Goal: Task Accomplishment & Management: Manage account settings

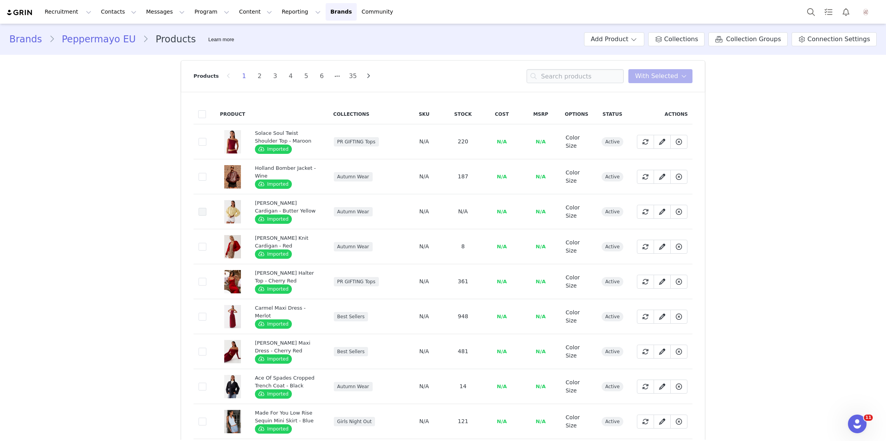
click at [201, 213] on span at bounding box center [203, 212] width 8 height 8
click at [206, 208] on input "beb2af9d-200a-4406-bf1f-8844d5166a1c" at bounding box center [206, 208] width 0 height 0
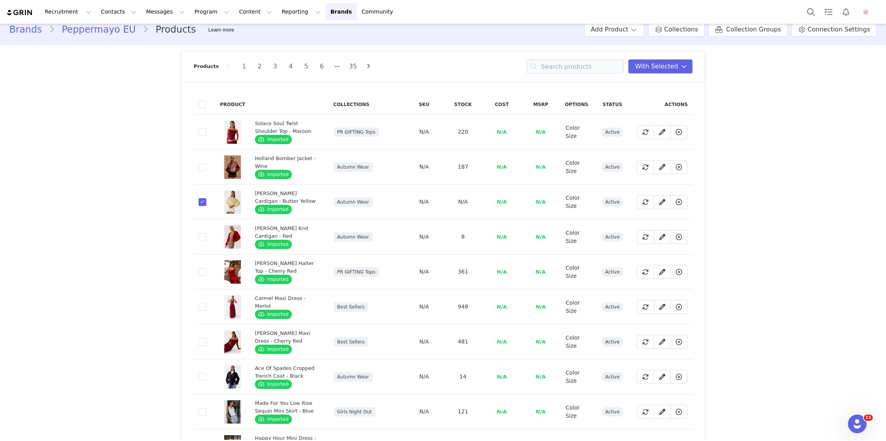
scroll to position [14, 0]
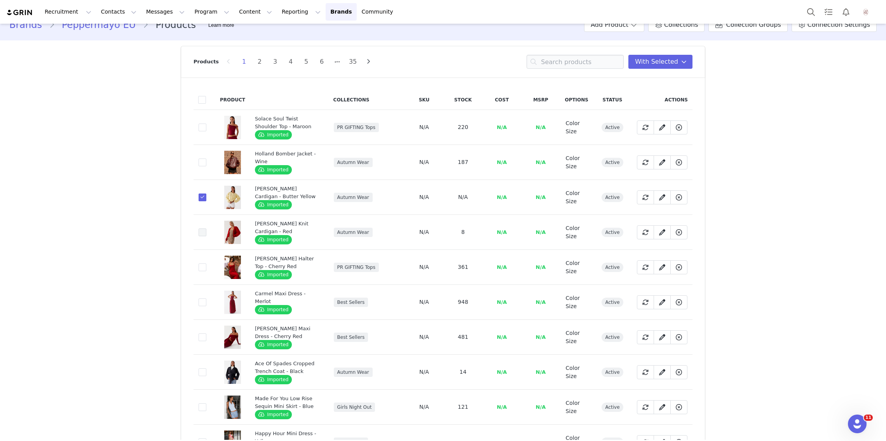
click at [203, 230] on span at bounding box center [203, 232] width 8 height 8
click at [206, 228] on input "17ce0c33-9b8a-4fef-88ab-5235f8770b20" at bounding box center [206, 228] width 0 height 0
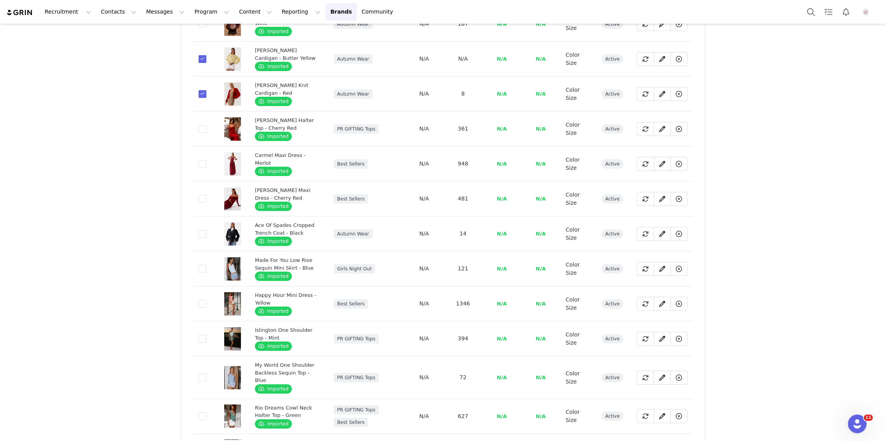
scroll to position [207, 0]
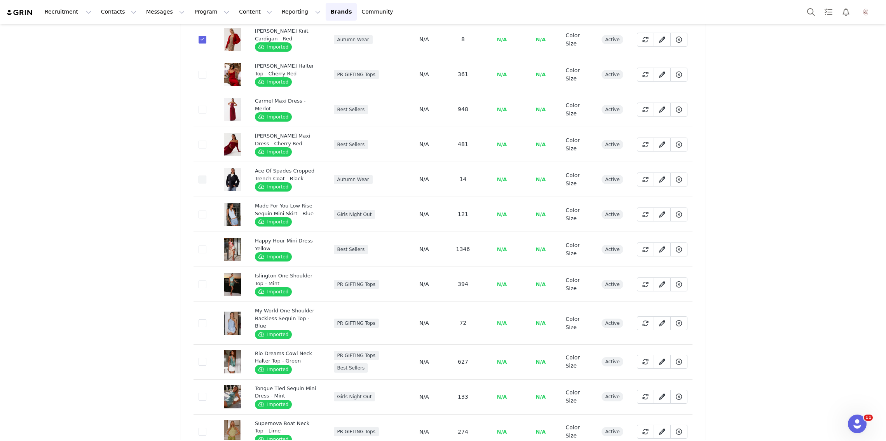
click at [203, 178] on span at bounding box center [203, 180] width 8 height 8
click at [206, 176] on input "e91d5565-496e-42d9-af4e-4d9531f59d73" at bounding box center [206, 176] width 0 height 0
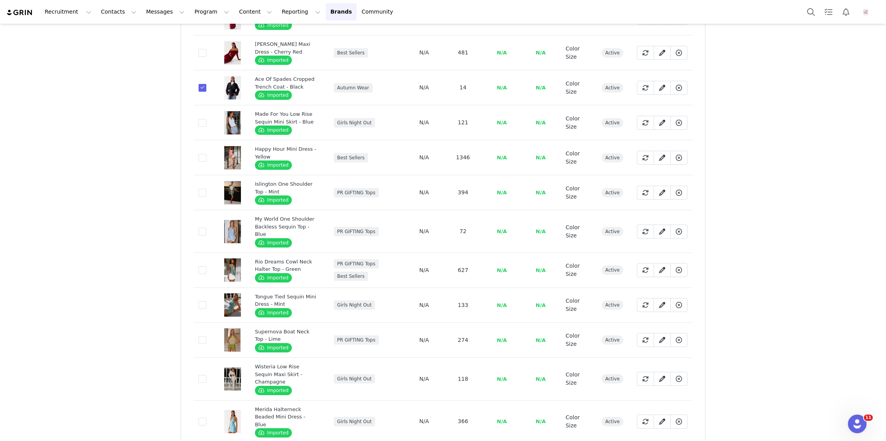
scroll to position [350, 0]
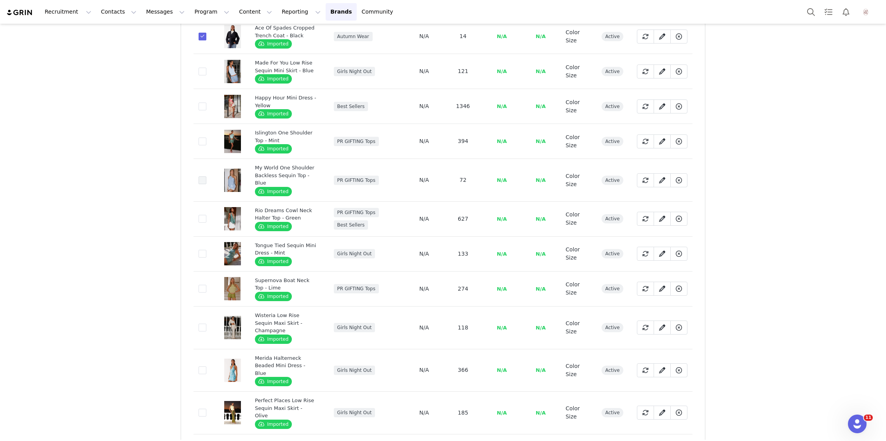
click at [202, 178] on span at bounding box center [203, 180] width 8 height 8
click at [206, 176] on input "2fcceb5e-1544-4e33-bcde-d161d222398c" at bounding box center [206, 176] width 0 height 0
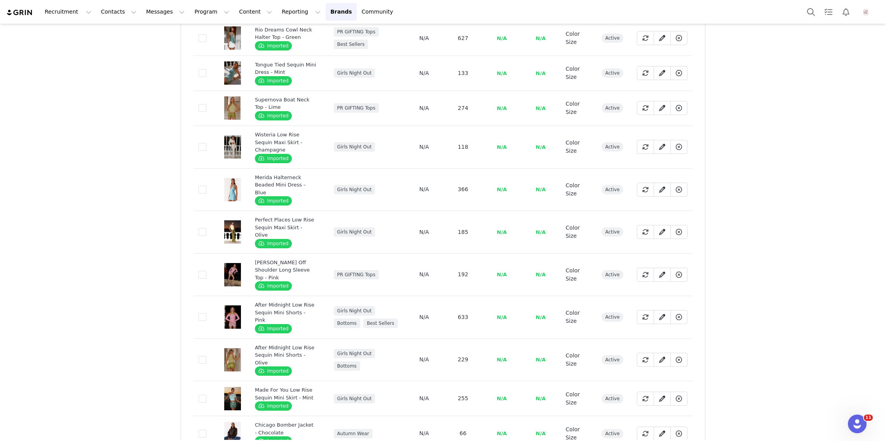
scroll to position [609, 0]
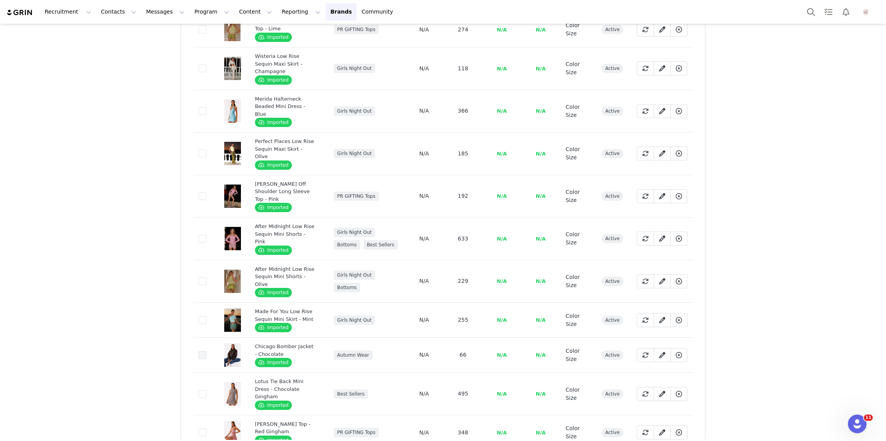
click at [203, 351] on span at bounding box center [203, 355] width 8 height 8
click at [206, 351] on input "99081585-2420-4acd-afa9-a1f0c54427da" at bounding box center [206, 351] width 0 height 0
click at [369, 403] on span "100/page" at bounding box center [365, 401] width 26 height 6
type input "100/page"
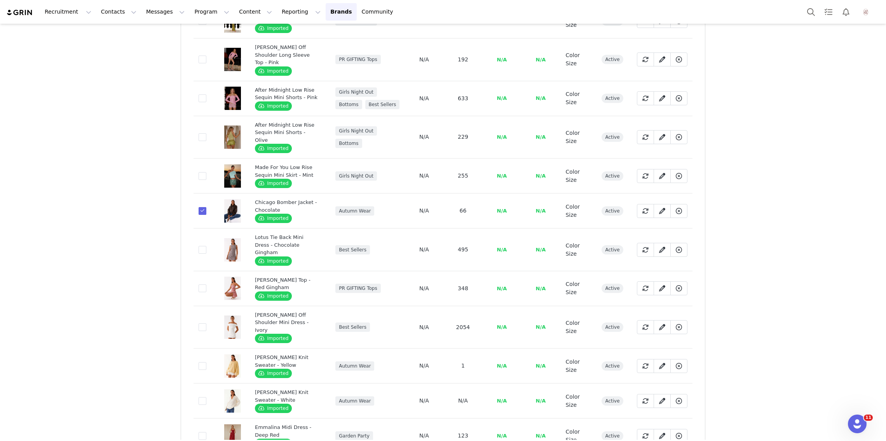
scroll to position [810, 0]
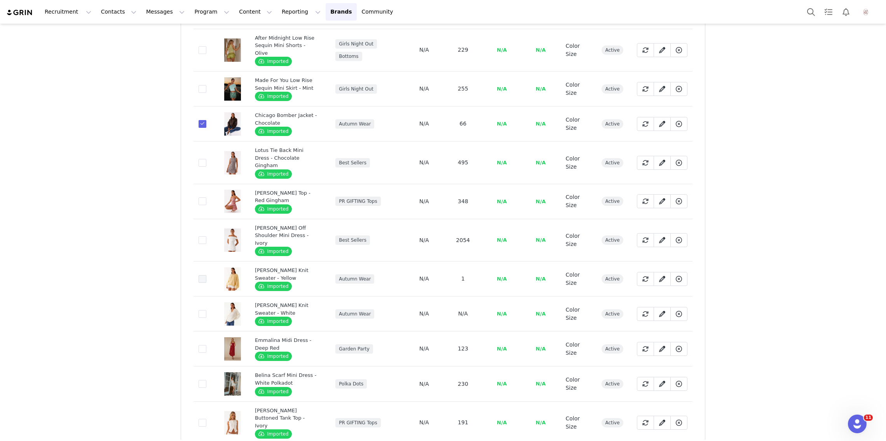
click at [204, 275] on span at bounding box center [203, 279] width 8 height 8
click at [206, 275] on input "b6b7b736-d0eb-4689-976e-7894dad26880" at bounding box center [206, 275] width 0 height 0
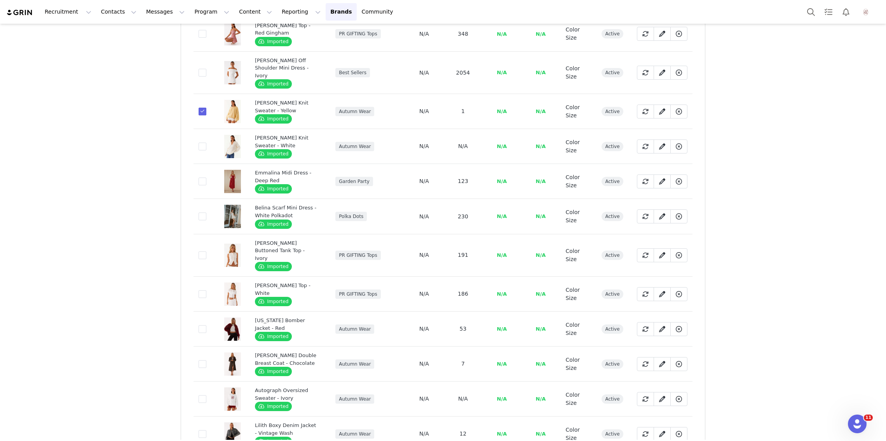
scroll to position [978, 0]
click at [203, 142] on span at bounding box center [203, 146] width 8 height 8
click at [206, 142] on input "d6e80e92-9ded-4142-b6a1-a3dc1d10b2e3" at bounding box center [206, 142] width 0 height 0
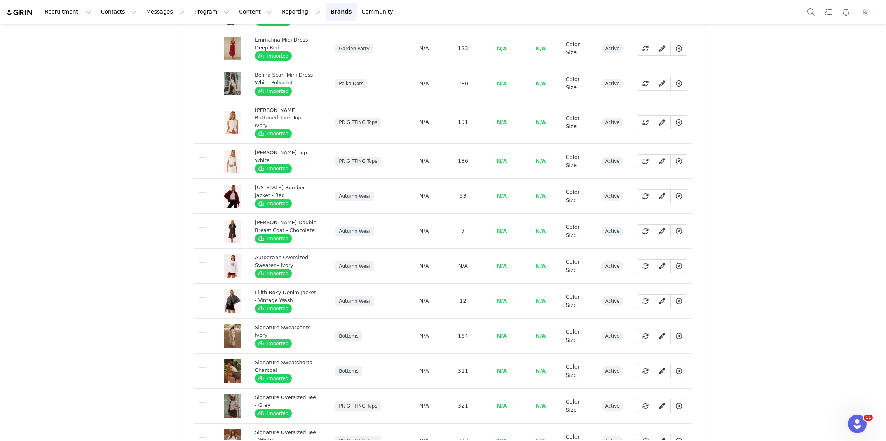
scroll to position [1111, 0]
click at [200, 192] on span at bounding box center [203, 196] width 8 height 8
click at [206, 192] on input "4ab1abfa-efa1-4173-988c-739dca98c983" at bounding box center [206, 192] width 0 height 0
click at [201, 227] on span at bounding box center [203, 231] width 8 height 8
click at [206, 227] on input "f981838f-0d8d-4367-845b-4f3f141e9644" at bounding box center [206, 227] width 0 height 0
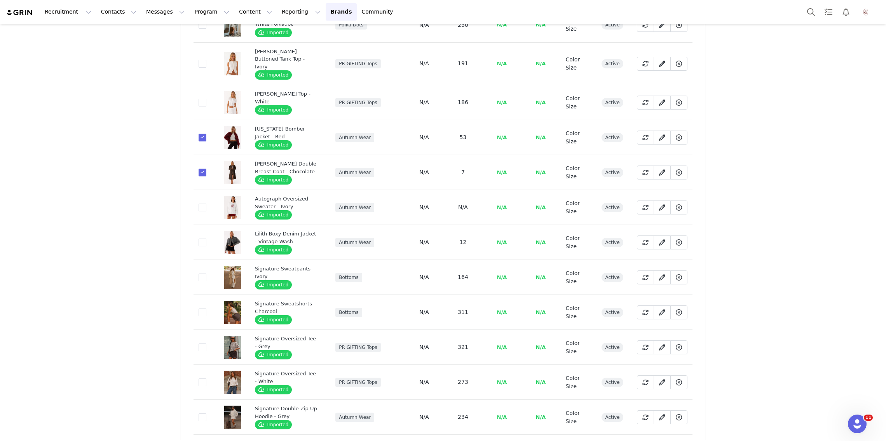
scroll to position [1173, 0]
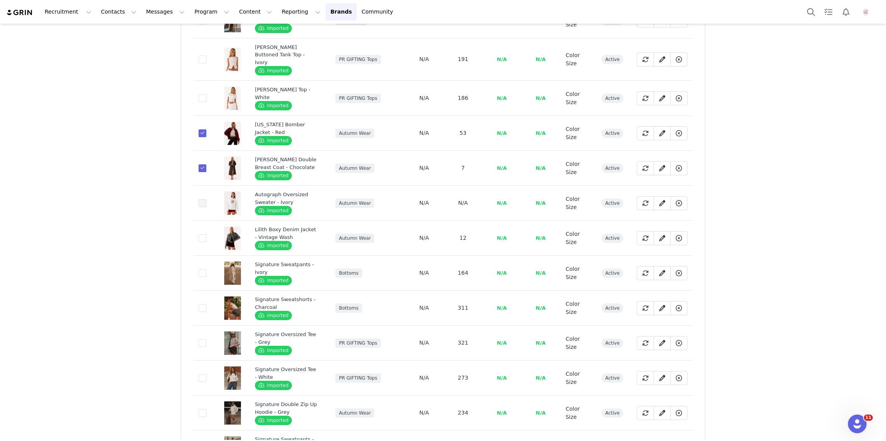
click at [201, 199] on span at bounding box center [203, 203] width 8 height 8
click at [206, 199] on input "3782ed12-2a2e-44af-aabb-47fed25c181a" at bounding box center [206, 199] width 0 height 0
click at [201, 234] on span at bounding box center [203, 238] width 8 height 8
click at [206, 234] on input "27e1d900-49ec-4f32-a4c1-b5e52f69642e" at bounding box center [206, 234] width 0 height 0
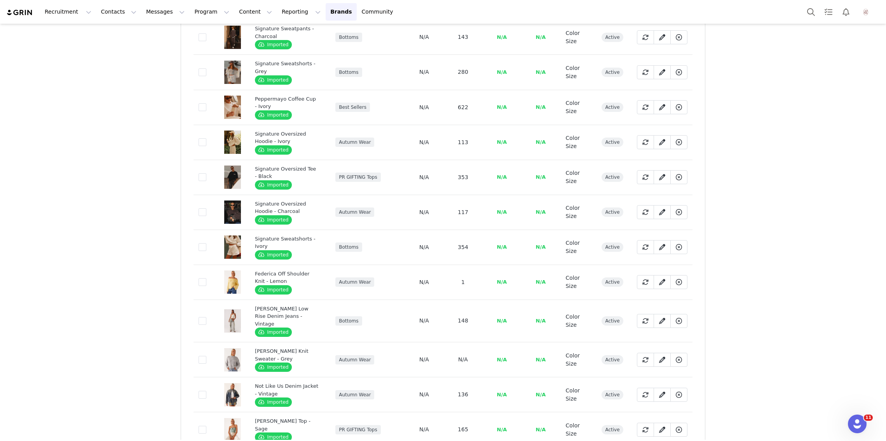
scroll to position [1663, 0]
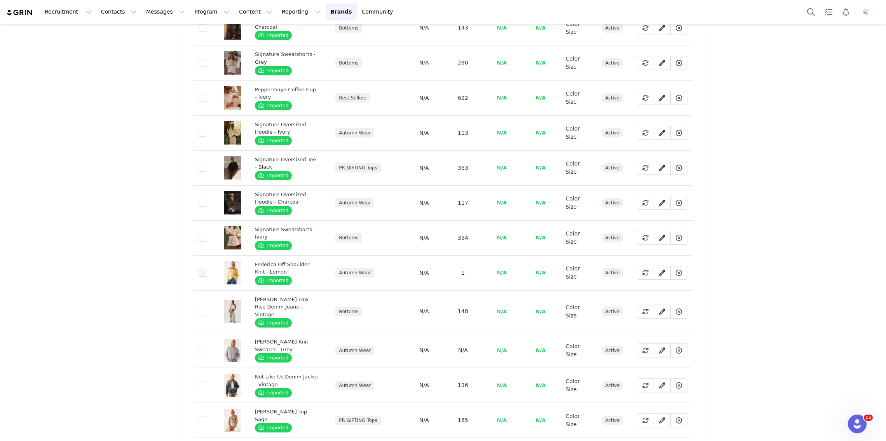
click at [201, 269] on span at bounding box center [203, 273] width 8 height 8
click at [206, 269] on input "884391b9-d86e-483d-849c-8a470866d3b3" at bounding box center [206, 269] width 0 height 0
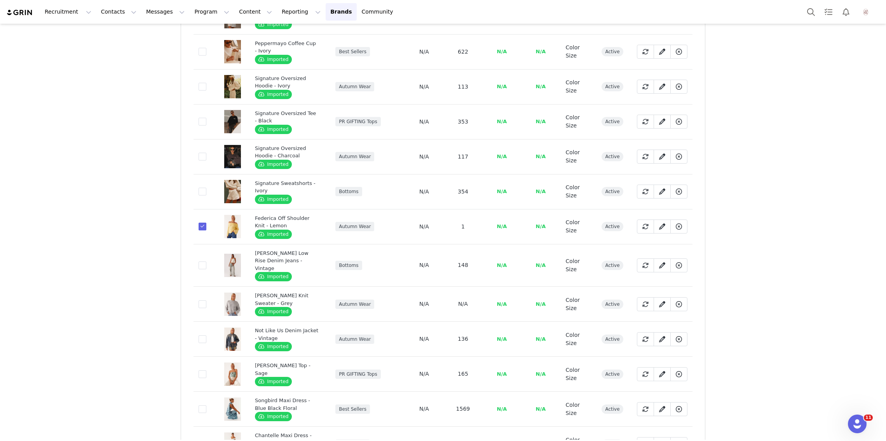
scroll to position [1791, 0]
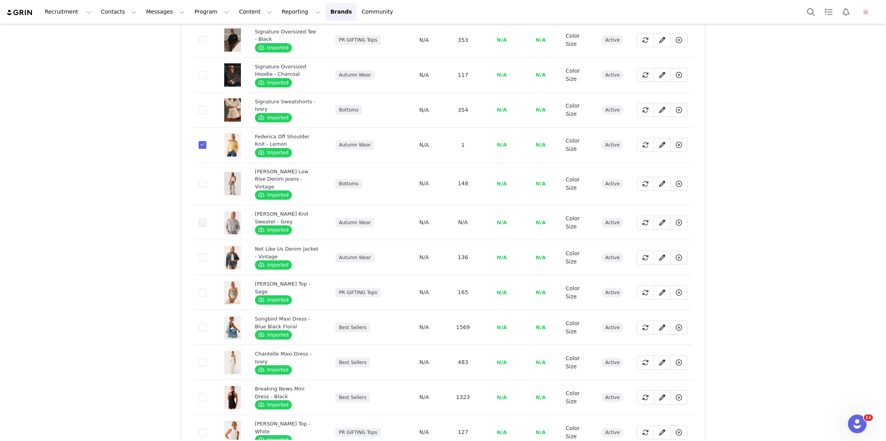
click at [200, 219] on span at bounding box center [203, 223] width 8 height 8
click at [206, 219] on input "b281a903-e63b-4b14-9ca0-11af461092c9" at bounding box center [206, 219] width 0 height 0
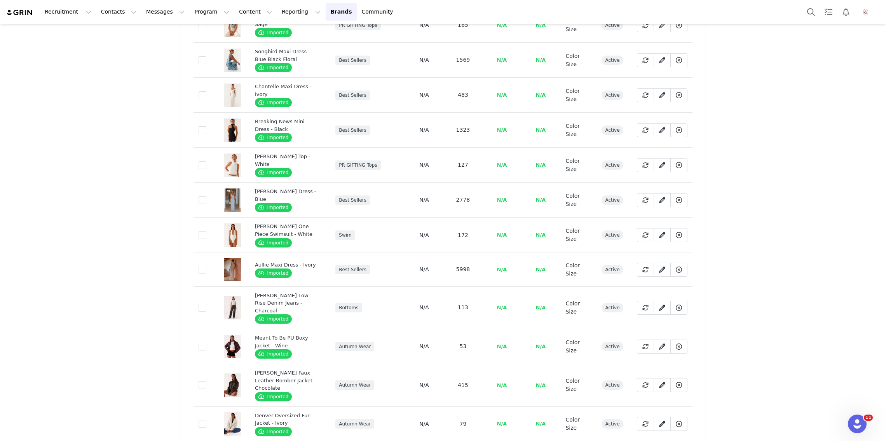
scroll to position [2114, 0]
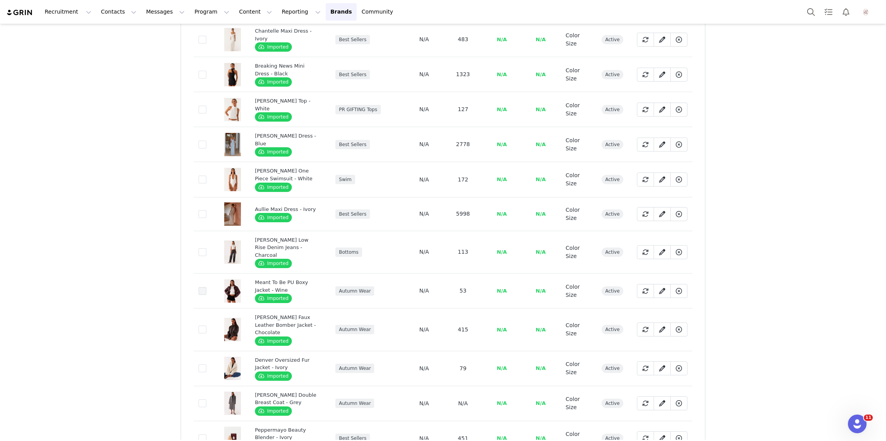
click at [201, 287] on span at bounding box center [203, 291] width 8 height 8
click at [206, 287] on input "df051648-d031-43f3-894e-cb6454a8714d" at bounding box center [206, 287] width 0 height 0
click at [200, 364] on span at bounding box center [203, 368] width 8 height 8
click at [206, 364] on input "439b24c6-0d26-49d1-9698-04d48edbcee8" at bounding box center [206, 364] width 0 height 0
click at [200, 399] on span at bounding box center [203, 403] width 8 height 8
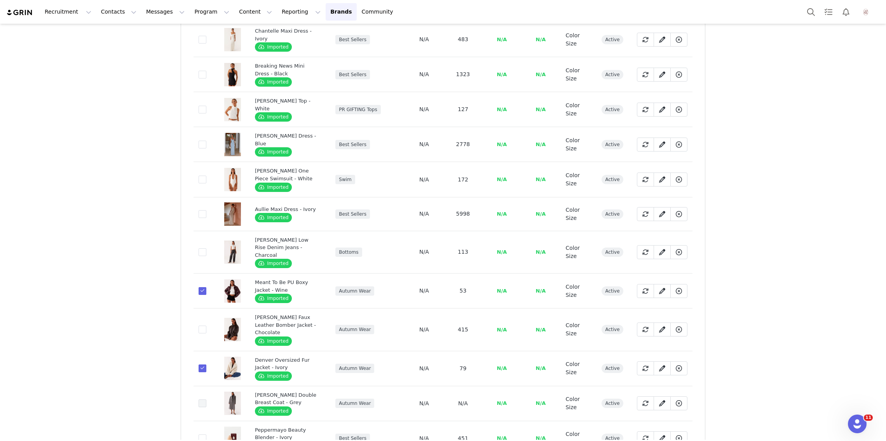
click at [206, 399] on input "42924ebf-22a3-4757-9daf-d39a0f9bc356" at bounding box center [206, 399] width 0 height 0
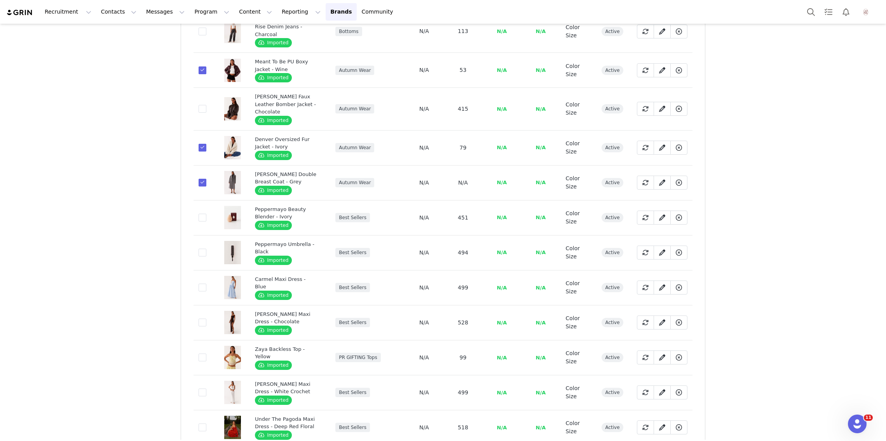
scroll to position [2357, 0]
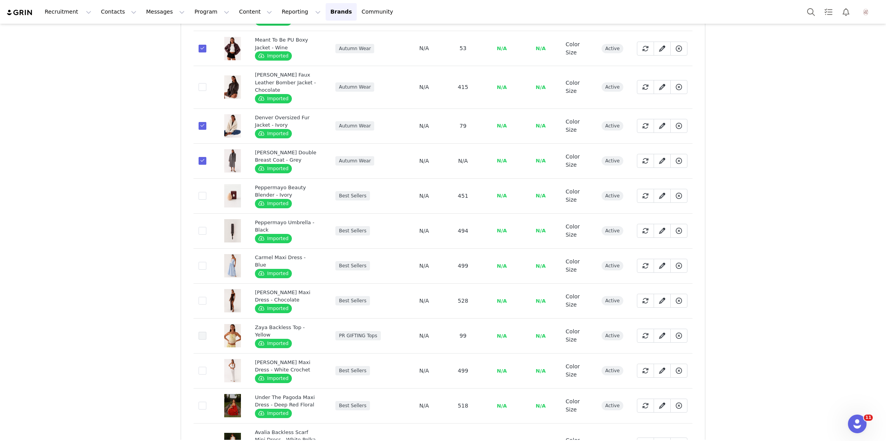
click at [202, 332] on span at bounding box center [203, 336] width 8 height 8
click at [206, 332] on input "daaff8f2-5132-45f6-8ddb-a2daec39e58a" at bounding box center [206, 332] width 0 height 0
click at [201, 332] on span at bounding box center [203, 336] width 8 height 8
click at [206, 332] on input "daaff8f2-5132-45f6-8ddb-a2daec39e58a" at bounding box center [206, 332] width 0 height 0
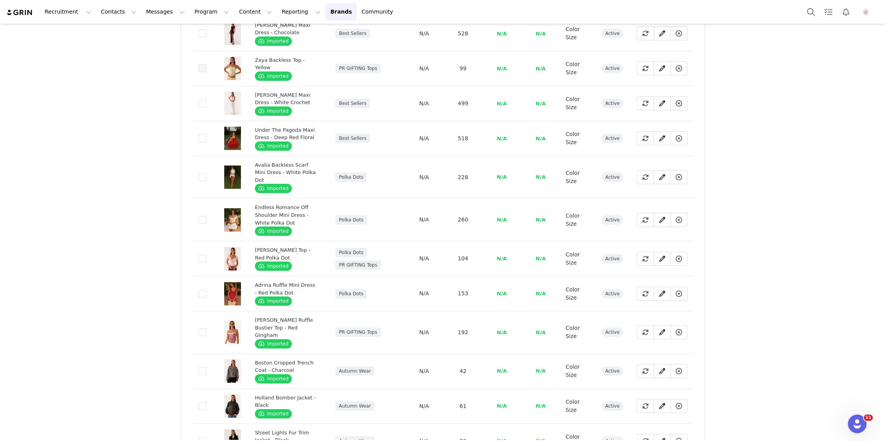
scroll to position [2674, 0]
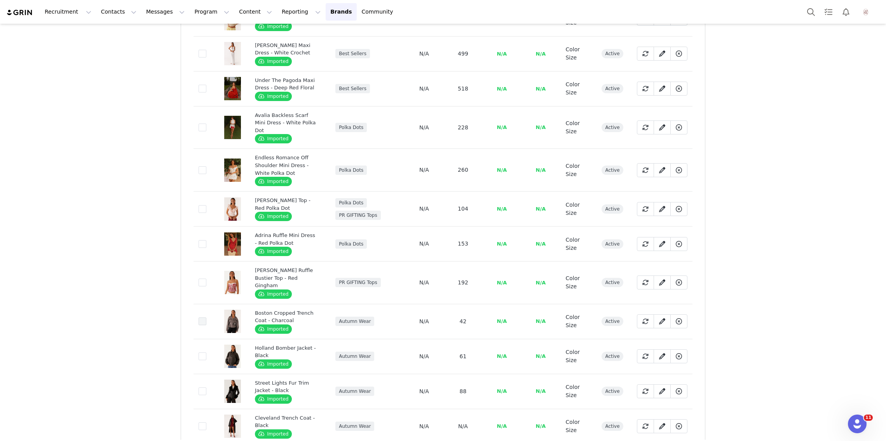
click at [204, 317] on span at bounding box center [203, 321] width 8 height 8
click at [206, 317] on input "e0346c2a-14e3-4ea7-9386-2af5b0ae3d1e" at bounding box center [206, 317] width 0 height 0
click at [200, 352] on span at bounding box center [203, 356] width 8 height 8
click at [206, 352] on input "96df0ebe-2a32-4a15-877b-b9ec25c0a0a1" at bounding box center [206, 352] width 0 height 0
click at [203, 387] on span at bounding box center [203, 391] width 8 height 8
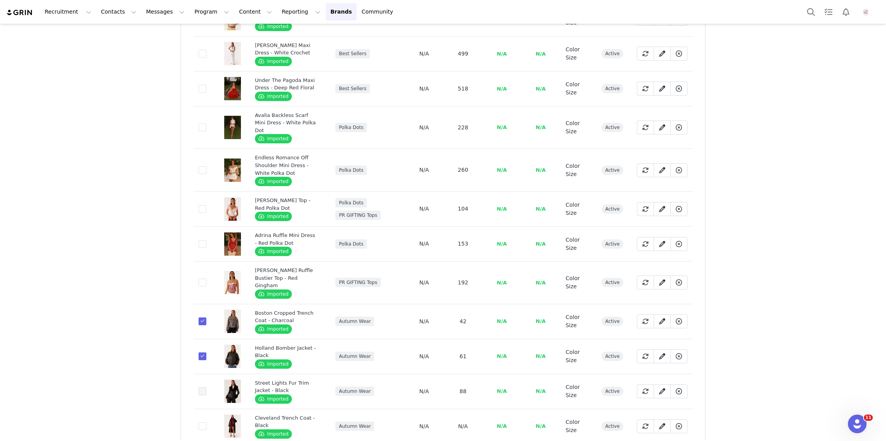
click at [206, 387] on input "9f08afb1-abb0-4a61-b0dc-659bff118fc9" at bounding box center [206, 387] width 0 height 0
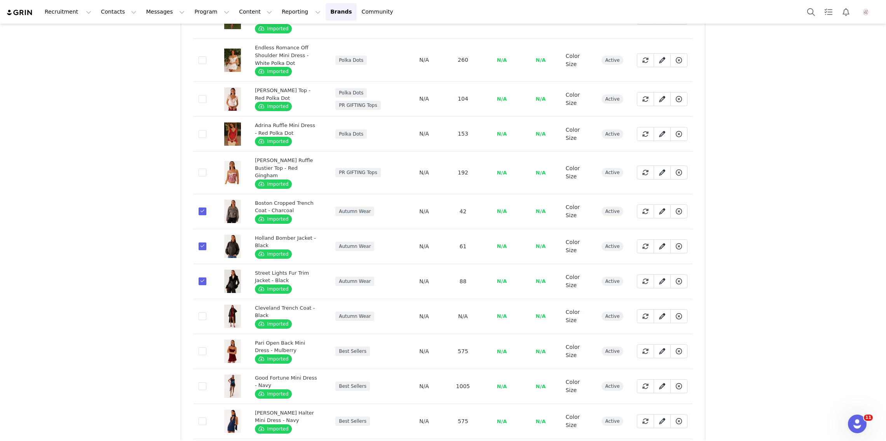
scroll to position [2801, 0]
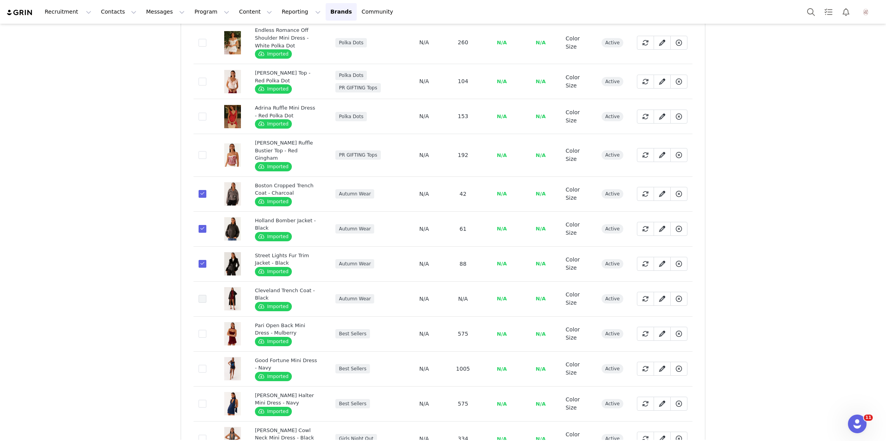
click at [199, 295] on span at bounding box center [203, 299] width 8 height 8
click at [206, 295] on input "ed70a3be-5e24-4e37-9690-367bc5661f3b" at bounding box center [206, 295] width 0 height 0
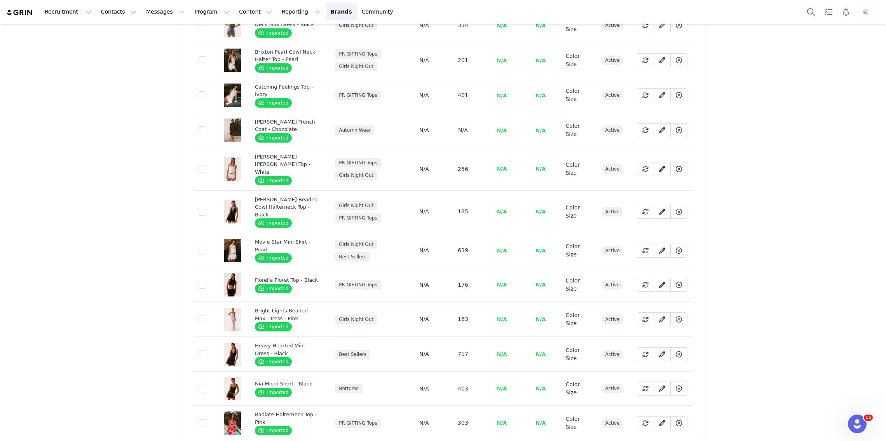
scroll to position [3222, 0]
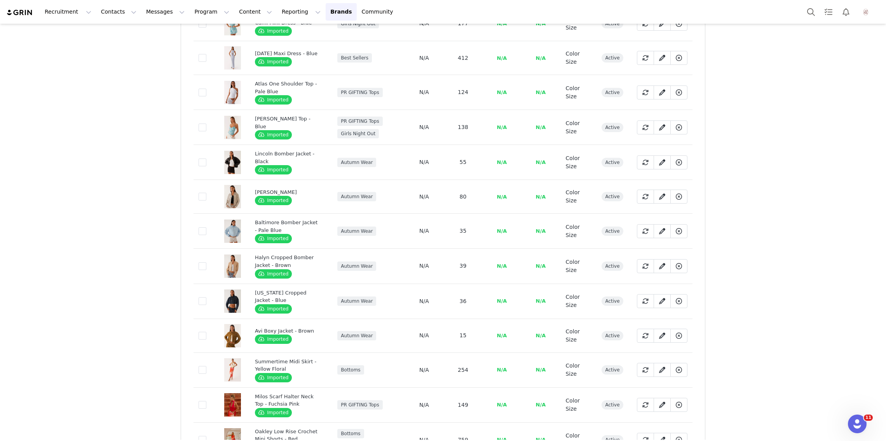
scroll to position [473, 0]
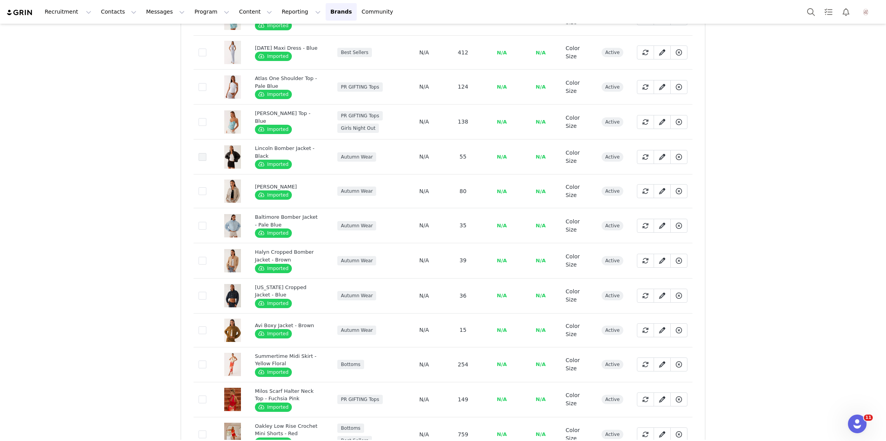
click at [202, 161] on span at bounding box center [203, 157] width 8 height 8
click at [206, 153] on input "d6b96eb6-ce21-4ab4-8a61-e9bc09982d98" at bounding box center [206, 153] width 0 height 0
click at [202, 195] on span at bounding box center [203, 191] width 8 height 8
click at [206, 187] on input "af9026cd-6084-44f1-956b-8c1f8e7b5673" at bounding box center [206, 187] width 0 height 0
click at [202, 230] on span at bounding box center [203, 226] width 8 height 8
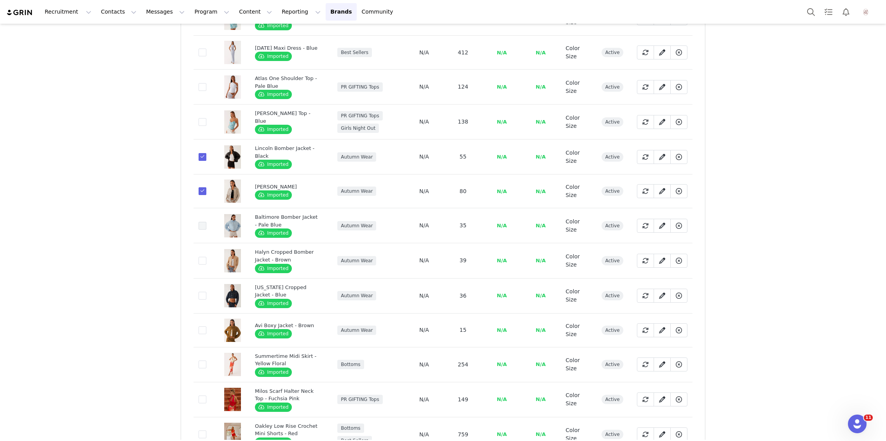
click at [206, 222] on input "40dec6d2-3eff-4d2e-8061-2a8bbe39e50c" at bounding box center [206, 222] width 0 height 0
click at [202, 265] on span at bounding box center [203, 261] width 8 height 8
click at [206, 257] on input "73e329fe-8763-4f31-937f-7edf5f45b66d" at bounding box center [206, 257] width 0 height 0
click at [201, 300] on span at bounding box center [203, 296] width 8 height 8
click at [206, 292] on input "6272b7f4-80b3-47fc-a4b4-bc359e249331" at bounding box center [206, 292] width 0 height 0
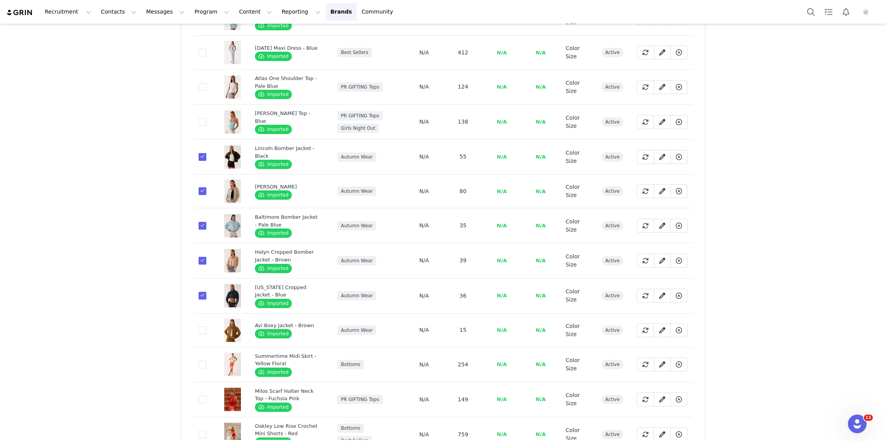
scroll to position [500, 0]
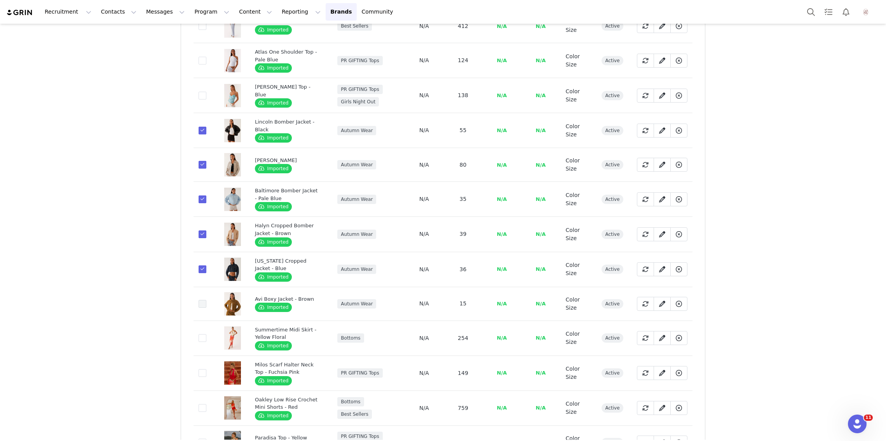
click at [201, 308] on span at bounding box center [203, 304] width 8 height 8
click at [206, 300] on input "86ab9d17-e7e0-43c1-957d-76a575a07f3b" at bounding box center [206, 300] width 0 height 0
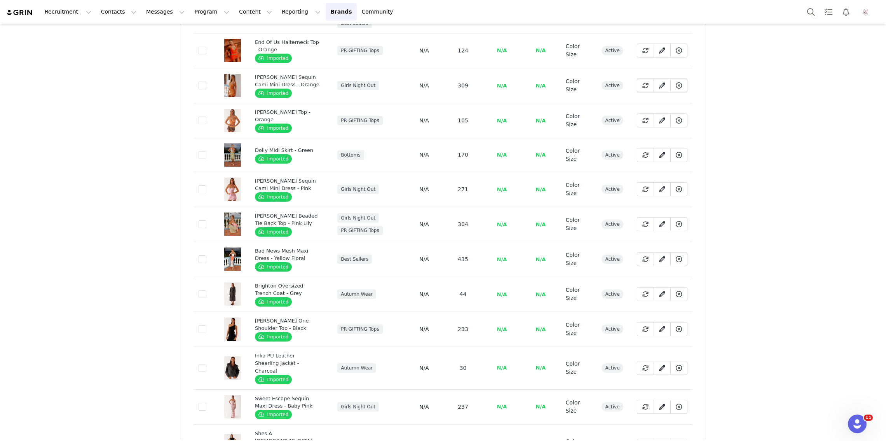
scroll to position [1121, 0]
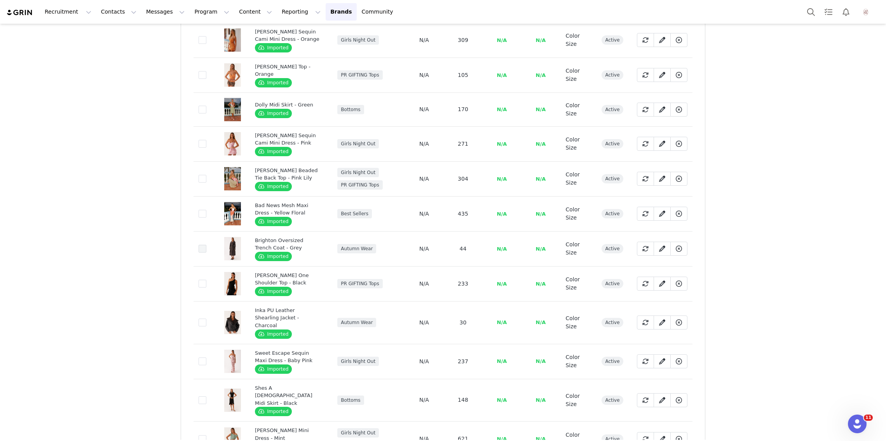
click at [203, 253] on span at bounding box center [203, 249] width 8 height 8
click at [206, 245] on input "0602bc29-541b-4d50-8712-b952d23351c1" at bounding box center [206, 245] width 0 height 0
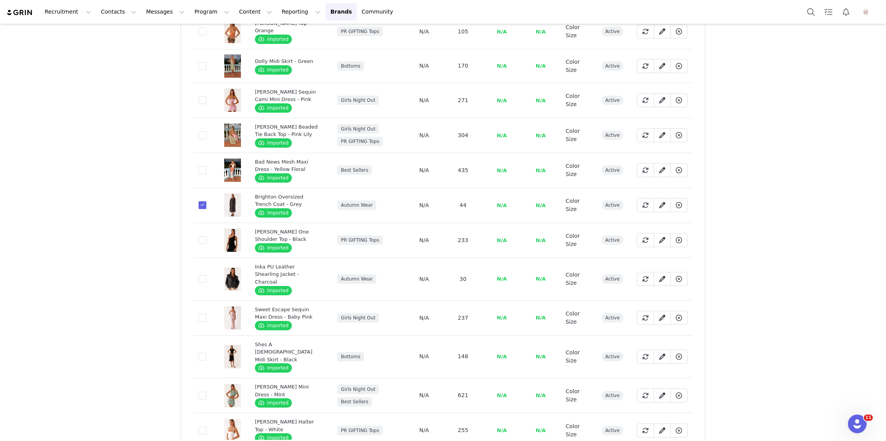
scroll to position [1226, 0]
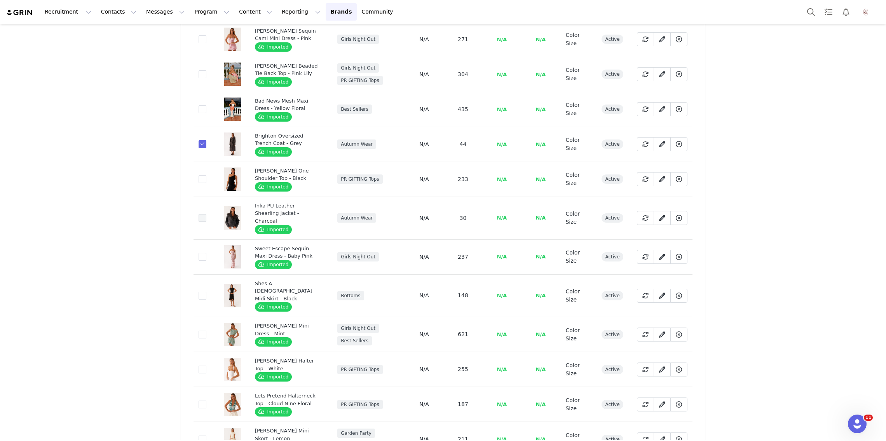
click at [201, 222] on span at bounding box center [203, 218] width 8 height 8
click at [206, 214] on input "cd3e1ab7-fa46-4a98-bc14-c170b6a83db3" at bounding box center [206, 214] width 0 height 0
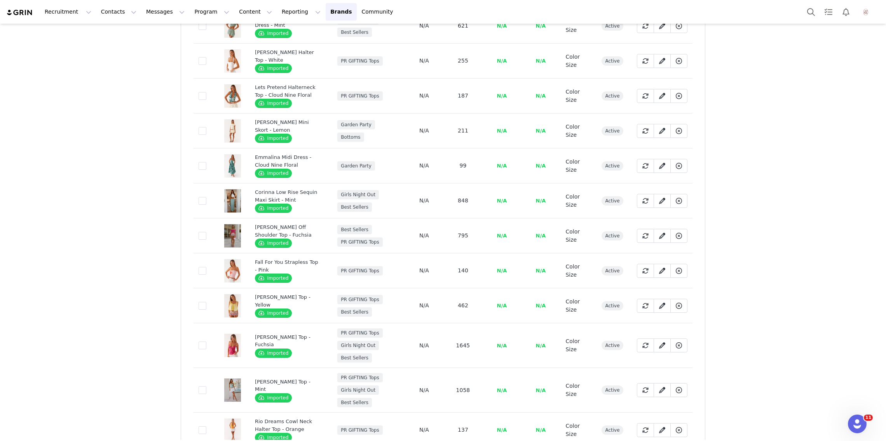
scroll to position [1541, 0]
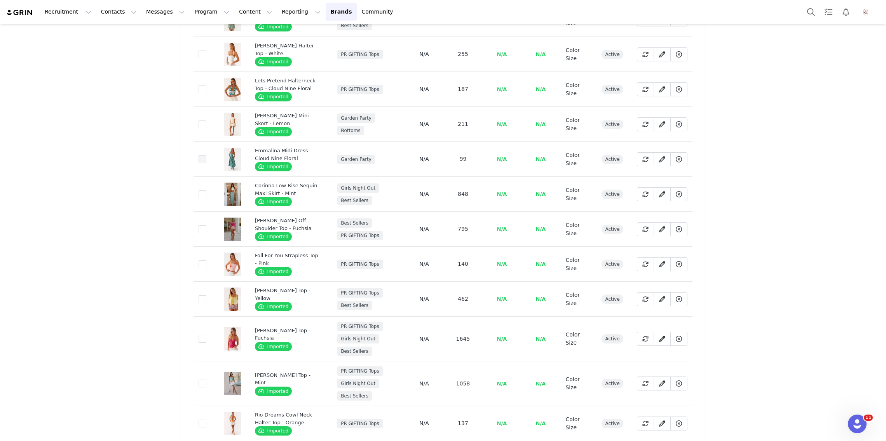
click at [199, 163] on span at bounding box center [203, 159] width 8 height 8
click at [206, 155] on input "bb26bb25-8d55-4449-898a-c258511bd0ba" at bounding box center [206, 155] width 0 height 0
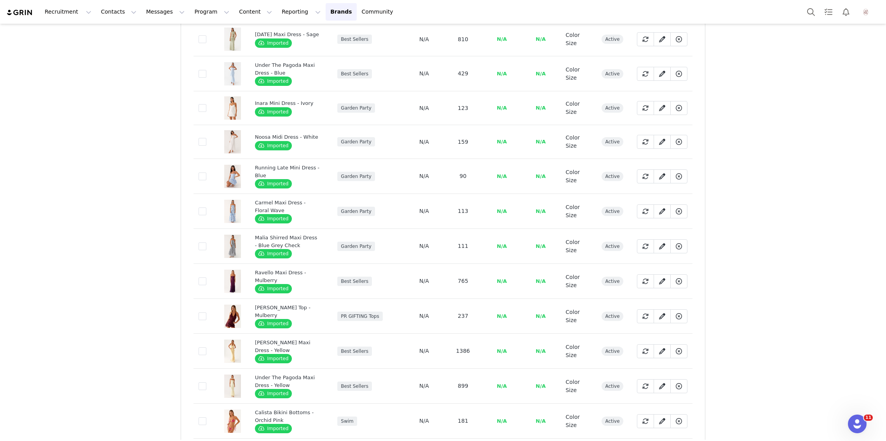
scroll to position [2377, 0]
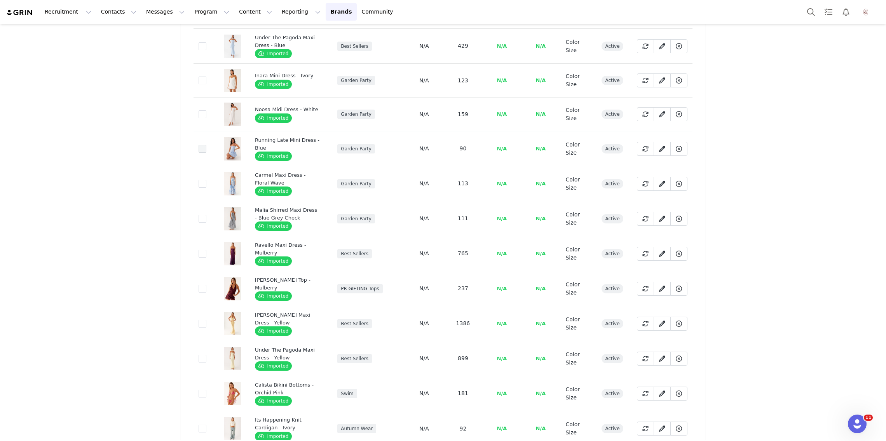
click at [204, 153] on span at bounding box center [203, 149] width 8 height 8
click at [206, 145] on input "34761d3a-79ff-456b-b8ea-48c2f7966d8a" at bounding box center [206, 145] width 0 height 0
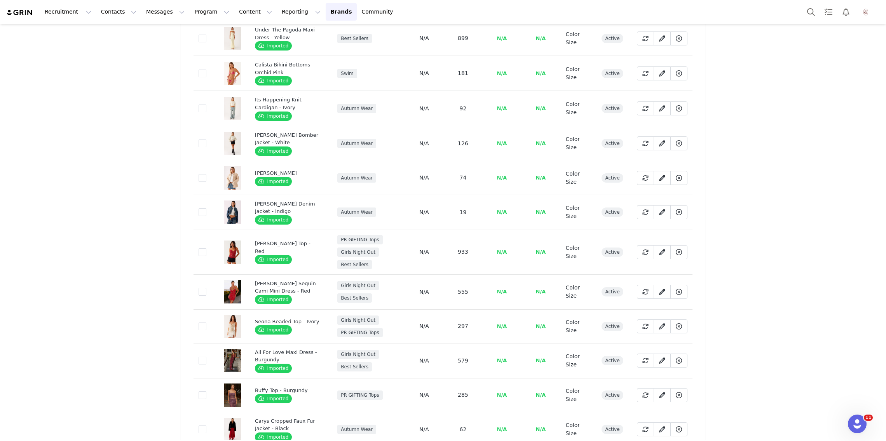
scroll to position [2711, 0]
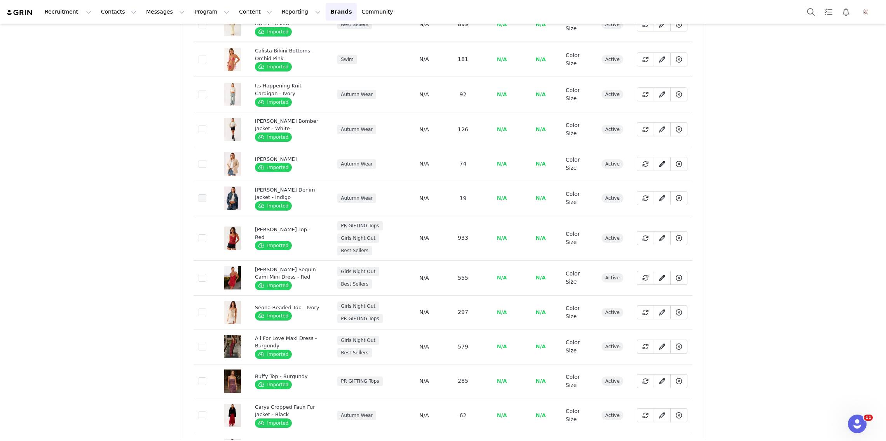
click at [202, 202] on span at bounding box center [203, 198] width 8 height 8
click at [206, 194] on input "f2435dfb-ade9-4fa6-98ed-4a2425862081" at bounding box center [206, 194] width 0 height 0
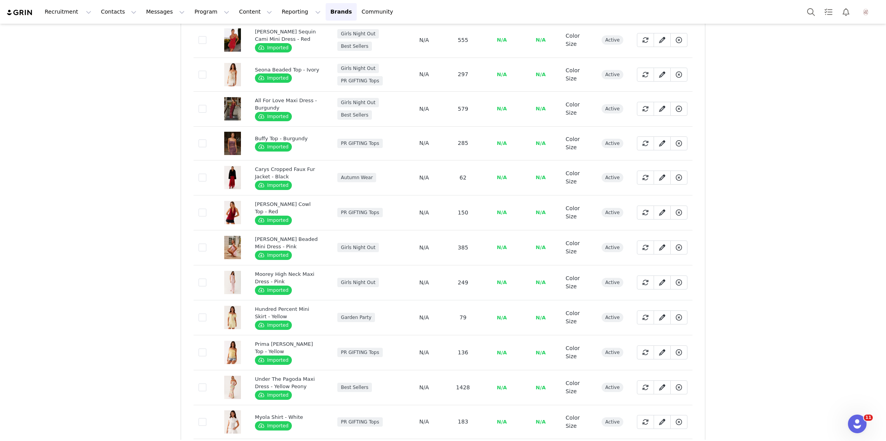
scroll to position [2952, 0]
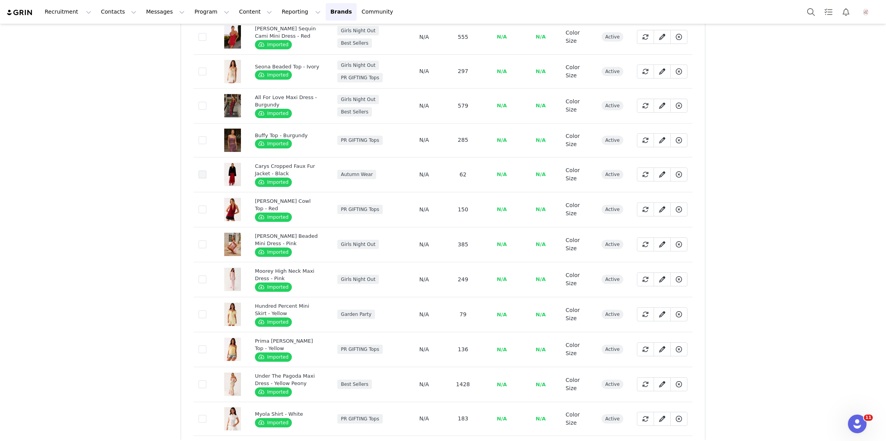
click at [202, 178] on span at bounding box center [203, 175] width 8 height 8
click at [206, 171] on input "06cafe68-7c65-4a05-b313-a8a7fbc43ab2" at bounding box center [206, 171] width 0 height 0
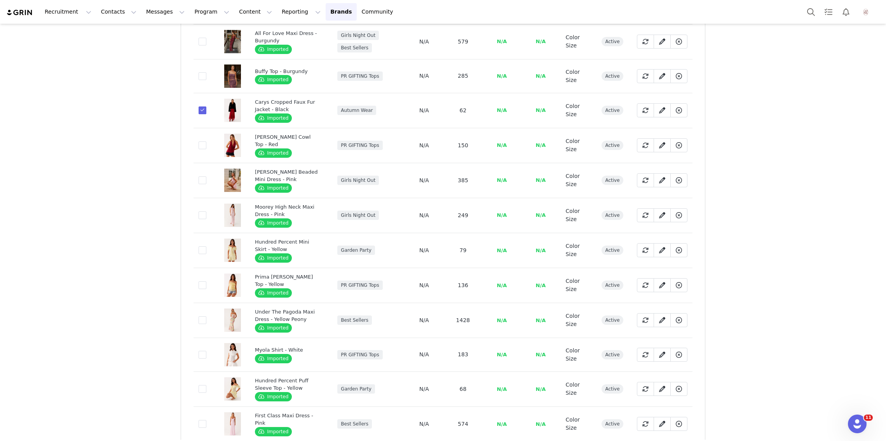
scroll to position [3016, 0]
click at [202, 255] on span at bounding box center [203, 251] width 8 height 8
click at [206, 247] on input "2e0cfd3f-ec95-4470-8f74-aeb3ddb32f5c" at bounding box center [206, 247] width 0 height 0
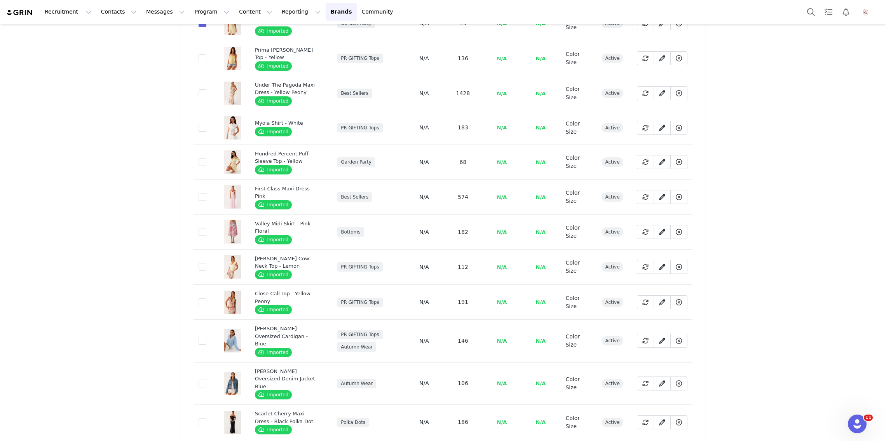
scroll to position [3252, 0]
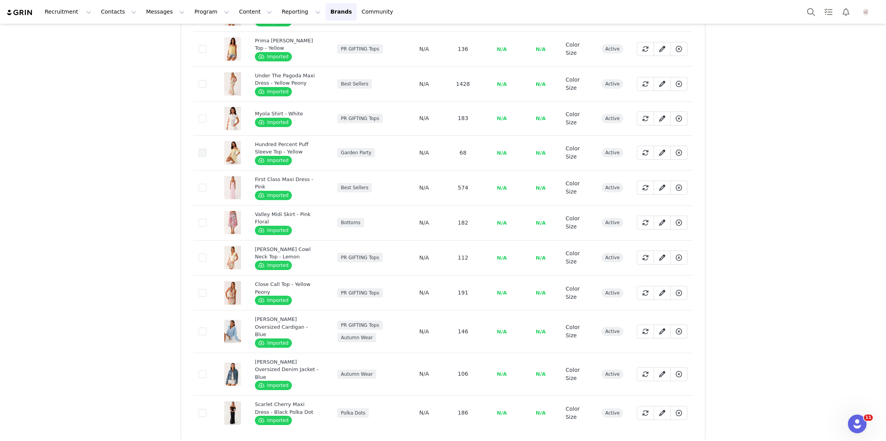
click at [202, 157] on span at bounding box center [203, 153] width 8 height 8
click at [206, 149] on input "c89e04e3-e963-4858-8787-9db5760243de" at bounding box center [206, 149] width 0 height 0
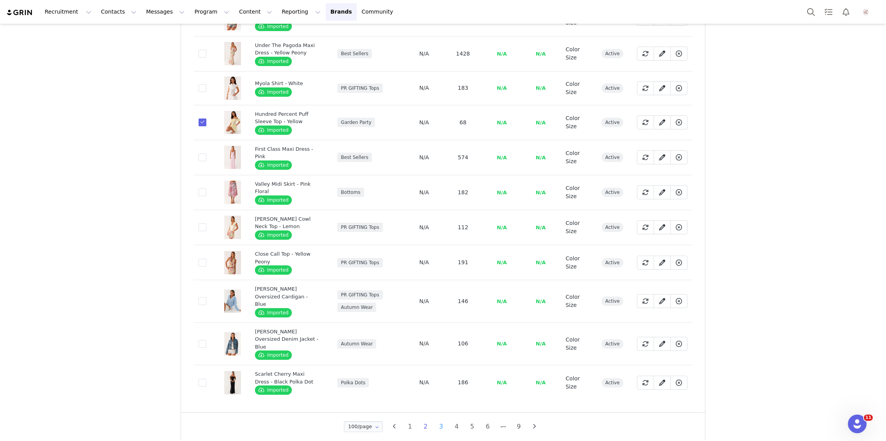
click at [439, 421] on li "3" at bounding box center [441, 426] width 12 height 11
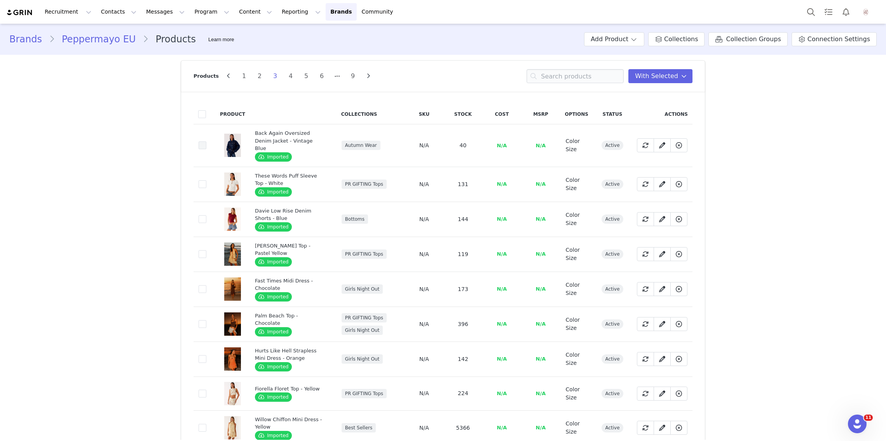
click at [201, 141] on label "9b8b12cd-c8eb-4493-a6c0-553aaa2233a0" at bounding box center [203, 145] width 8 height 9
click at [206, 141] on input "9b8b12cd-c8eb-4493-a6c0-553aaa2233a0" at bounding box center [206, 141] width 0 height 0
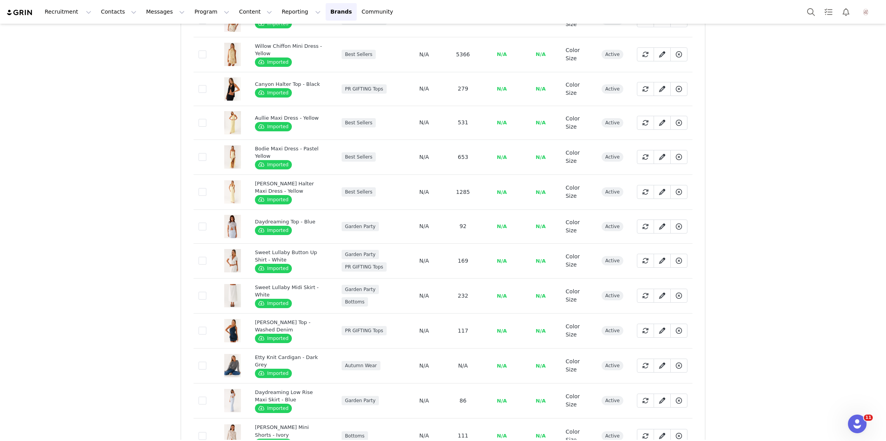
scroll to position [385, 0]
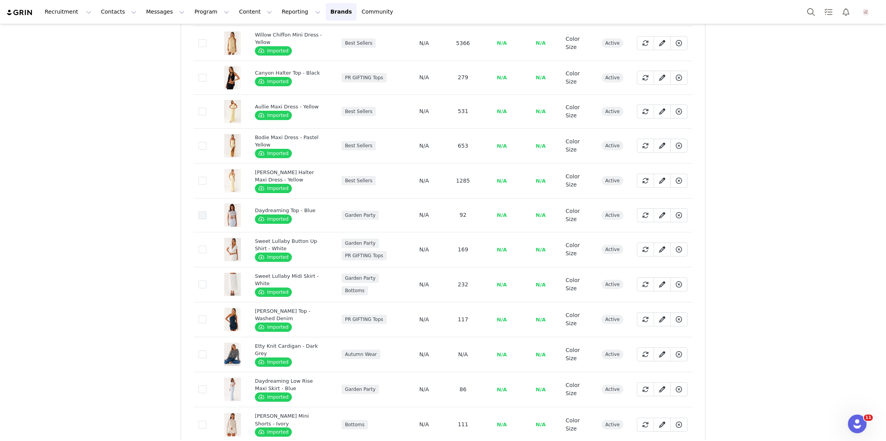
click at [199, 211] on span at bounding box center [203, 215] width 8 height 8
click at [206, 211] on input "5571b60b-f0bc-4933-a3bb-a88a21c254d1" at bounding box center [206, 211] width 0 height 0
click at [199, 211] on span at bounding box center [203, 215] width 8 height 8
click at [206, 211] on input "5571b60b-f0bc-4933-a3bb-a88a21c254d1" at bounding box center [206, 211] width 0 height 0
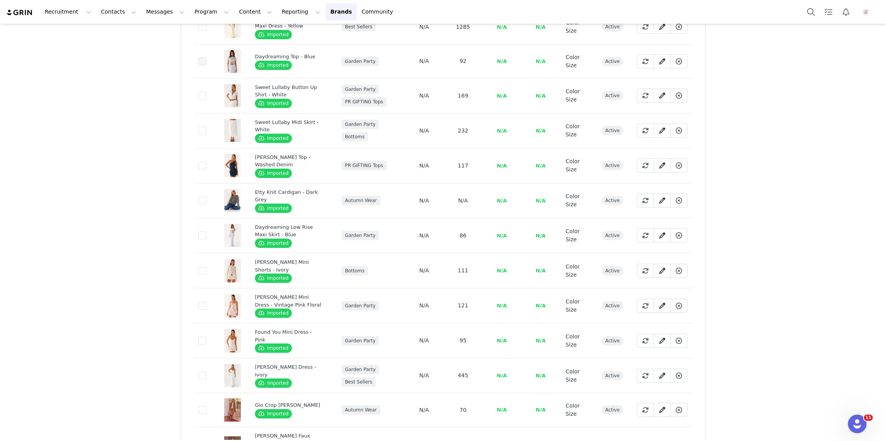
scroll to position [542, 0]
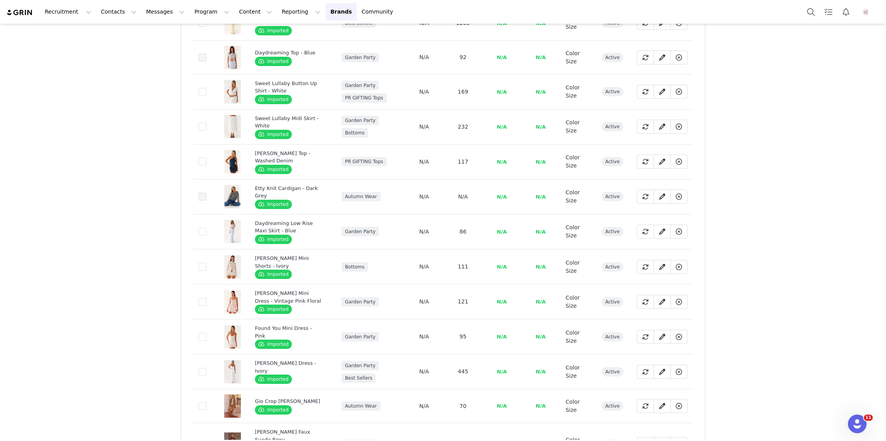
click at [202, 193] on span at bounding box center [203, 197] width 8 height 8
click at [206, 193] on input "611ef147-4b44-4dcc-bd49-9b6423ee8d67" at bounding box center [206, 193] width 0 height 0
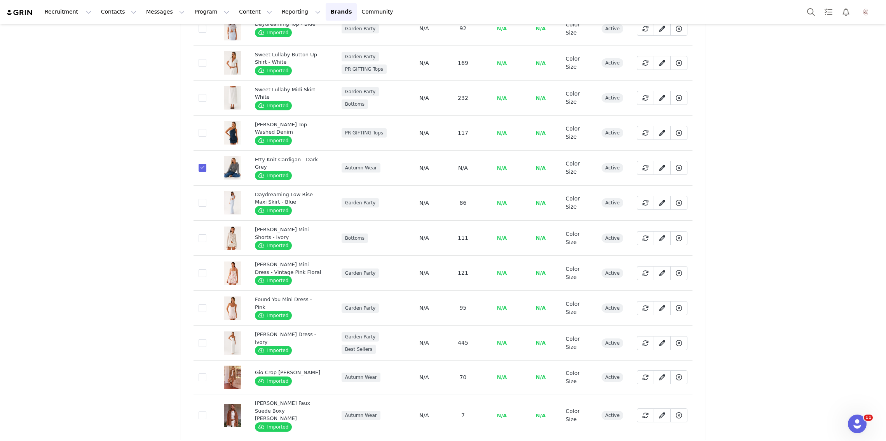
scroll to position [573, 0]
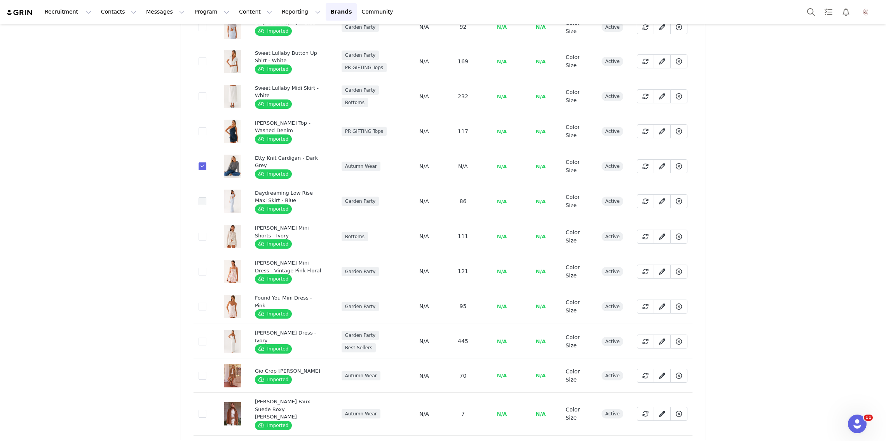
click at [204, 197] on span at bounding box center [203, 201] width 8 height 8
click at [206, 197] on input "ed0855ec-0bd5-4b80-9ad3-58f97e1f62ad" at bounding box center [206, 197] width 0 height 0
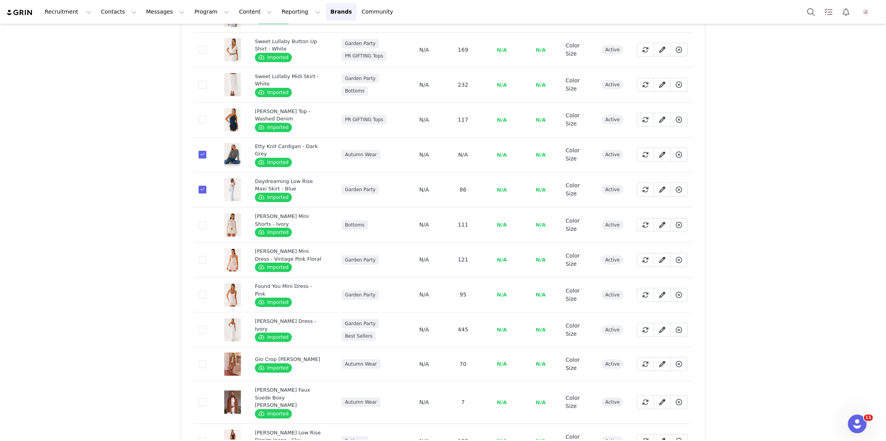
click at [204, 186] on span at bounding box center [203, 190] width 8 height 8
click at [206, 186] on input "ed0855ec-0bd5-4b80-9ad3-58f97e1f62ad" at bounding box center [206, 186] width 0 height 0
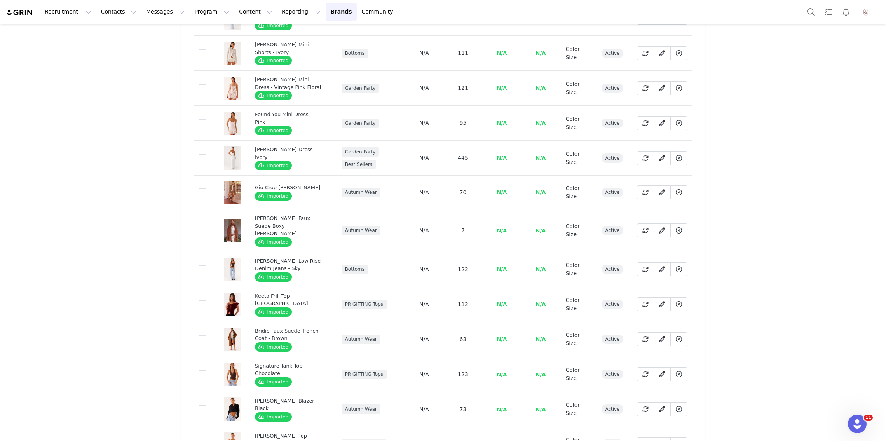
scroll to position [758, 0]
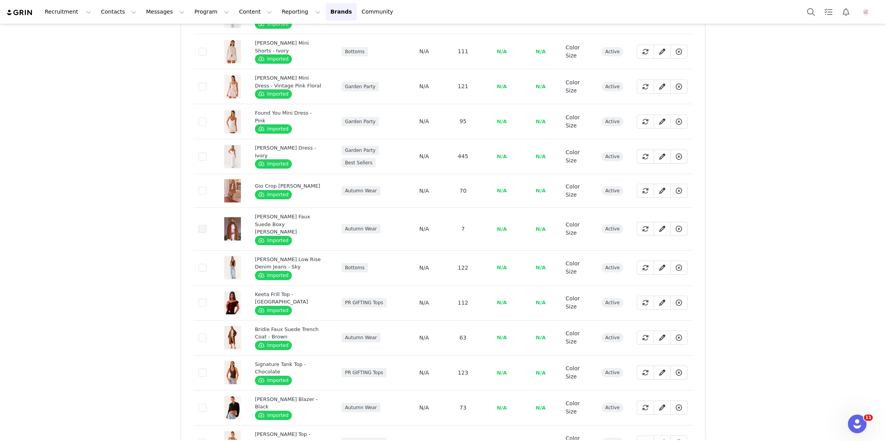
click at [204, 225] on span at bounding box center [203, 229] width 8 height 8
click at [206, 225] on input "df9fb929-9e3e-444d-bb05-19ae19de23c9" at bounding box center [206, 225] width 0 height 0
click at [200, 187] on span at bounding box center [203, 191] width 8 height 8
click at [206, 187] on input "43f072ae-0737-4d76-8d9a-7019df3cac92" at bounding box center [206, 187] width 0 height 0
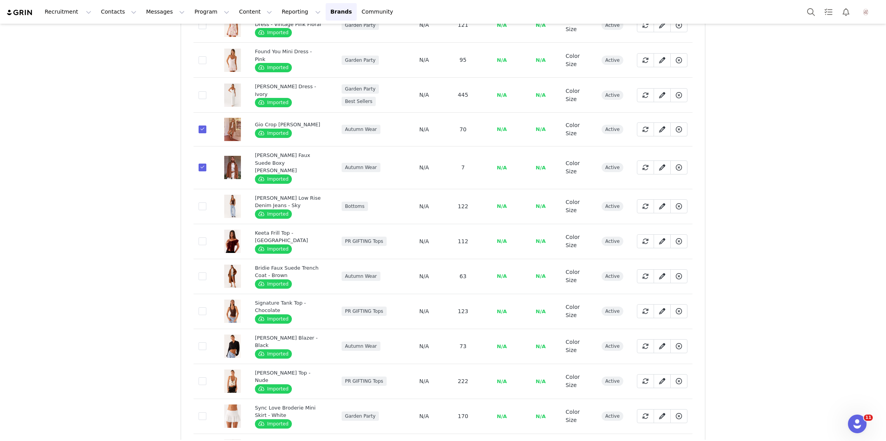
scroll to position [858, 0]
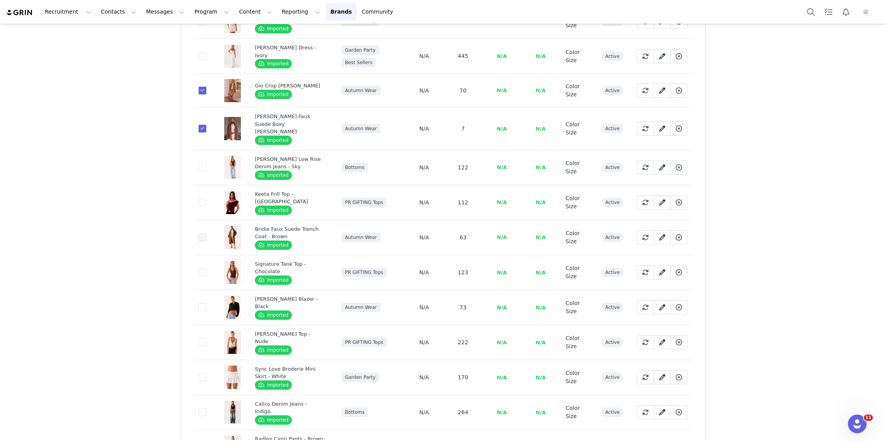
click at [202, 234] on span at bounding box center [203, 238] width 8 height 8
click at [206, 234] on input "138e8593-62db-4bdd-9c29-713bccefa12f" at bounding box center [206, 234] width 0 height 0
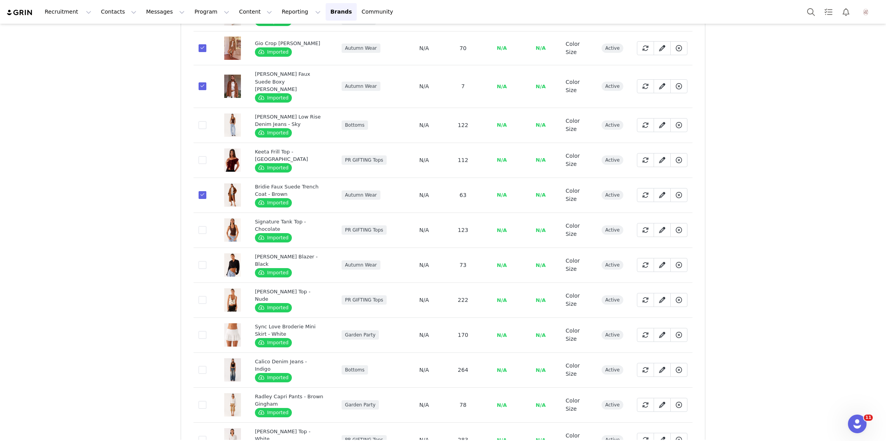
scroll to position [912, 0]
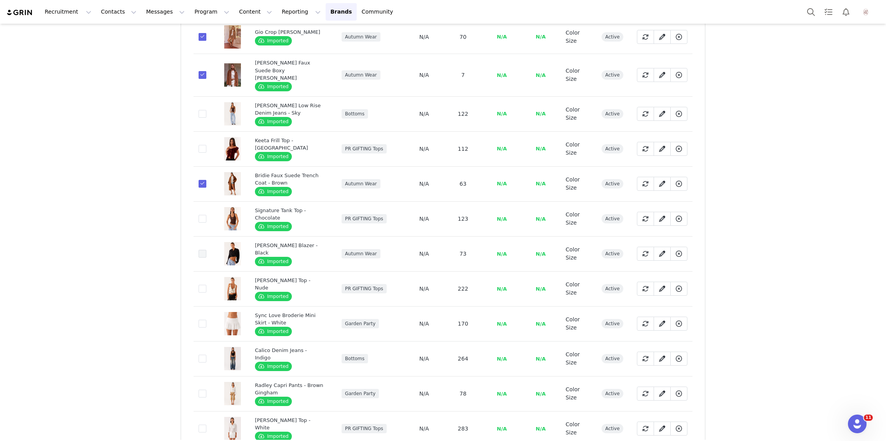
click at [203, 250] on span at bounding box center [203, 254] width 8 height 8
click at [206, 250] on input "07af56c4-cfae-4f89-bdde-a5579e96ea48" at bounding box center [206, 250] width 0 height 0
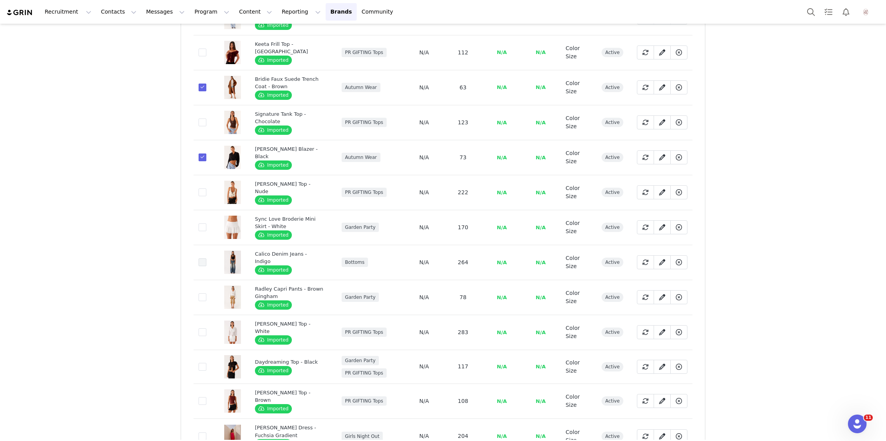
scroll to position [1008, 0]
click at [207, 280] on td "0b221ef1-23c7-40ca-b145-8d266d88f00b" at bounding box center [205, 297] width 22 height 35
click at [199, 294] on span at bounding box center [203, 298] width 8 height 8
click at [206, 294] on input "0b221ef1-23c7-40ca-b145-8d266d88f00b" at bounding box center [206, 294] width 0 height 0
click at [199, 294] on span at bounding box center [203, 298] width 8 height 8
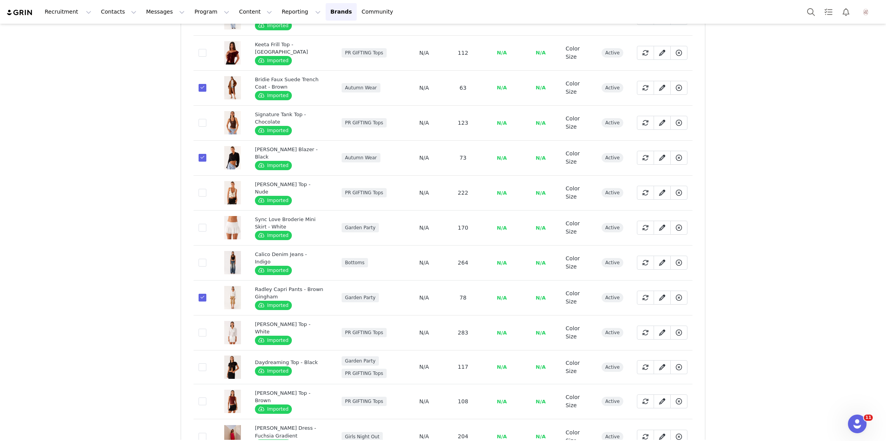
click at [206, 294] on input "0b221ef1-23c7-40ca-b145-8d266d88f00b" at bounding box center [206, 294] width 0 height 0
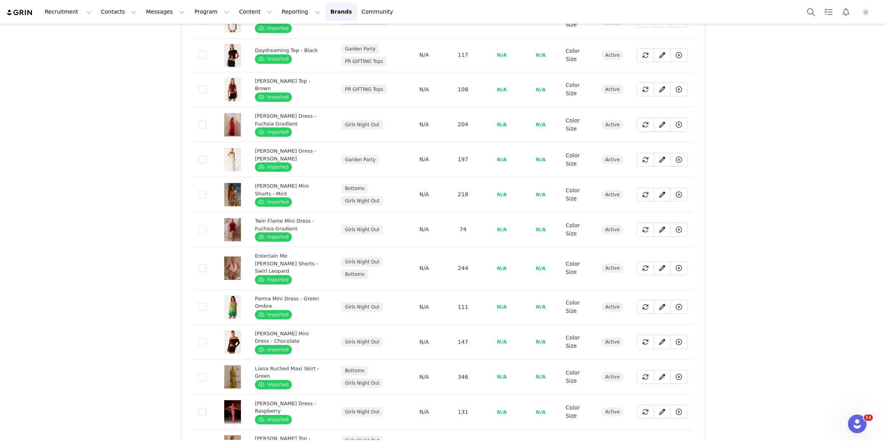
scroll to position [1320, 0]
click at [202, 225] on span at bounding box center [203, 229] width 8 height 8
click at [206, 225] on input "0a12a15b-a819-450d-b2f4-ced3799129f3" at bounding box center [206, 225] width 0 height 0
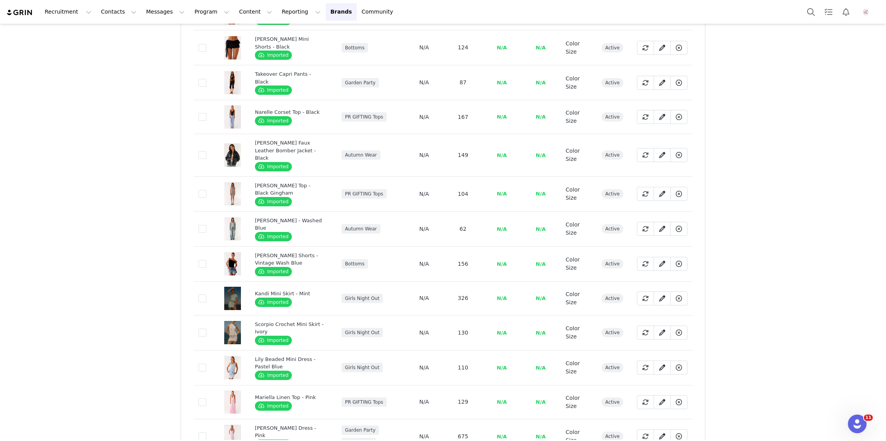
scroll to position [2145, 0]
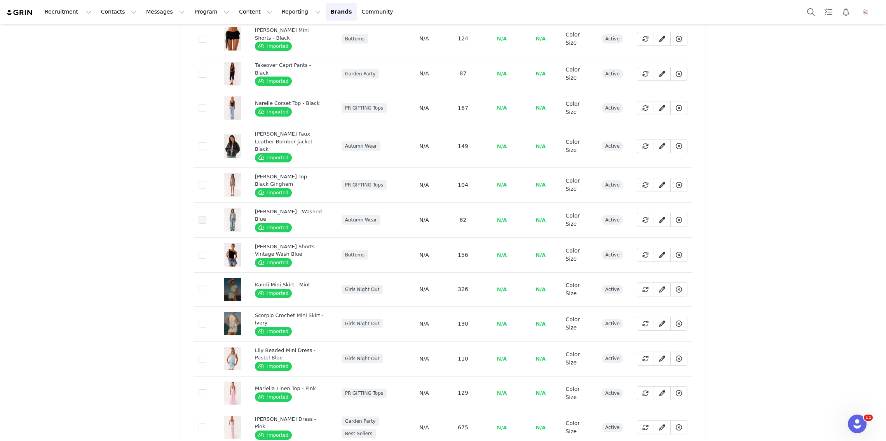
click at [200, 216] on span at bounding box center [203, 220] width 8 height 8
click at [206, 216] on input "8a8f2074-c0f9-4bf3-94f1-fafde38a723a" at bounding box center [206, 216] width 0 height 0
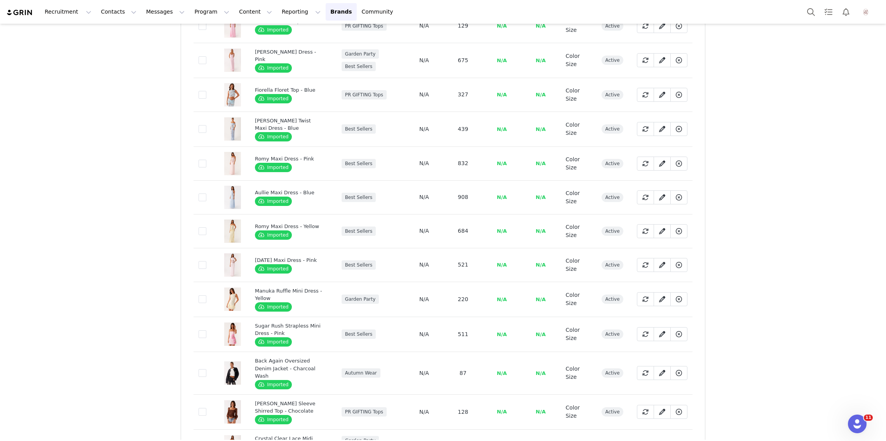
scroll to position [2526, 0]
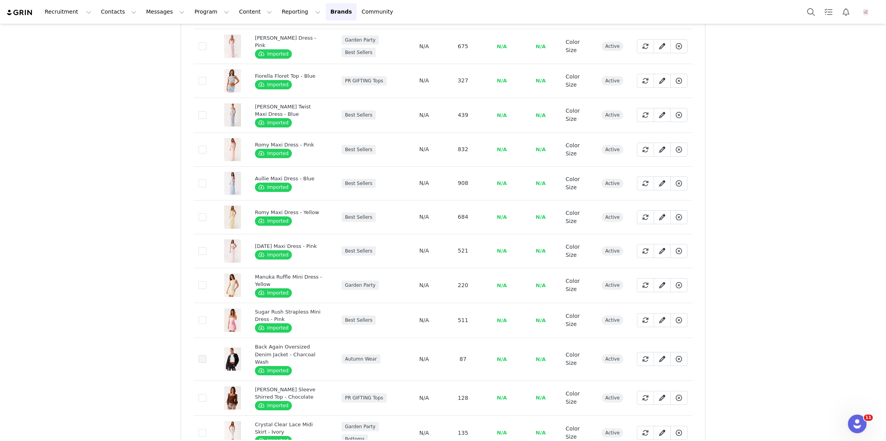
click at [201, 355] on span at bounding box center [203, 359] width 8 height 8
click at [206, 355] on input "c91bcadd-1468-4cfa-8b75-badf41d7053c" at bounding box center [206, 355] width 0 height 0
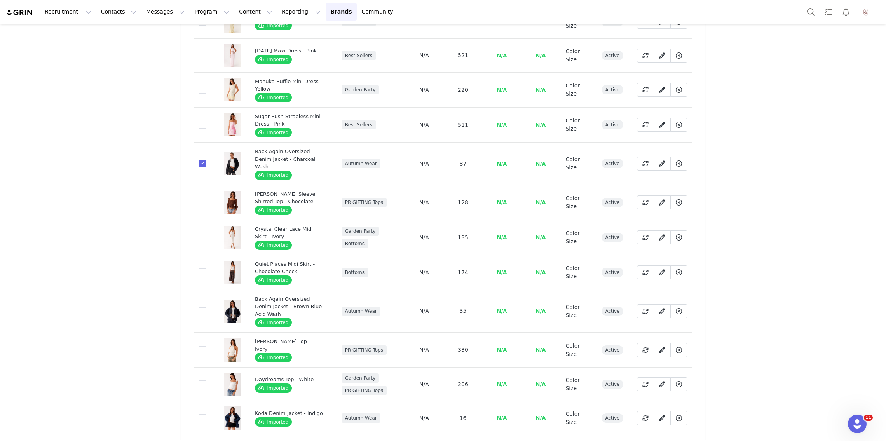
scroll to position [2732, 0]
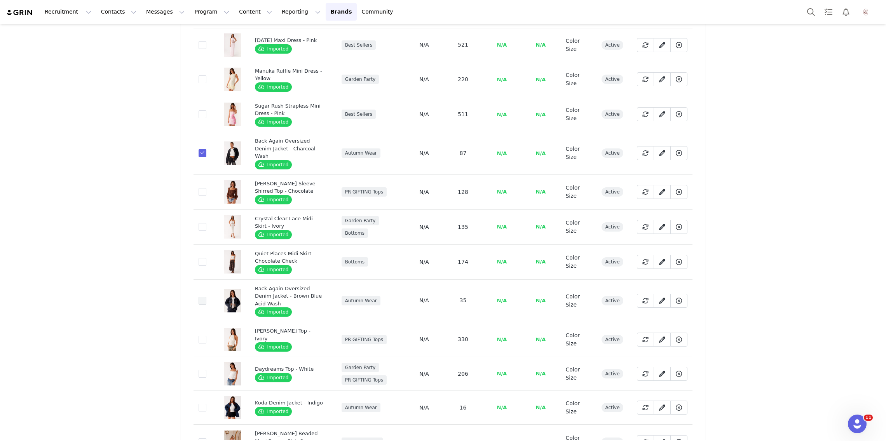
click at [203, 297] on span at bounding box center [203, 301] width 8 height 8
click at [206, 297] on input "e2d14883-a240-4a6d-a6cf-94e0c3718678" at bounding box center [206, 297] width 0 height 0
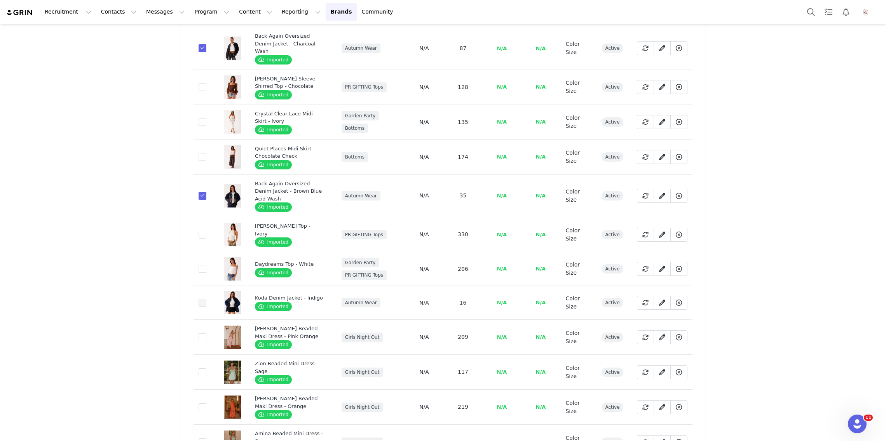
click at [200, 299] on span at bounding box center [203, 303] width 8 height 8
click at [206, 299] on input "9503e170-c837-4412-ae8e-514e6d13b670" at bounding box center [206, 299] width 0 height 0
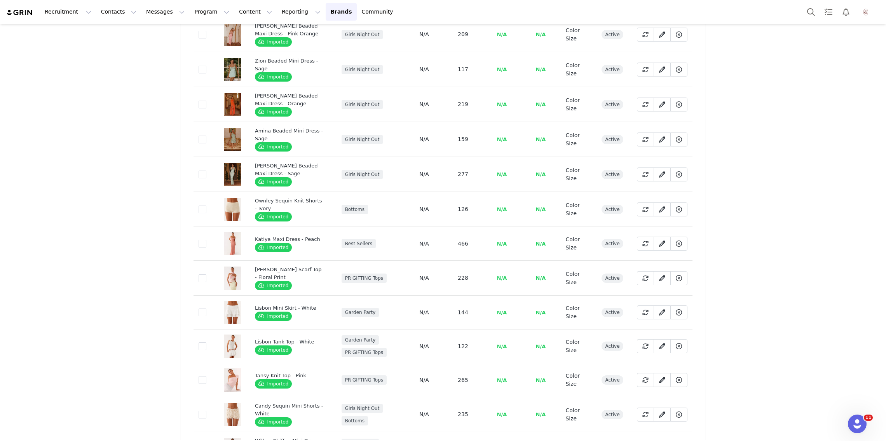
scroll to position [3185, 0]
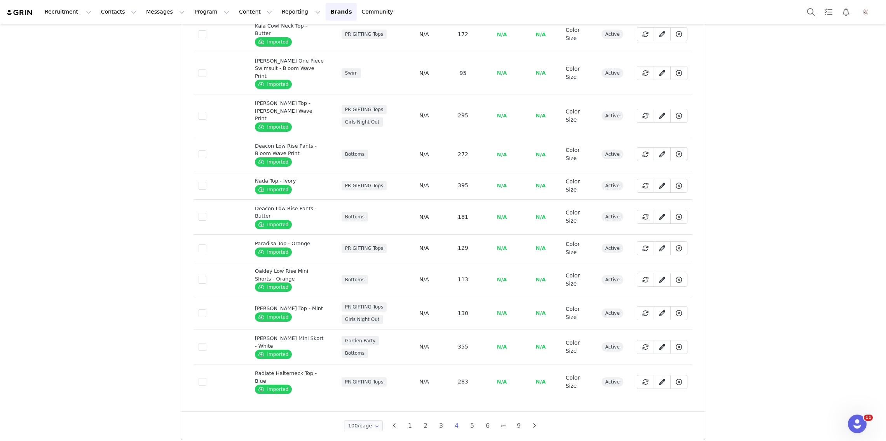
scroll to position [3190, 0]
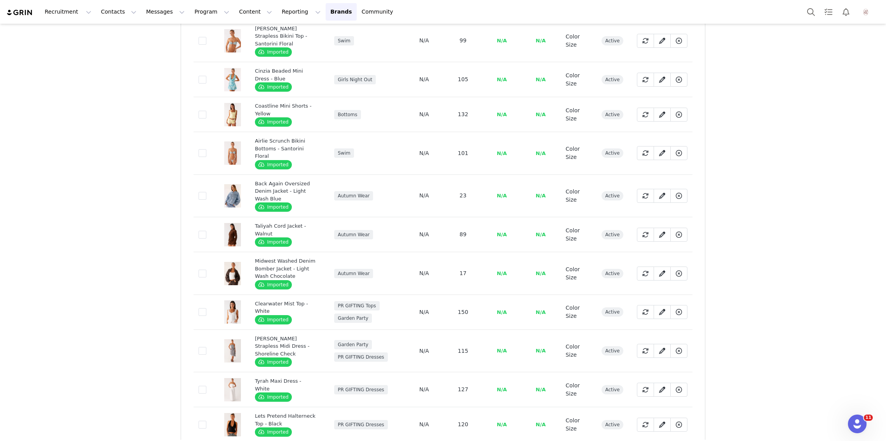
scroll to position [2601, 0]
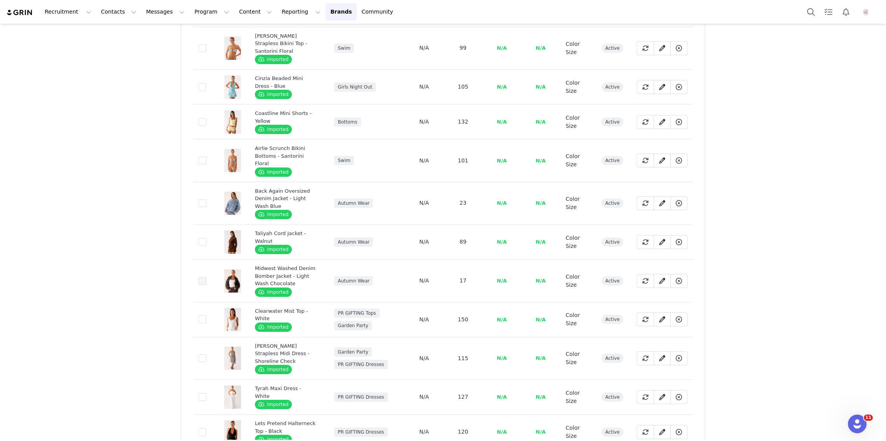
click at [205, 277] on span at bounding box center [203, 281] width 8 height 8
click at [206, 277] on input "6f6f1bac-27f4-4ef5-a0ee-f3bfcac51c78" at bounding box center [206, 277] width 0 height 0
click at [201, 199] on span at bounding box center [203, 203] width 8 height 8
click at [206, 199] on input "0b5c41fb-2e09-438e-9759-f7487638a5bb" at bounding box center [206, 199] width 0 height 0
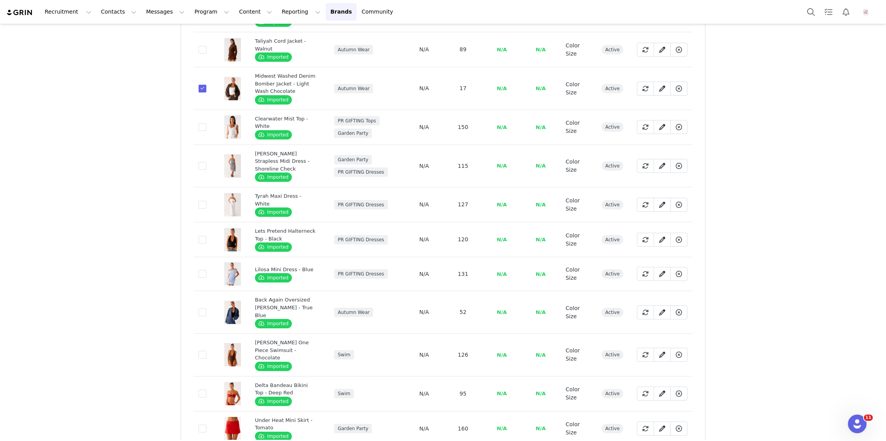
scroll to position [2793, 0]
click at [199, 308] on span at bounding box center [203, 312] width 8 height 8
click at [206, 308] on input "9584880a-e9ac-4e5a-9dcc-9daa2ab78007" at bounding box center [206, 308] width 0 height 0
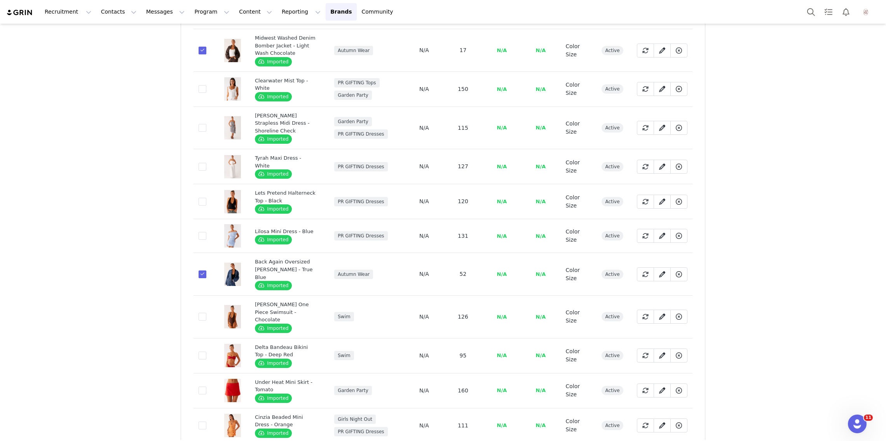
scroll to position [2835, 0]
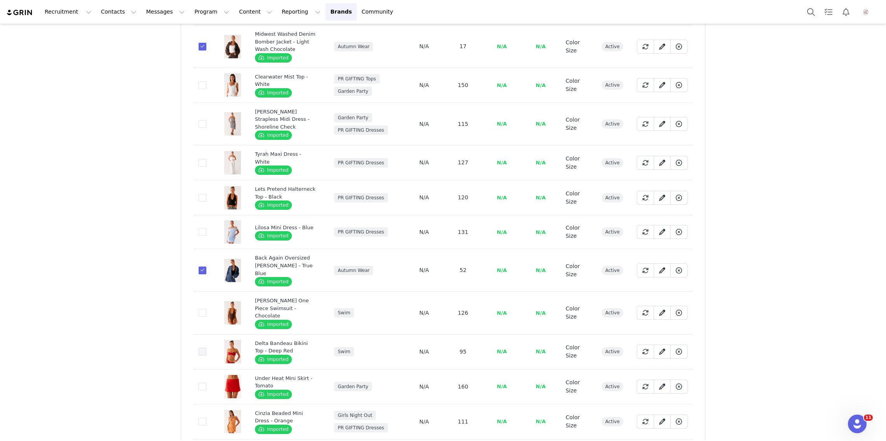
click at [200, 348] on span at bounding box center [203, 352] width 8 height 8
click at [206, 348] on input "61d883ec-96f6-46c0-969f-fb7e87af7e51" at bounding box center [206, 348] width 0 height 0
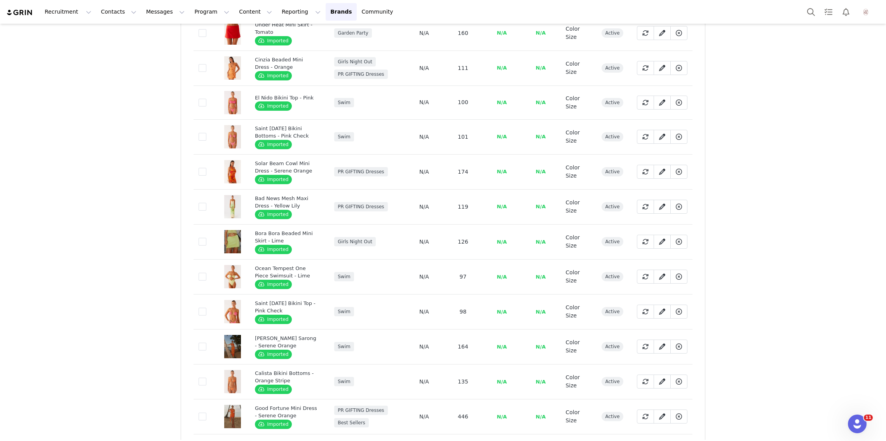
scroll to position [3209, 0]
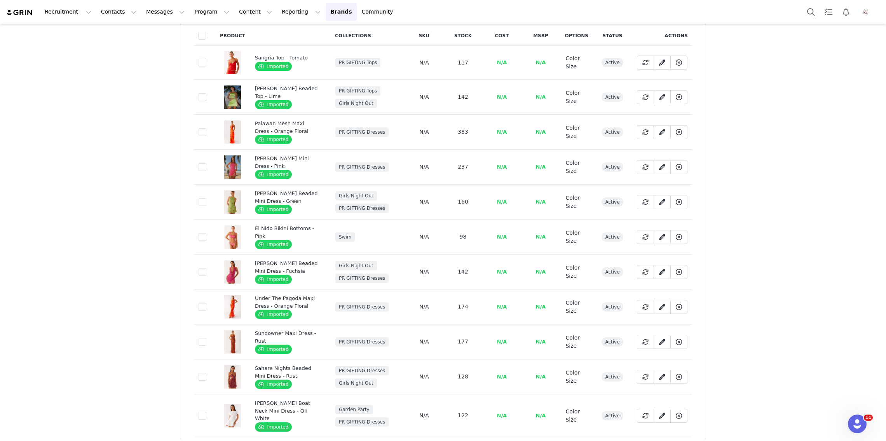
scroll to position [88, 0]
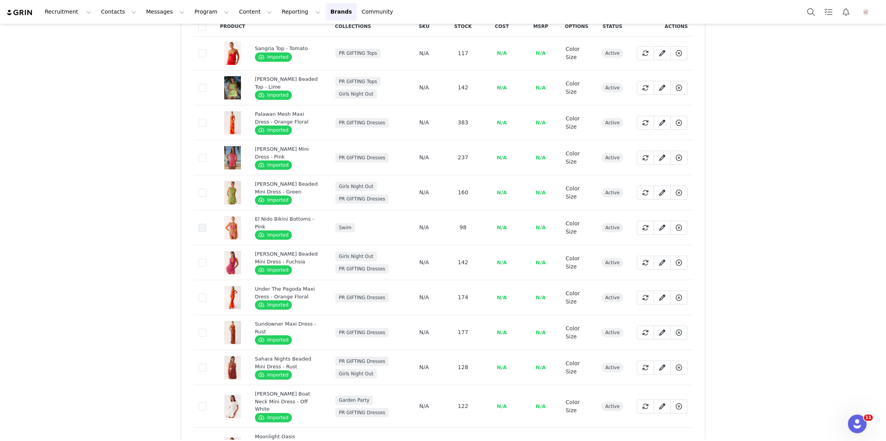
click at [202, 224] on span at bounding box center [203, 228] width 8 height 8
click at [206, 224] on input "0aa44ee8-4746-414a-9296-5f9a802a106c" at bounding box center [206, 224] width 0 height 0
click at [201, 294] on span at bounding box center [203, 298] width 8 height 8
click at [206, 294] on input "391a067c-2978-4849-b9c0-9c8401a0482b" at bounding box center [206, 294] width 0 height 0
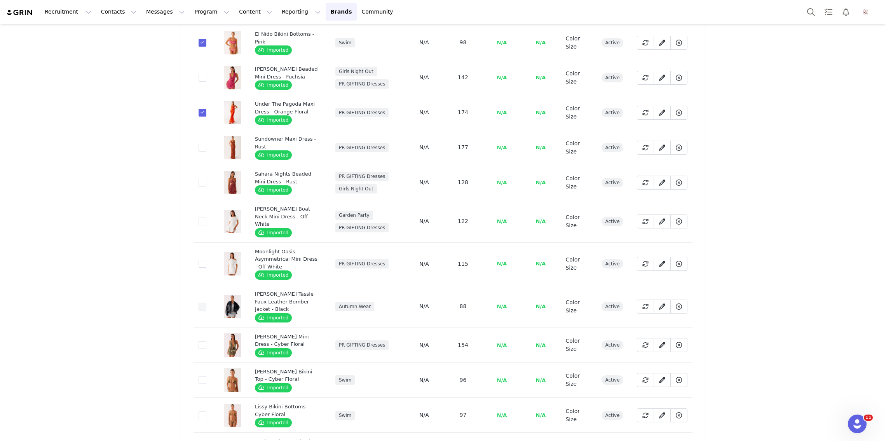
click at [203, 303] on span at bounding box center [203, 307] width 8 height 8
click at [206, 303] on input "aa2a81b6-ea80-4f94-b340-7bbdbdf46f0a" at bounding box center [206, 303] width 0 height 0
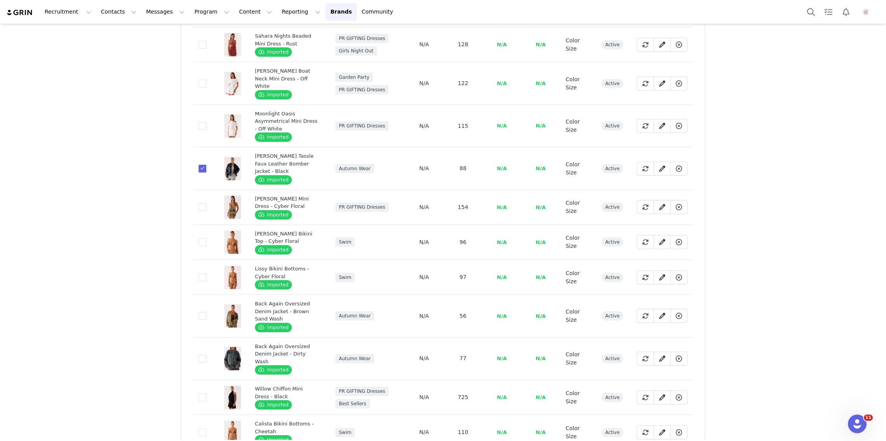
scroll to position [490, 0]
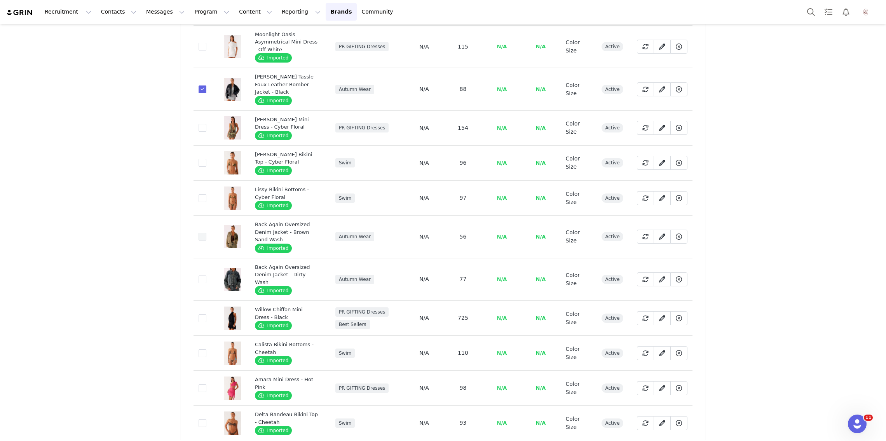
click at [199, 233] on span at bounding box center [203, 237] width 8 height 8
click at [206, 233] on input "a867e0c5-941f-4bb3-9fc0-38876be30783" at bounding box center [206, 233] width 0 height 0
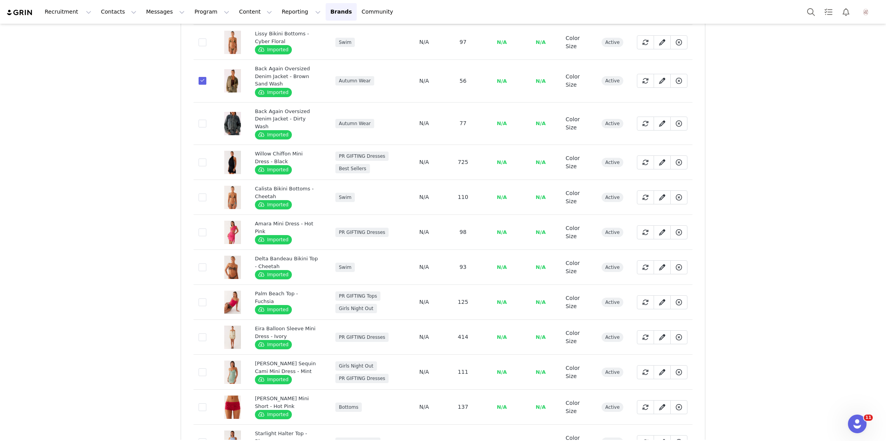
scroll to position [660, 0]
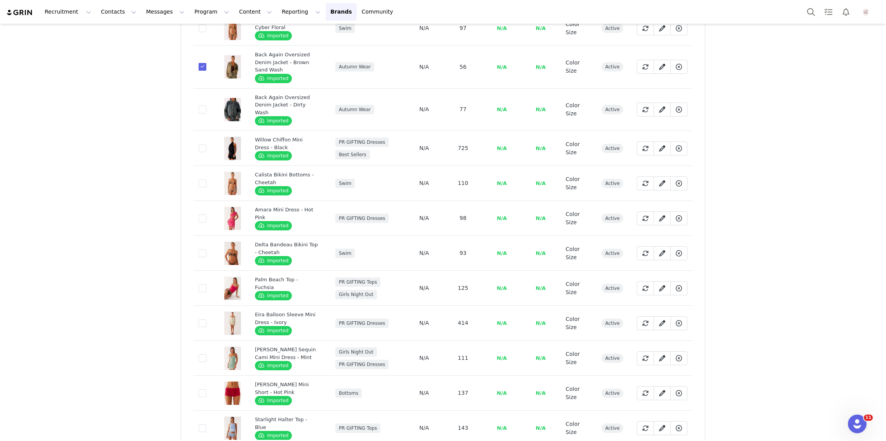
click at [197, 201] on td "7a67aba7-6fe1-42ed-a005-0964eef55d71" at bounding box center [205, 218] width 22 height 35
click at [201, 214] on span at bounding box center [203, 218] width 8 height 8
click at [206, 214] on input "7a67aba7-6fe1-42ed-a005-0964eef55d71" at bounding box center [206, 214] width 0 height 0
click at [203, 249] on span at bounding box center [203, 253] width 8 height 8
click at [206, 249] on input "d611efad-9dbe-40f0-896d-ad920e1e96ac" at bounding box center [206, 249] width 0 height 0
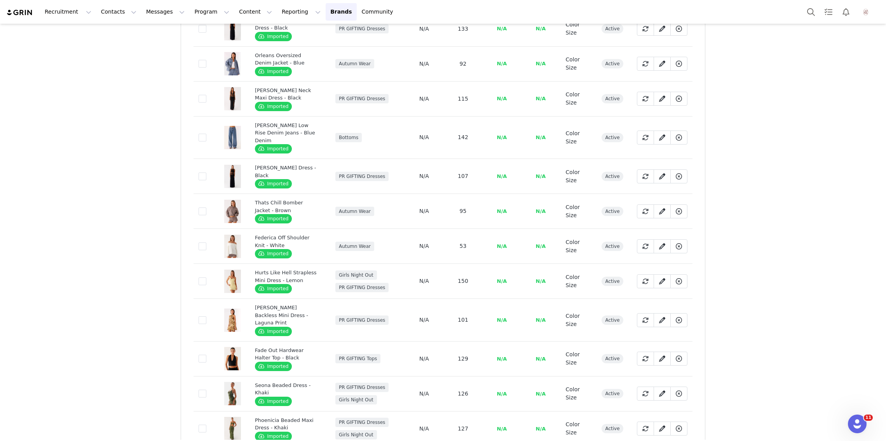
scroll to position [1254, 0]
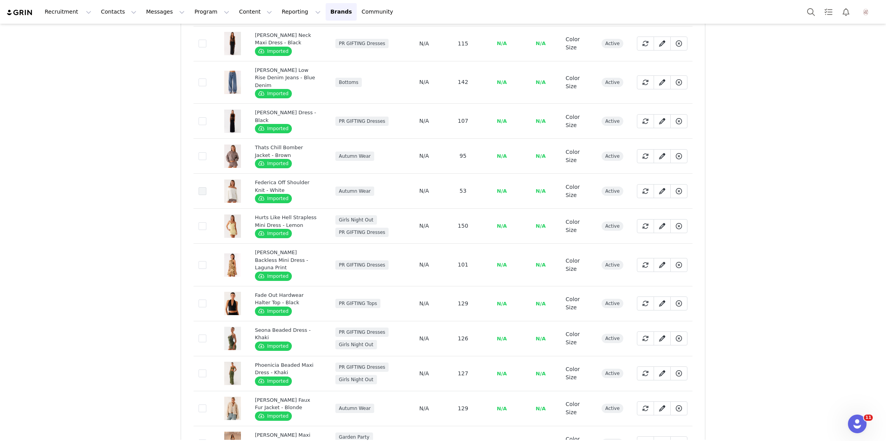
click at [204, 187] on span at bounding box center [203, 191] width 8 height 8
click at [206, 187] on input "a7d659bb-f2b1-4956-9fdf-9aa6edc77f8a" at bounding box center [206, 187] width 0 height 0
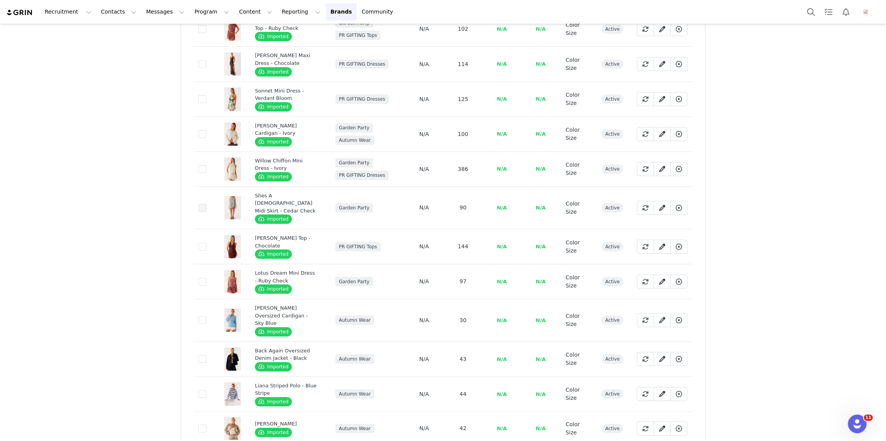
scroll to position [2278, 0]
click at [202, 316] on span at bounding box center [203, 320] width 8 height 8
click at [206, 316] on input "cf18d77d-58c2-4768-8fc2-2ecc8668d83b" at bounding box center [206, 316] width 0 height 0
click at [204, 355] on span at bounding box center [203, 359] width 8 height 8
click at [206, 355] on input "308f4e79-06a0-4a34-b32f-ad30eea38332" at bounding box center [206, 355] width 0 height 0
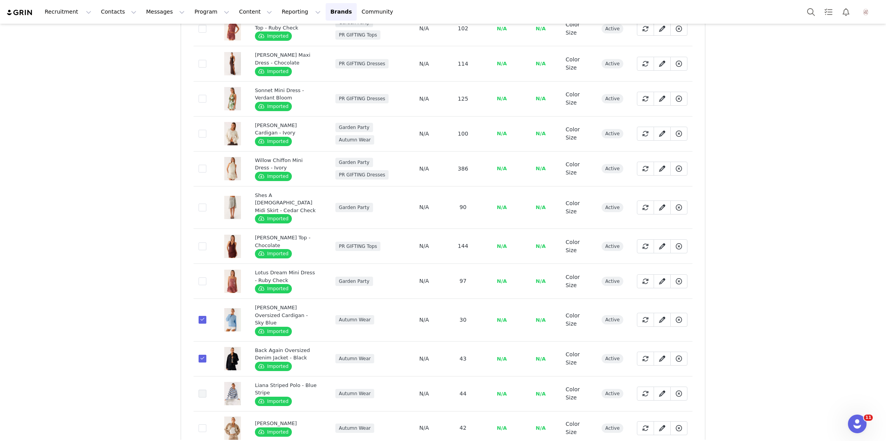
click at [203, 390] on span at bounding box center [203, 394] width 8 height 8
click at [206, 390] on input "5e8a9b3f-abbb-4d1a-8795-e654a9190078" at bounding box center [206, 390] width 0 height 0
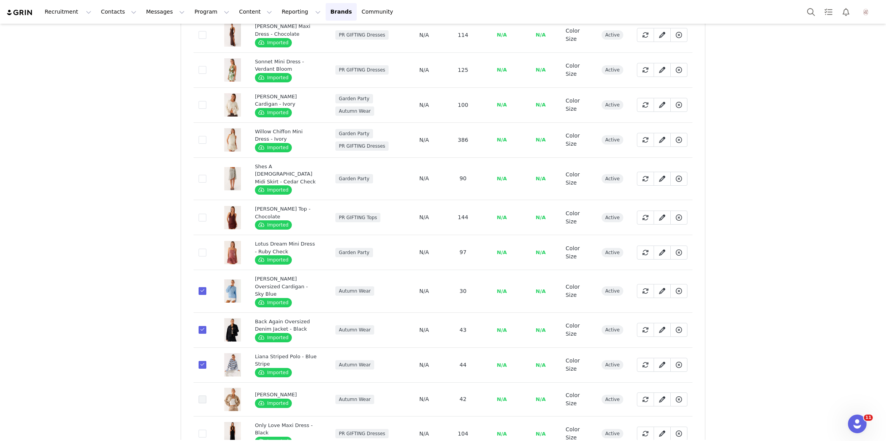
click at [202, 396] on span at bounding box center [203, 400] width 8 height 8
click at [206, 396] on input "88e66a0c-9ded-4843-89a0-6c3bce32639b" at bounding box center [206, 396] width 0 height 0
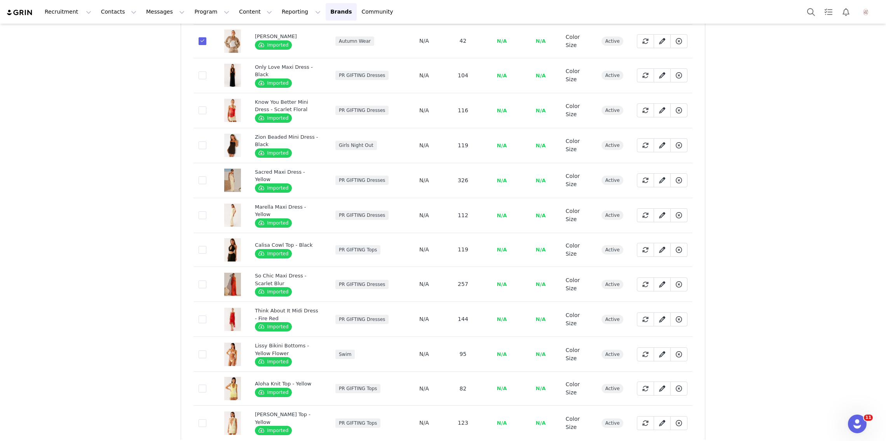
scroll to position [2761, 0]
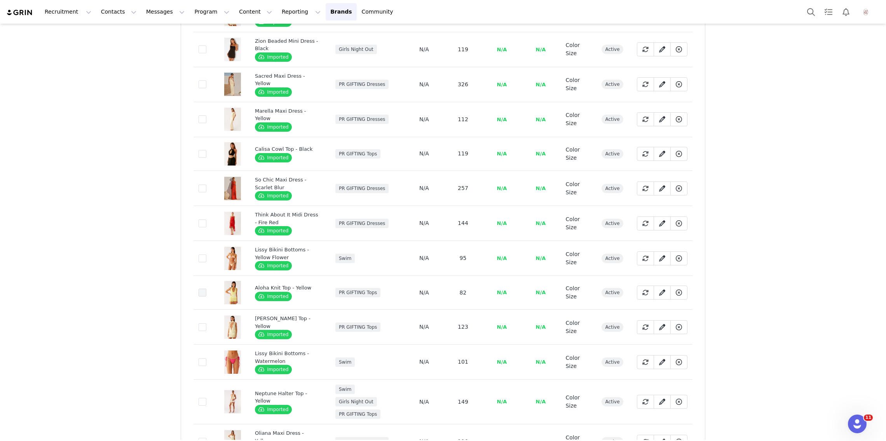
click at [200, 289] on span at bounding box center [203, 293] width 8 height 8
click at [206, 289] on input "4d56e900-0eb9-4dc6-8a17-aa3ea5c01657" at bounding box center [206, 289] width 0 height 0
click at [200, 289] on span at bounding box center [203, 293] width 8 height 8
click at [206, 289] on input "4d56e900-0eb9-4dc6-8a17-aa3ea5c01657" at bounding box center [206, 289] width 0 height 0
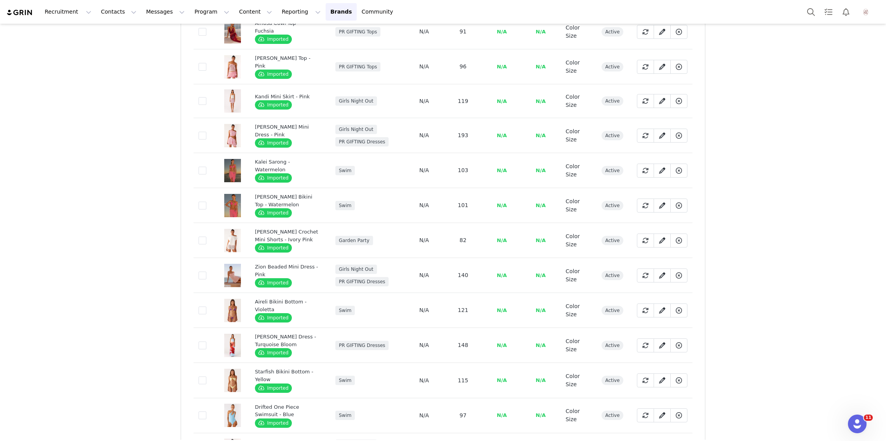
scroll to position [3243, 0]
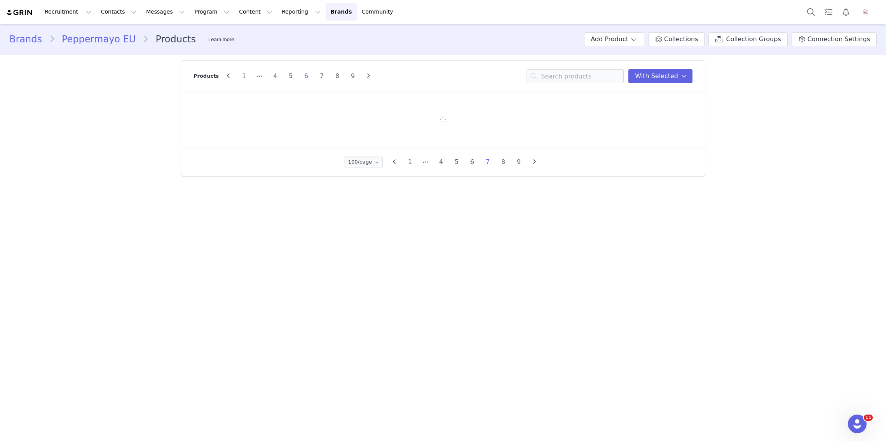
scroll to position [0, 0]
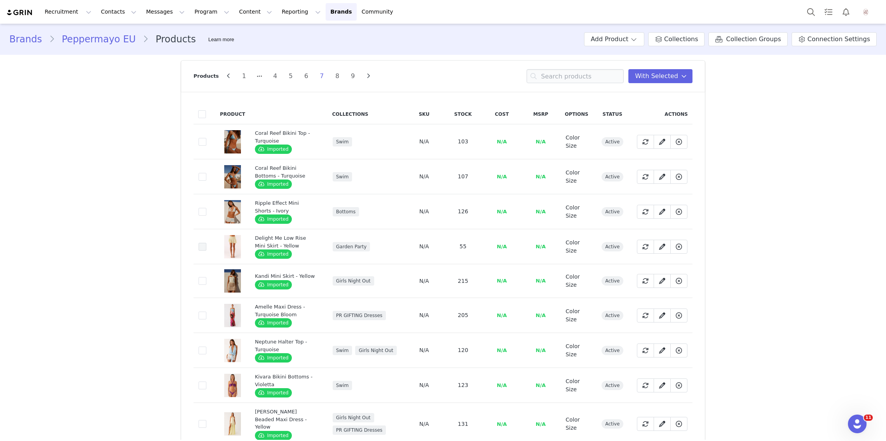
click at [203, 243] on span at bounding box center [203, 247] width 8 height 8
click at [206, 243] on input "b346442b-3c50-47a1-9fb1-5792a22cc876" at bounding box center [206, 243] width 0 height 0
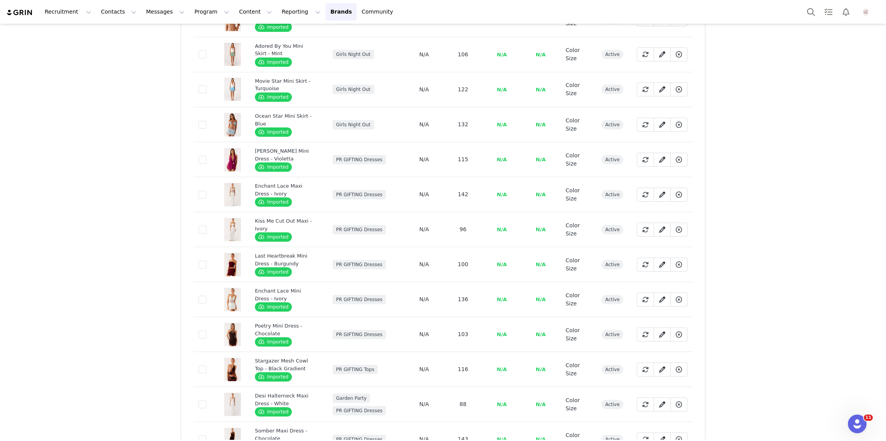
scroll to position [588, 0]
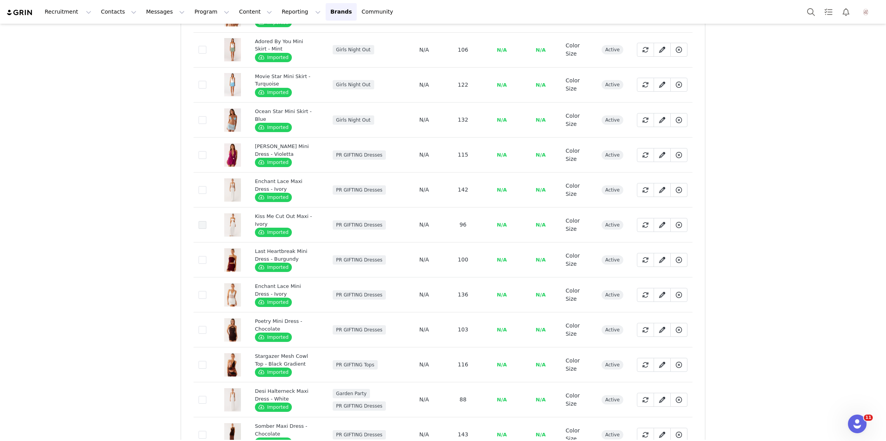
click at [204, 221] on span at bounding box center [203, 225] width 8 height 8
click at [206, 221] on input "ae0588d9-fd8f-48e0-9fef-95e20541d28f" at bounding box center [206, 221] width 0 height 0
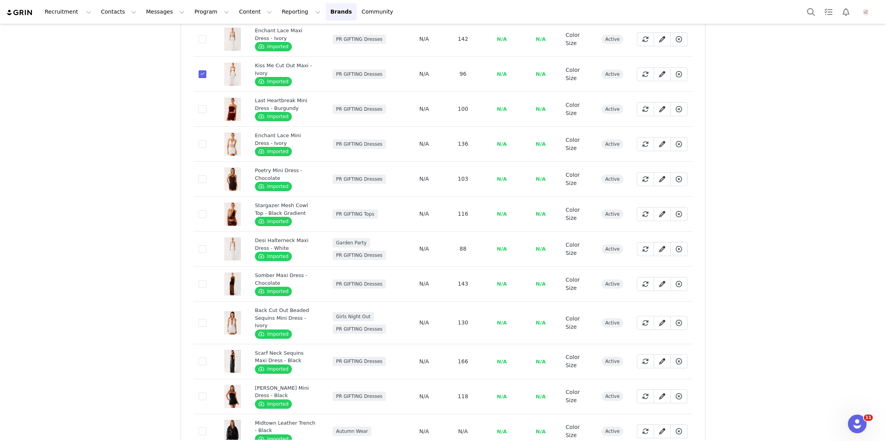
scroll to position [798, 0]
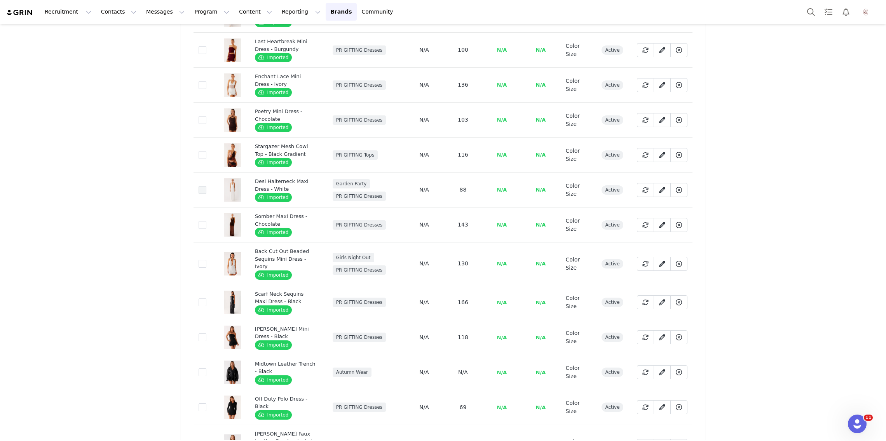
click at [204, 186] on span at bounding box center [203, 190] width 8 height 8
click at [206, 186] on input "b47f137c-852a-4284-96e2-941ed72d6e11" at bounding box center [206, 186] width 0 height 0
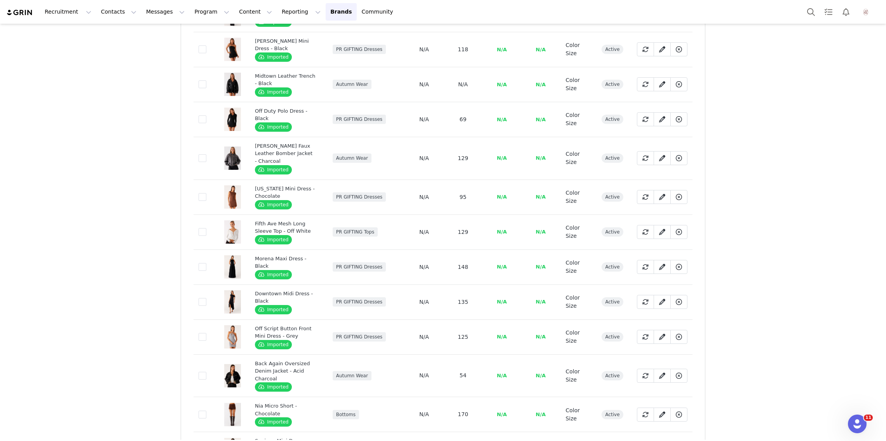
scroll to position [1086, 0]
click at [202, 115] on span at bounding box center [203, 119] width 8 height 8
click at [206, 115] on input "20616843-5cc8-4f24-a3e7-c09f54fcd882" at bounding box center [206, 115] width 0 height 0
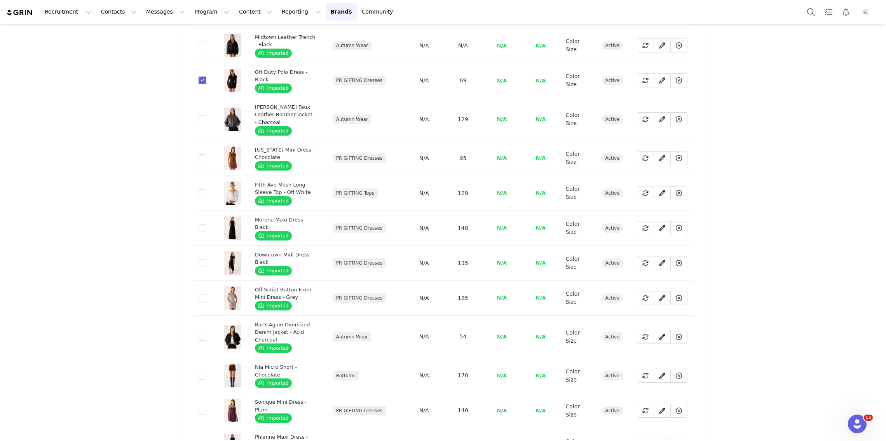
scroll to position [1133, 0]
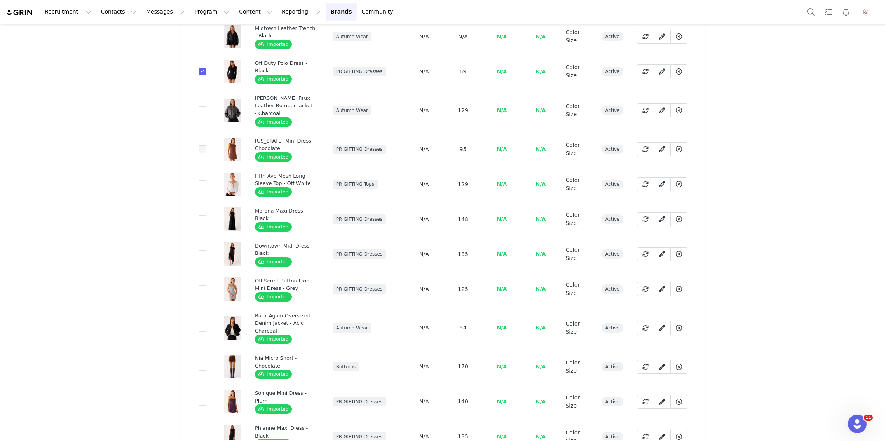
click at [201, 145] on span at bounding box center [203, 149] width 8 height 8
click at [206, 145] on input "f35e5170-956a-4442-a0a7-430ab3156bde" at bounding box center [206, 145] width 0 height 0
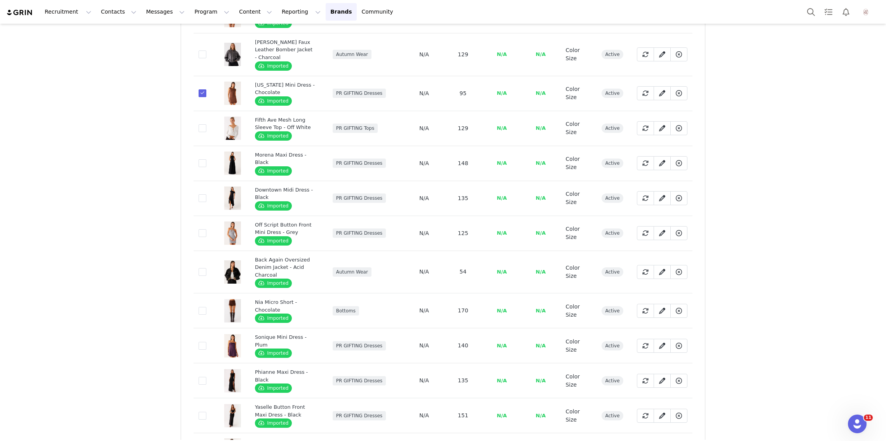
scroll to position [1193, 0]
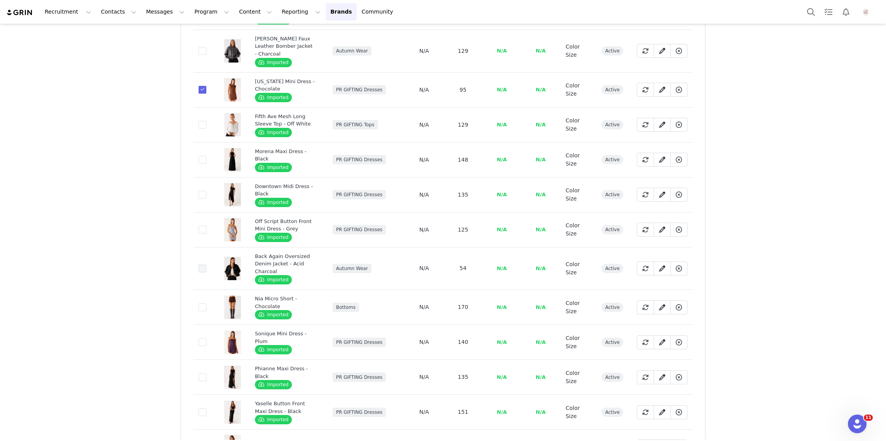
click at [204, 265] on span at bounding box center [203, 269] width 8 height 8
click at [206, 265] on input "4deecd51-3684-4226-a59e-f8f2991fabea" at bounding box center [206, 265] width 0 height 0
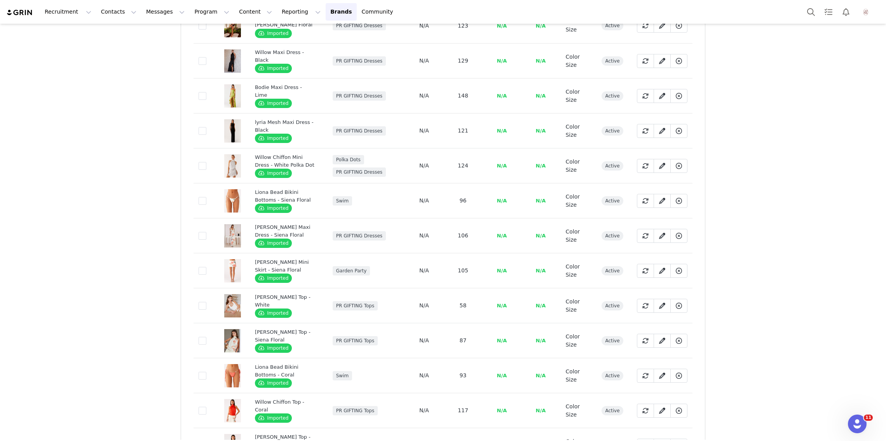
scroll to position [2448, 0]
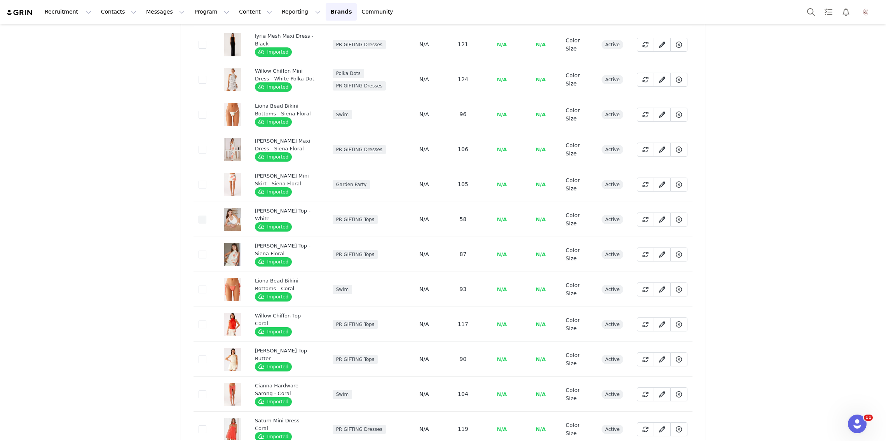
click at [200, 216] on span at bounding box center [203, 220] width 8 height 8
click at [206, 216] on input "ffede909-9a0a-48d7-94ca-0cbbfd725905" at bounding box center [206, 216] width 0 height 0
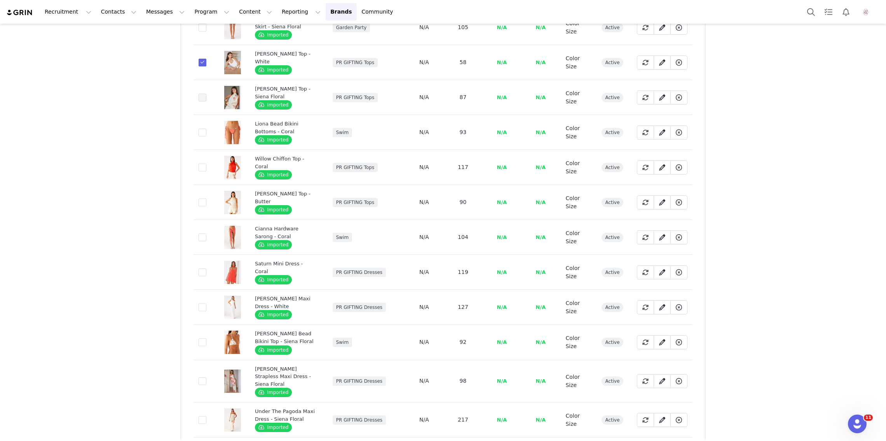
scroll to position [2640, 0]
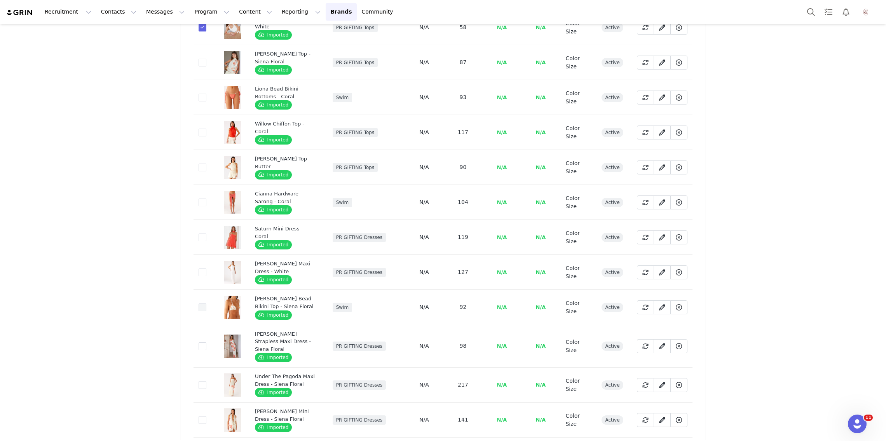
click at [199, 303] on span at bounding box center [203, 307] width 8 height 9
click at [206, 303] on input "f8d3ce6f-07e5-4368-836b-ed2793b25675" at bounding box center [206, 303] width 0 height 0
click at [203, 303] on span at bounding box center [203, 307] width 8 height 8
click at [206, 303] on input "f8d3ce6f-07e5-4368-836b-ed2793b25675" at bounding box center [206, 303] width 0 height 0
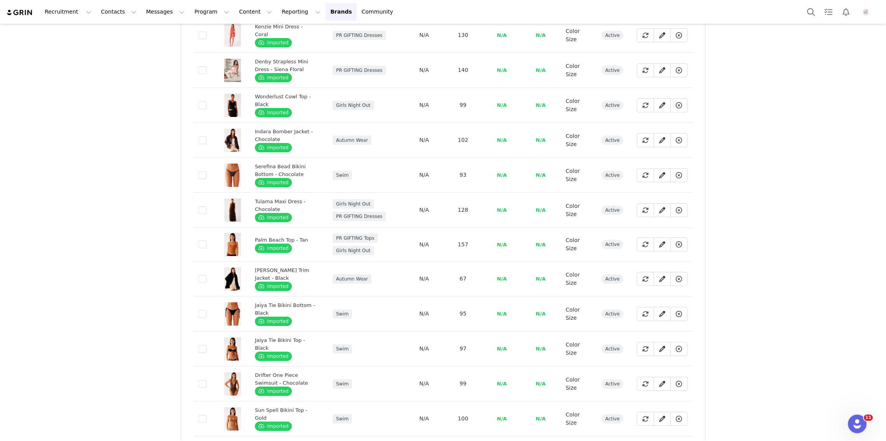
scroll to position [3079, 0]
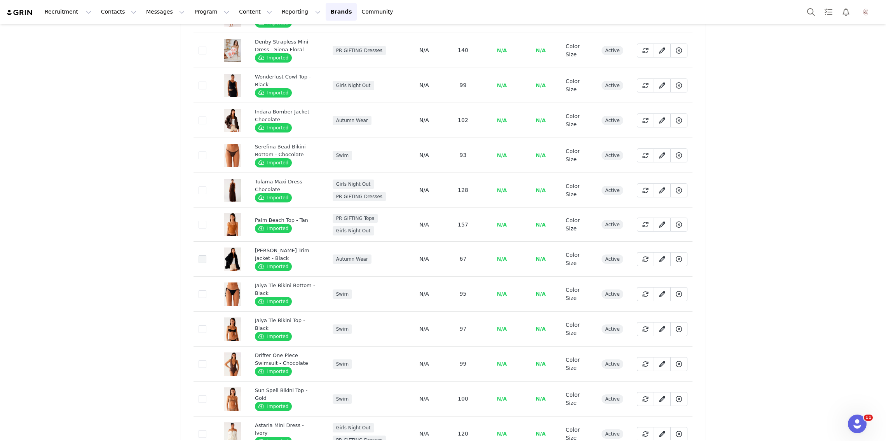
click at [200, 255] on span at bounding box center [203, 259] width 8 height 8
click at [206, 255] on input "0901ffe3-2c14-4fb0-83fa-04ad79d9d7ef" at bounding box center [206, 255] width 0 height 0
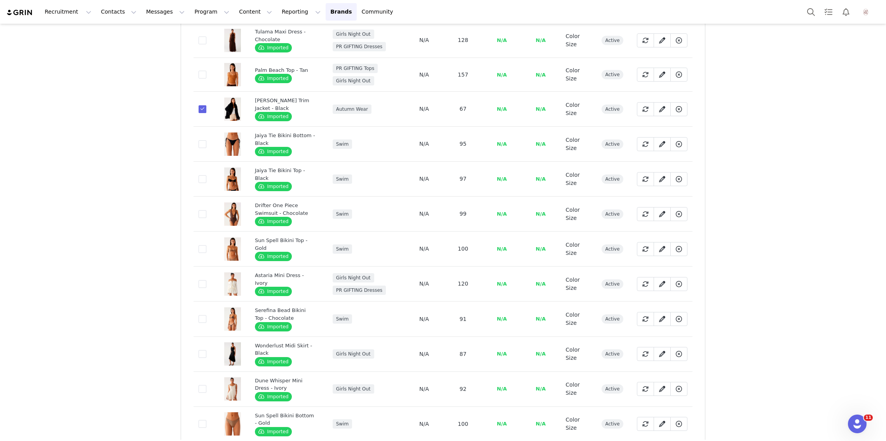
scroll to position [3230, 0]
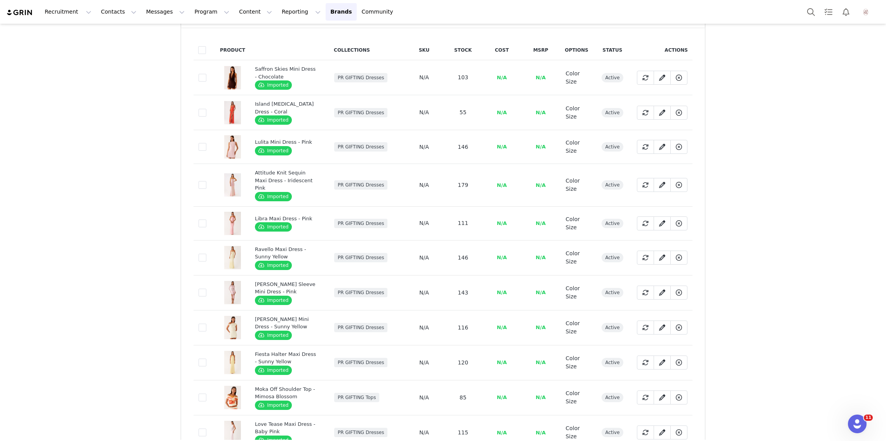
scroll to position [67, 0]
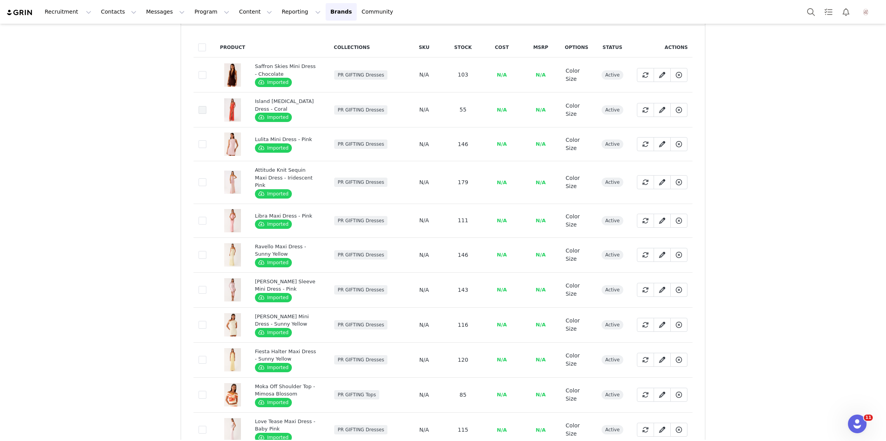
click at [202, 106] on span at bounding box center [203, 110] width 8 height 8
click at [206, 106] on input "6a78aae8-71f4-4dcf-ad39-a553aa450578" at bounding box center [206, 106] width 0 height 0
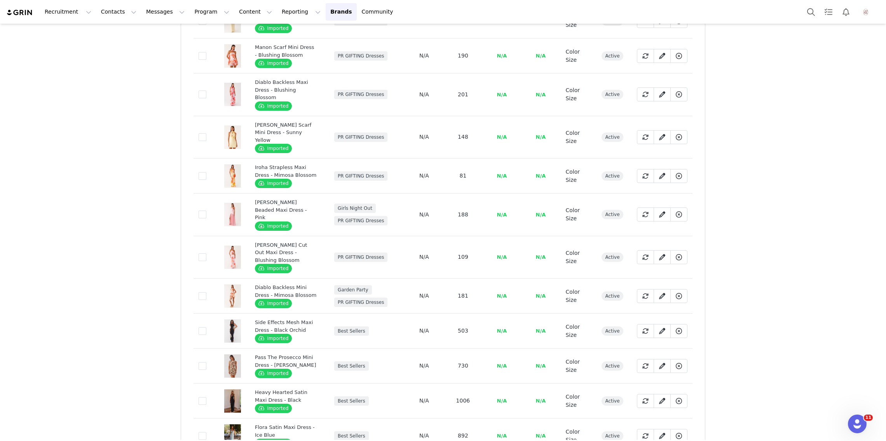
scroll to position [739, 0]
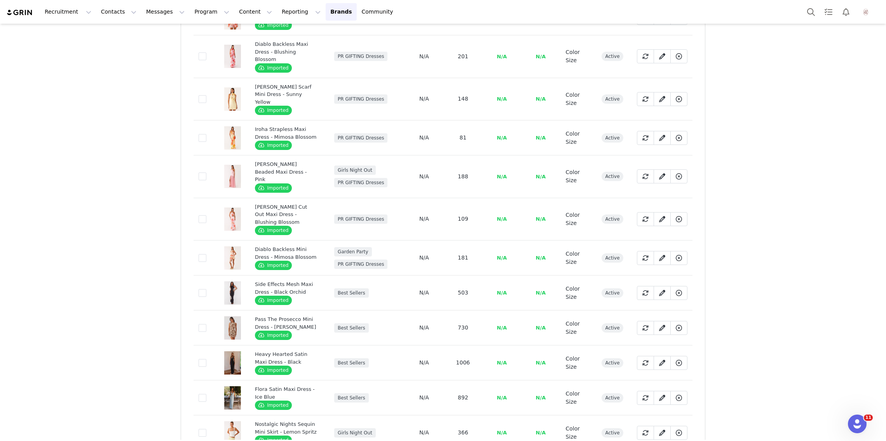
click at [208, 120] on td "ec8bc4f0-7d95-4be3-a35c-06a1e84d1625" at bounding box center [205, 137] width 22 height 35
click at [203, 134] on span at bounding box center [203, 138] width 8 height 8
click at [206, 134] on input "ec8bc4f0-7d95-4be3-a35c-06a1e84d1625" at bounding box center [206, 134] width 0 height 0
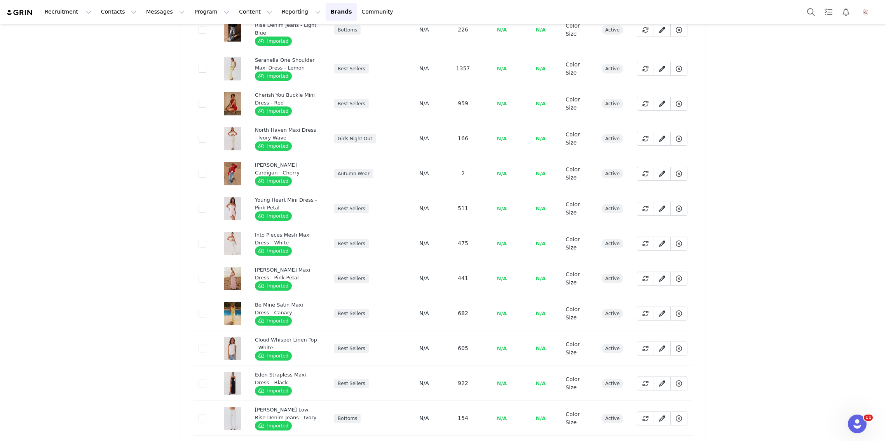
scroll to position [1285, 0]
click at [200, 170] on span at bounding box center [203, 174] width 8 height 8
click at [206, 170] on input "1cc57917-b0ae-4b6b-a6fb-e2b168e42260" at bounding box center [206, 170] width 0 height 0
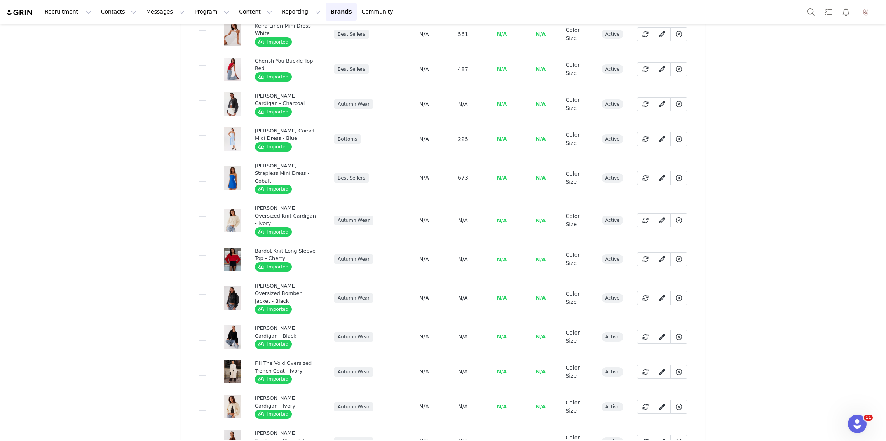
click at [358, 277] on td "Autumn Wear" at bounding box center [366, 298] width 75 height 43
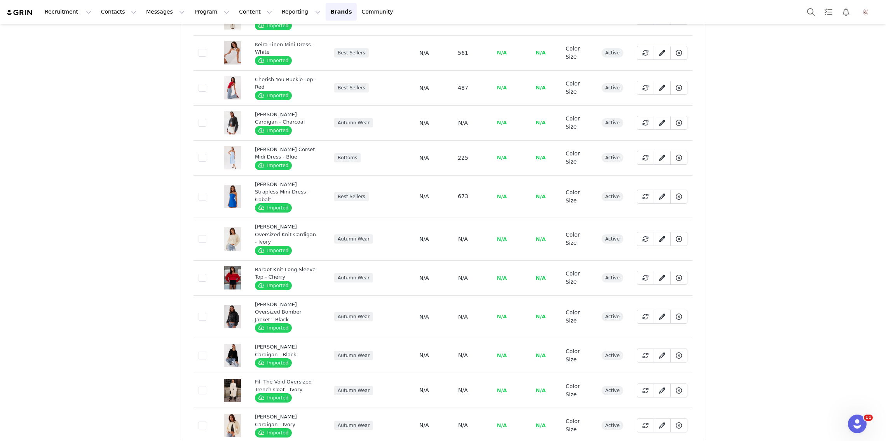
scroll to position [1783, 0]
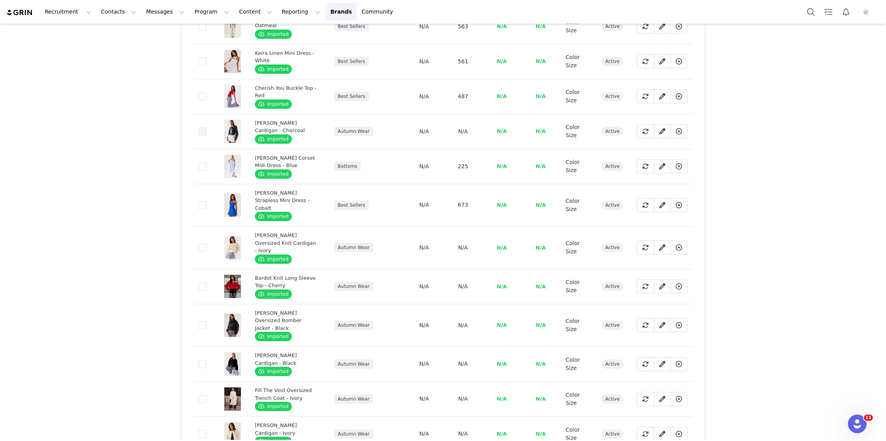
click at [204, 127] on span at bounding box center [203, 131] width 8 height 8
click at [206, 127] on input "202a81b1-67df-43e2-9774-aef0966a59a6" at bounding box center [206, 127] width 0 height 0
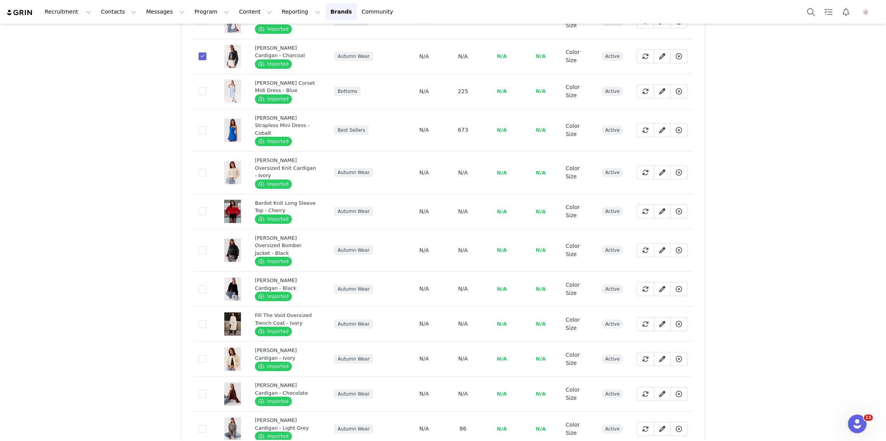
scroll to position [1844, 0]
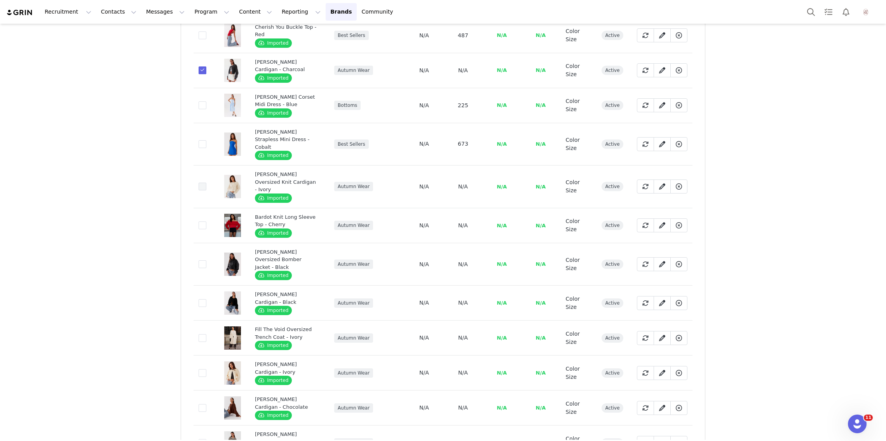
click at [200, 182] on label "5b7c6e63-dffa-4a8e-89f5-fca7ffdb3663" at bounding box center [203, 186] width 8 height 9
click at [206, 183] on input "5b7c6e63-dffa-4a8e-89f5-fca7ffdb3663" at bounding box center [206, 183] width 0 height 0
click at [204, 221] on label "842a0de4-ac31-4168-93ea-76e318734626" at bounding box center [203, 225] width 8 height 9
click at [206, 221] on input "842a0de4-ac31-4168-93ea-76e318734626" at bounding box center [206, 221] width 0 height 0
click at [205, 260] on span at bounding box center [203, 264] width 8 height 8
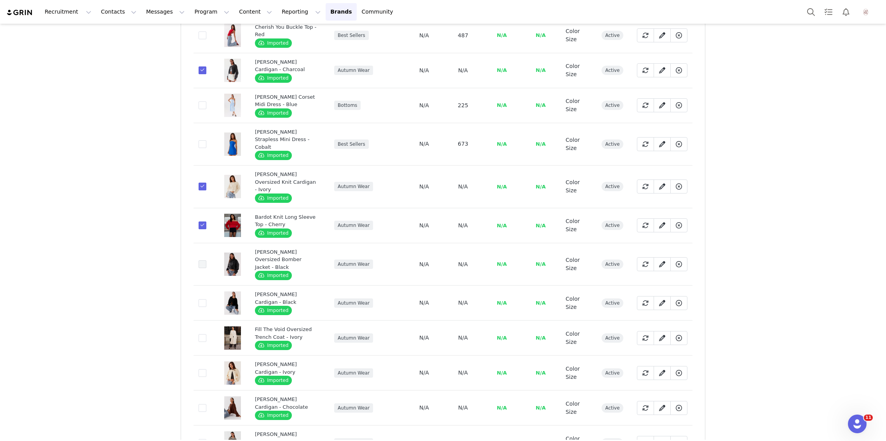
click at [206, 260] on input "882bdd06-2a19-45ac-ac17-e9dc5ecc79c1" at bounding box center [206, 260] width 0 height 0
click at [204, 299] on span at bounding box center [203, 303] width 8 height 8
click at [206, 299] on input "3efcad53-9b8a-4005-9987-5b64168ce61b" at bounding box center [206, 299] width 0 height 0
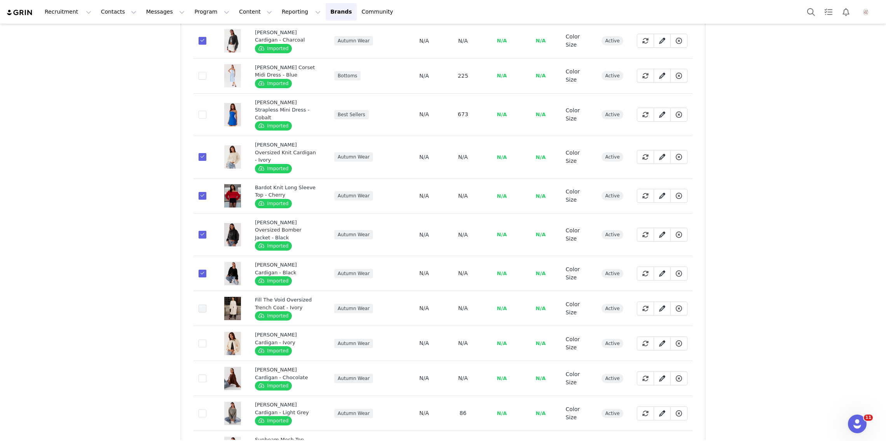
click at [201, 305] on span at bounding box center [203, 309] width 8 height 8
click at [206, 305] on input "5ccdd78b-914a-4b84-8f1e-5ed8c91f3c10" at bounding box center [206, 305] width 0 height 0
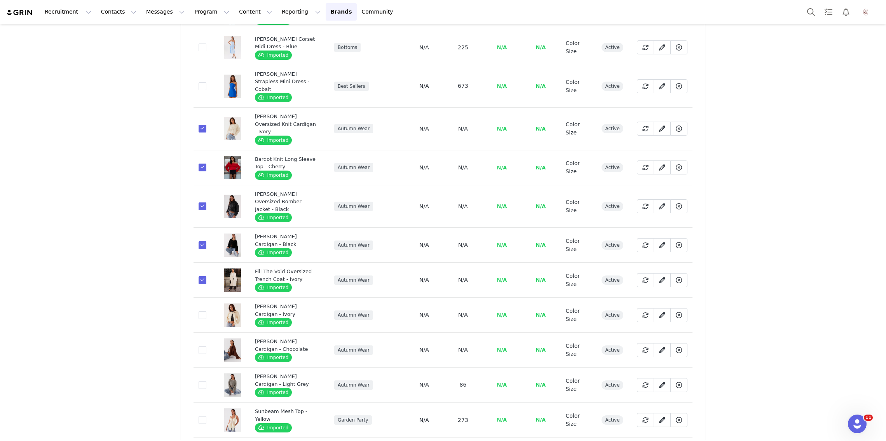
scroll to position [1905, 0]
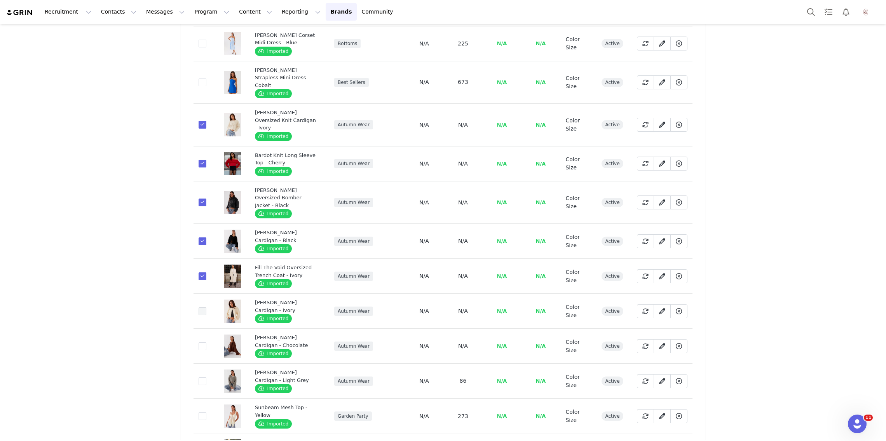
click at [200, 307] on span at bounding box center [203, 311] width 8 height 8
click at [206, 307] on input "5c192f38-006a-4a8e-ae97-1b8a6aa1b148" at bounding box center [206, 307] width 0 height 0
click at [203, 342] on span at bounding box center [203, 346] width 8 height 8
click at [206, 342] on input "83efeccc-558a-4b7b-8156-9d8db586cbaf" at bounding box center [206, 342] width 0 height 0
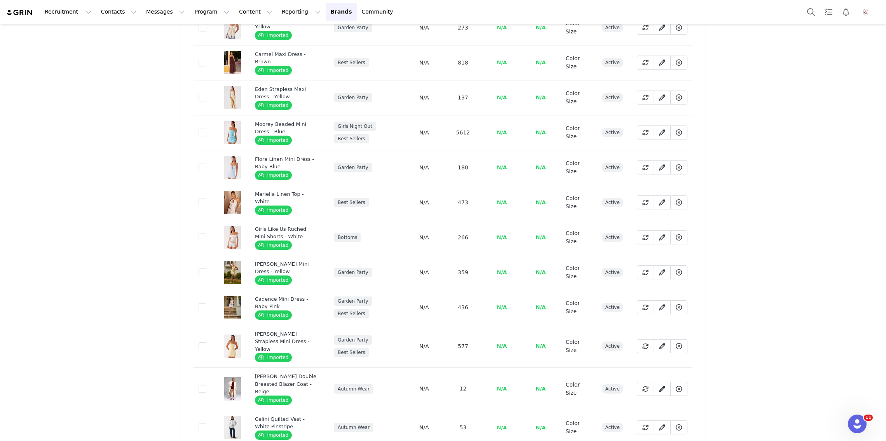
scroll to position [2383, 0]
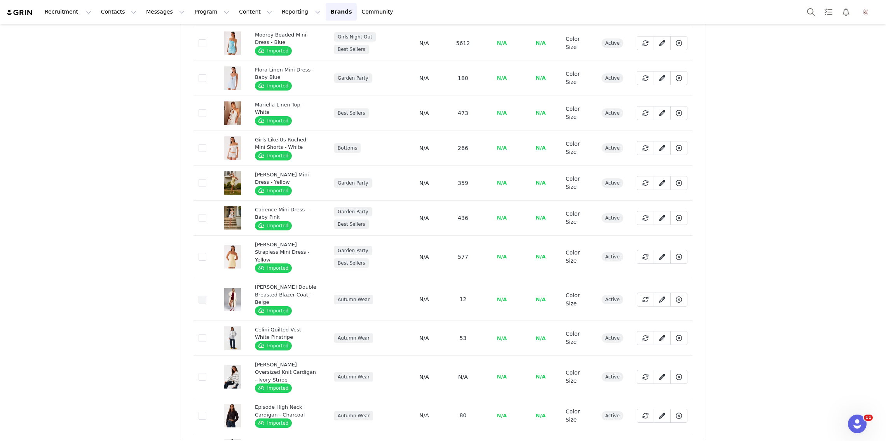
click at [202, 296] on span at bounding box center [203, 300] width 8 height 8
click at [206, 296] on input "be44168f-b2ab-4d14-afbc-d4238eb7b287" at bounding box center [206, 296] width 0 height 0
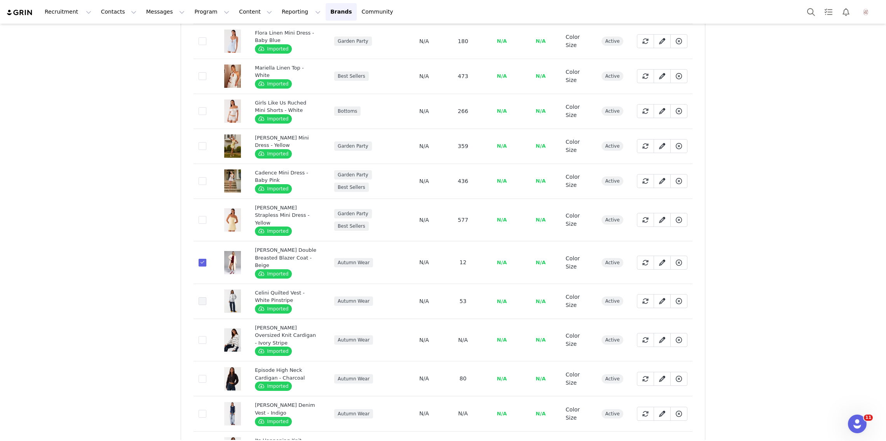
click at [201, 297] on span at bounding box center [203, 301] width 8 height 8
click at [206, 297] on input "0eba313b-8712-4ab8-866e-fe73231da823" at bounding box center [206, 297] width 0 height 0
click at [204, 336] on span at bounding box center [203, 340] width 8 height 8
click at [206, 336] on input "9ef26f64-fe64-4670-b78a-97db76a16332" at bounding box center [206, 336] width 0 height 0
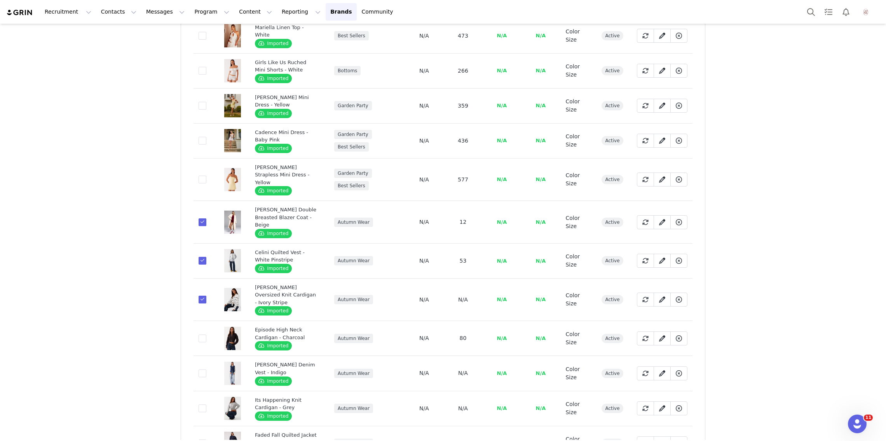
scroll to position [2465, 0]
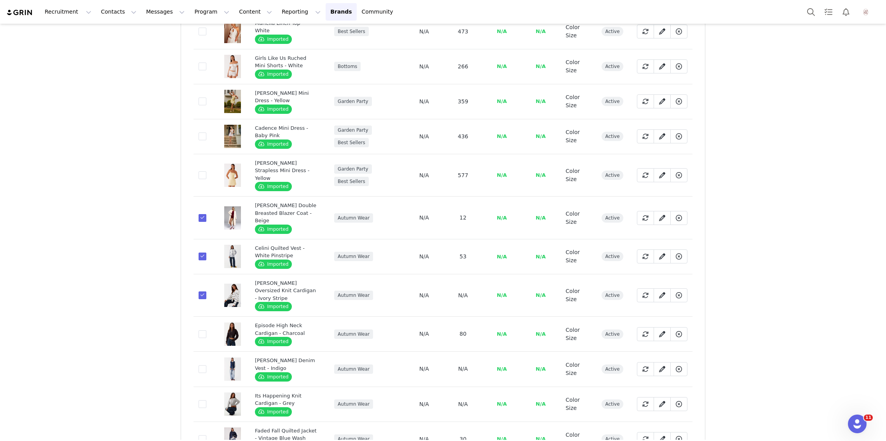
click at [201, 352] on td "a8ebc3c7-bbe2-4d3b-910c-a7c292b26264" at bounding box center [205, 369] width 22 height 35
click at [201, 365] on span at bounding box center [203, 369] width 8 height 8
click at [206, 365] on input "a8ebc3c7-bbe2-4d3b-910c-a7c292b26264" at bounding box center [206, 365] width 0 height 0
click at [202, 400] on span at bounding box center [203, 404] width 8 height 8
click at [206, 400] on input "7efa7deb-3e8a-4053-b777-4ec18a9c4931" at bounding box center [206, 400] width 0 height 0
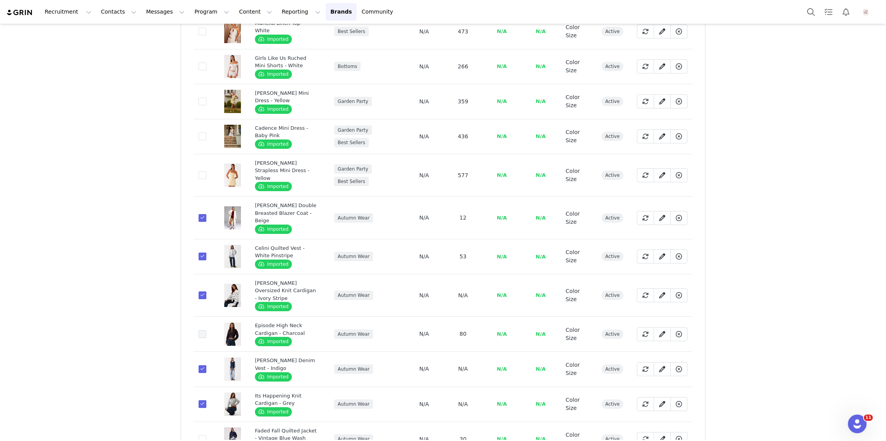
click at [200, 330] on span at bounding box center [203, 334] width 8 height 8
click at [206, 330] on input "a5f9928b-a175-4db9-b3f1-3950808baaf9" at bounding box center [206, 330] width 0 height 0
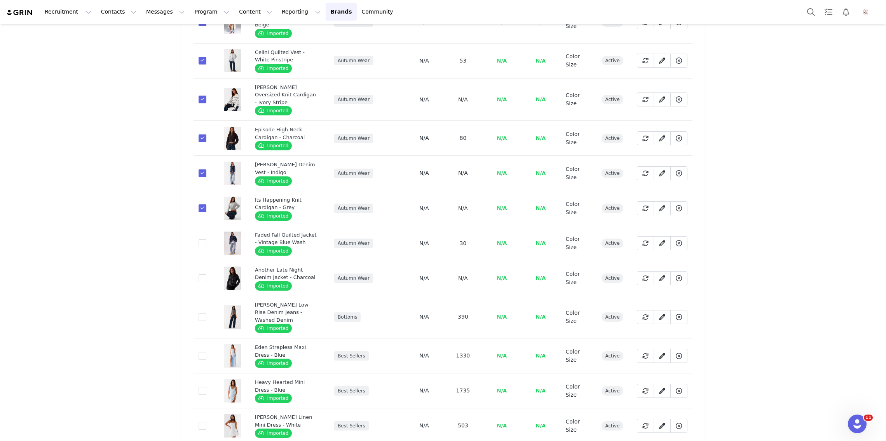
scroll to position [2664, 0]
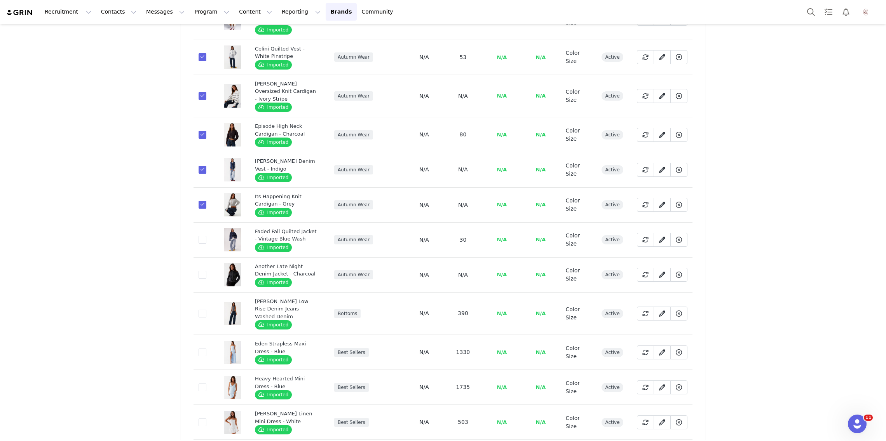
click at [198, 257] on td "0624cf30-ae4d-4655-aeac-7ffbb7739df8" at bounding box center [205, 274] width 22 height 35
click at [202, 236] on span at bounding box center [203, 240] width 8 height 8
click at [206, 236] on input "edddf0e5-931b-4599-99be-ec27b9cb297d" at bounding box center [206, 236] width 0 height 0
click at [202, 271] on span at bounding box center [203, 275] width 8 height 8
click at [206, 271] on input "0624cf30-ae4d-4655-aeac-7ffbb7739df8" at bounding box center [206, 271] width 0 height 0
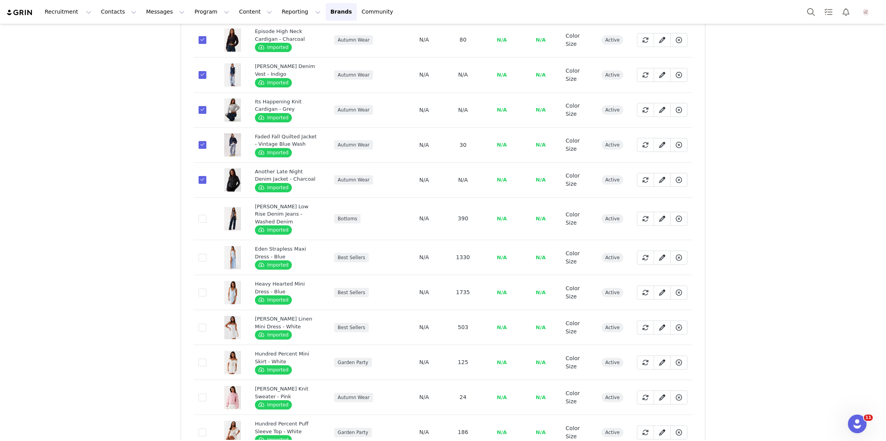
scroll to position [2832, 0]
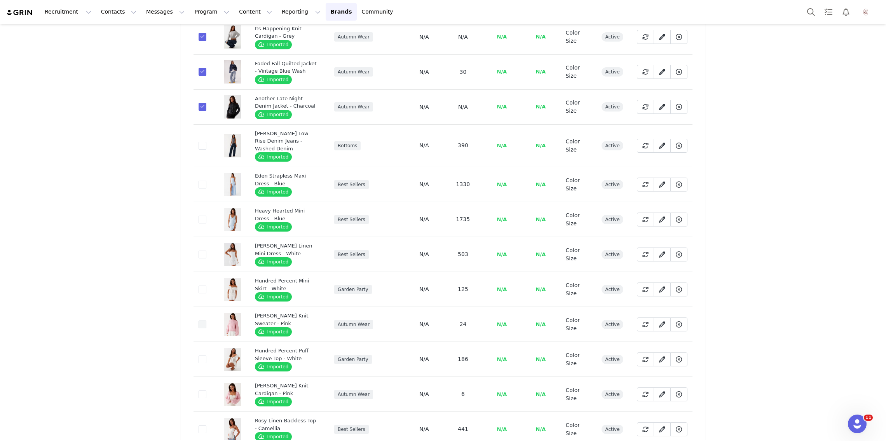
click at [204, 321] on span at bounding box center [203, 325] width 8 height 8
click at [206, 321] on input "7b2a026f-4837-4661-92a7-659e2a7e3894" at bounding box center [206, 321] width 0 height 0
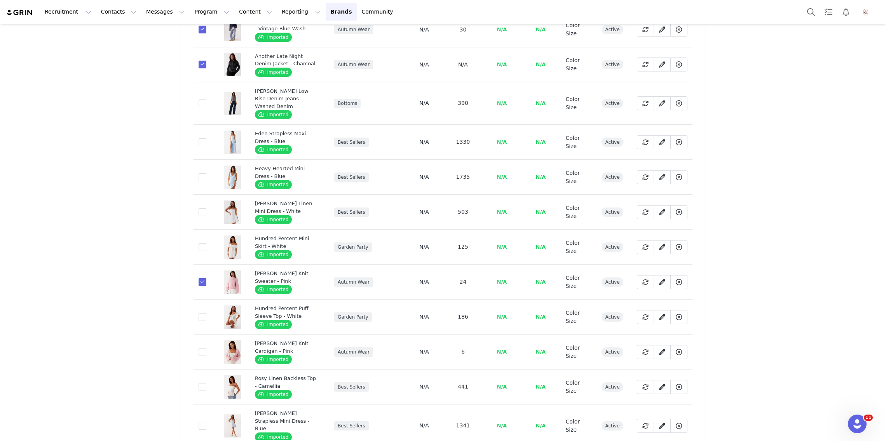
scroll to position [2881, 0]
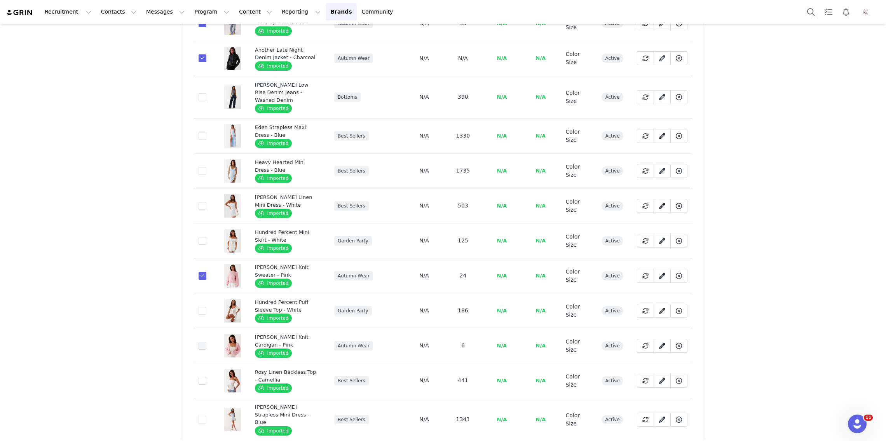
click at [202, 342] on span at bounding box center [203, 346] width 8 height 8
click at [206, 342] on input "7d97f664-5239-437b-90c6-55e5e0d423c5" at bounding box center [206, 342] width 0 height 0
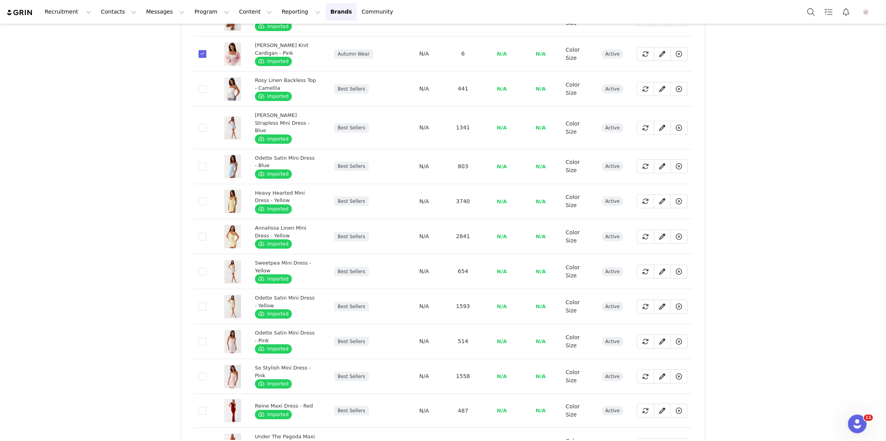
scroll to position [3211, 0]
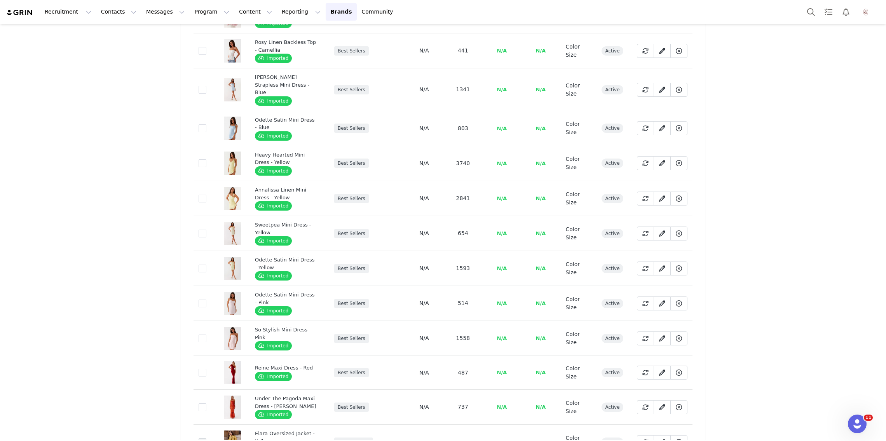
click at [203, 438] on span at bounding box center [203, 442] width 8 height 8
click at [206, 438] on input "e68005fe-12dd-4694-8629-647a44728d47" at bounding box center [206, 438] width 0 height 0
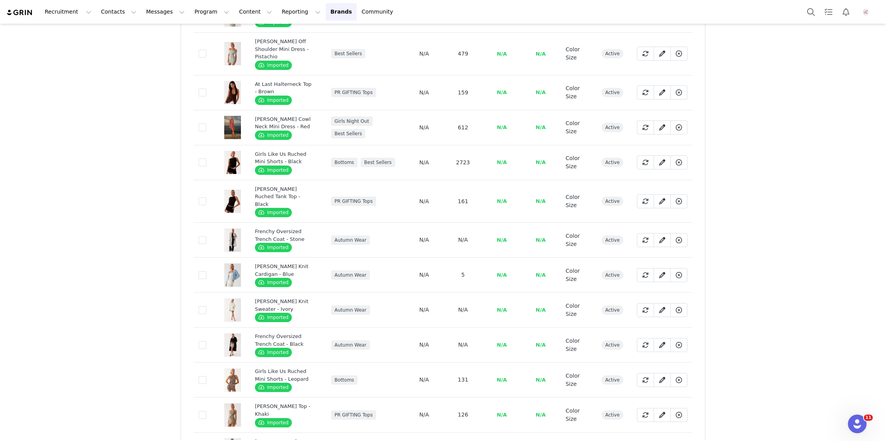
scroll to position [243, 0]
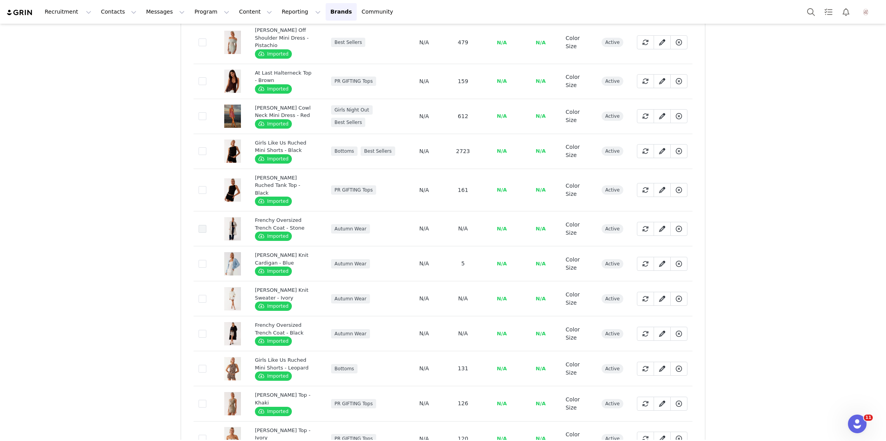
click at [201, 225] on span at bounding box center [203, 229] width 8 height 8
click at [206, 225] on input "77d3a7d5-880b-4763-98c2-c10419eebb21" at bounding box center [206, 225] width 0 height 0
click at [202, 260] on span at bounding box center [203, 264] width 8 height 8
click at [206, 260] on input "fcc16440-6456-4d21-9202-7d2e2321e01d" at bounding box center [206, 260] width 0 height 0
click at [202, 295] on span at bounding box center [203, 299] width 8 height 8
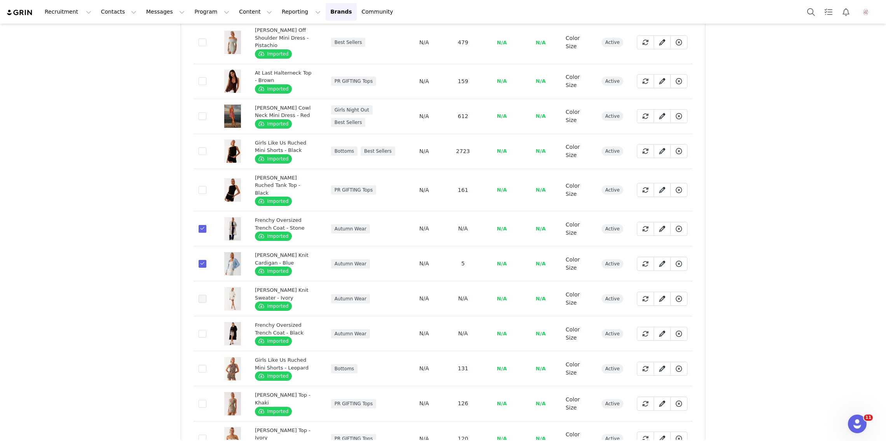
click at [206, 295] on input "7a0b9c0d-a6c4-400f-9ee4-47ff2aa96930" at bounding box center [206, 295] width 0 height 0
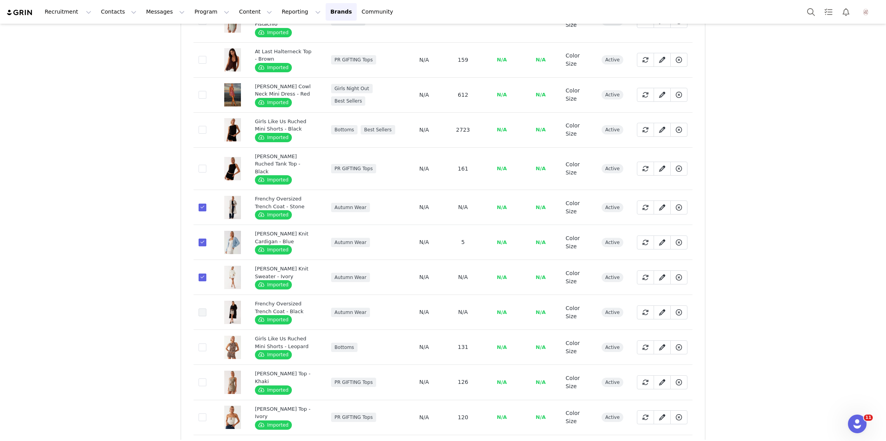
click at [200, 309] on span at bounding box center [203, 313] width 8 height 8
click at [206, 309] on input "8d0527d1-c1b6-4886-b792-0069c124a23f" at bounding box center [206, 309] width 0 height 0
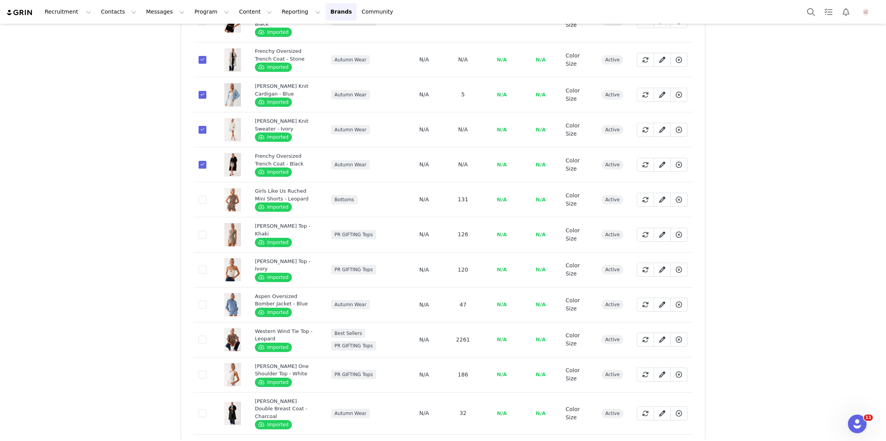
scroll to position [429, 0]
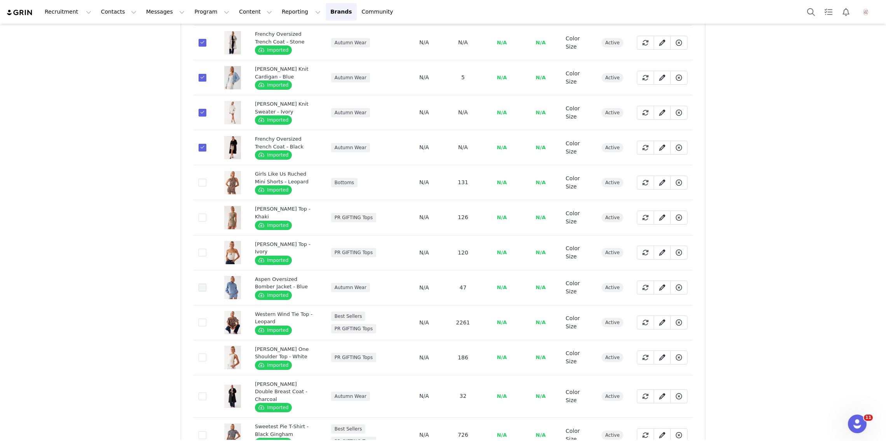
click at [202, 284] on span at bounding box center [203, 288] width 8 height 8
click at [206, 284] on input "1c91feb8-1eb2-47d3-b955-1c6640d74ffb" at bounding box center [206, 284] width 0 height 0
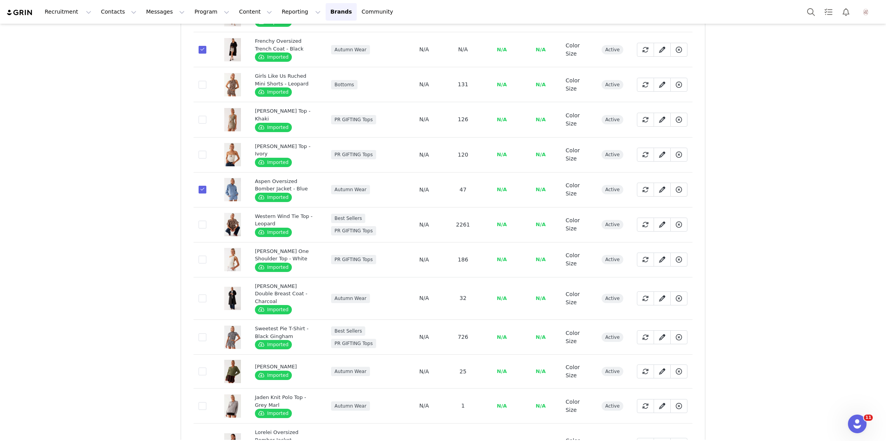
scroll to position [527, 0]
click at [203, 295] on span at bounding box center [203, 299] width 8 height 8
click at [206, 295] on input "aa8f93a8-7a0c-40ff-8bf8-3c47bbaeb019" at bounding box center [206, 295] width 0 height 0
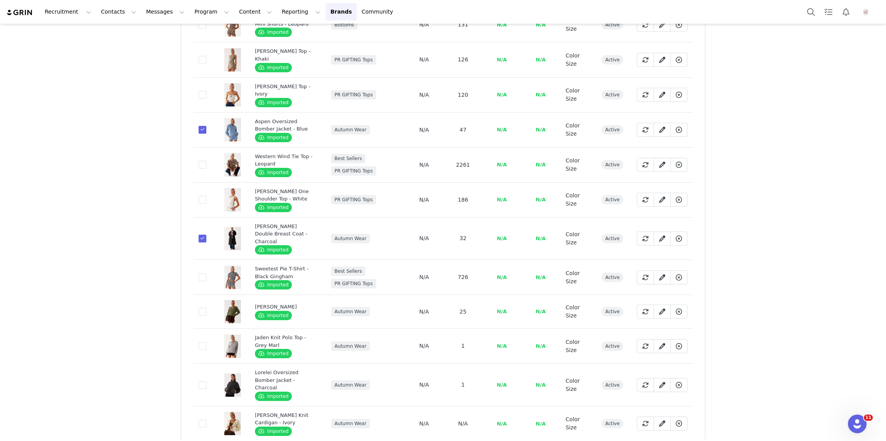
scroll to position [597, 0]
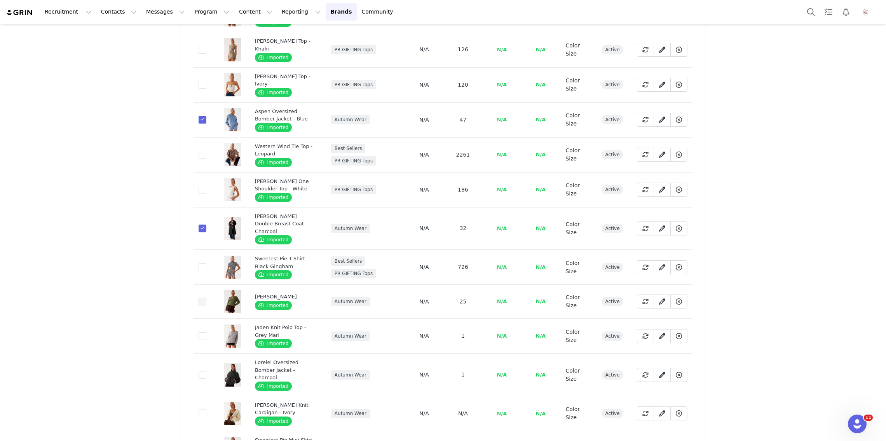
click at [203, 298] on span at bounding box center [203, 302] width 8 height 8
click at [206, 298] on input "15a1ef42-14ce-4015-9498-8561e1e65d6b" at bounding box center [206, 298] width 0 height 0
click at [203, 332] on span at bounding box center [203, 336] width 8 height 8
click at [206, 332] on input "0414cd6f-f9ba-4755-880f-5c6d1d4adb3d" at bounding box center [206, 332] width 0 height 0
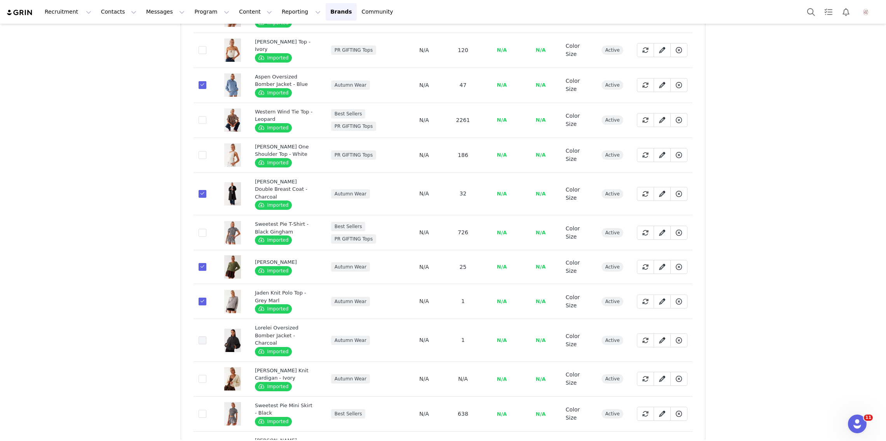
click at [202, 336] on span at bounding box center [203, 340] width 8 height 8
click at [206, 336] on input "b0550c9c-e7ba-4f43-b160-8884ea8c9581" at bounding box center [206, 336] width 0 height 0
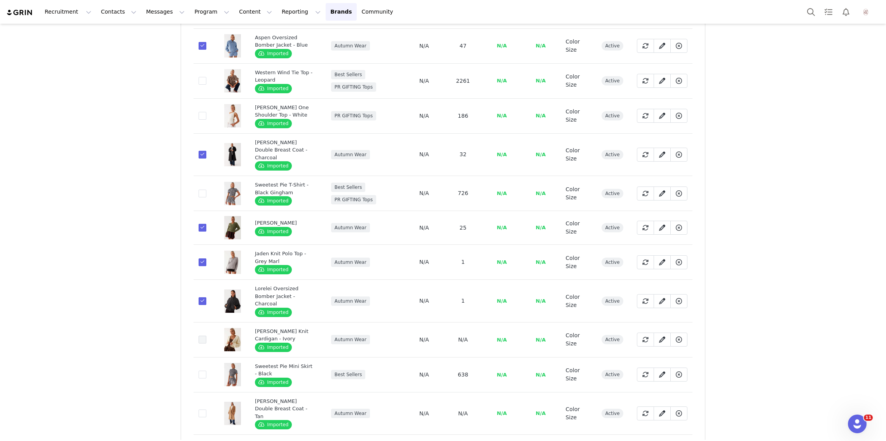
click at [202, 336] on span at bounding box center [203, 340] width 8 height 8
click at [206, 336] on input "fde33b3c-b14b-4ded-ad37-83dc2e679609" at bounding box center [206, 336] width 0 height 0
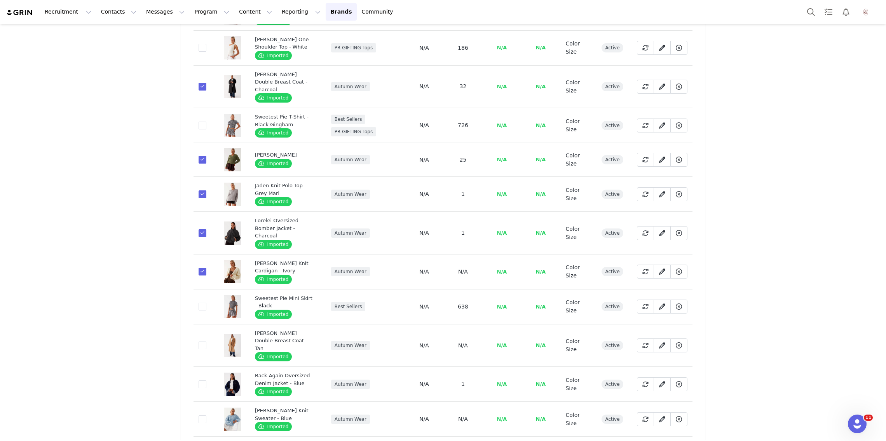
scroll to position [754, 0]
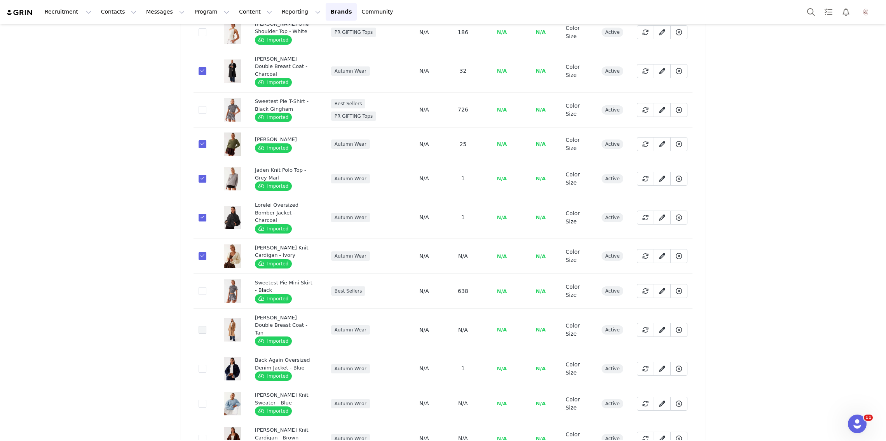
click at [202, 326] on span at bounding box center [203, 330] width 8 height 8
click at [206, 326] on input "3779da07-cea6-4157-b9c1-e0ddb39692bd" at bounding box center [206, 326] width 0 height 0
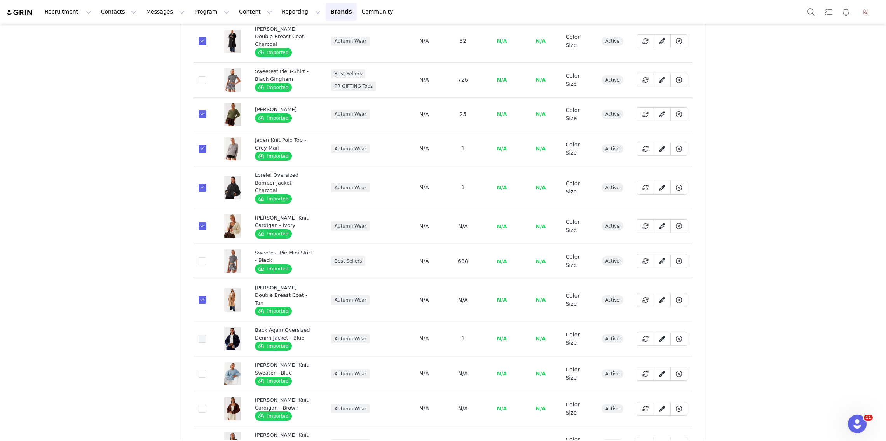
click at [201, 335] on span at bounding box center [203, 339] width 8 height 8
click at [206, 335] on input "bc06de44-bbe5-48ac-bfe9-2793819ec40e" at bounding box center [206, 335] width 0 height 0
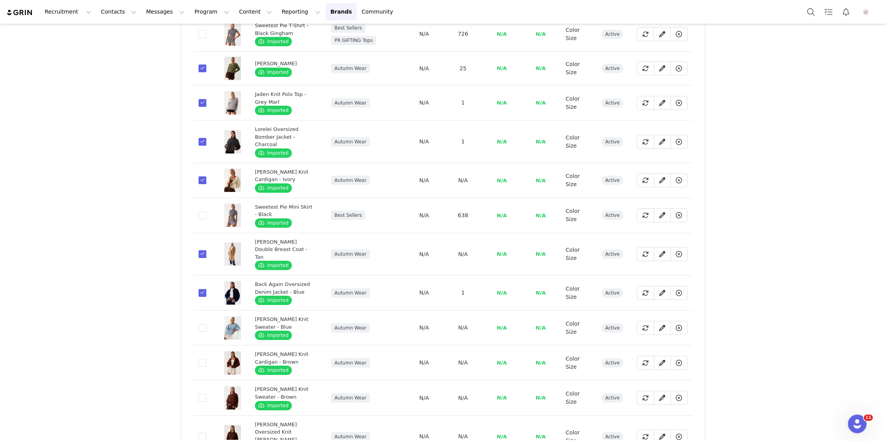
scroll to position [854, 0]
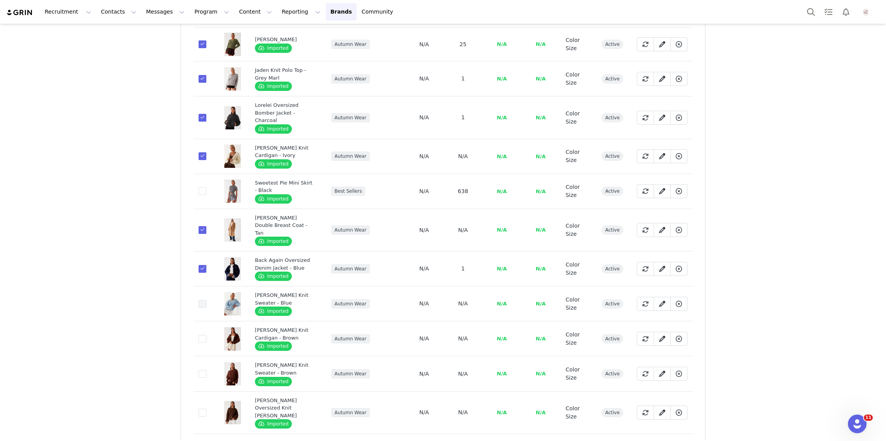
click at [200, 300] on span at bounding box center [203, 304] width 8 height 9
click at [206, 300] on input "f25b9f0c-3254-459c-8d8a-9bd6fc53e126" at bounding box center [206, 300] width 0 height 0
click at [202, 335] on span at bounding box center [203, 339] width 8 height 8
click at [206, 335] on input "0ec3c205-a6f4-46d5-839e-55238465e738" at bounding box center [206, 335] width 0 height 0
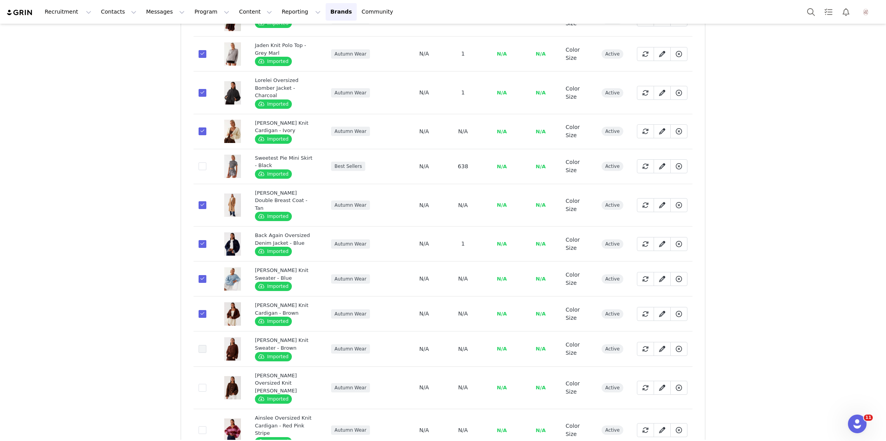
click at [202, 345] on span at bounding box center [203, 349] width 8 height 8
click at [206, 345] on input "ffeaf052-785c-4651-bb02-4ed7f03de3f6" at bounding box center [206, 345] width 0 height 0
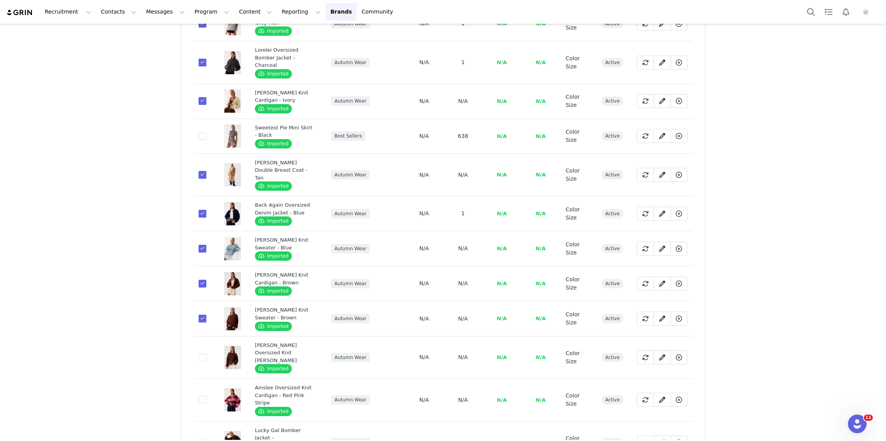
scroll to position [918, 0]
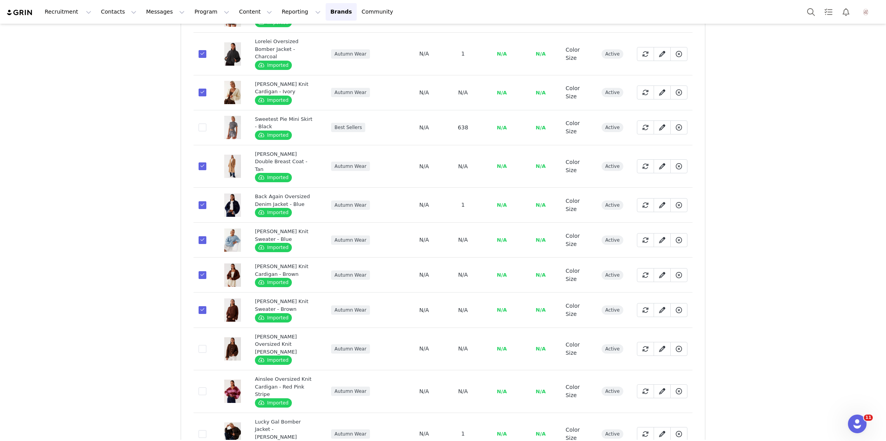
click at [203, 328] on td "a130127e-bb44-4896-a97d-77caea346c29" at bounding box center [205, 349] width 22 height 43
click at [203, 387] on span at bounding box center [203, 391] width 8 height 8
click at [206, 387] on input "3f59e40a-d64e-4a03-8a31-29655e70159d" at bounding box center [206, 387] width 0 height 0
click at [203, 345] on span at bounding box center [203, 349] width 8 height 8
click at [206, 345] on input "a130127e-bb44-4896-a97d-77caea346c29" at bounding box center [206, 345] width 0 height 0
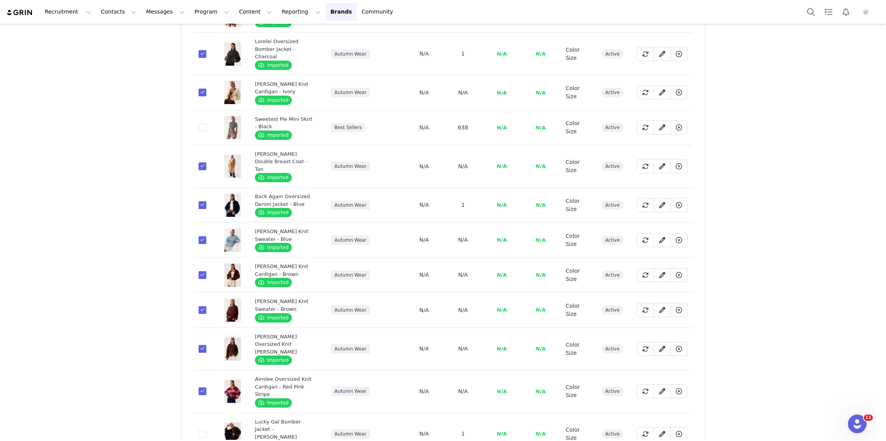
scroll to position [964, 0]
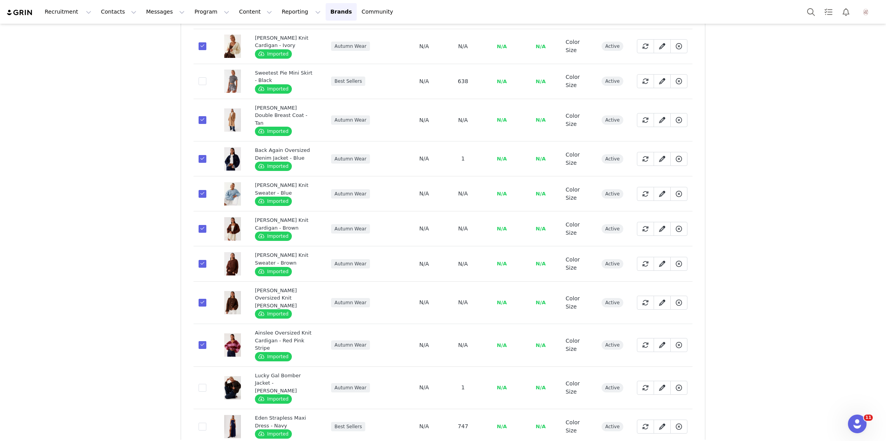
click at [203, 366] on td "8bf2d48d-aaae-4a1f-a785-906d1dadf625" at bounding box center [205, 387] width 22 height 43
click at [203, 384] on span at bounding box center [203, 388] width 8 height 8
click at [206, 384] on input "8bf2d48d-aaae-4a1f-a785-906d1dadf625" at bounding box center [206, 384] width 0 height 0
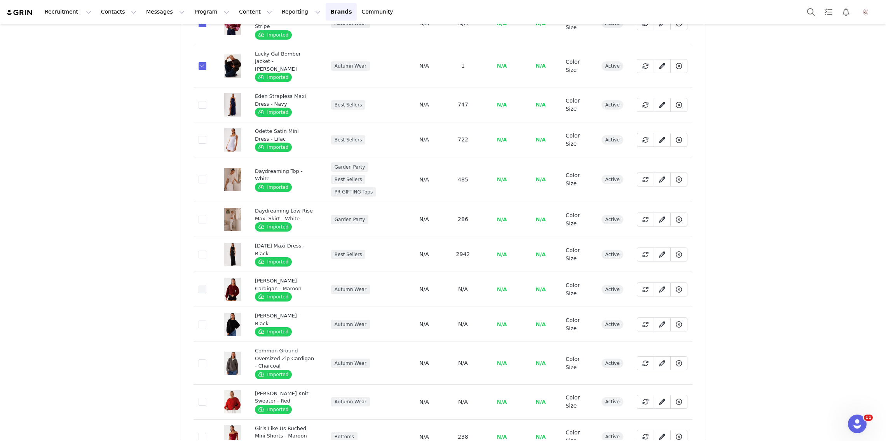
scroll to position [1287, 0]
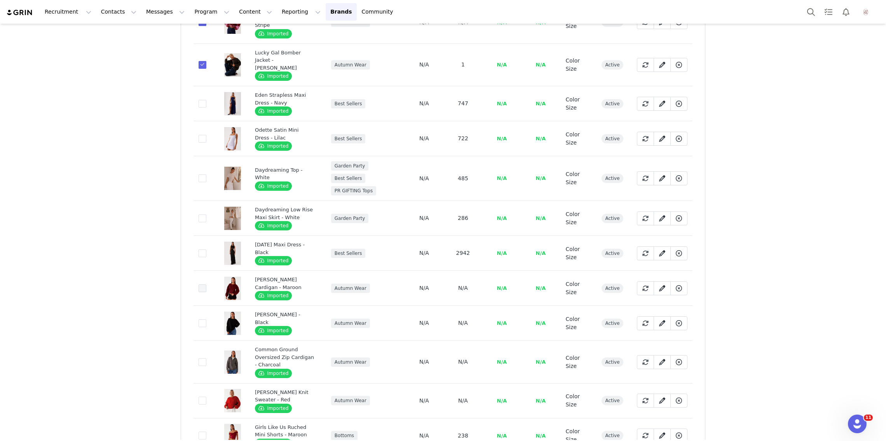
click at [199, 284] on span at bounding box center [203, 288] width 8 height 8
click at [206, 284] on input "fe24fa04-4366-47ff-b6ae-02093fa2b9f0" at bounding box center [206, 284] width 0 height 0
click at [202, 319] on span at bounding box center [203, 323] width 8 height 8
click at [206, 319] on input "045739c0-3db7-4f78-95c0-94179b617445" at bounding box center [206, 319] width 0 height 0
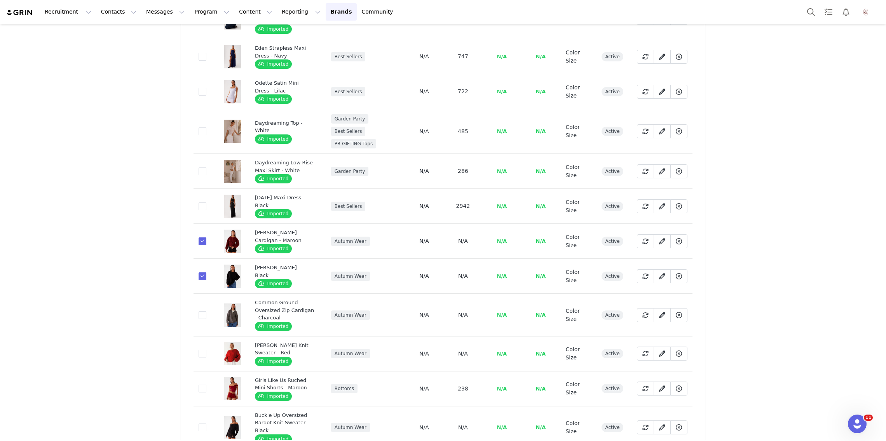
scroll to position [1345, 0]
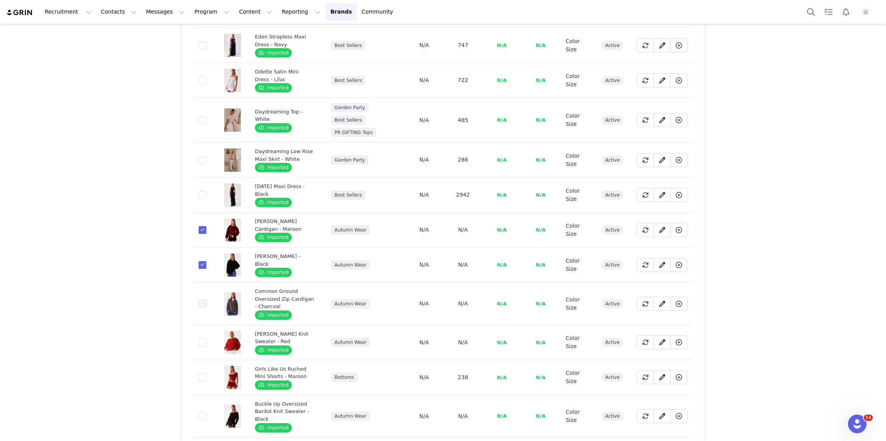
click at [202, 300] on span at bounding box center [203, 304] width 8 height 8
click at [206, 300] on input "aeca4d95-70f8-405b-a8c5-632f0b050fe2" at bounding box center [206, 300] width 0 height 0
click at [202, 338] on span at bounding box center [203, 342] width 8 height 8
click at [206, 338] on input "10f68742-ba7b-48ac-a5ed-3798d8de0dd6" at bounding box center [206, 338] width 0 height 0
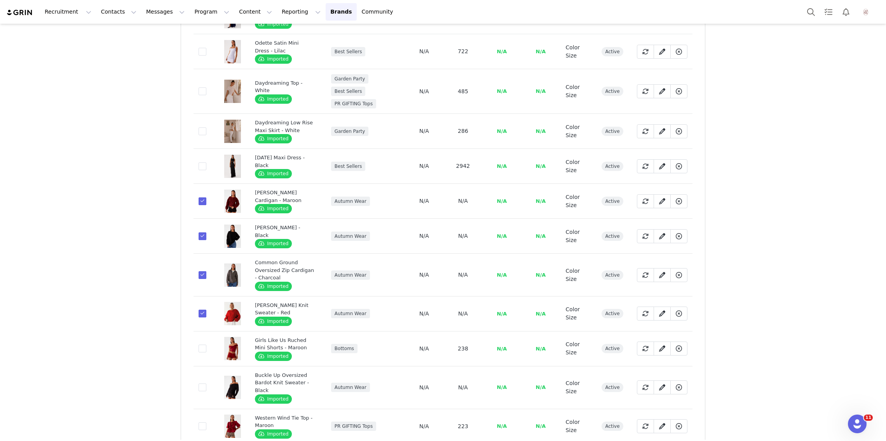
scroll to position [1379, 0]
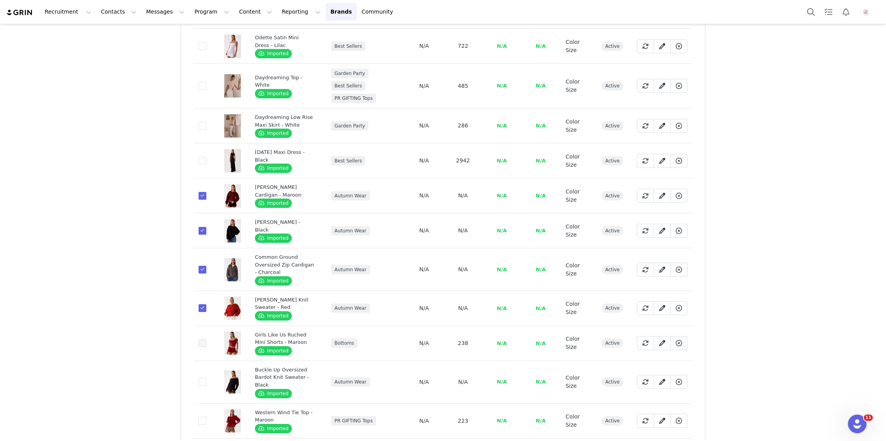
click at [201, 339] on span at bounding box center [203, 343] width 8 height 8
click at [206, 339] on input "56f82bb6-b79a-43f9-9596-97d36c599627" at bounding box center [206, 339] width 0 height 0
click at [201, 339] on span at bounding box center [203, 343] width 8 height 8
click at [206, 339] on input "56f82bb6-b79a-43f9-9596-97d36c599627" at bounding box center [206, 339] width 0 height 0
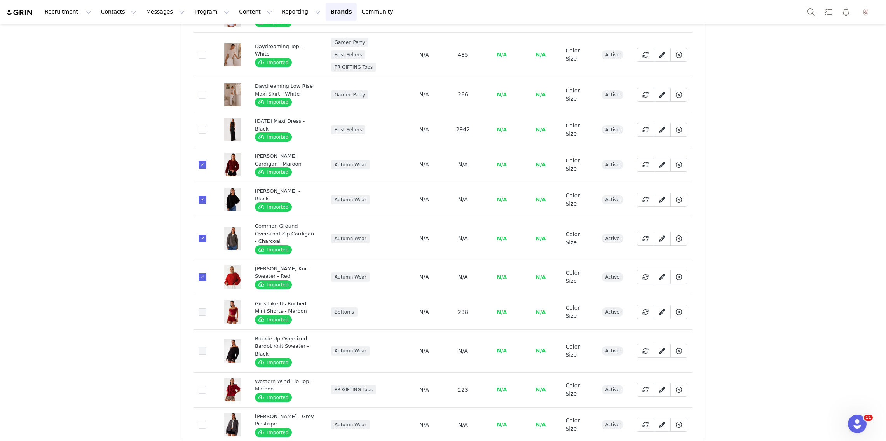
click at [201, 347] on span at bounding box center [203, 351] width 8 height 8
click at [206, 347] on input "1e3a41eb-810d-4e2c-9448-42bea01b79c8" at bounding box center [206, 347] width 0 height 0
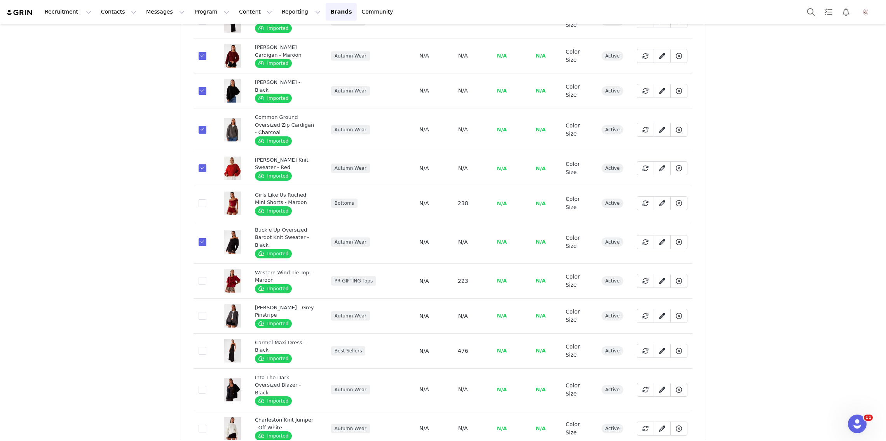
scroll to position [1531, 0]
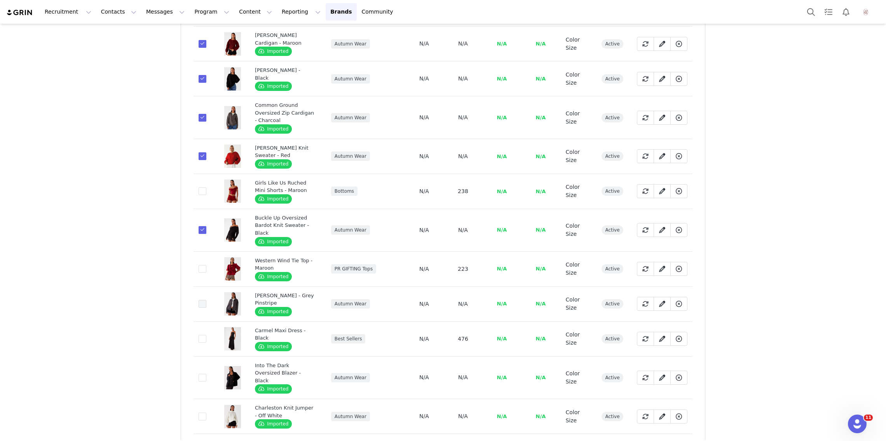
click at [202, 300] on span at bounding box center [203, 304] width 8 height 8
click at [206, 300] on input "f130cf5f-8add-44f8-a103-1f9f5ad4f24f" at bounding box center [206, 300] width 0 height 0
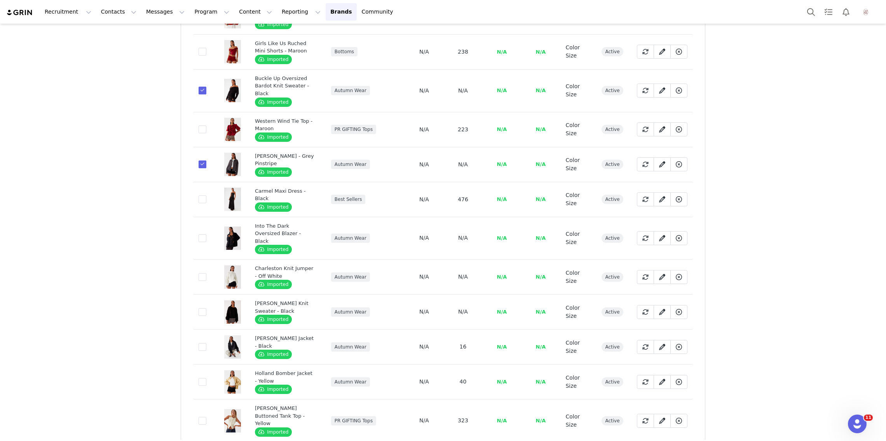
scroll to position [1676, 0]
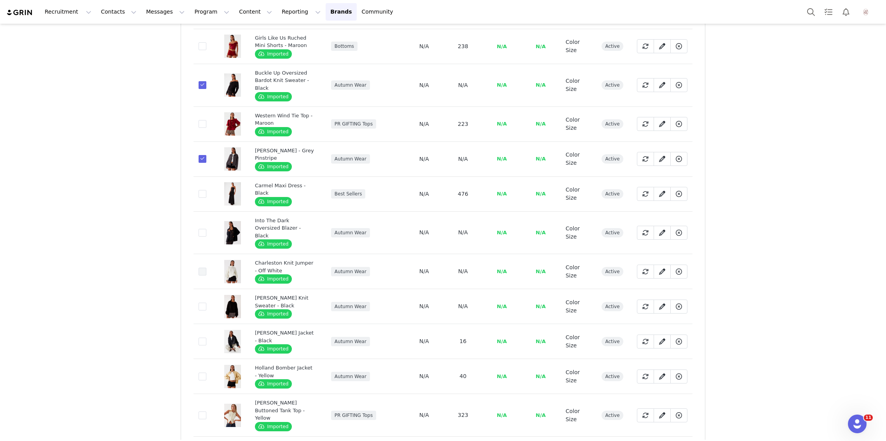
click at [200, 268] on span at bounding box center [203, 272] width 8 height 9
click at [206, 268] on input "d566221d-2656-411e-b7fc-5a4e6496fc2a" at bounding box center [206, 268] width 0 height 0
click at [202, 229] on span at bounding box center [203, 233] width 8 height 8
click at [206, 229] on input "4790f770-6b53-4308-9934-dabab3ae8a84" at bounding box center [206, 229] width 0 height 0
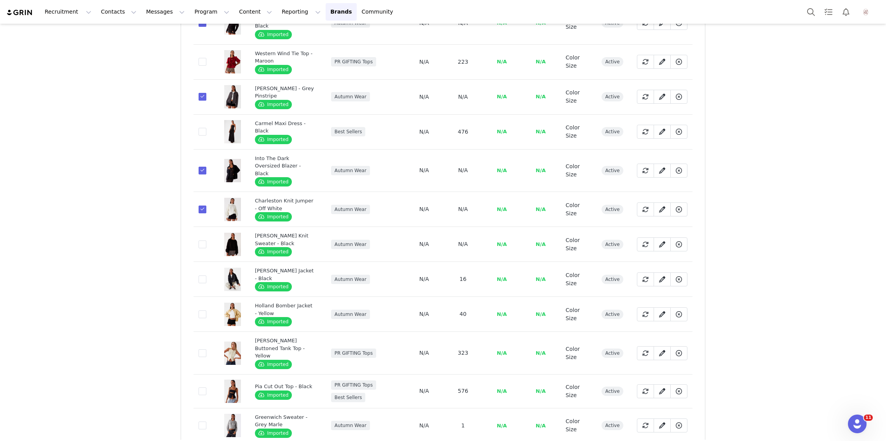
scroll to position [1743, 0]
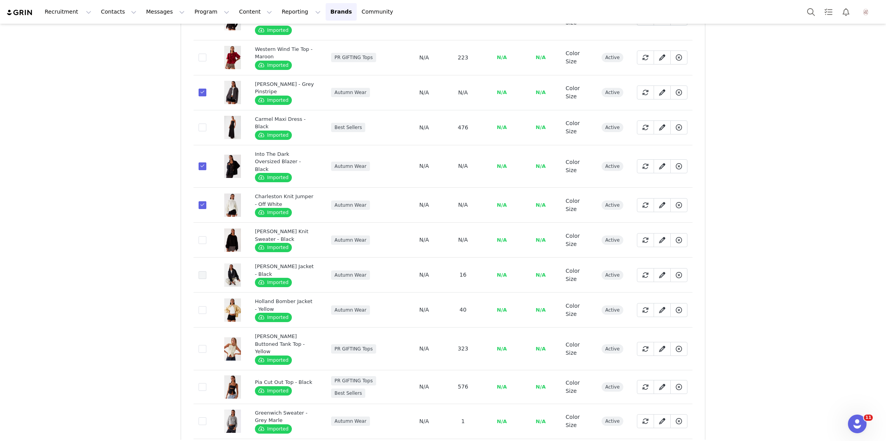
click at [205, 271] on span at bounding box center [203, 275] width 8 height 8
click at [206, 271] on input "12277d34-d009-4085-87c3-3f3db7bd3595" at bounding box center [206, 271] width 0 height 0
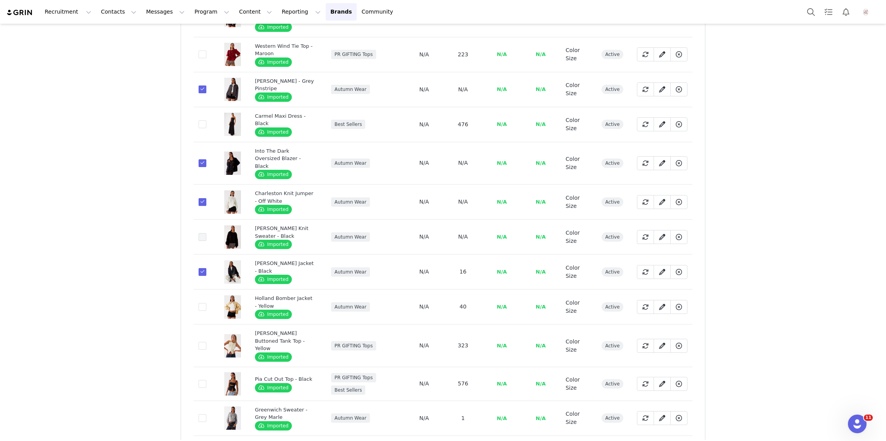
click at [203, 233] on span at bounding box center [203, 237] width 8 height 8
click at [206, 233] on input "613a1af5-a544-446b-9560-b93c5067da50" at bounding box center [206, 233] width 0 height 0
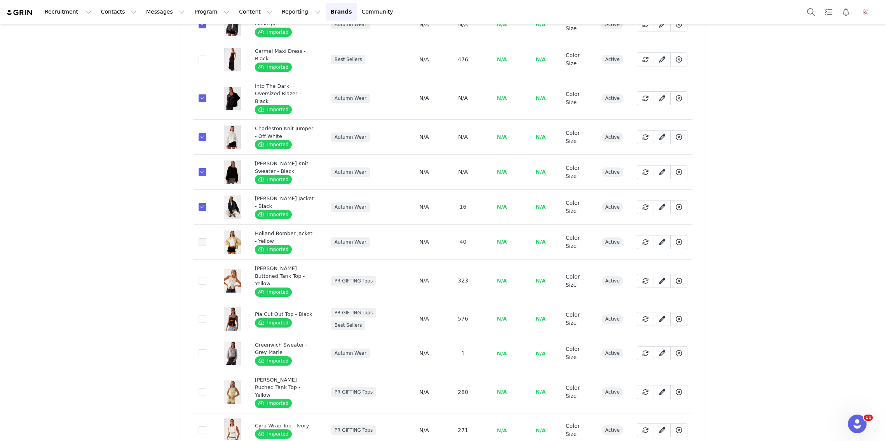
click at [199, 238] on span at bounding box center [203, 242] width 8 height 8
click at [206, 238] on input "11bf5b67-badb-4c89-b3c1-cc619ec6f1f2" at bounding box center [206, 238] width 0 height 0
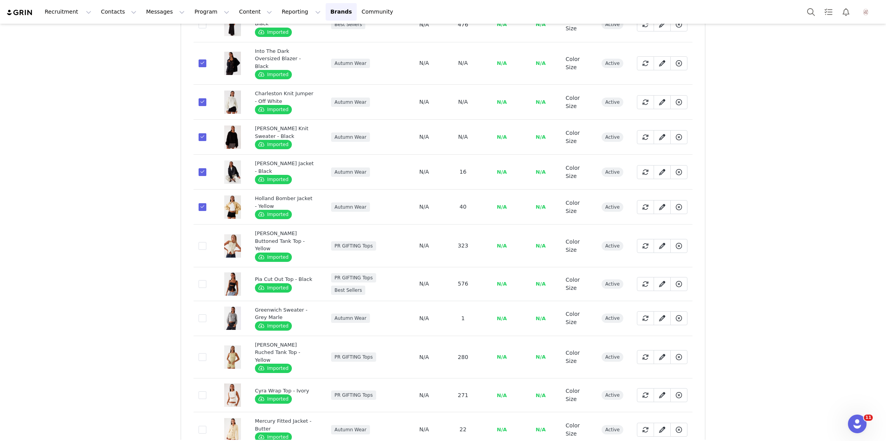
scroll to position [1845, 0]
click at [202, 315] on span at bounding box center [203, 319] width 8 height 8
click at [206, 315] on input "45b2ce2b-9c90-46db-987d-72fded3e9bd4" at bounding box center [206, 315] width 0 height 0
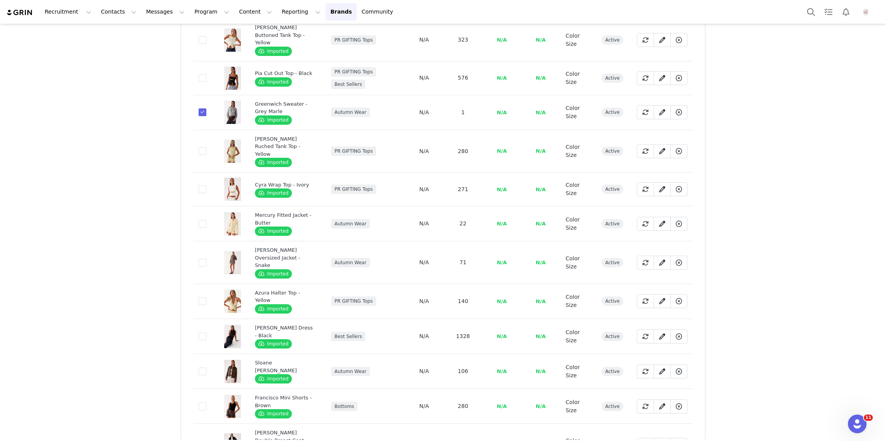
scroll to position [2063, 0]
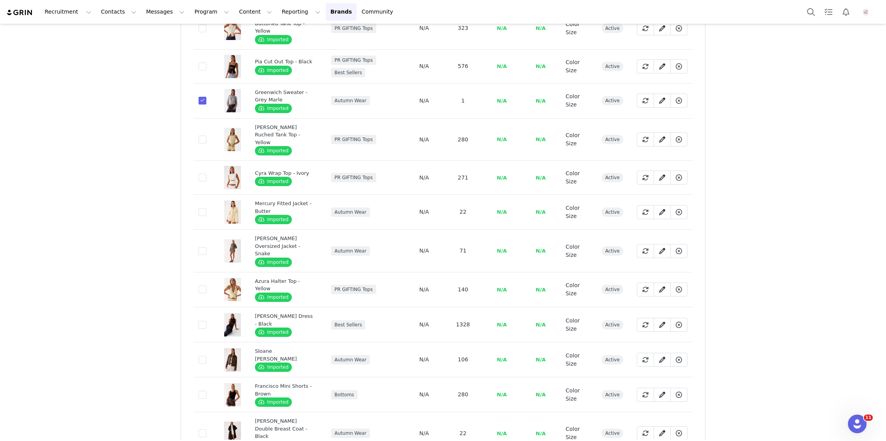
click at [206, 412] on td "57ec4e64-7bf9-4273-bdca-45ba9edf60a3" at bounding box center [205, 433] width 22 height 43
click at [201, 429] on span at bounding box center [203, 433] width 8 height 8
click at [206, 429] on input "57ec4e64-7bf9-4273-bdca-45ba9edf60a3" at bounding box center [206, 429] width 0 height 0
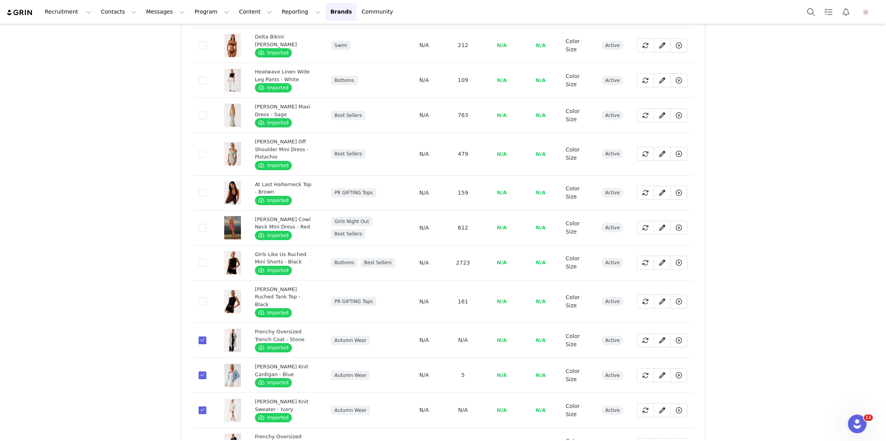
scroll to position [0, 0]
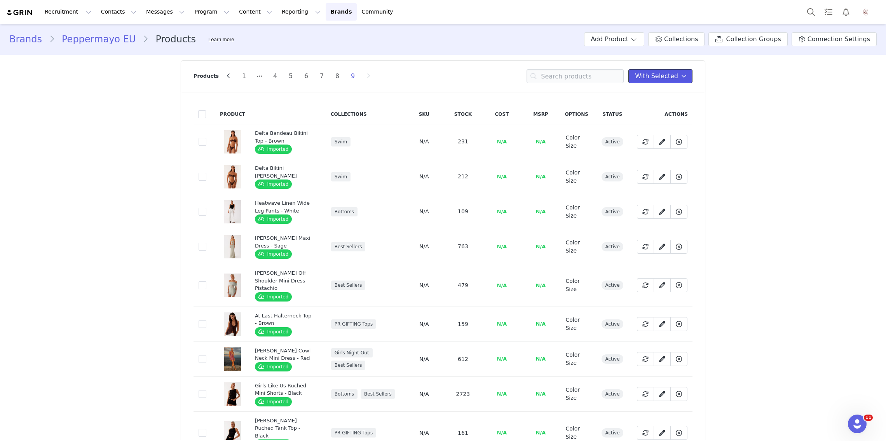
click at [663, 75] on span "With Selected" at bounding box center [656, 75] width 43 height 9
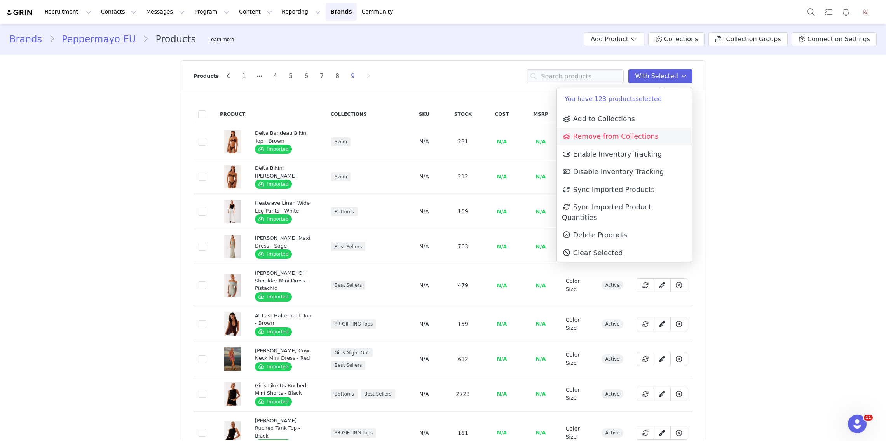
click at [608, 140] on span "Remove from Collections" at bounding box center [610, 136] width 97 height 8
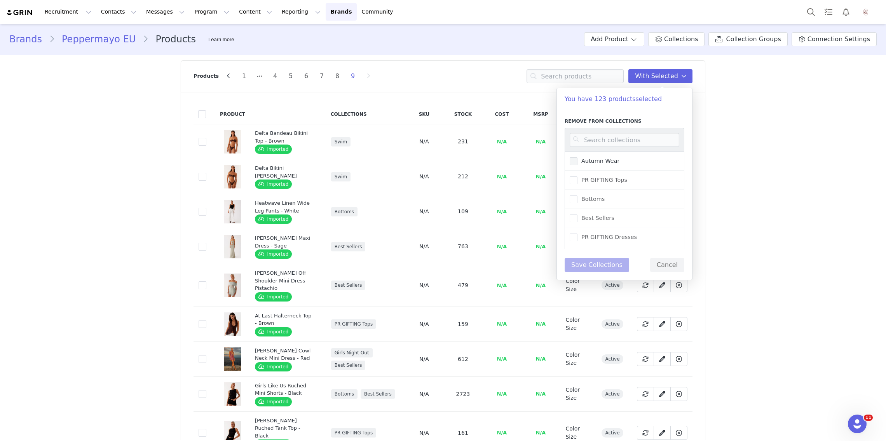
click at [574, 161] on span at bounding box center [574, 161] width 8 height 8
click at [577, 157] on input "Autumn Wear" at bounding box center [577, 157] width 0 height 0
click at [574, 174] on div "PR GIFTING Tops" at bounding box center [625, 180] width 120 height 19
click at [574, 179] on span at bounding box center [574, 180] width 8 height 8
click at [577, 176] on input "PR GIFTING Tops" at bounding box center [577, 176] width 0 height 0
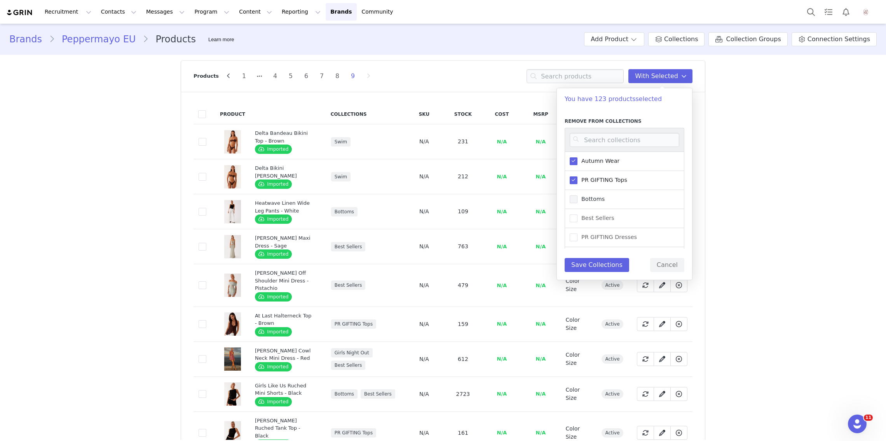
click at [574, 199] on span at bounding box center [574, 199] width 8 height 8
click at [577, 195] on input "Bottoms" at bounding box center [577, 195] width 0 height 0
click at [573, 187] on span at bounding box center [574, 186] width 8 height 8
click at [577, 182] on input "Best Sellers" at bounding box center [577, 182] width 0 height 0
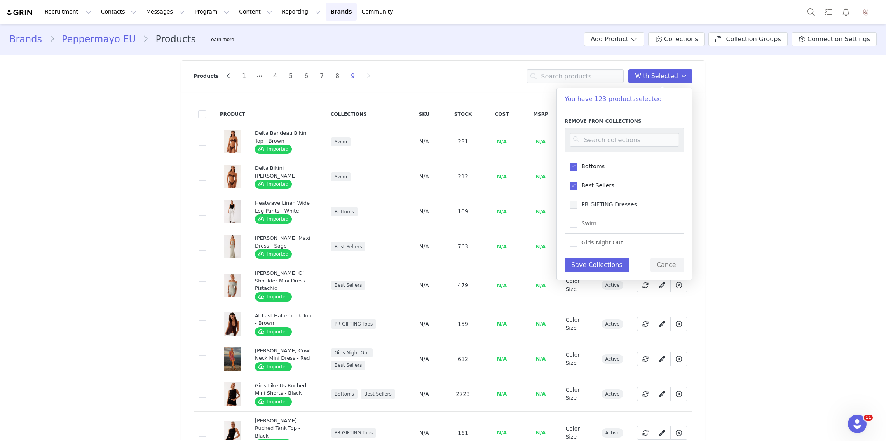
click at [573, 201] on span at bounding box center [574, 205] width 8 height 8
click at [577, 201] on input "PR GIFTING Dresses" at bounding box center [577, 201] width 0 height 0
click at [574, 196] on span at bounding box center [574, 196] width 8 height 8
click at [577, 192] on input "Swim" at bounding box center [577, 192] width 0 height 0
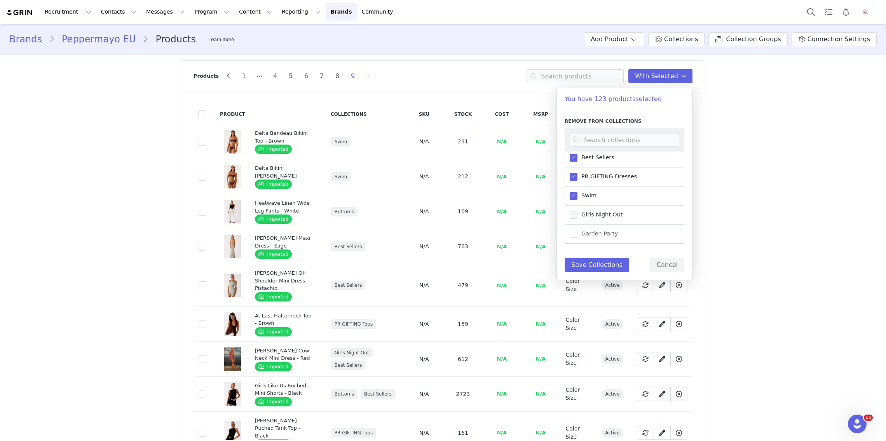
click at [574, 216] on span at bounding box center [574, 215] width 8 height 8
click at [577, 211] on input "Girls Night Out" at bounding box center [577, 211] width 0 height 0
click at [573, 235] on span at bounding box center [574, 234] width 8 height 8
click at [577, 230] on input "Garden Party" at bounding box center [577, 230] width 0 height 0
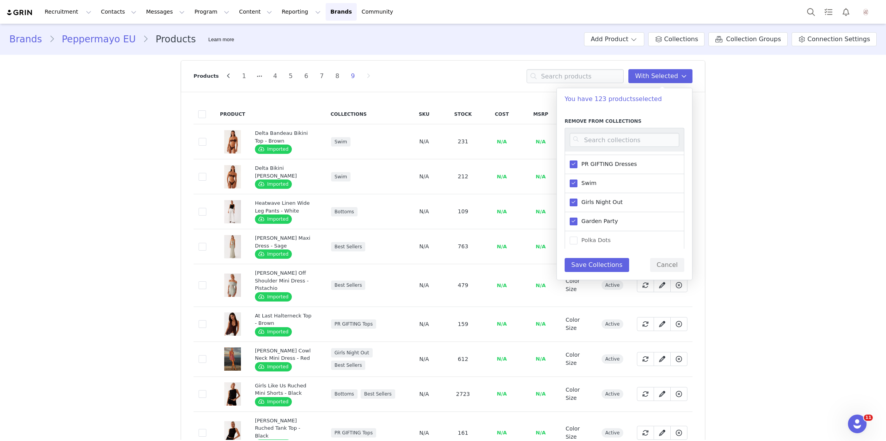
click at [573, 237] on span at bounding box center [574, 241] width 8 height 8
click at [577, 237] on input "Polka Dots" at bounding box center [577, 237] width 0 height 0
click at [580, 262] on button "Save Collections" at bounding box center [597, 265] width 65 height 14
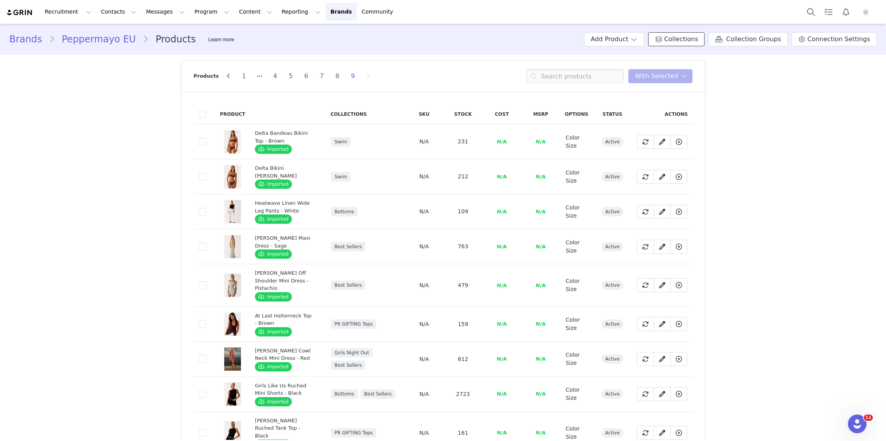
click at [678, 36] on span "Collections" at bounding box center [681, 39] width 34 height 9
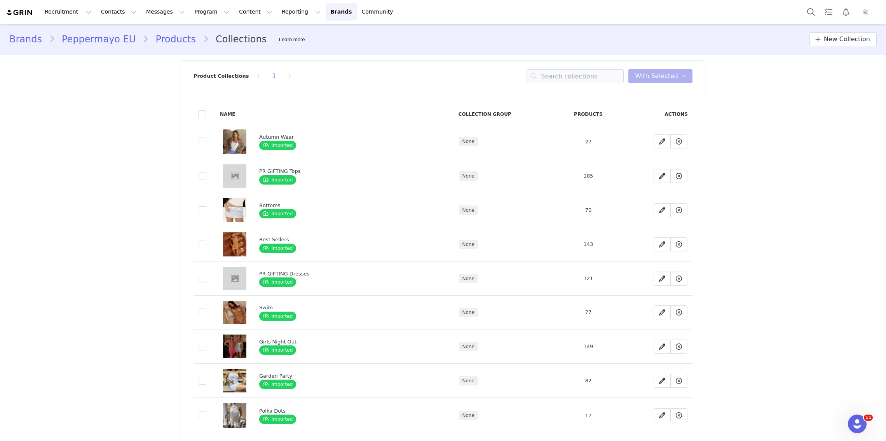
scroll to position [38, 0]
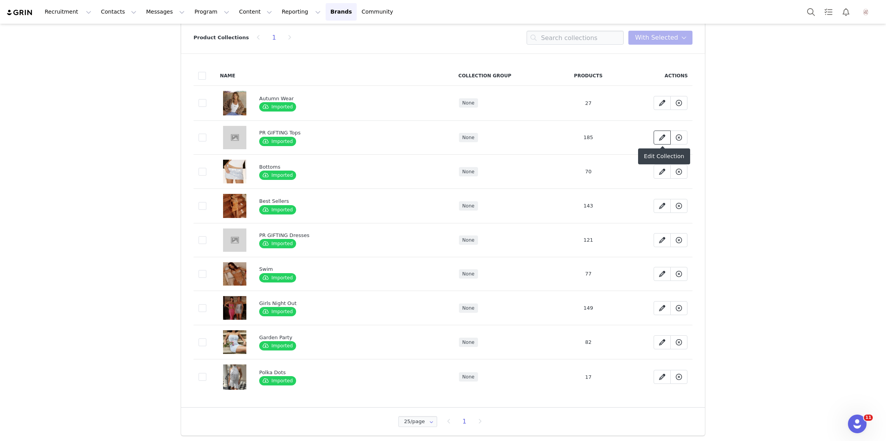
click at [661, 139] on icon at bounding box center [662, 137] width 6 height 6
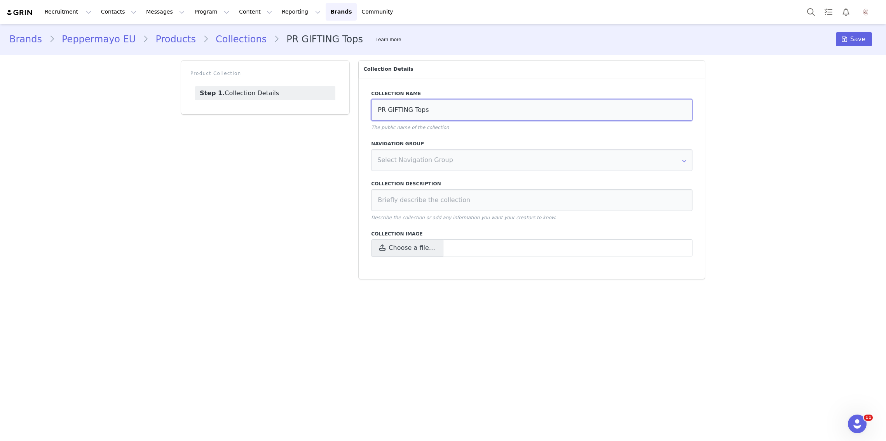
drag, startPoint x: 413, startPoint y: 110, endPoint x: 363, endPoint y: 110, distance: 50.1
click at [363, 110] on div "Collection Name PR GIFTING Tops The public name of the collection Navigation Gr…" at bounding box center [532, 178] width 346 height 201
type input "Tops"
click at [421, 247] on span "Choose a file…" at bounding box center [412, 247] width 46 height 9
click at [421, 247] on input "Choose a file…" at bounding box center [531, 247] width 321 height 17
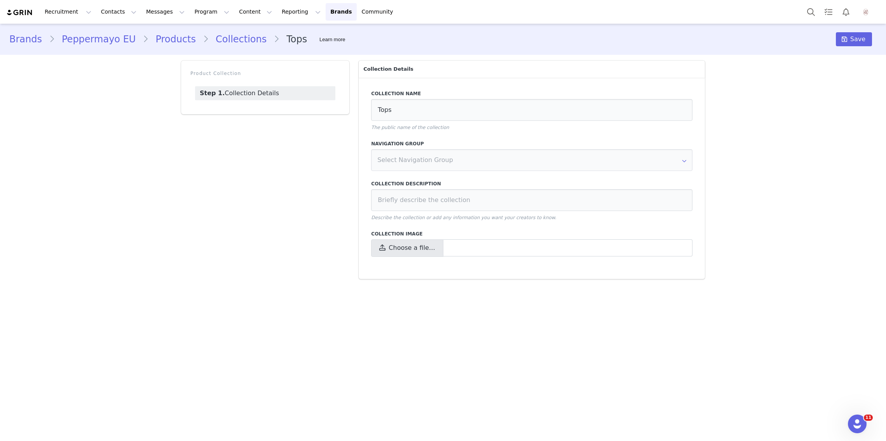
click at [411, 253] on span "Choose a file…" at bounding box center [407, 247] width 72 height 17
click at [411, 253] on input "Choose a file…" at bounding box center [531, 247] width 321 height 17
type input "C:\fakepath\Screenshot 2025-08-27 at 4.42.33 pm.png"
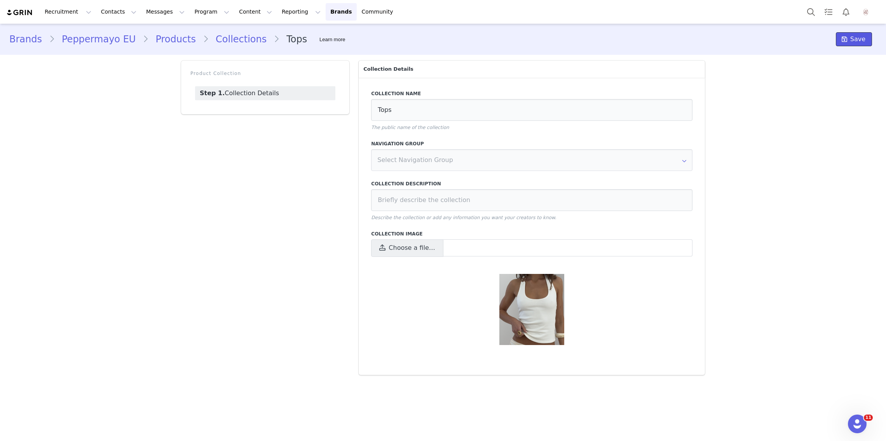
click at [847, 42] on icon at bounding box center [844, 39] width 5 height 6
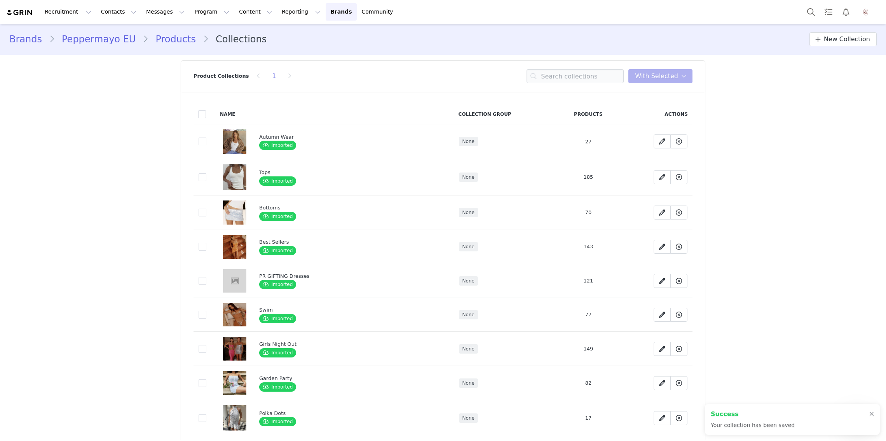
scroll to position [41, 0]
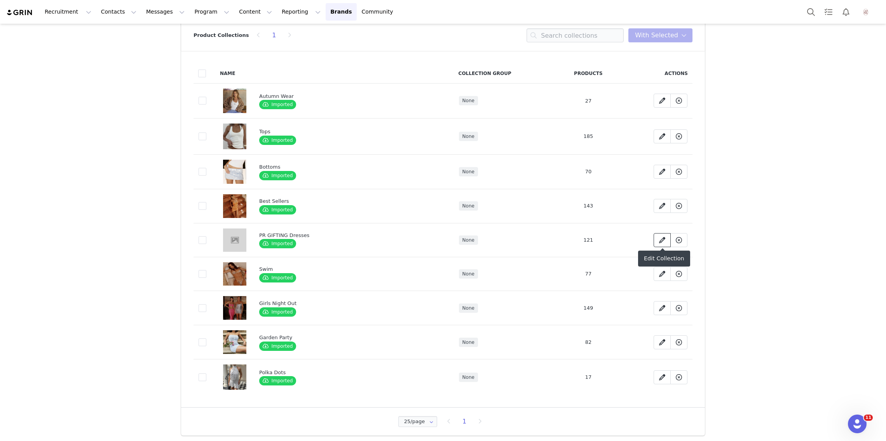
click at [657, 237] on link at bounding box center [662, 240] width 17 height 14
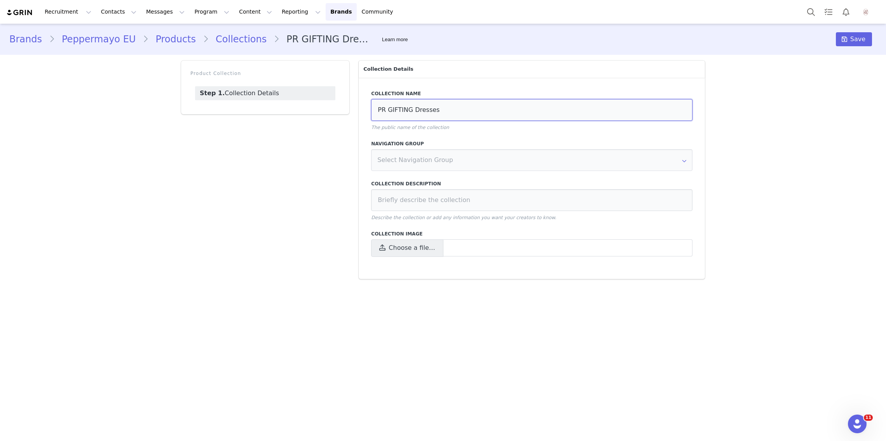
drag, startPoint x: 413, startPoint y: 113, endPoint x: 375, endPoint y: 113, distance: 38.5
click at [375, 113] on input "PR GIFTING Dresses" at bounding box center [531, 110] width 321 height 22
type input "Dresses"
click at [405, 252] on span "Choose a file…" at bounding box center [412, 247] width 46 height 9
click at [405, 252] on input "Choose a file…" at bounding box center [531, 247] width 321 height 17
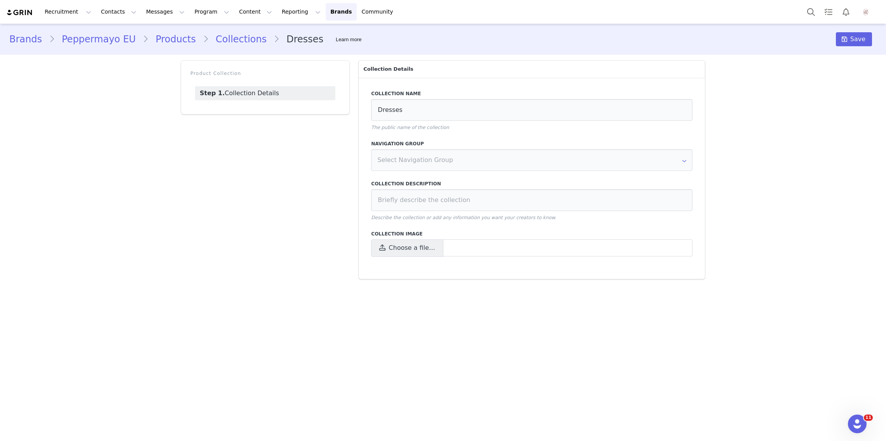
type input "C:\fakepath\Screenshot 2025-08-27 at 2.05.31 pm.png"
click at [846, 41] on icon at bounding box center [844, 39] width 5 height 6
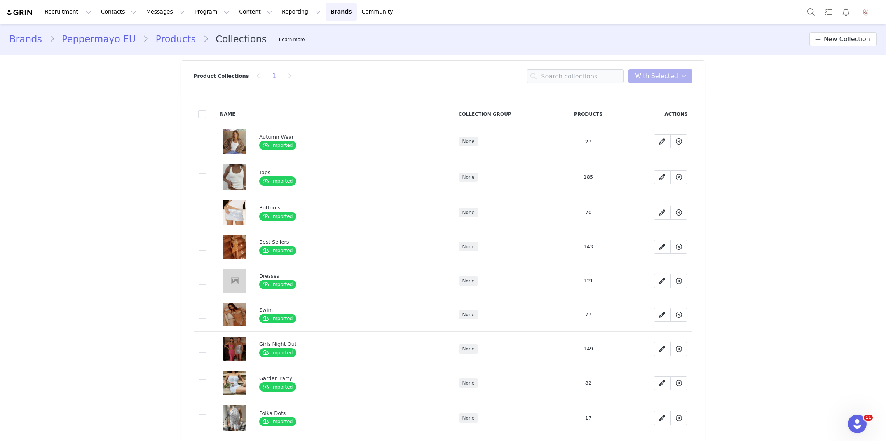
click at [525, 242] on td "None" at bounding box center [505, 247] width 103 height 34
click at [662, 276] on span at bounding box center [661, 280] width 9 height 9
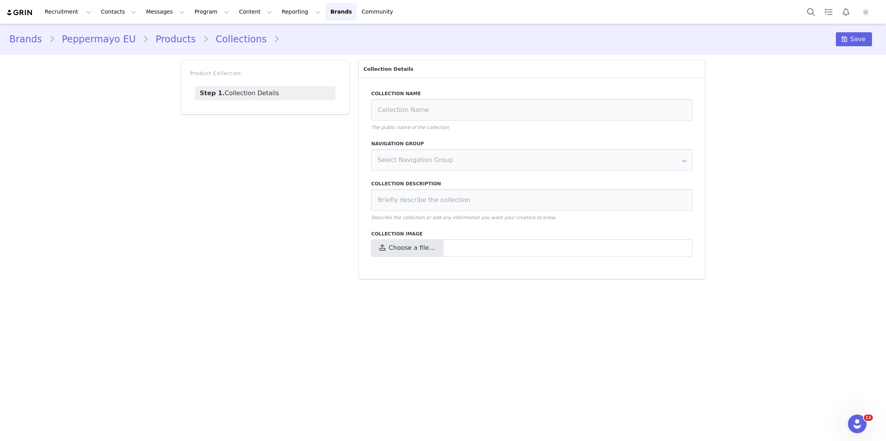
click at [401, 240] on span "Choose a file…" at bounding box center [407, 247] width 72 height 17
click at [401, 240] on input "Choose a file…" at bounding box center [531, 247] width 321 height 17
type input "Dresses"
type input "C:\fakepath\Screenshot 2025-08-27 at 2.05.31 pm.png"
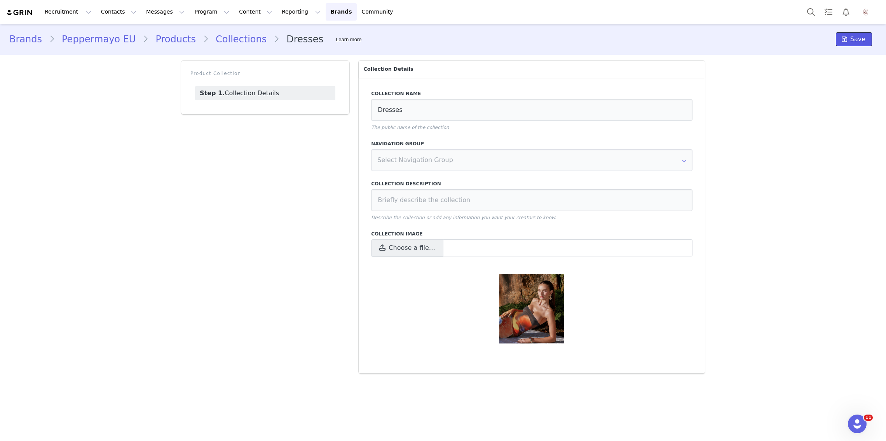
click at [858, 39] on span "Save" at bounding box center [857, 39] width 15 height 9
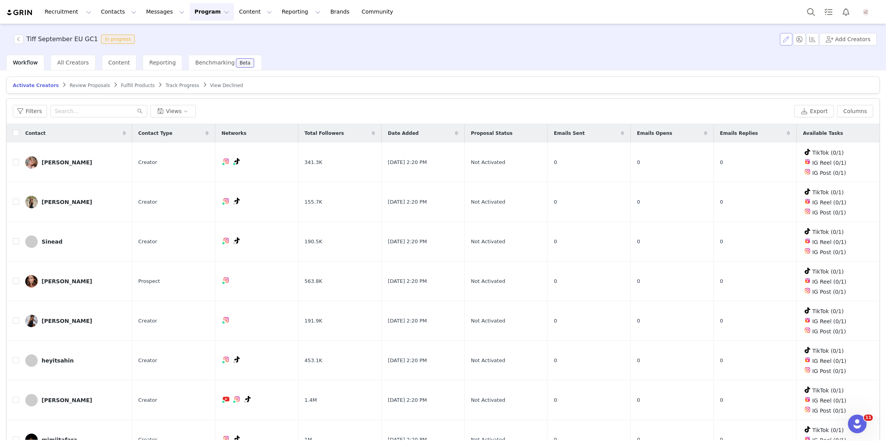
click at [785, 42] on button "button" at bounding box center [786, 39] width 12 height 12
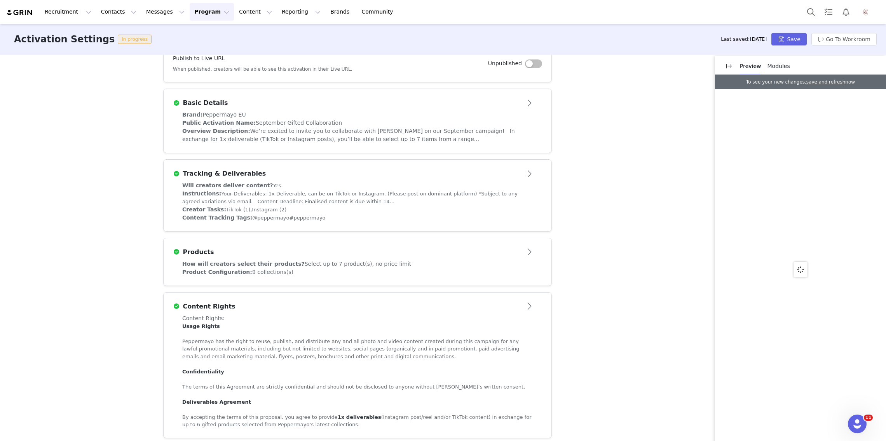
scroll to position [159, 0]
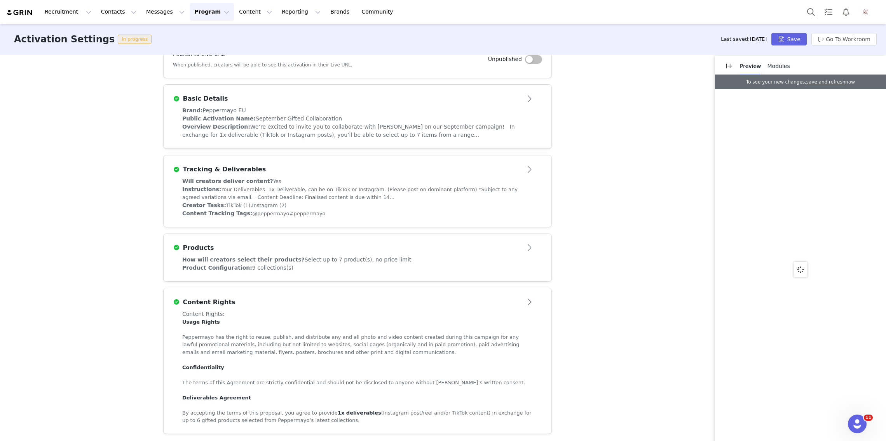
click at [439, 242] on div "Products" at bounding box center [357, 248] width 369 height 12
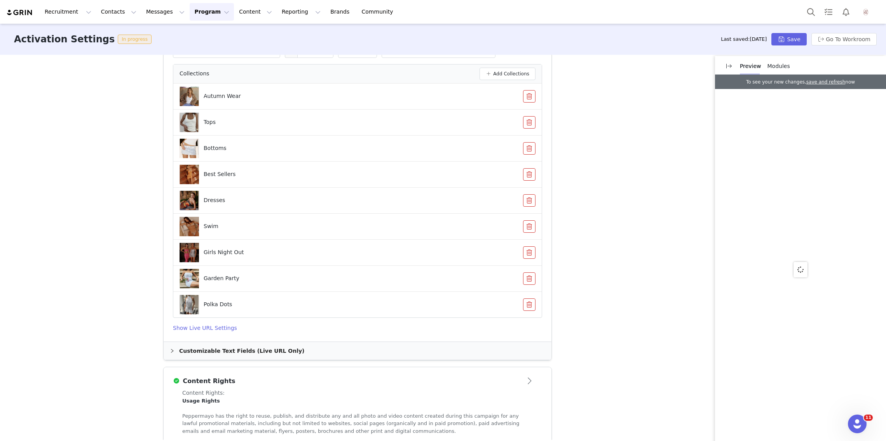
scroll to position [0, 0]
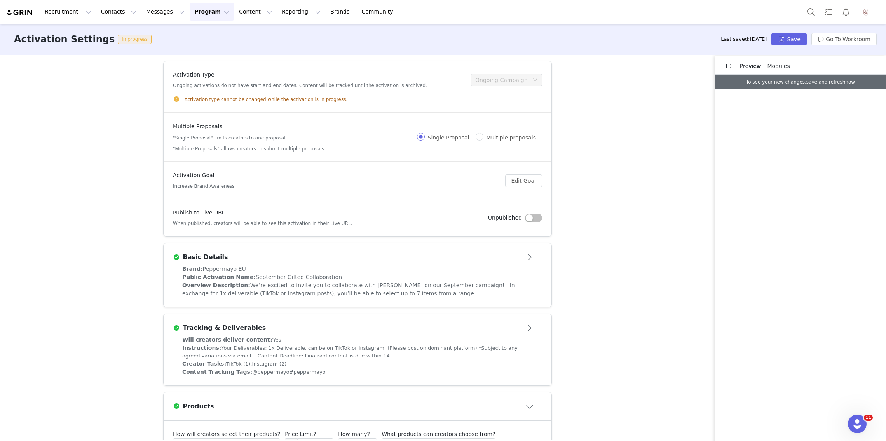
click at [541, 215] on button "button" at bounding box center [533, 218] width 17 height 9
click at [786, 45] on div "Activation Settings In progress Last saved: 4 days ago Save Go To Workroom" at bounding box center [443, 39] width 886 height 31
click at [788, 33] on button "Save" at bounding box center [788, 39] width 35 height 12
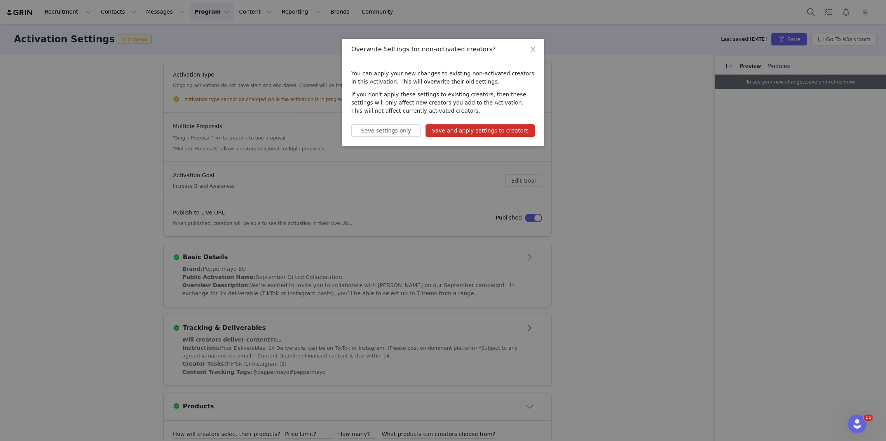
click at [509, 128] on button "Save and apply settings to creators" at bounding box center [479, 130] width 109 height 12
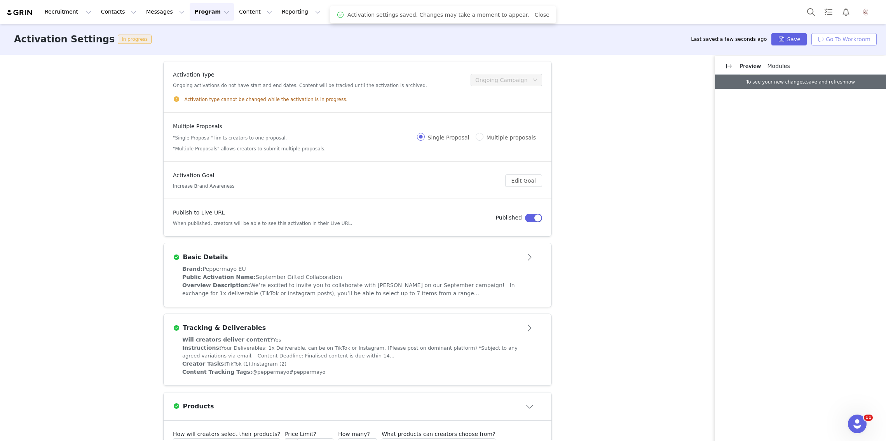
click at [860, 40] on button "Go To Workroom" at bounding box center [843, 39] width 65 height 12
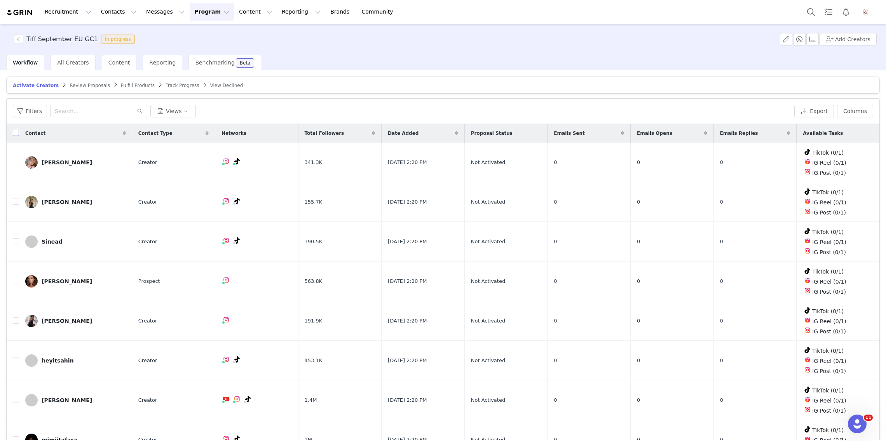
click at [17, 134] on input "checkbox" at bounding box center [16, 133] width 6 height 6
checkbox input "true"
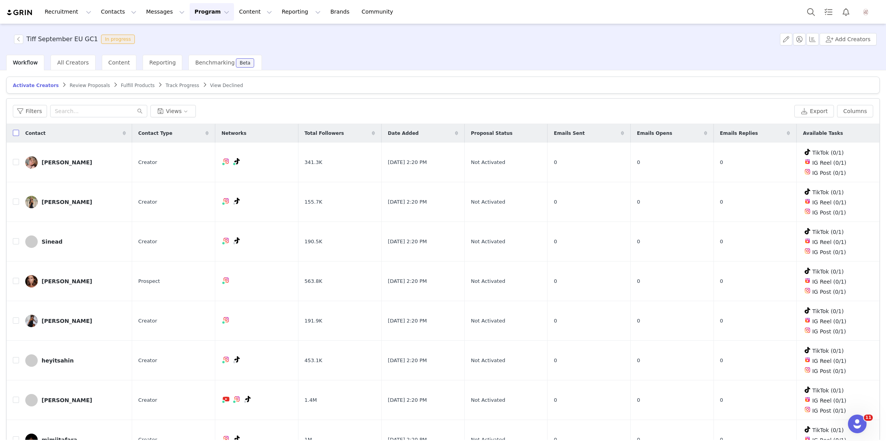
checkbox input "true"
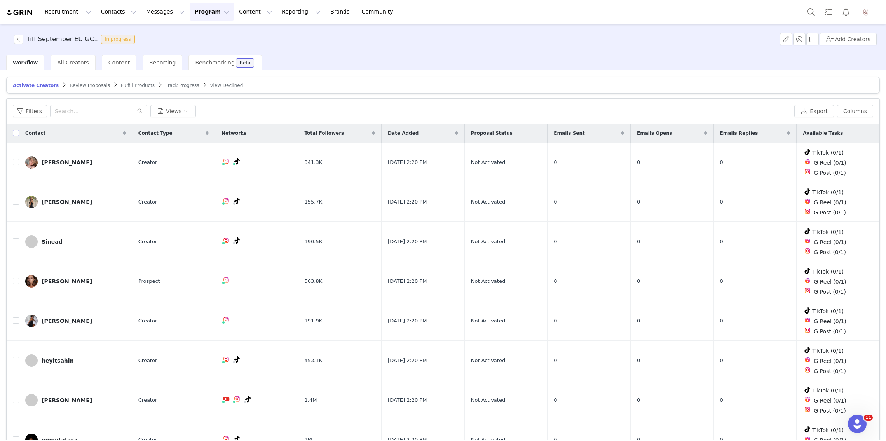
checkbox input "true"
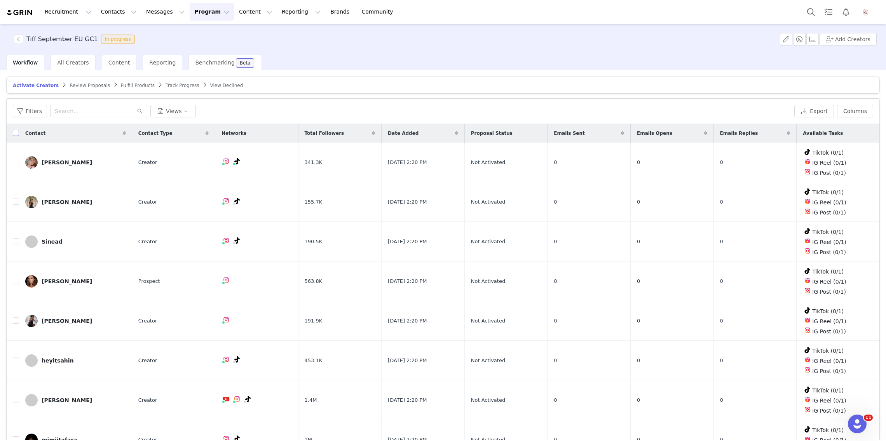
checkbox input "true"
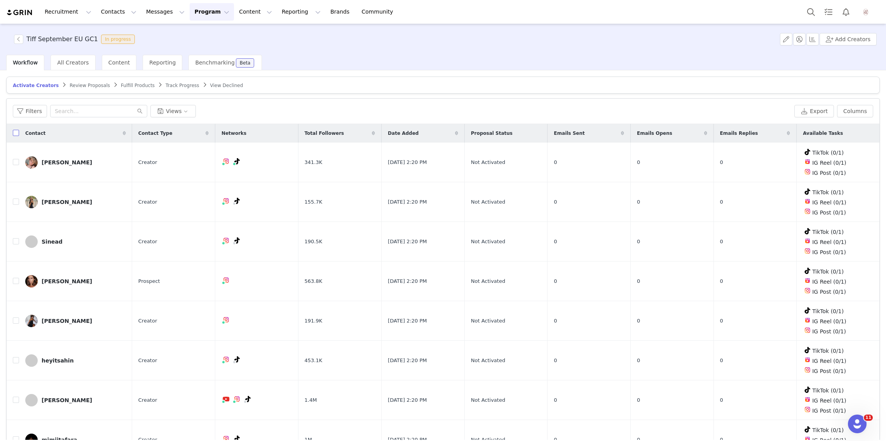
checkbox input "true"
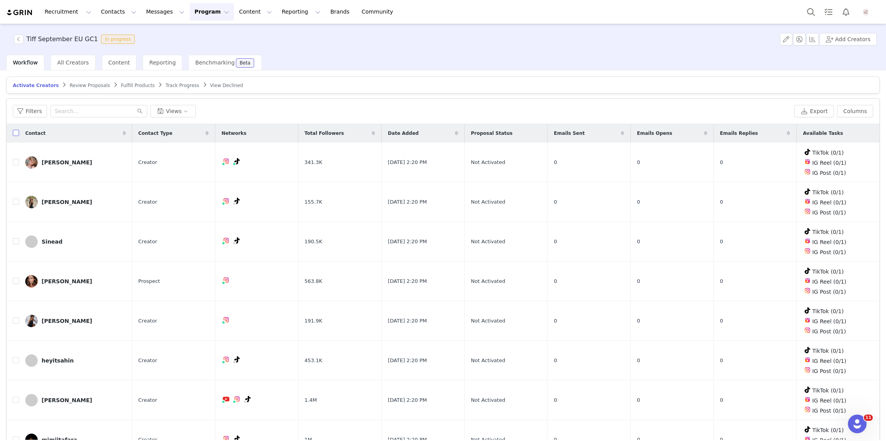
checkbox input "true"
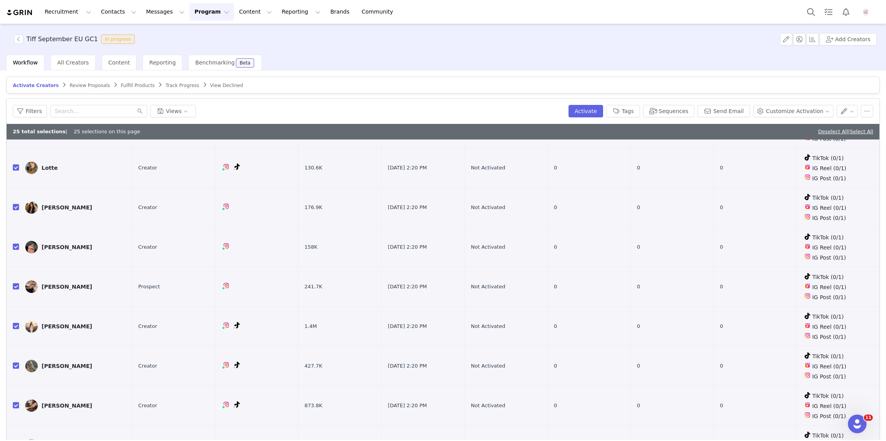
scroll to position [37, 0]
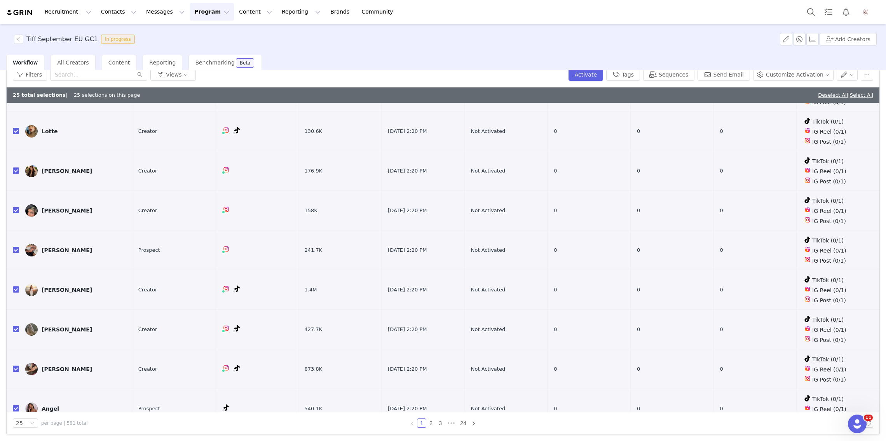
click at [26, 417] on div "25 per page | 581 total 1 2 3 ••• 24" at bounding box center [443, 423] width 873 height 22
click at [38, 434] on div "Activate Creators Review Proposals Fulfill Products Track Progress View Decline…" at bounding box center [443, 255] width 886 height 370
click at [29, 421] on div "25" at bounding box center [25, 422] width 25 height 9
click at [30, 406] on li "100" at bounding box center [25, 408] width 25 height 12
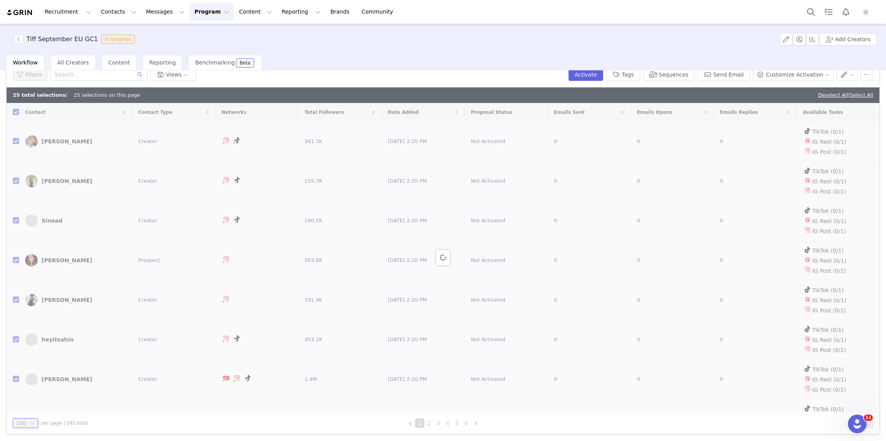
scroll to position [0, 0]
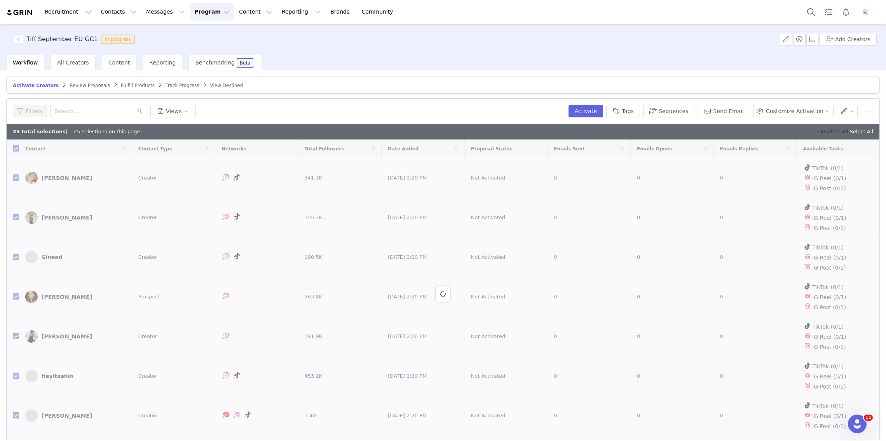
click at [835, 131] on link "Deselect All" at bounding box center [833, 132] width 30 height 6
checkbox input "false"
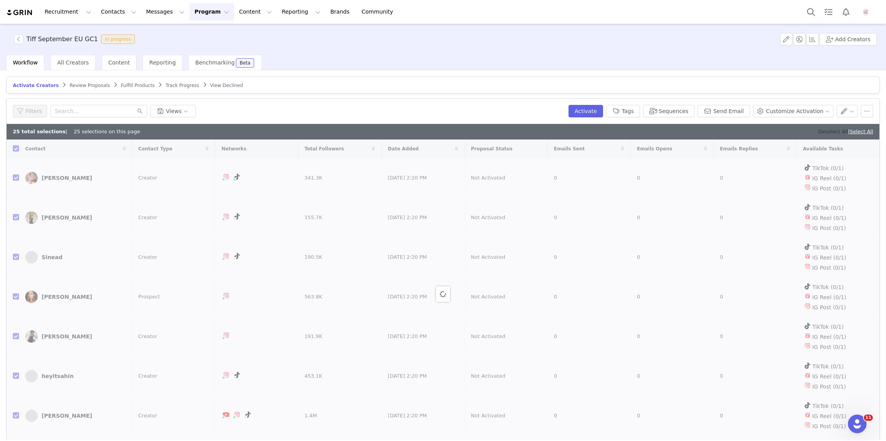
checkbox input "false"
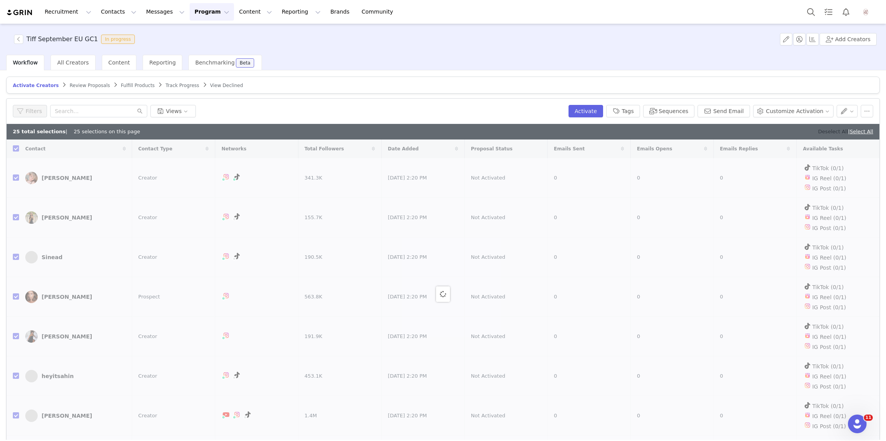
checkbox input "false"
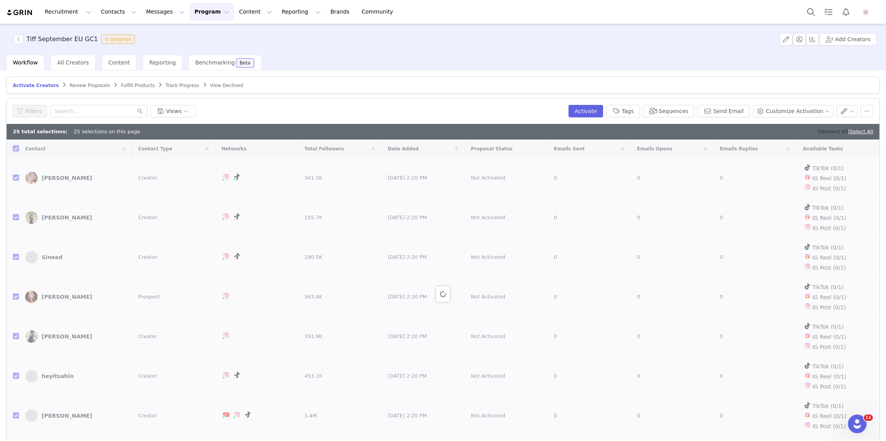
checkbox input "false"
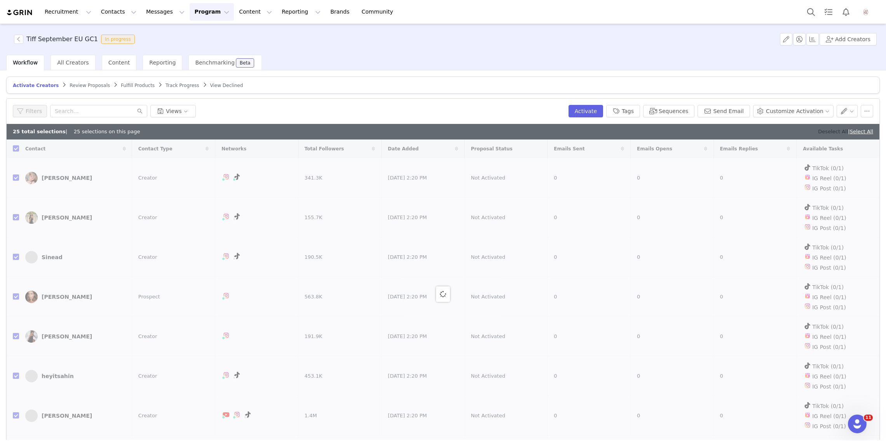
checkbox input "false"
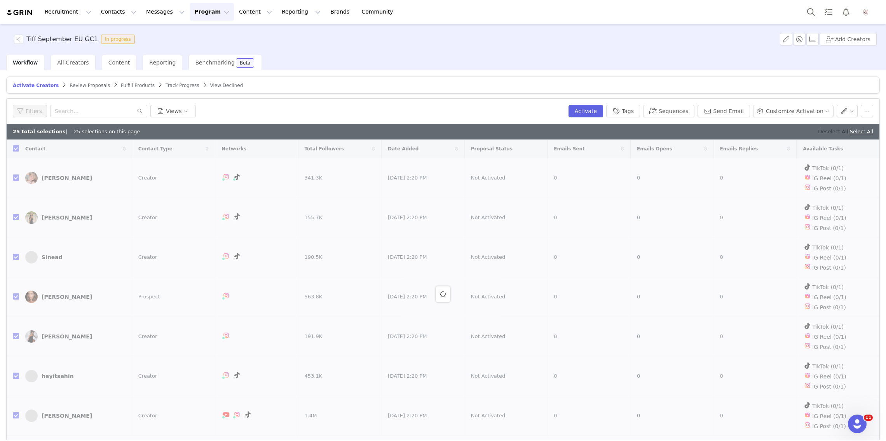
checkbox input "false"
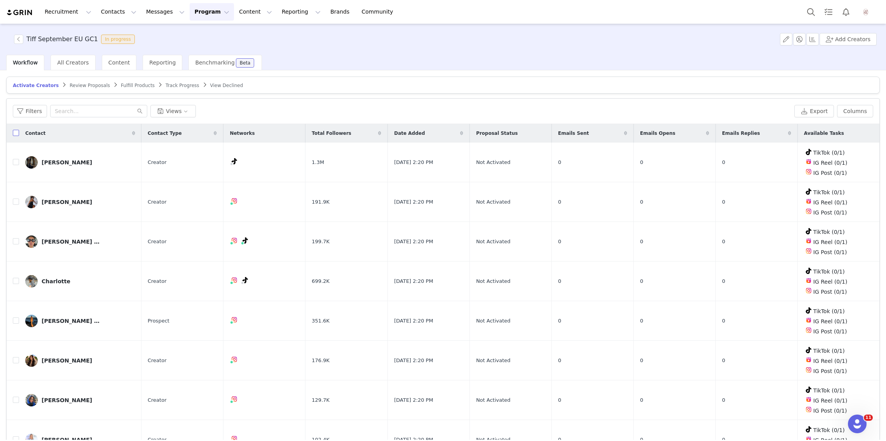
click at [17, 132] on input "checkbox" at bounding box center [16, 133] width 6 height 6
checkbox input "true"
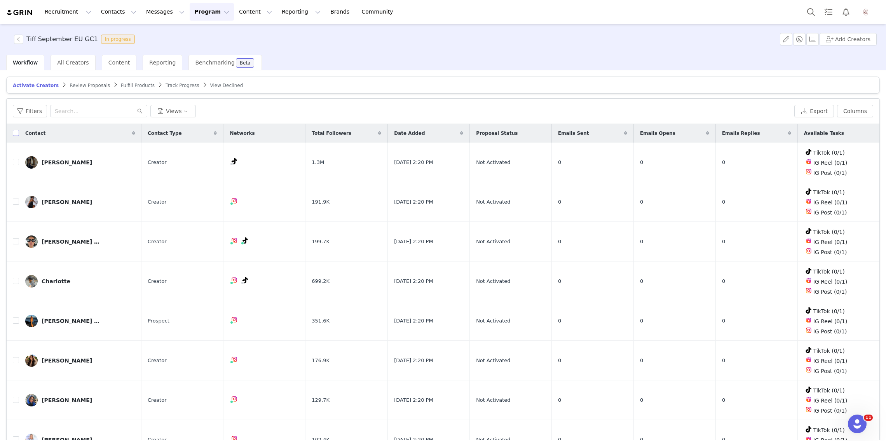
checkbox input "true"
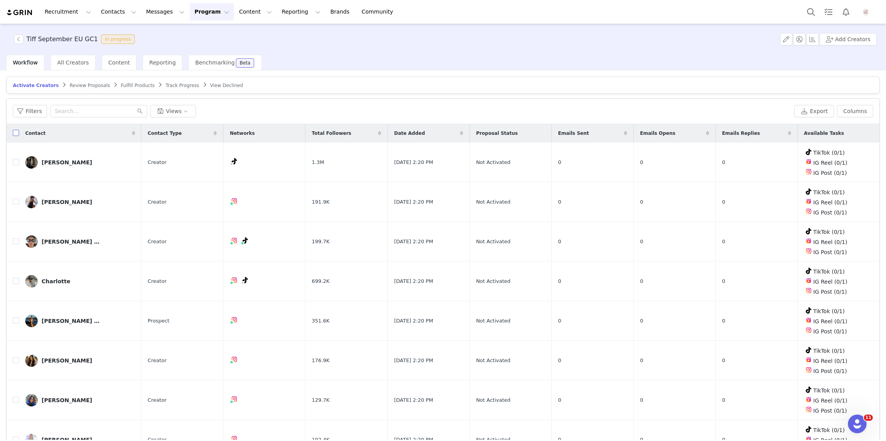
checkbox input "true"
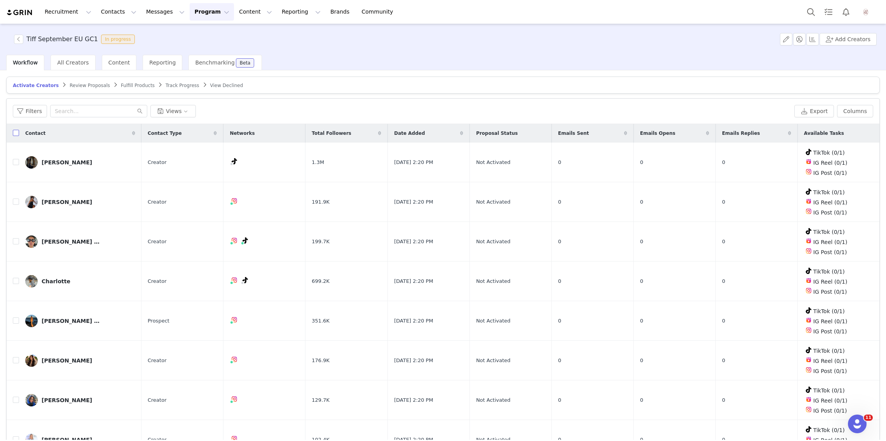
checkbox input "true"
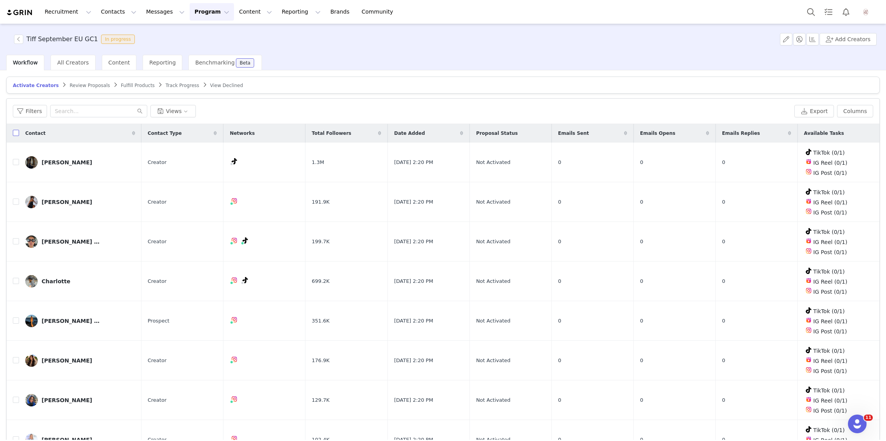
checkbox input "true"
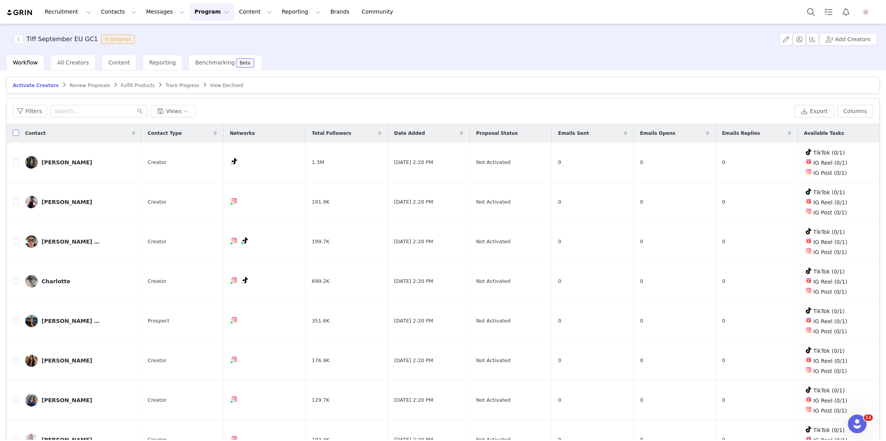
checkbox input "true"
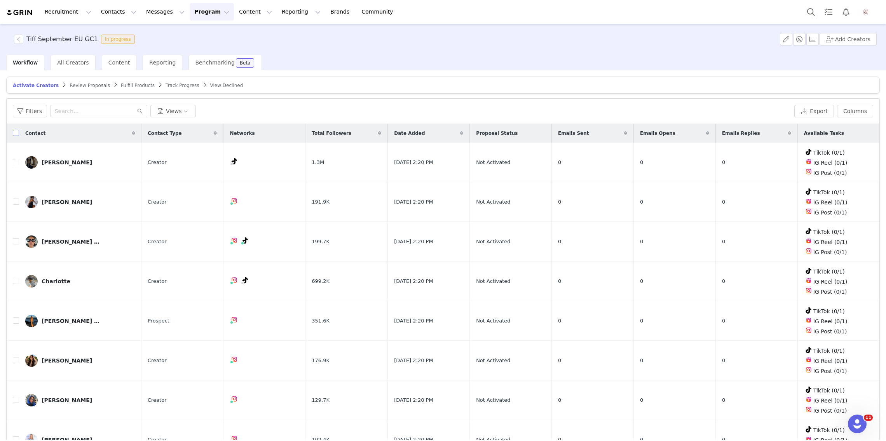
checkbox input "true"
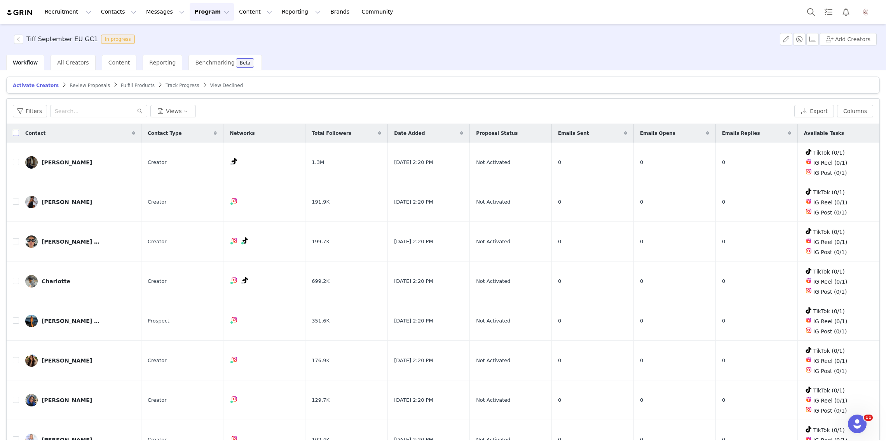
checkbox input "true"
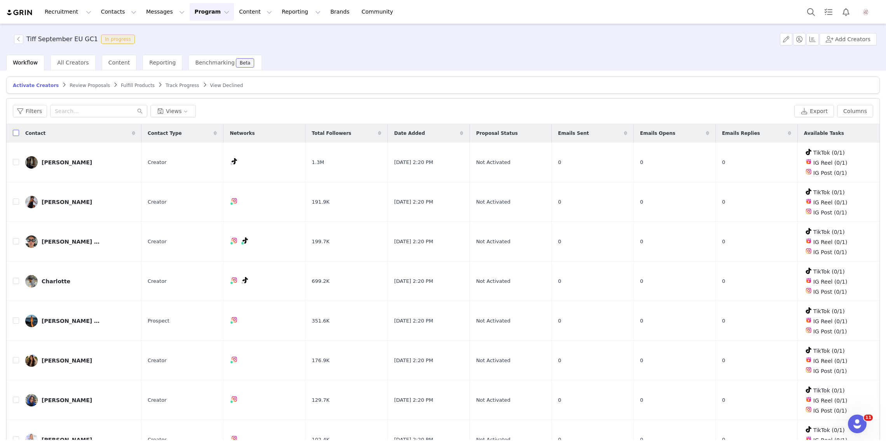
checkbox input "true"
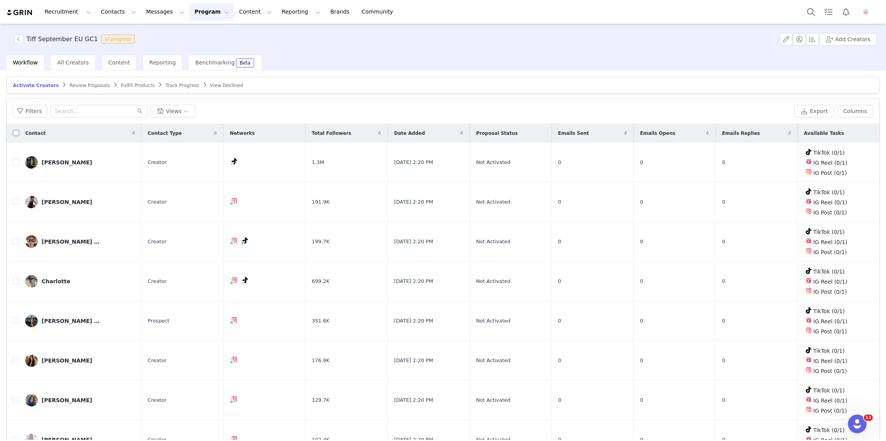
checkbox input "true"
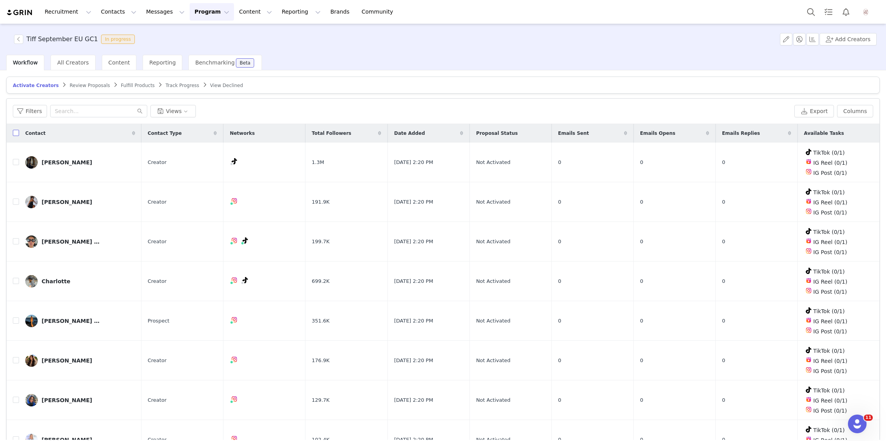
checkbox input "true"
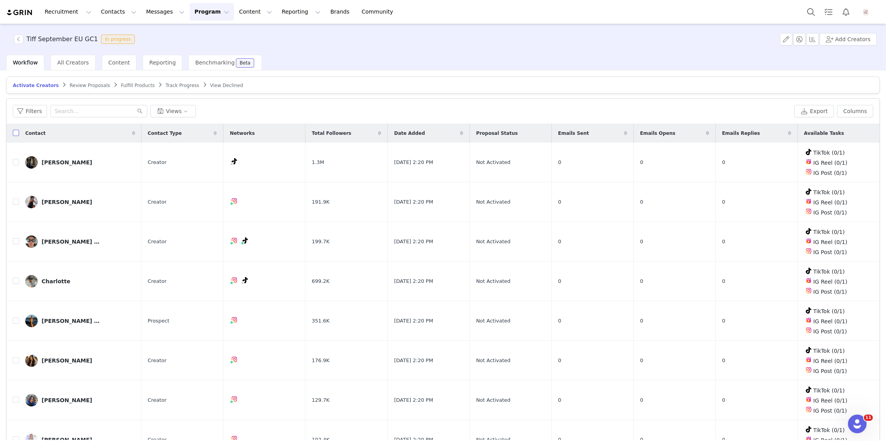
checkbox input "true"
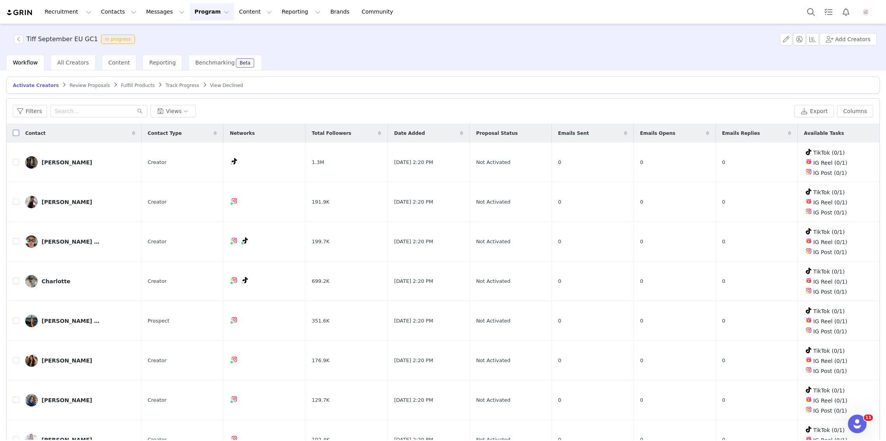
checkbox input "true"
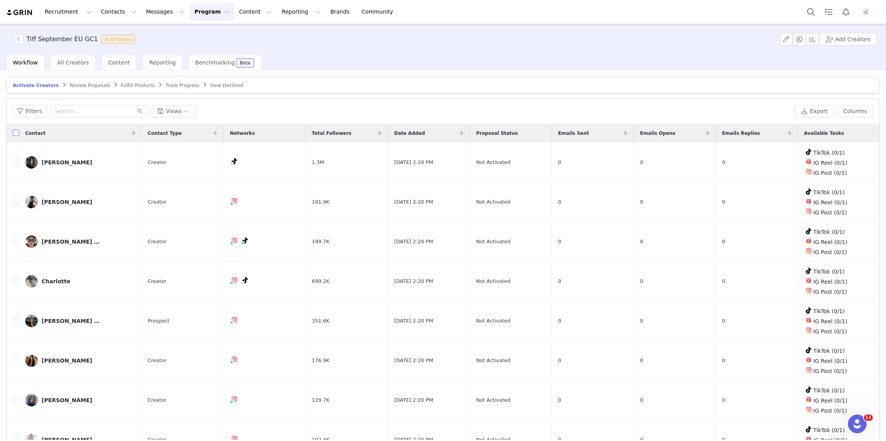
checkbox input "true"
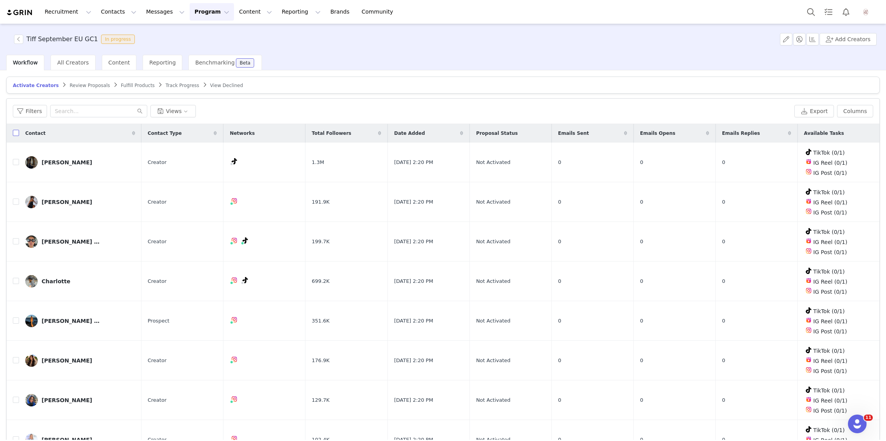
checkbox input "true"
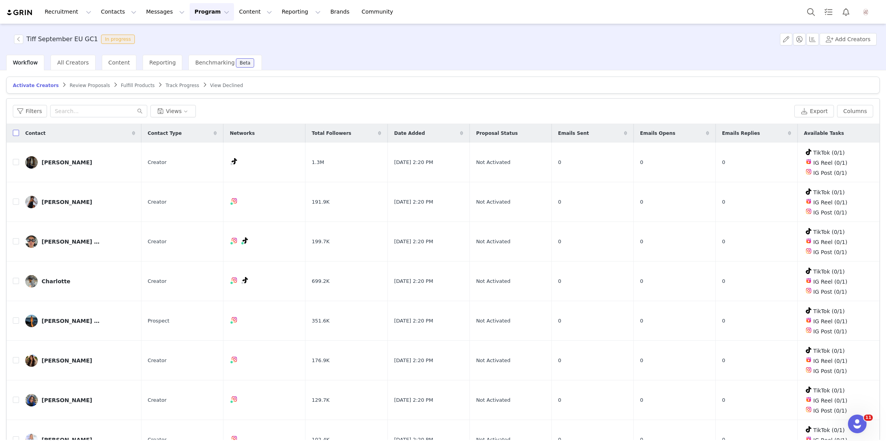
checkbox input "true"
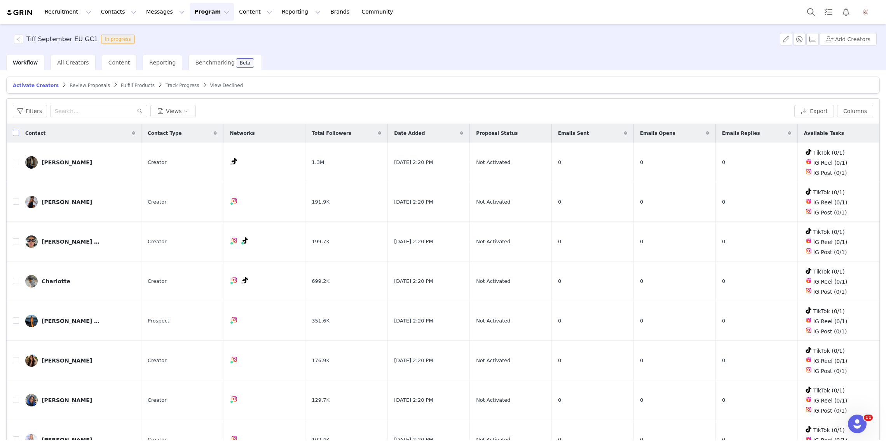
checkbox input "true"
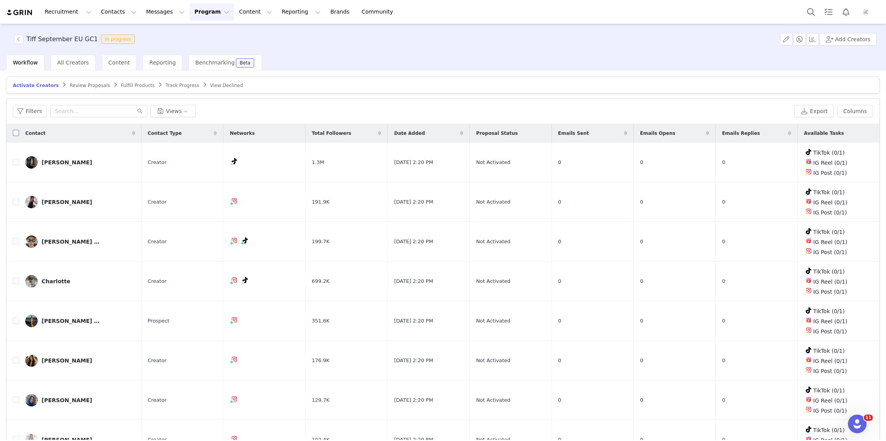
checkbox input "true"
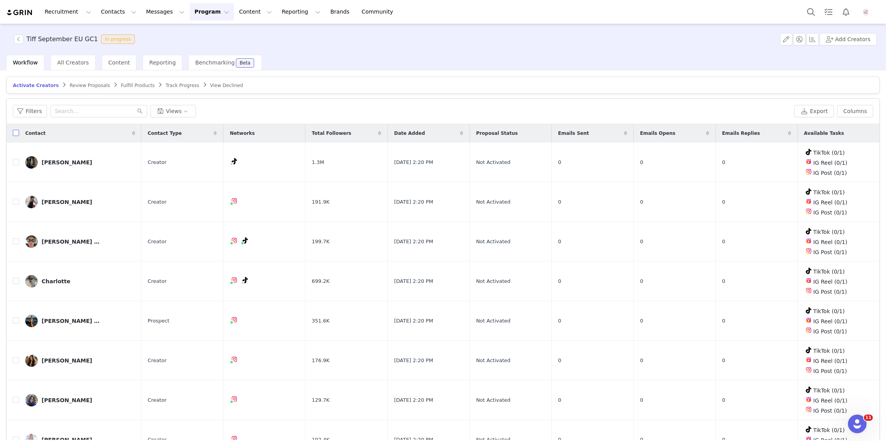
checkbox input "true"
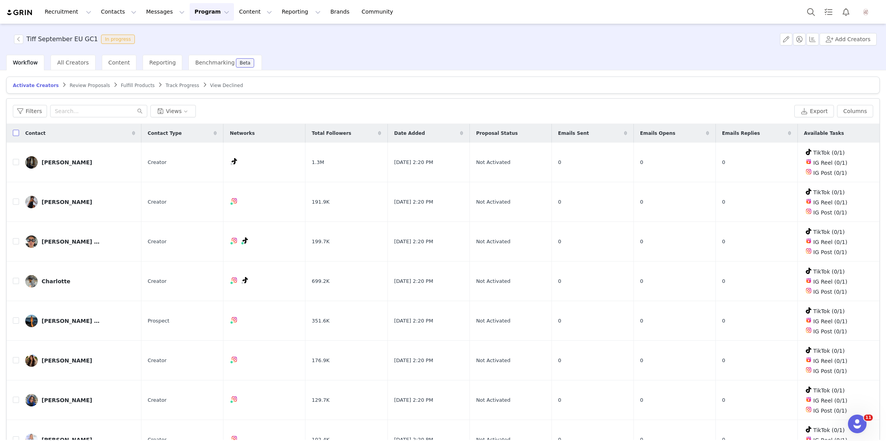
checkbox input "true"
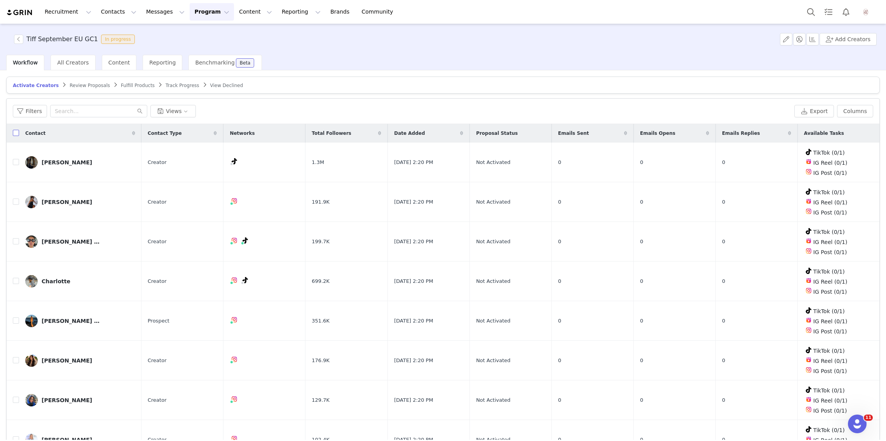
checkbox input "true"
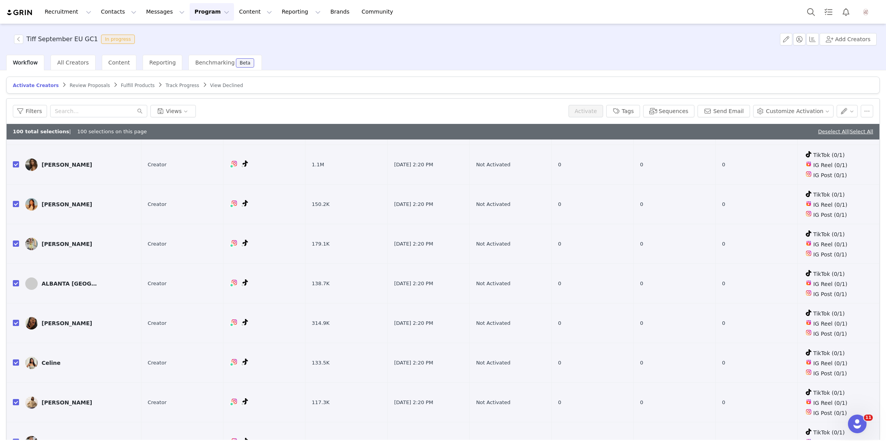
scroll to position [37, 0]
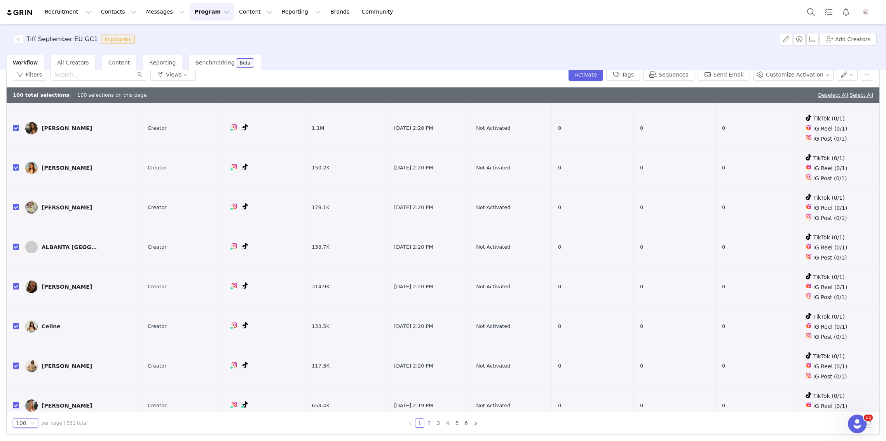
click at [429, 421] on link "2" at bounding box center [429, 423] width 9 height 9
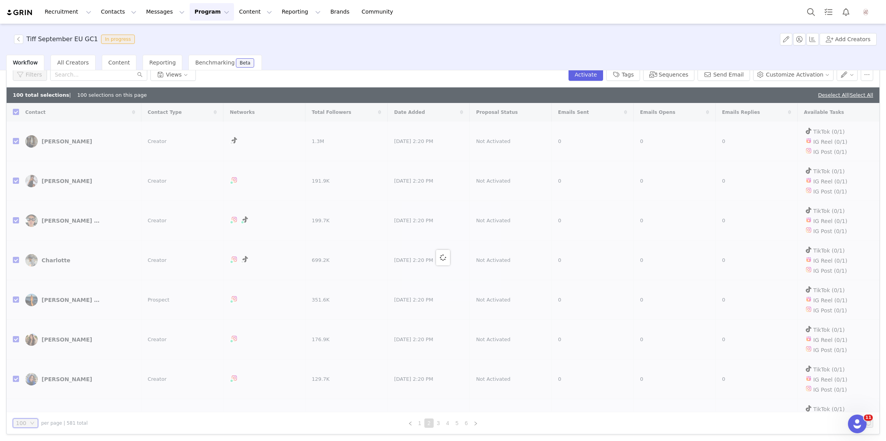
scroll to position [0, 0]
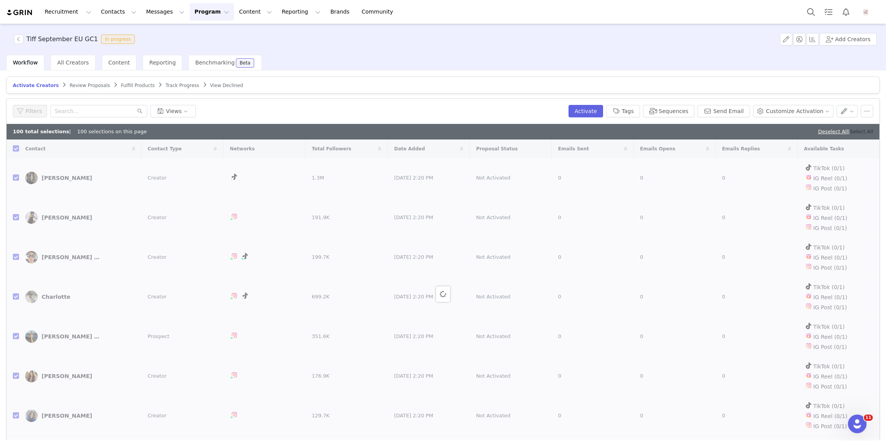
checkbox input "false"
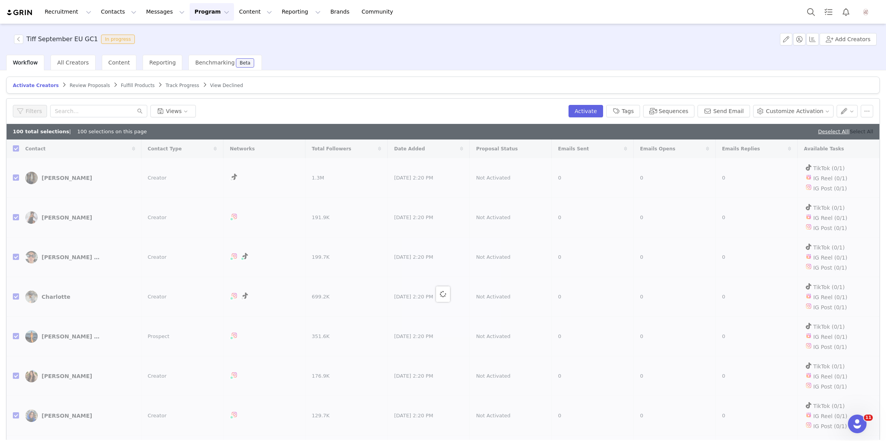
checkbox input "false"
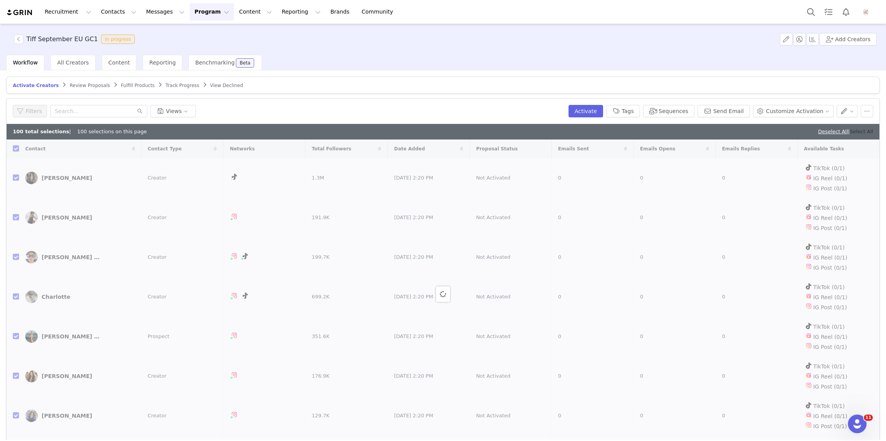
checkbox input "false"
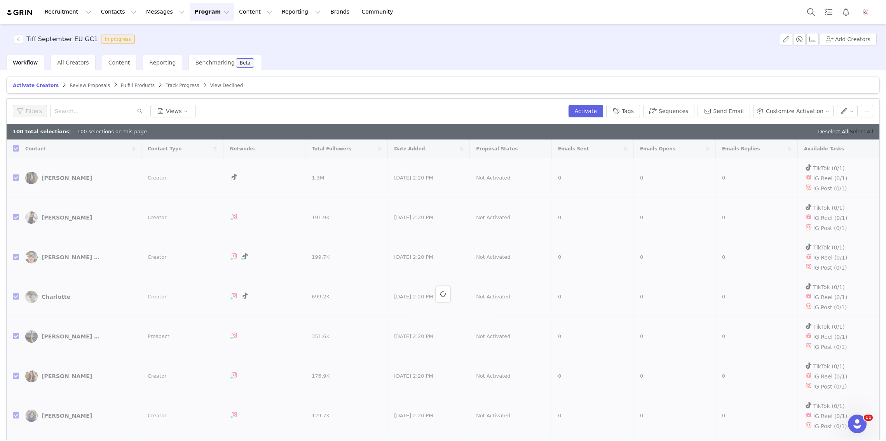
checkbox input "false"
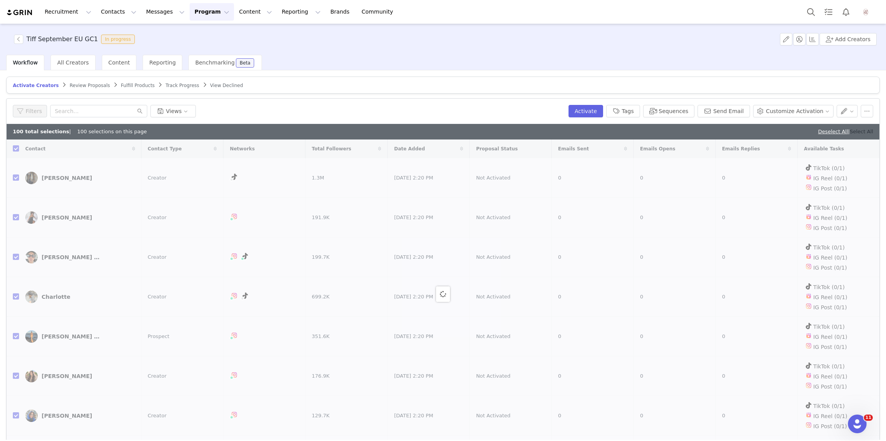
checkbox input "false"
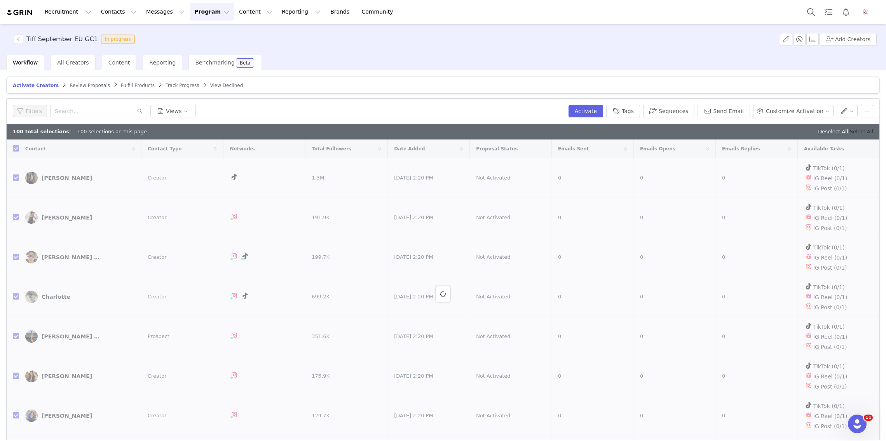
checkbox input "false"
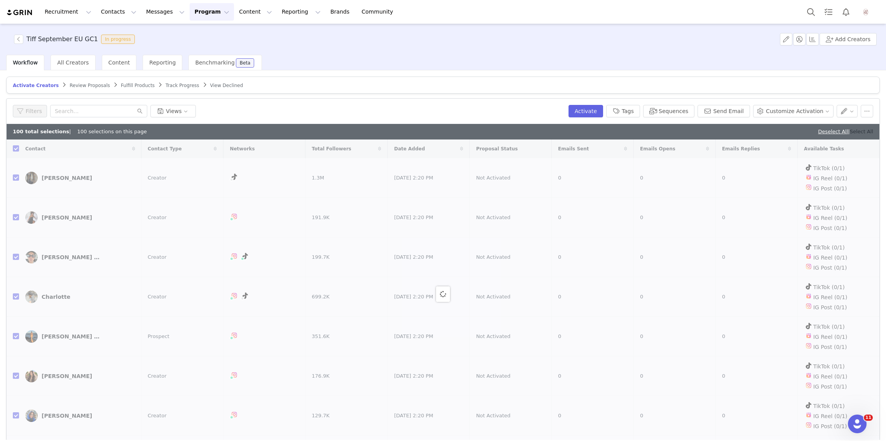
checkbox input "false"
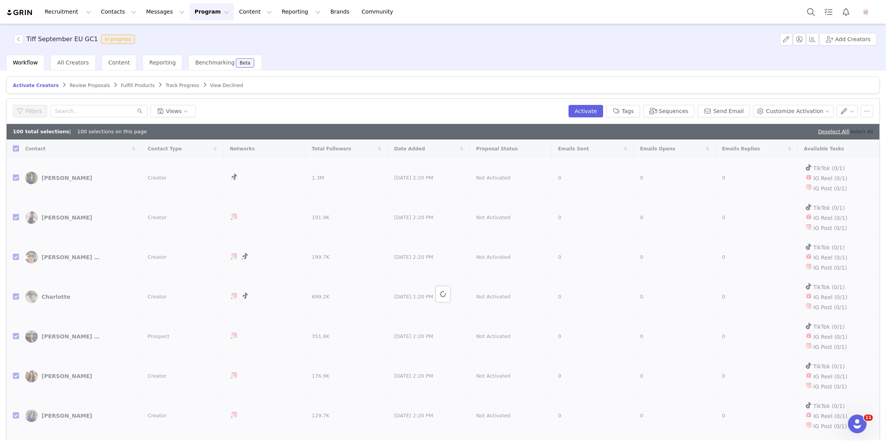
checkbox input "false"
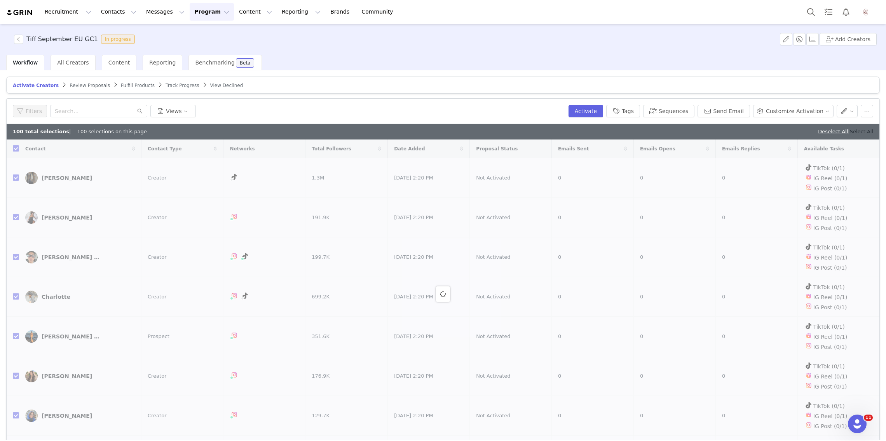
checkbox input "false"
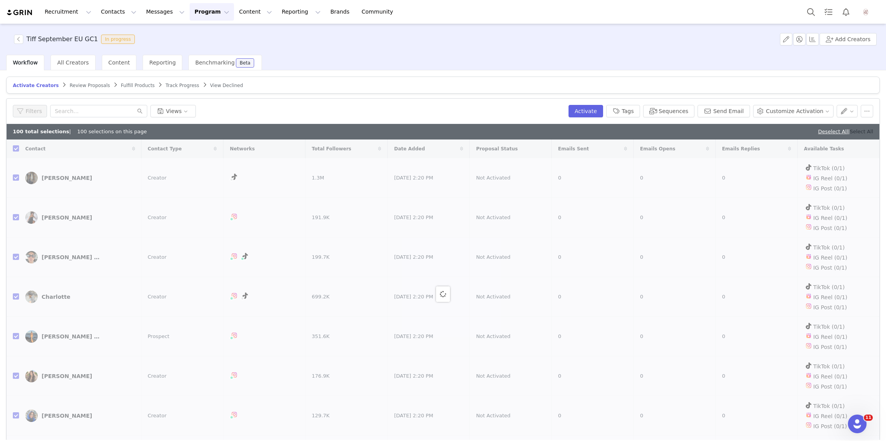
checkbox input "false"
click at [864, 130] on link "Select All" at bounding box center [861, 132] width 23 height 6
click at [460, 102] on div "Filters Views Activate Tags Sequences Send Email Customize Activation" at bounding box center [443, 111] width 873 height 25
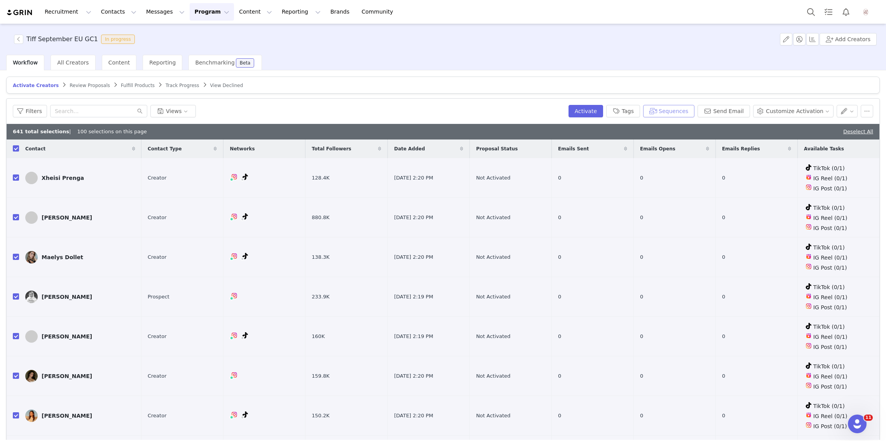
click at [673, 115] on button "Sequences" at bounding box center [668, 111] width 51 height 12
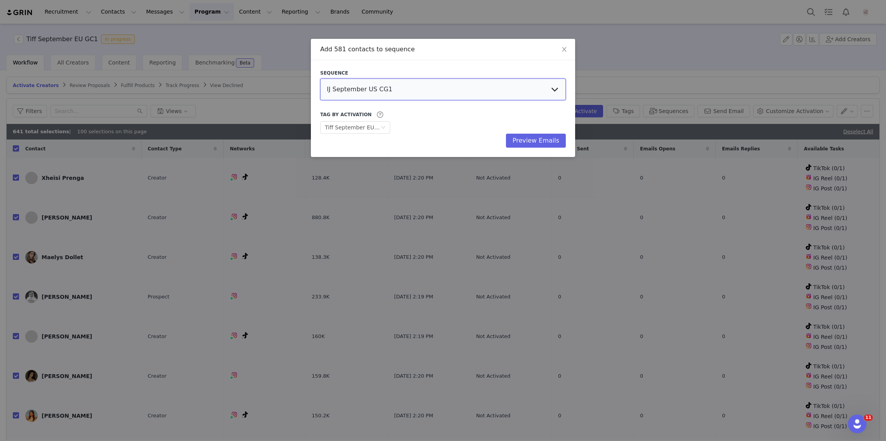
click at [408, 91] on select "IJ September US CG1 Ivana September US GC2 Tiff September GC2 EU Tiff September…" at bounding box center [443, 89] width 246 height 22
click at [320, 78] on select "IJ September US CG1 Ivana September US GC2 Tiff September GC2 EU Tiff September…" at bounding box center [443, 89] width 246 height 22
click at [539, 145] on button "Preview Emails" at bounding box center [536, 141] width 60 height 14
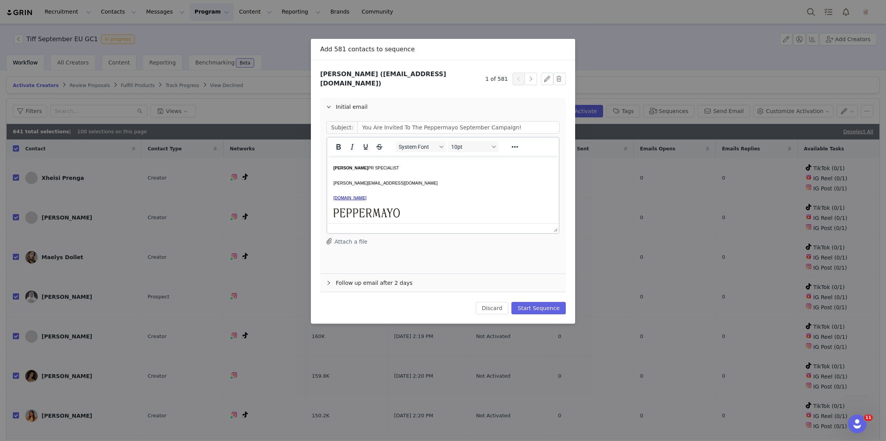
scroll to position [303, 0]
click at [525, 303] on button "Start Sequence" at bounding box center [538, 308] width 54 height 12
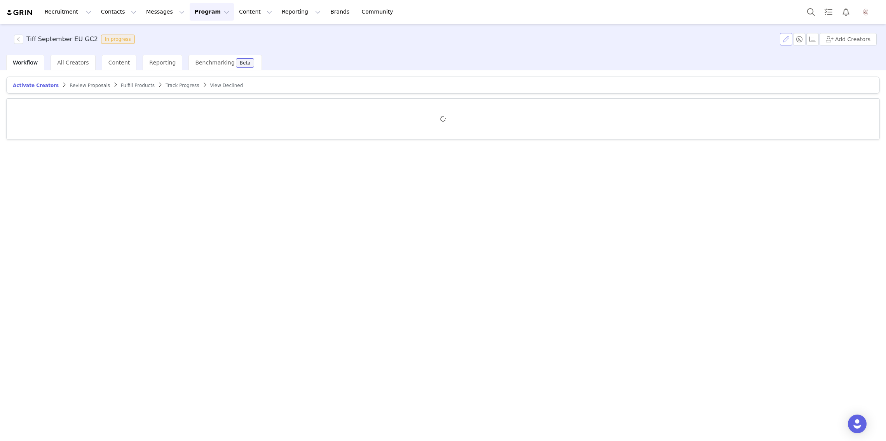
click at [792, 40] on button "button" at bounding box center [786, 39] width 12 height 12
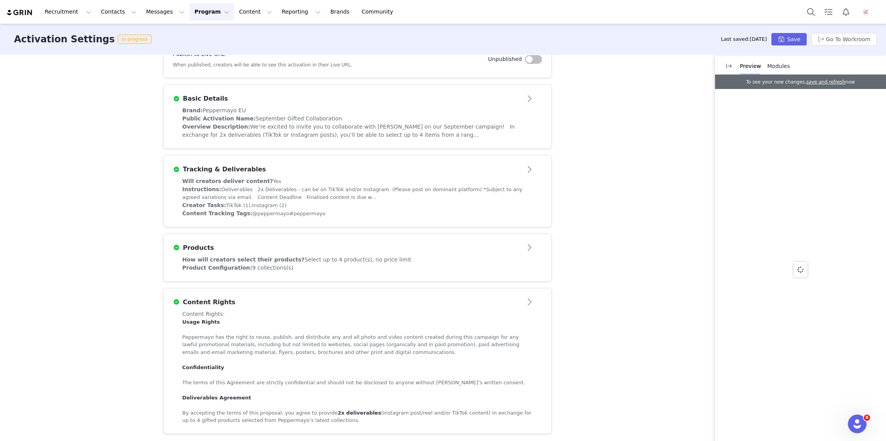
scroll to position [158, 0]
click at [504, 258] on div "How will creators select their products? Select up to 4 product(s), no price li…" at bounding box center [357, 260] width 350 height 8
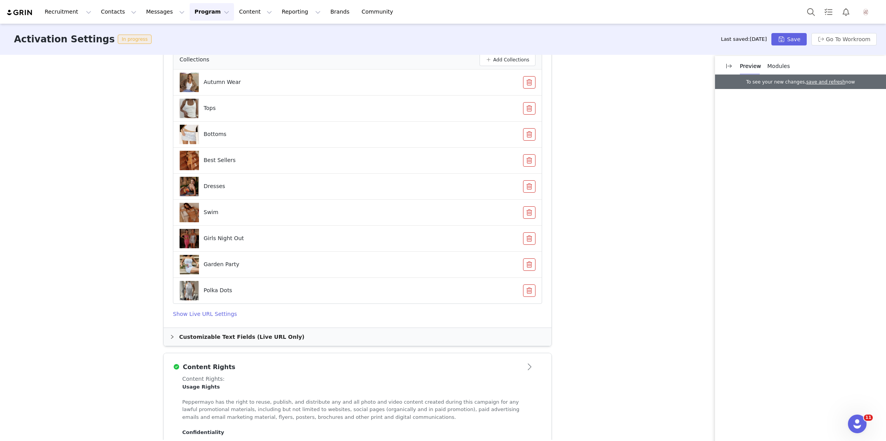
scroll to position [470, 0]
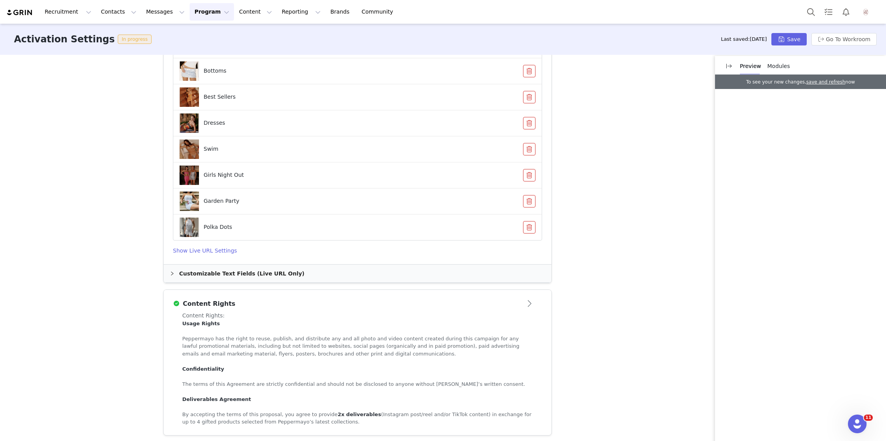
click at [496, 316] on div "Content Rights: Usage Rights Peppermayo has the right to reuse, publish, and di…" at bounding box center [357, 369] width 350 height 114
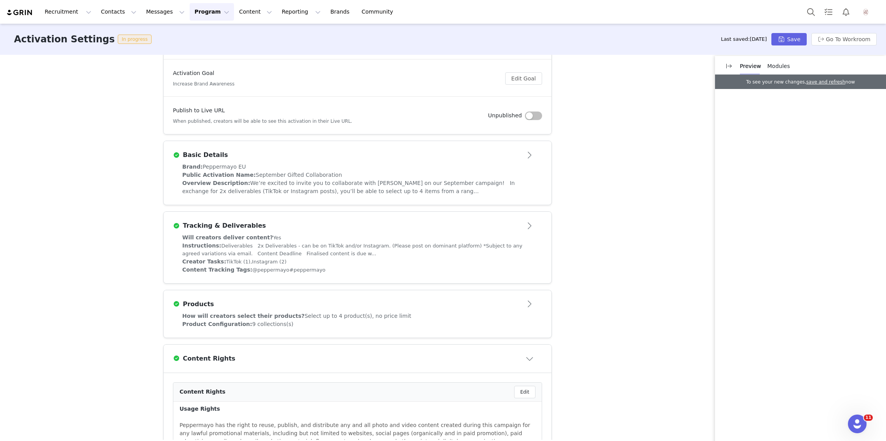
scroll to position [0, 0]
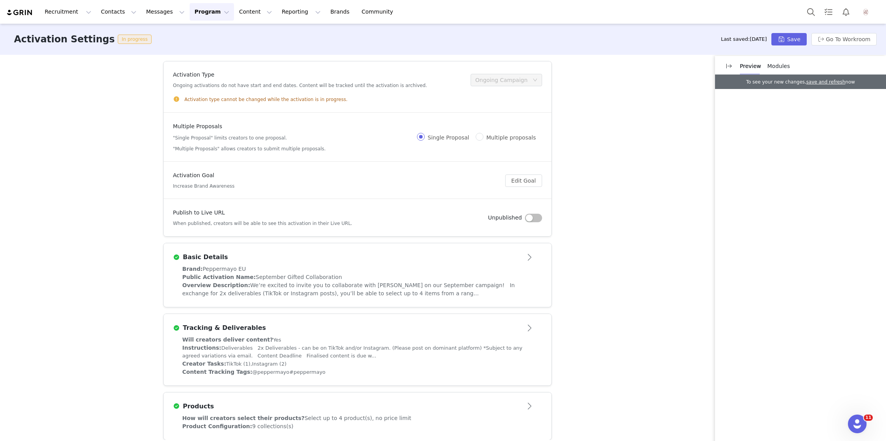
click at [424, 265] on div "Brand: Peppermayo EU" at bounding box center [357, 269] width 350 height 8
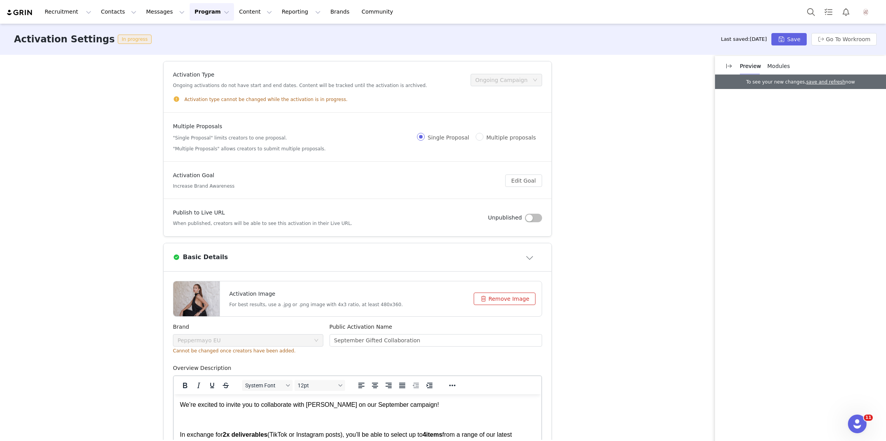
click at [531, 216] on button "button" at bounding box center [533, 218] width 17 height 9
click at [788, 44] on button "Save" at bounding box center [788, 39] width 35 height 12
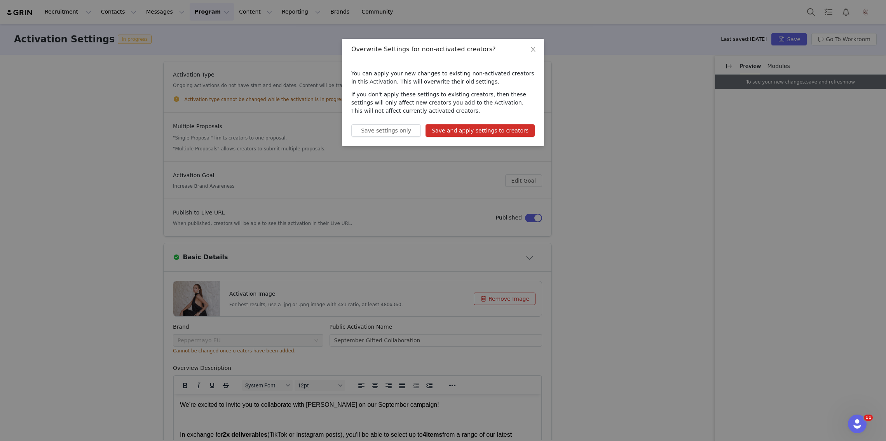
click at [522, 131] on button "Save and apply settings to creators" at bounding box center [479, 130] width 109 height 12
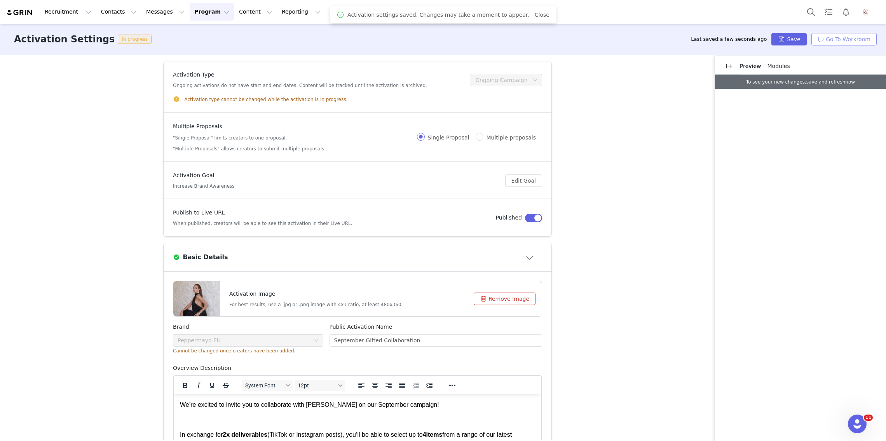
click at [834, 41] on button "Go To Workroom" at bounding box center [843, 39] width 65 height 12
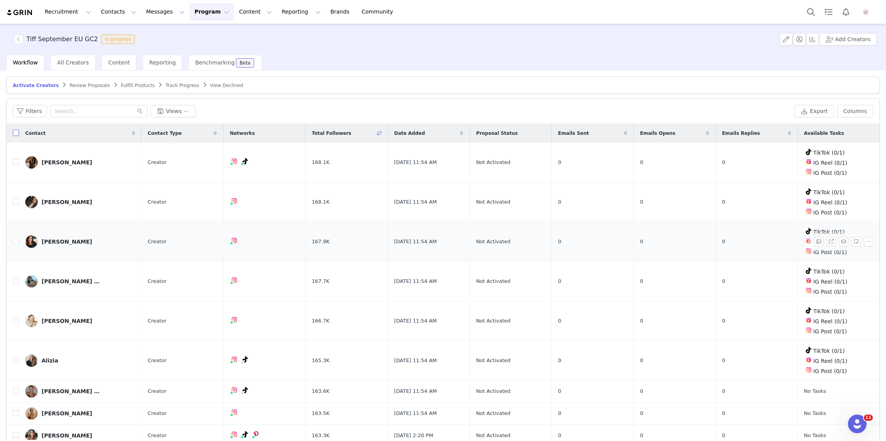
click at [16, 133] on input "checkbox" at bounding box center [16, 133] width 6 height 6
checkbox input "true"
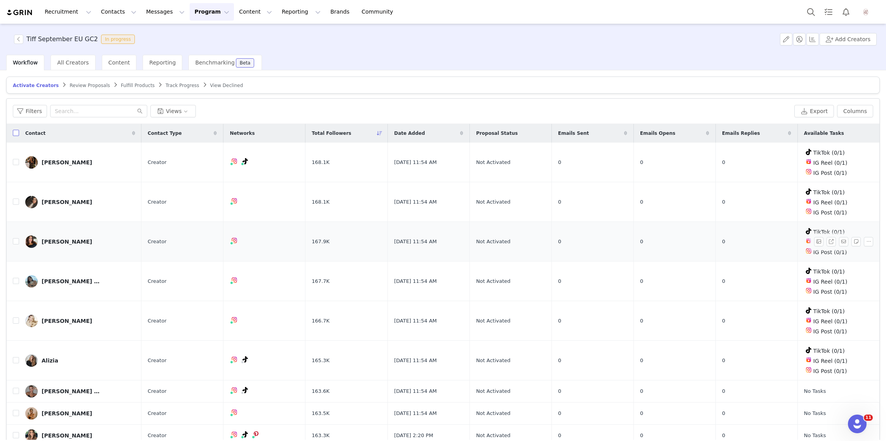
checkbox input "true"
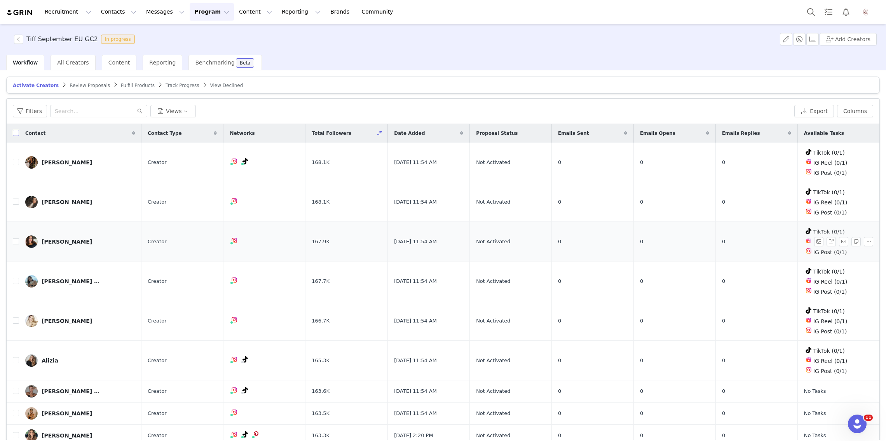
checkbox input "true"
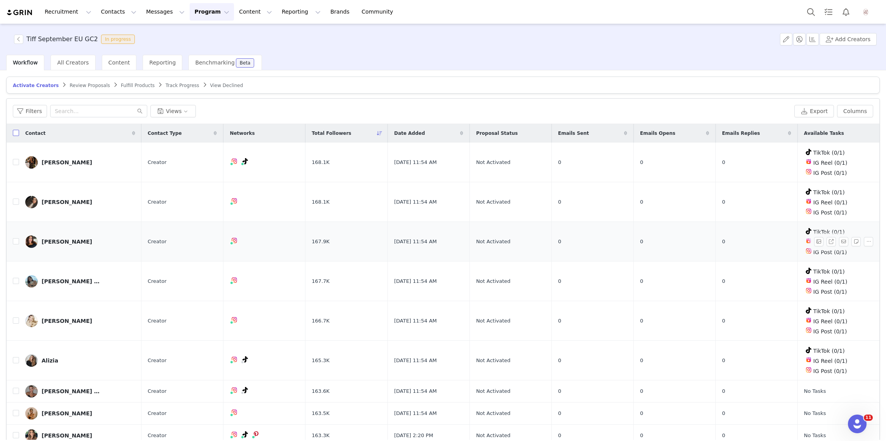
checkbox input "true"
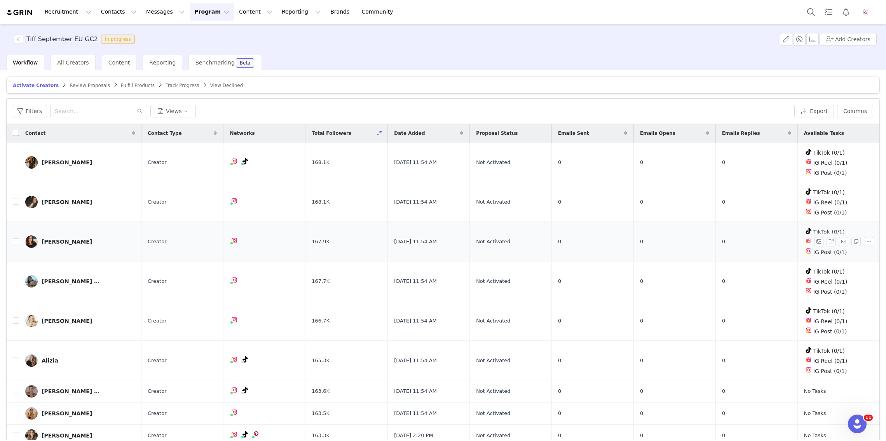
checkbox input "true"
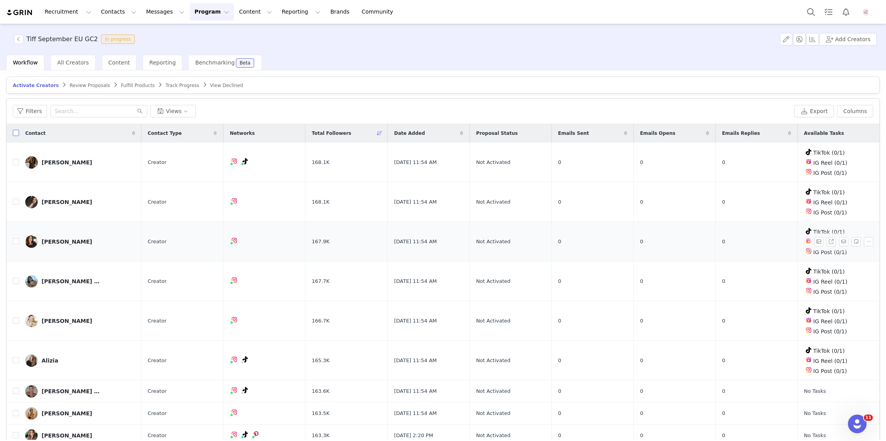
checkbox input "true"
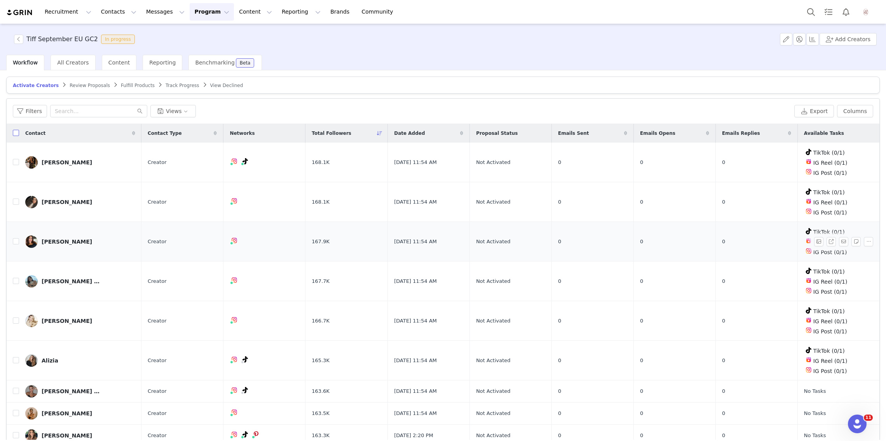
checkbox input "true"
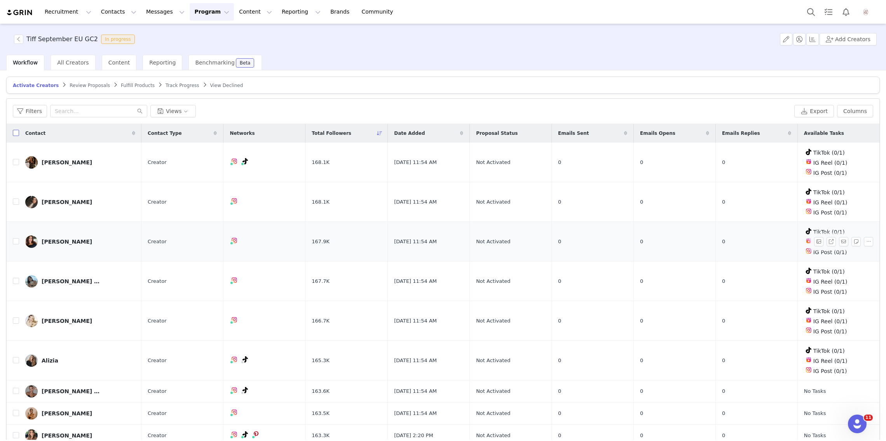
checkbox input "true"
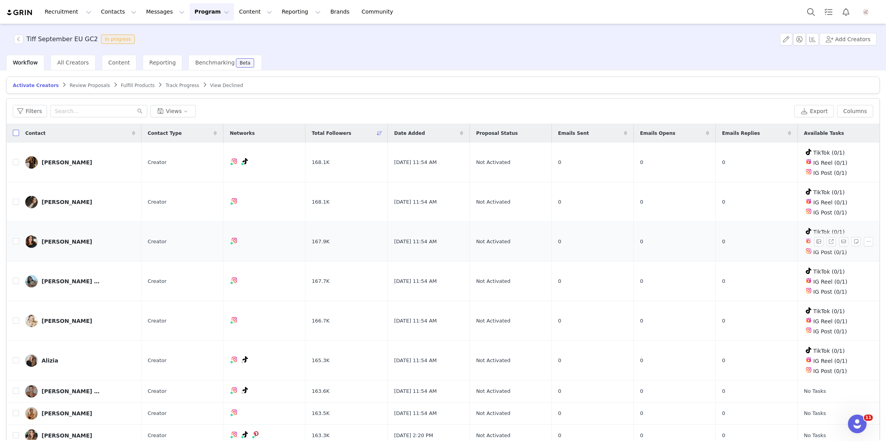
checkbox input "true"
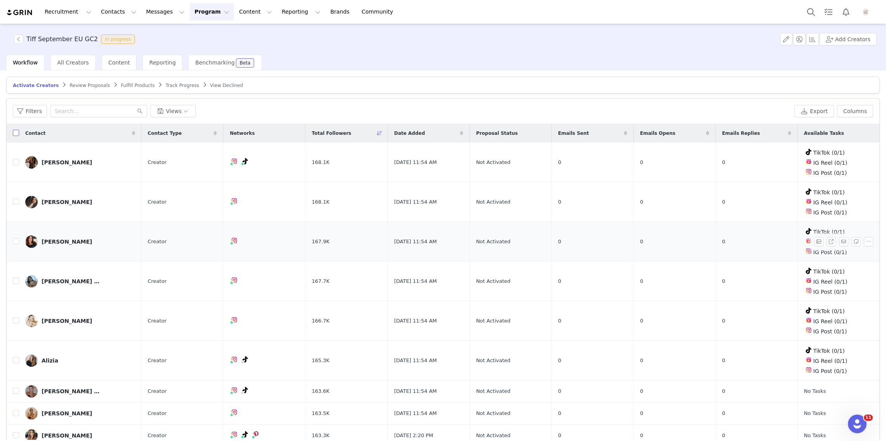
checkbox input "true"
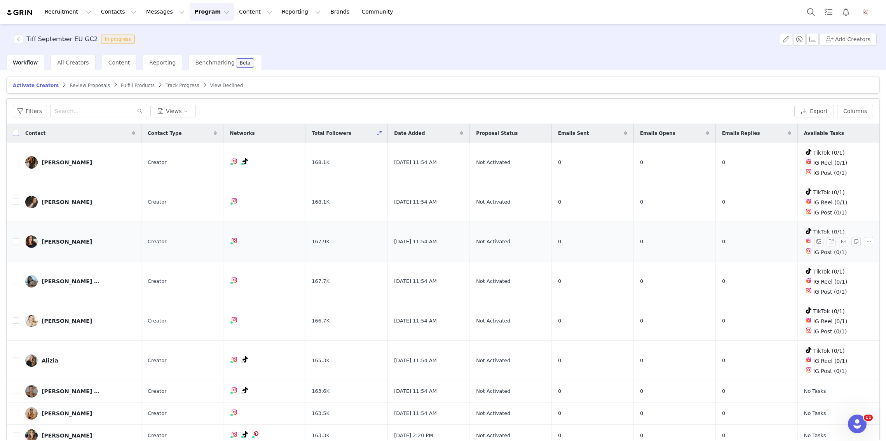
checkbox input "true"
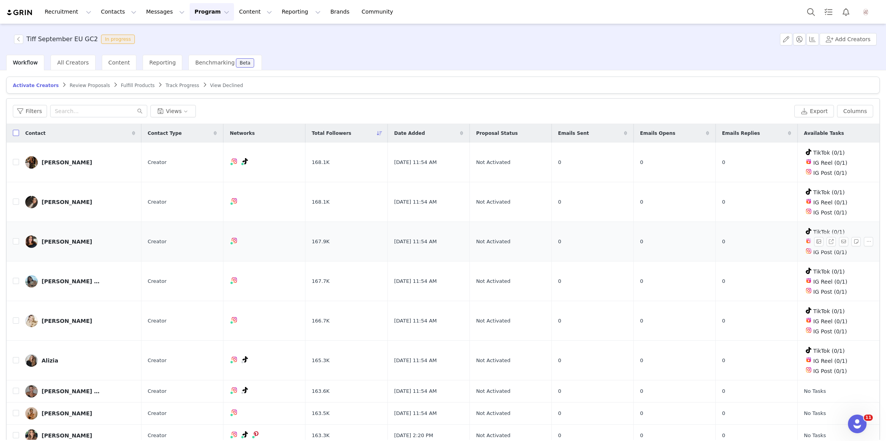
checkbox input "true"
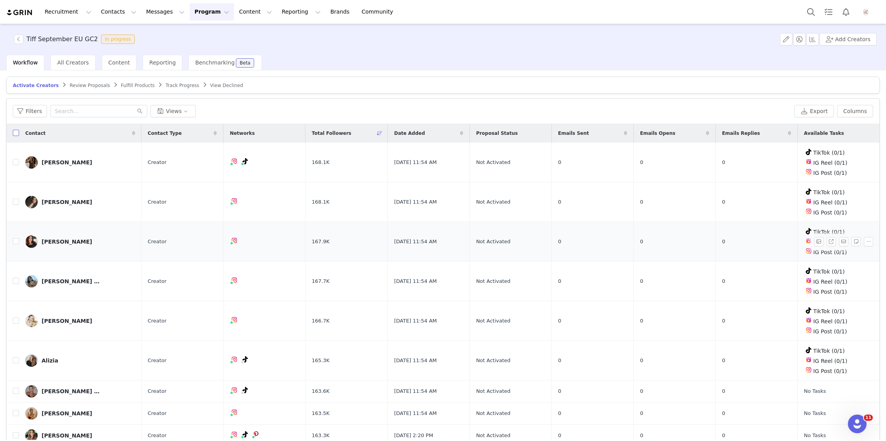
checkbox input "true"
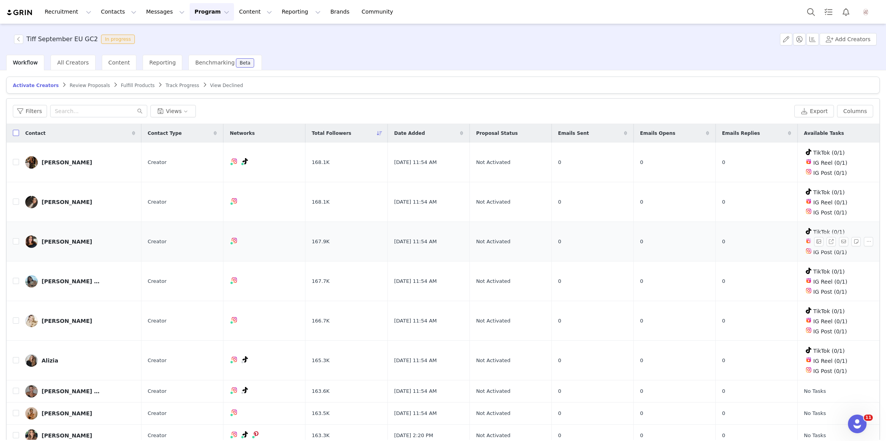
checkbox input "true"
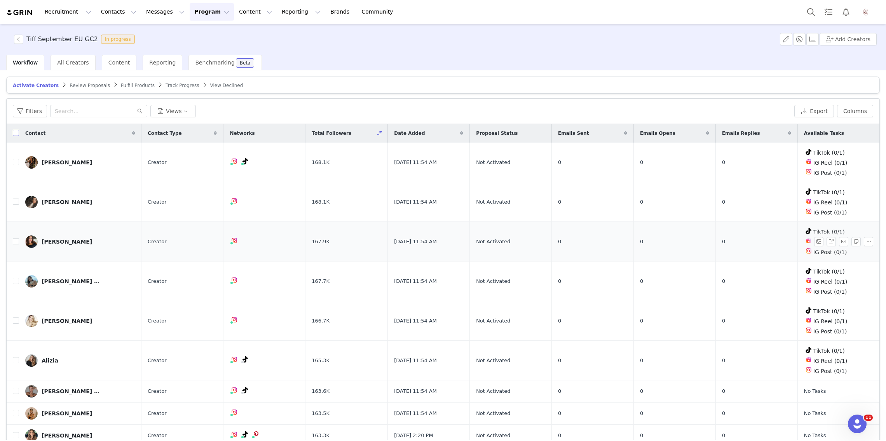
checkbox input "true"
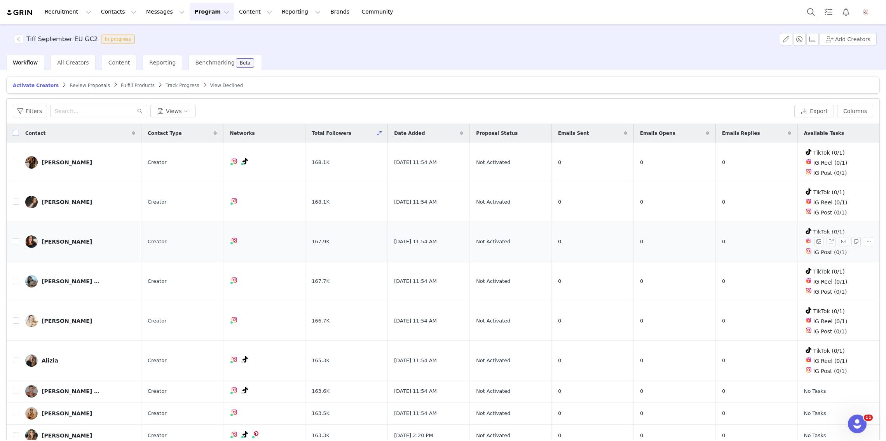
checkbox input "true"
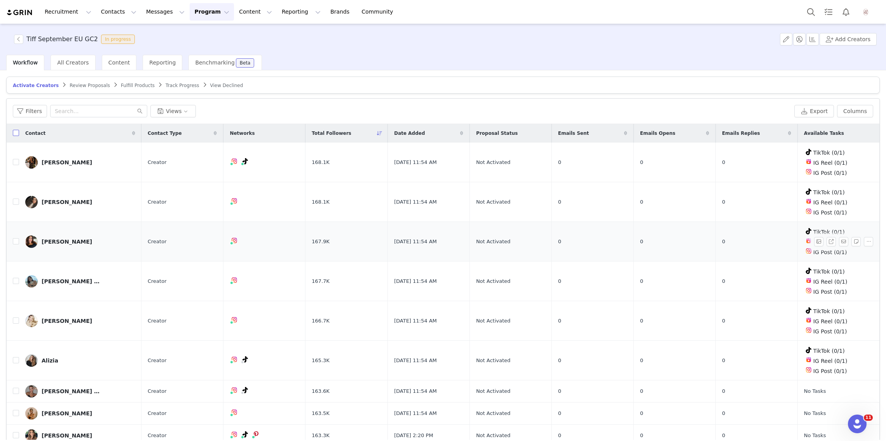
checkbox input "true"
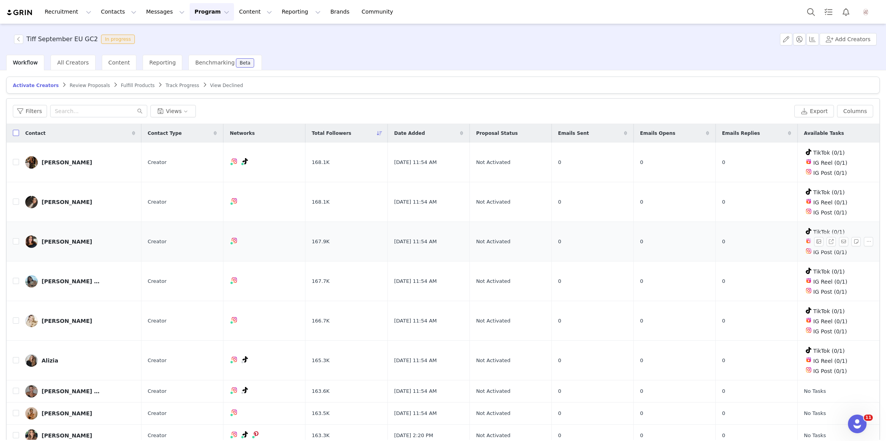
checkbox input "true"
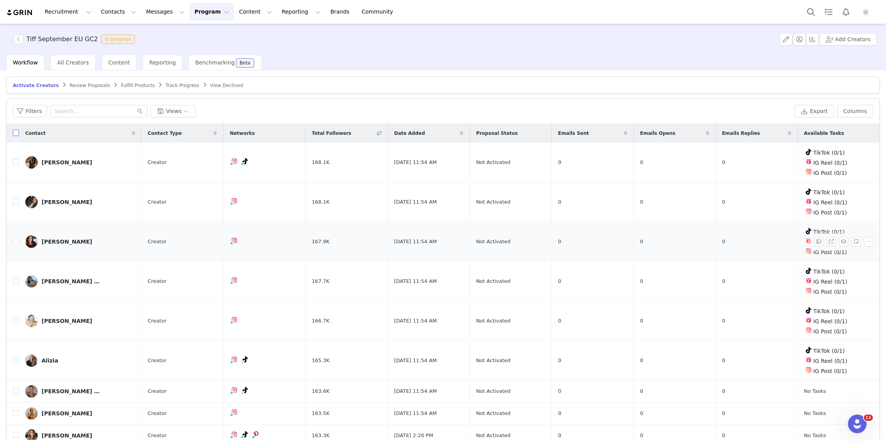
checkbox input "true"
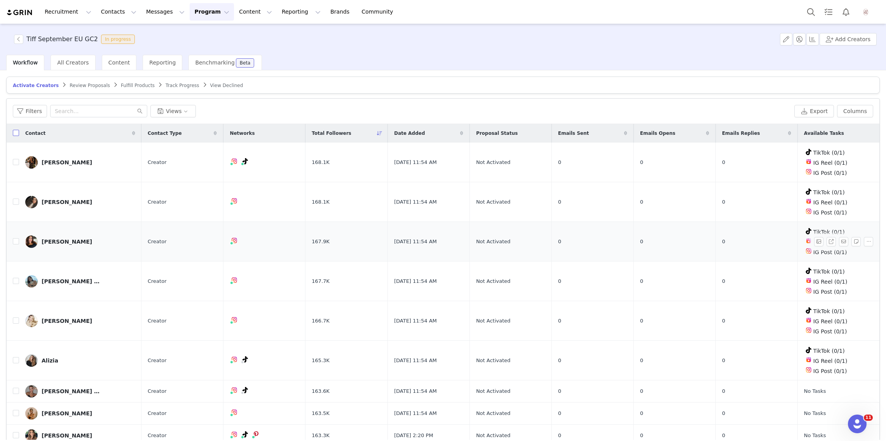
checkbox input "true"
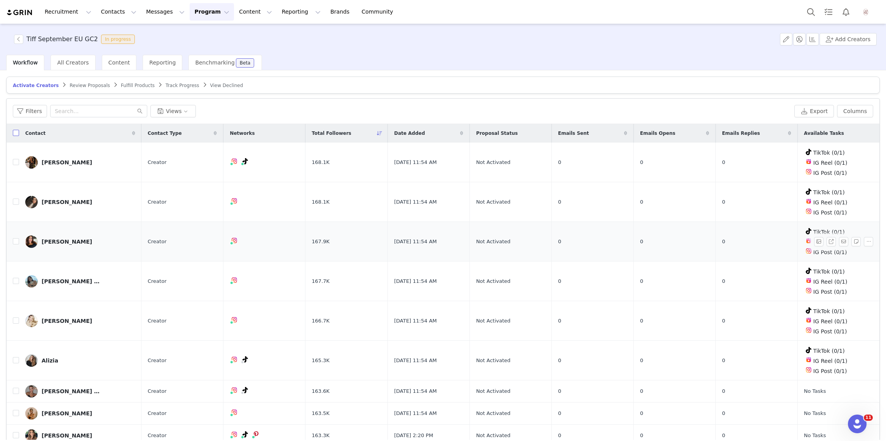
checkbox input "true"
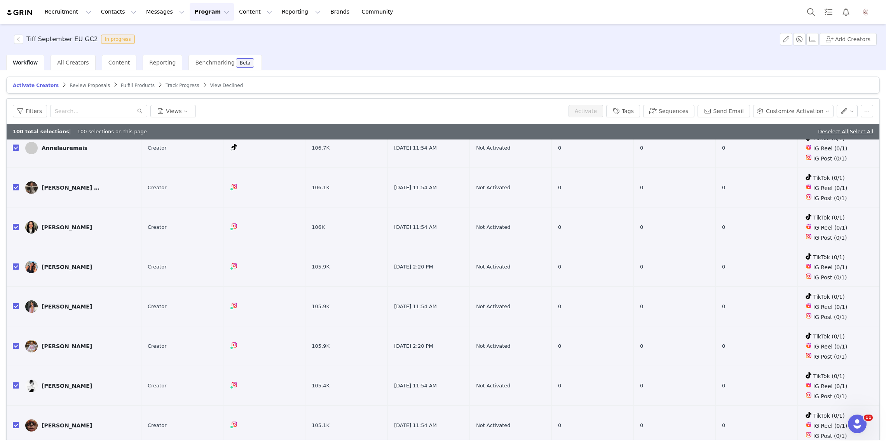
scroll to position [37, 0]
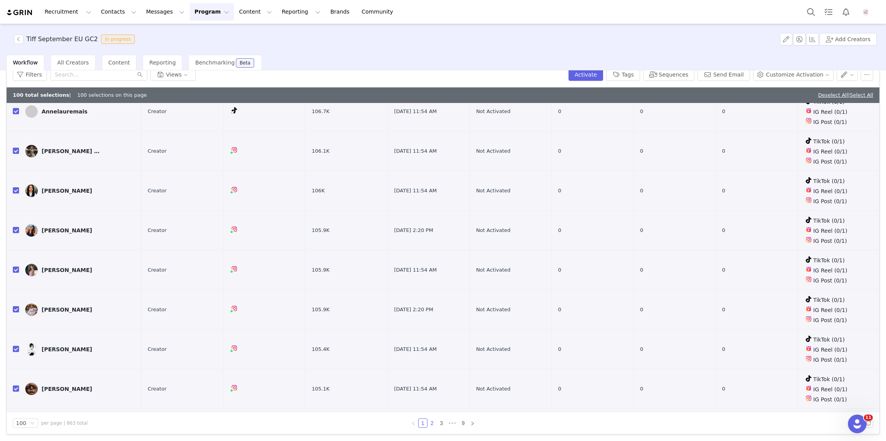
click at [432, 422] on link "2" at bounding box center [432, 423] width 9 height 9
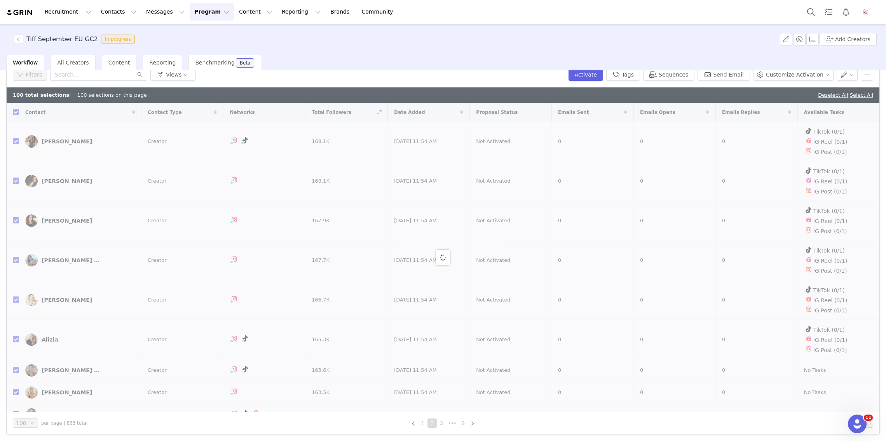
scroll to position [0, 0]
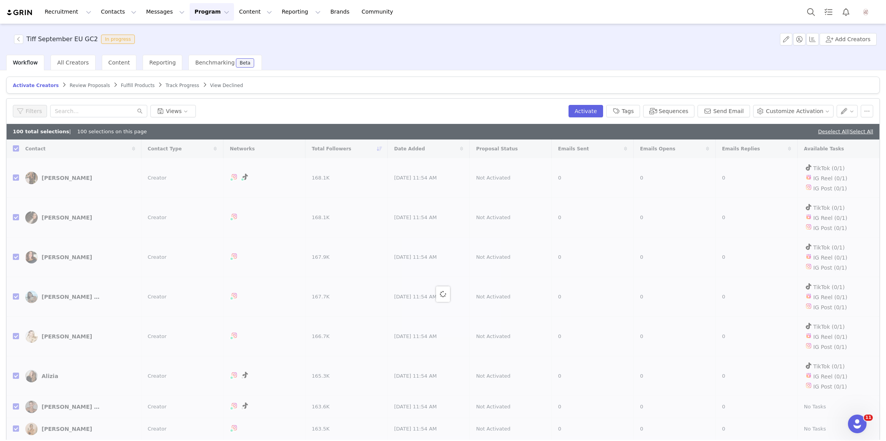
checkbox input "false"
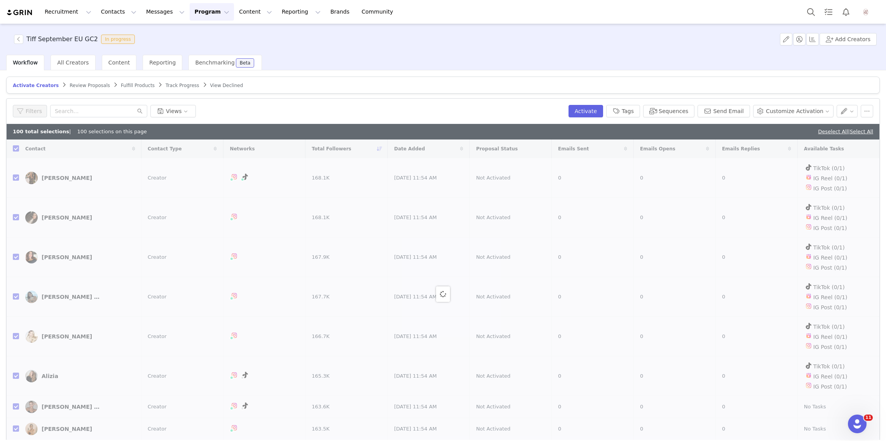
checkbox input "false"
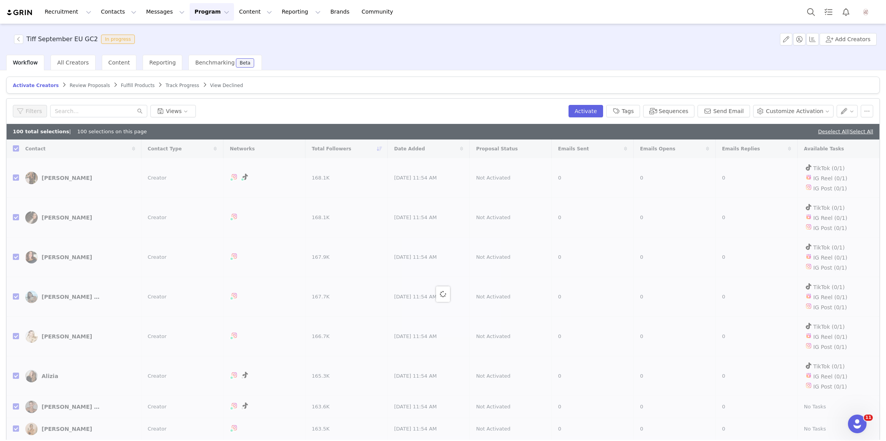
checkbox input "false"
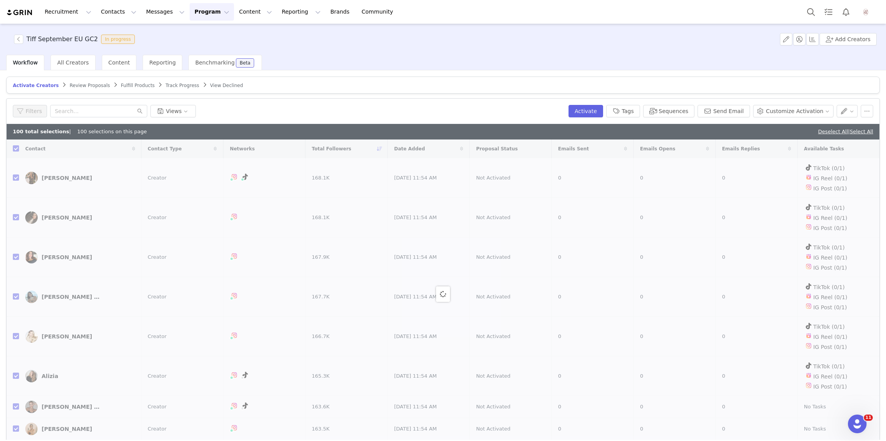
checkbox input "false"
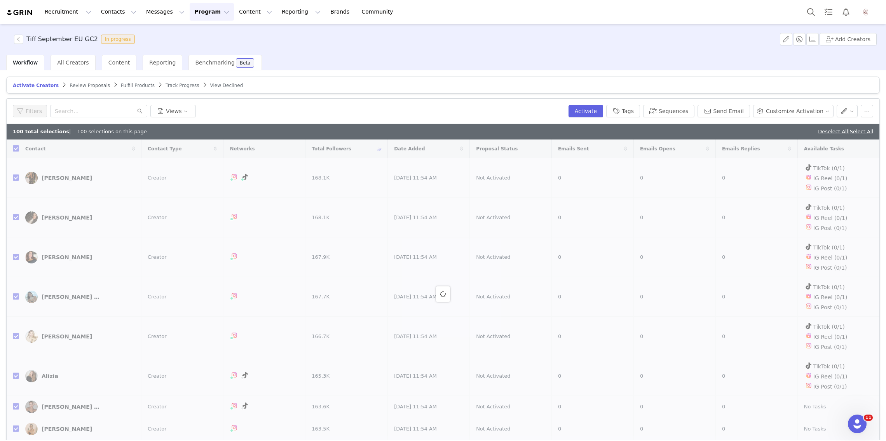
checkbox input "false"
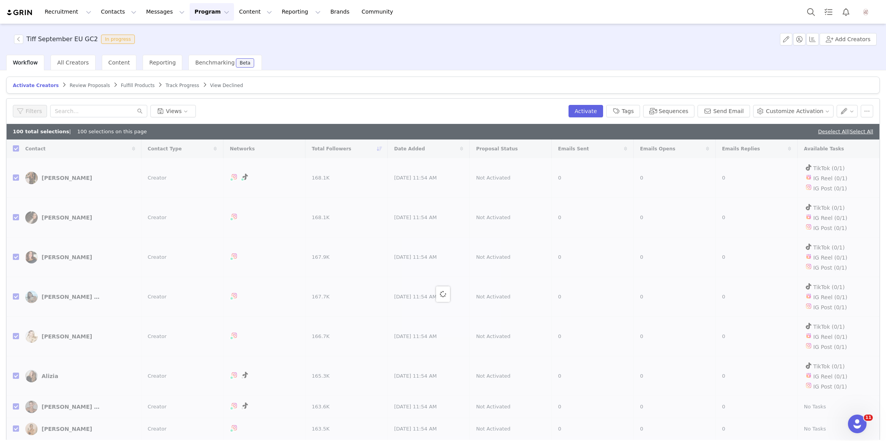
checkbox input "false"
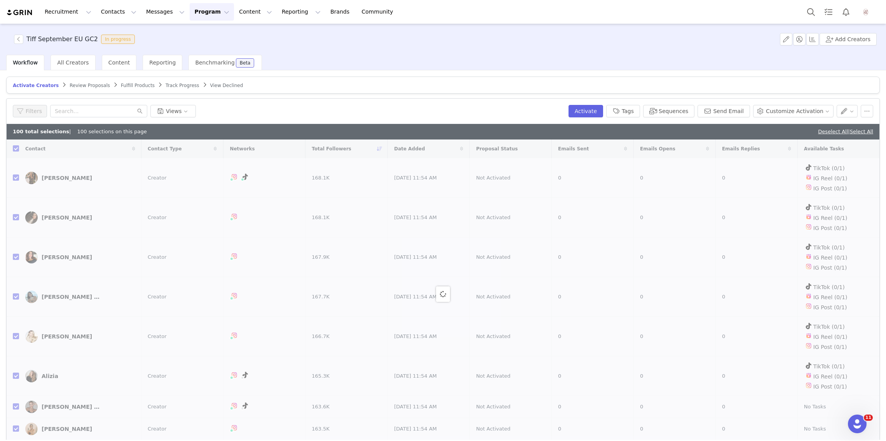
checkbox input "false"
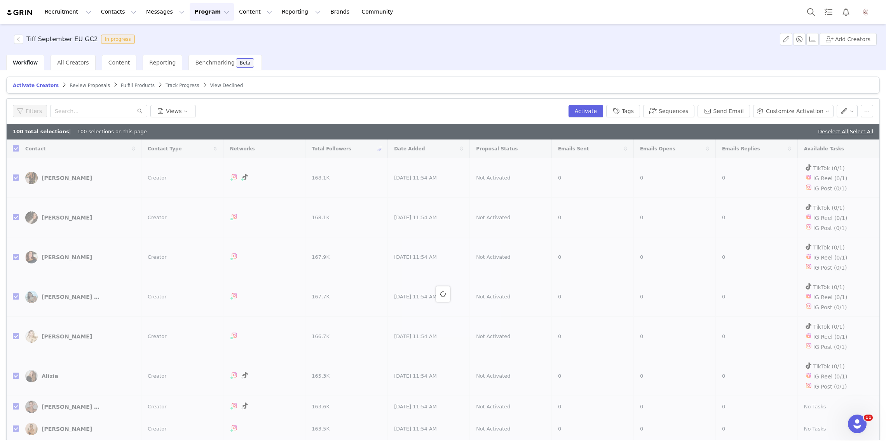
checkbox input "false"
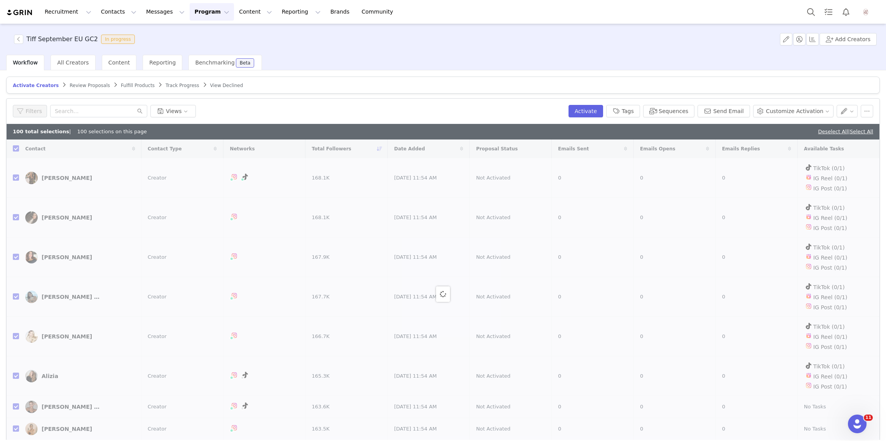
checkbox input "false"
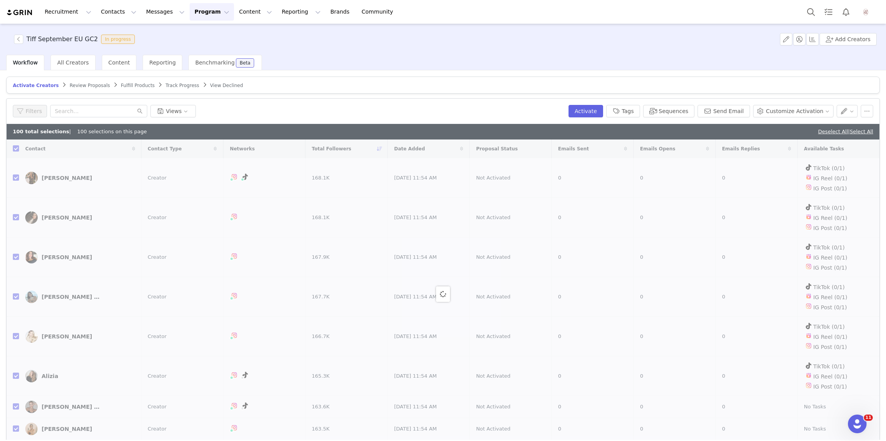
checkbox input "false"
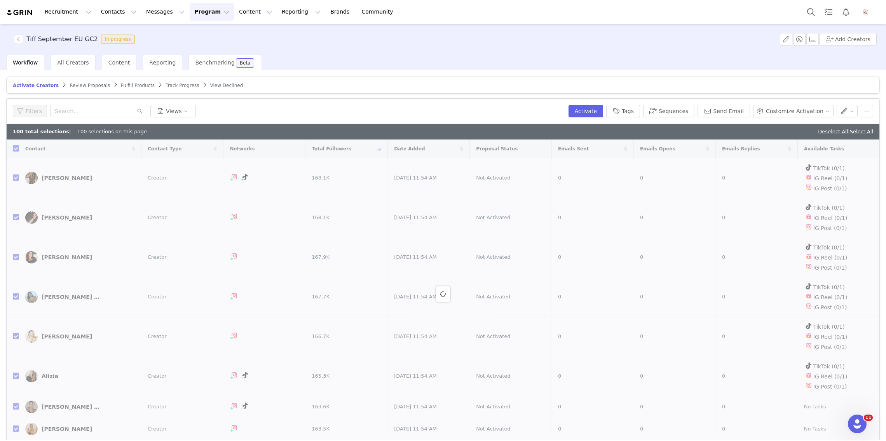
checkbox input "false"
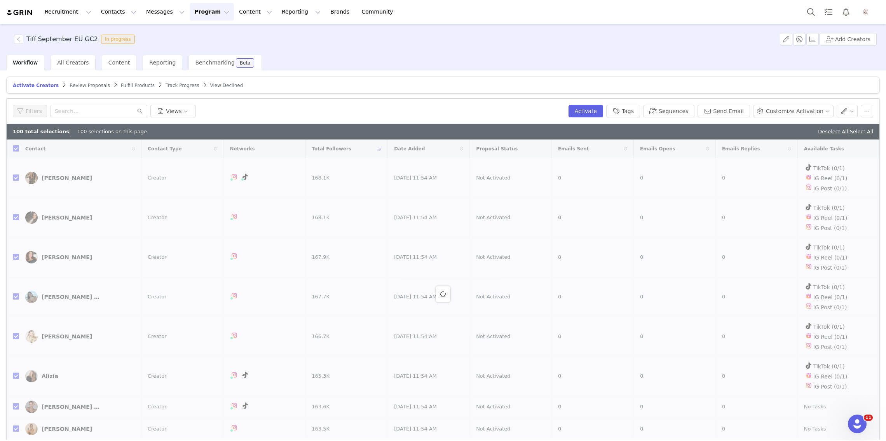
checkbox input "false"
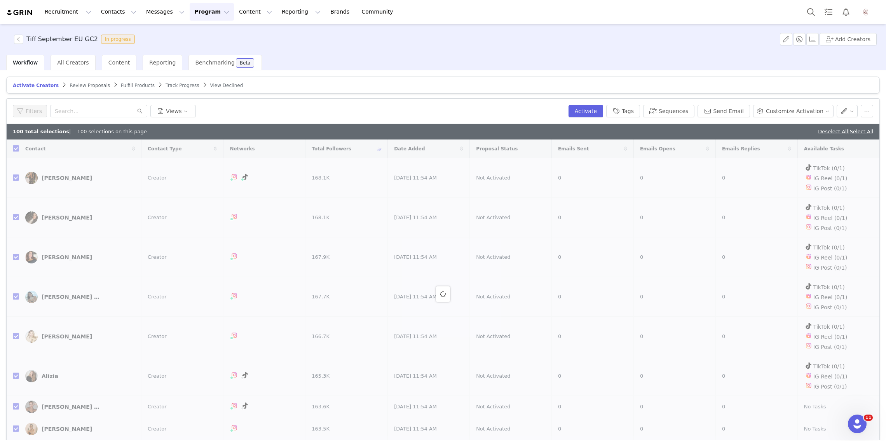
checkbox input "false"
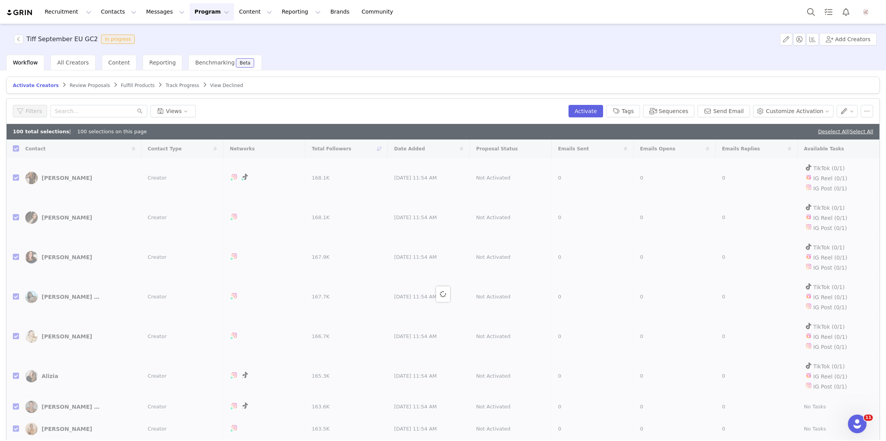
checkbox input "false"
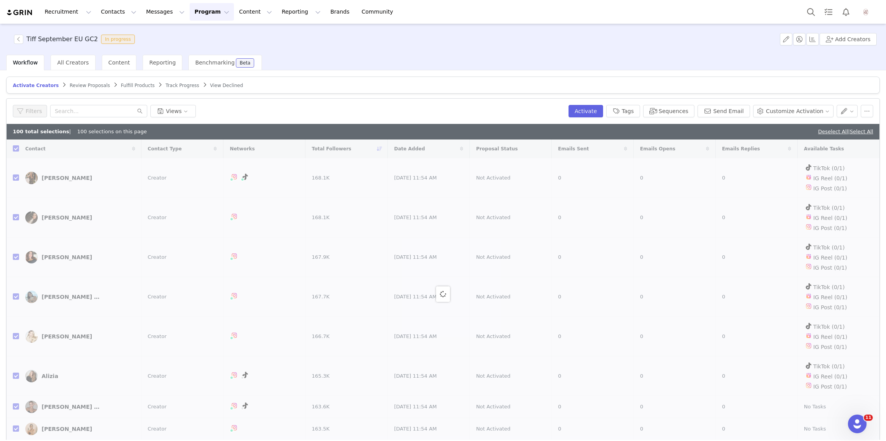
checkbox input "false"
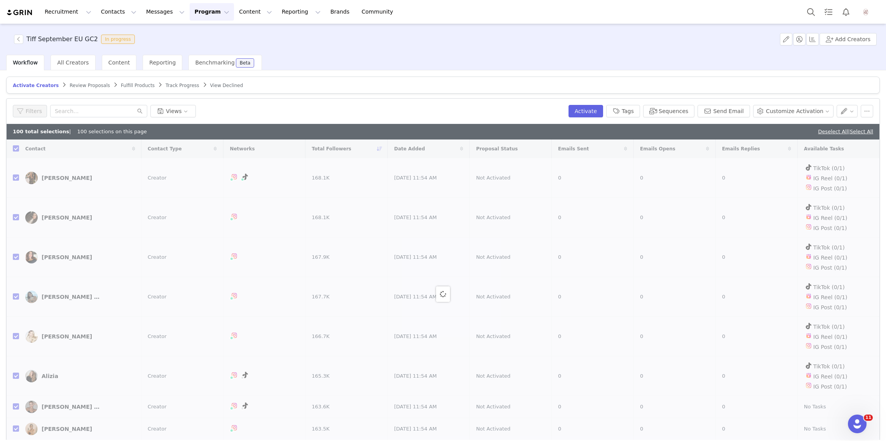
checkbox input "false"
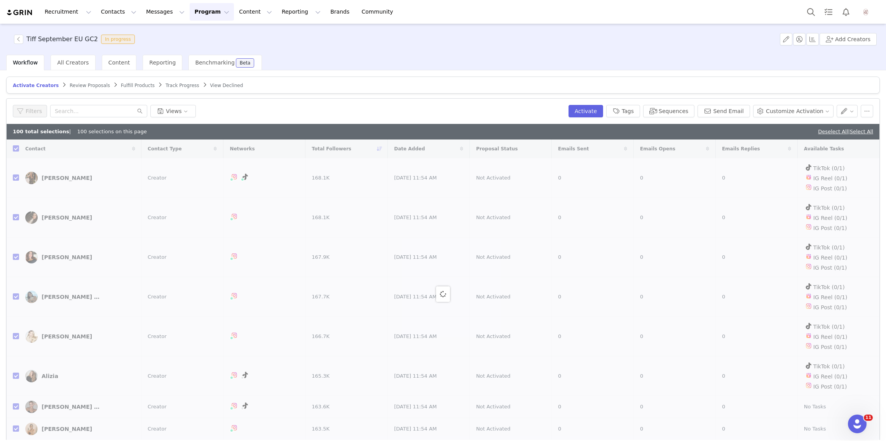
checkbox input "false"
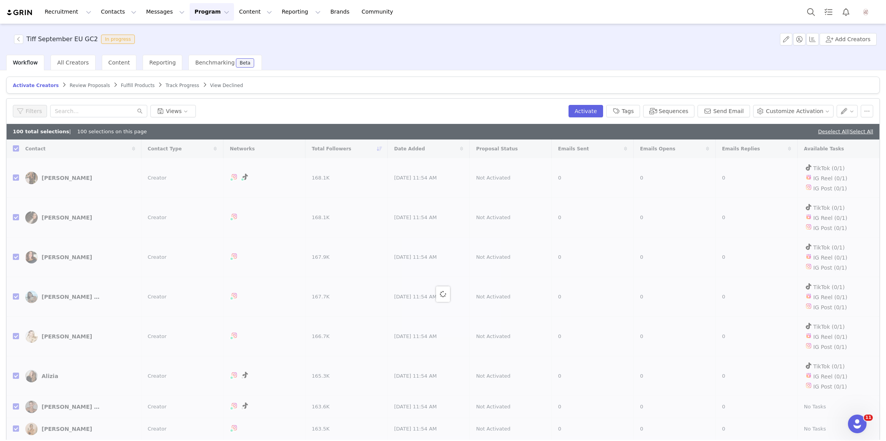
checkbox input "false"
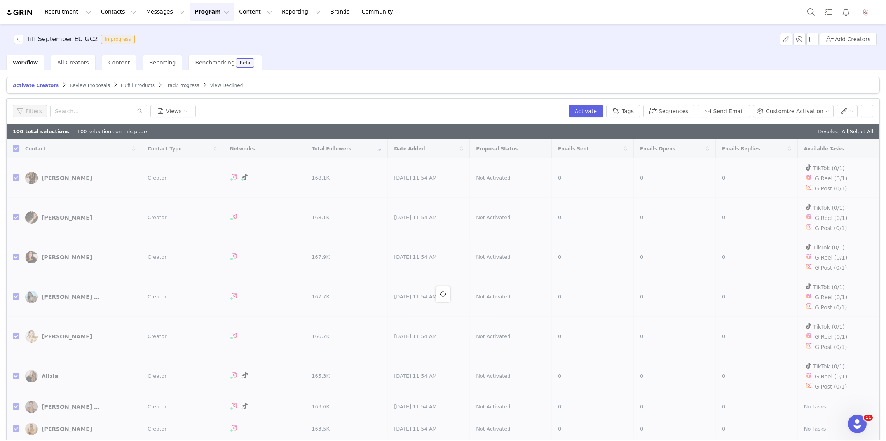
checkbox input "false"
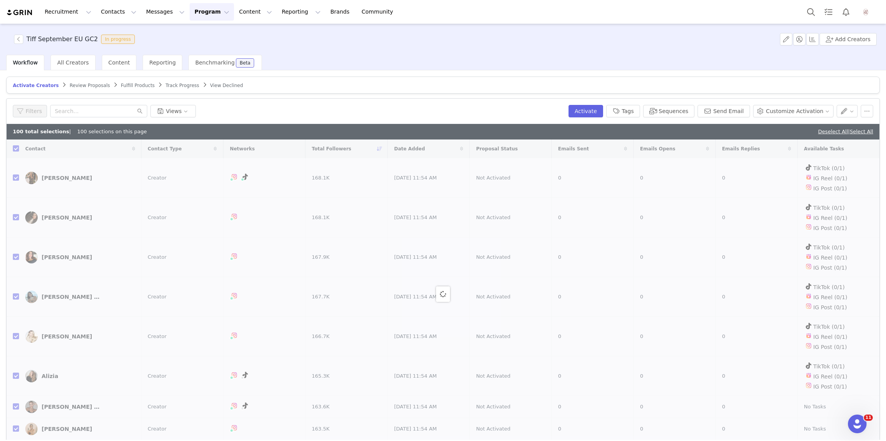
checkbox input "false"
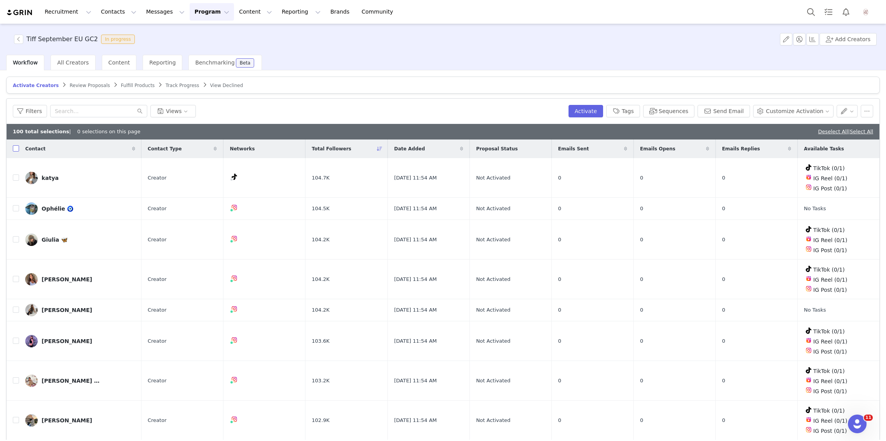
click at [15, 148] on input "checkbox" at bounding box center [16, 148] width 6 height 6
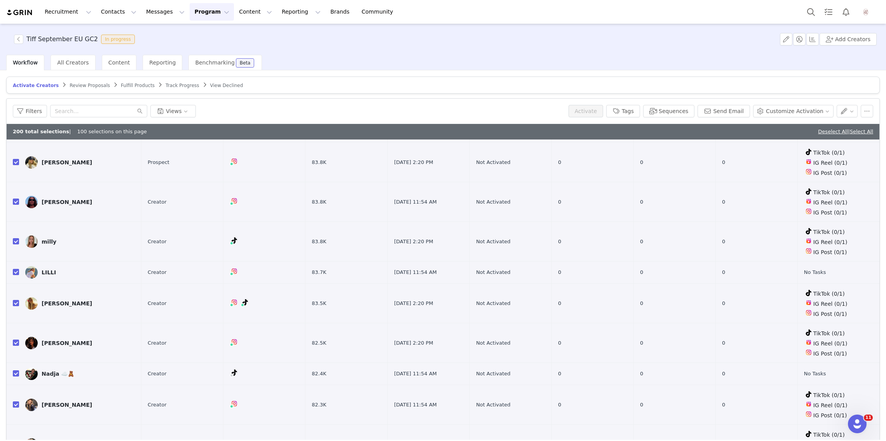
scroll to position [37, 0]
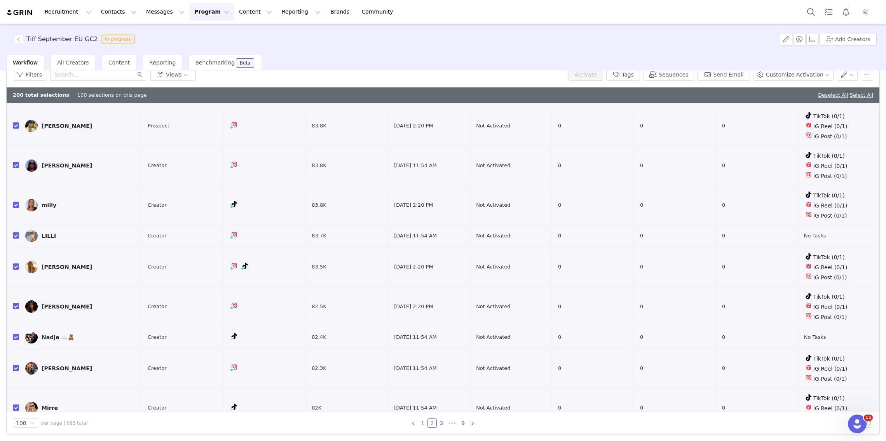
click at [441, 423] on link "3" at bounding box center [441, 423] width 9 height 9
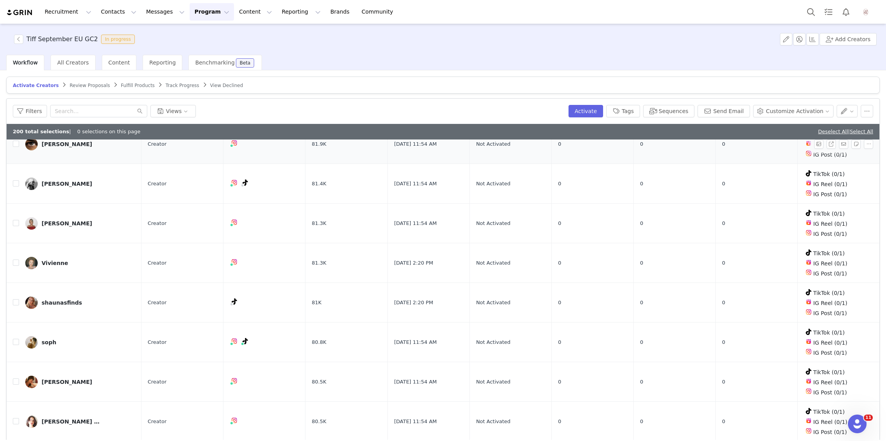
scroll to position [0, 0]
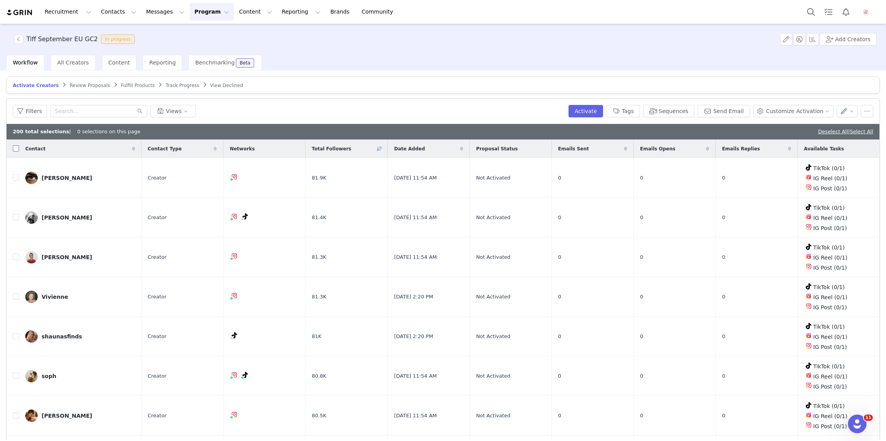
click at [16, 148] on input "checkbox" at bounding box center [16, 148] width 6 height 6
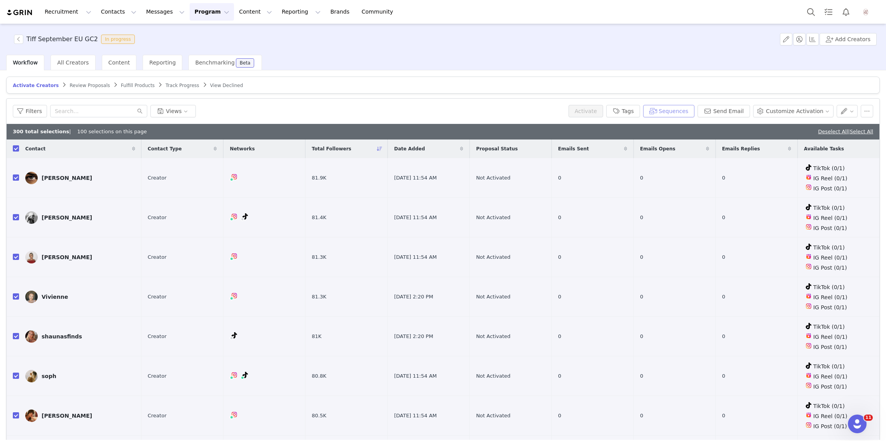
click at [665, 110] on button "Sequences" at bounding box center [668, 111] width 51 height 12
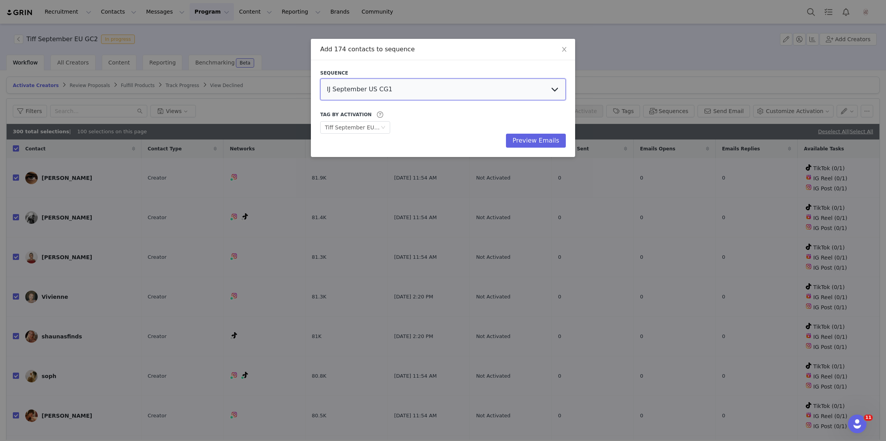
click at [422, 85] on select "IJ September US CG1 Ivana September US GC2 Tiff September GC2 EU Tiff September…" at bounding box center [443, 89] width 246 height 22
click at [320, 78] on select "IJ September US CG1 Ivana September US GC2 Tiff September GC2 EU Tiff September…" at bounding box center [443, 89] width 246 height 22
click at [548, 139] on button "Preview Emails" at bounding box center [536, 141] width 60 height 14
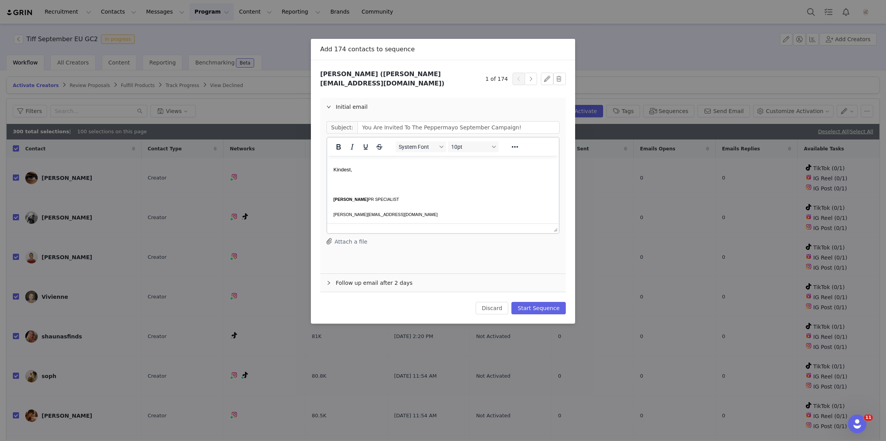
scroll to position [303, 0]
click at [537, 302] on button "Start Sequence" at bounding box center [538, 308] width 54 height 12
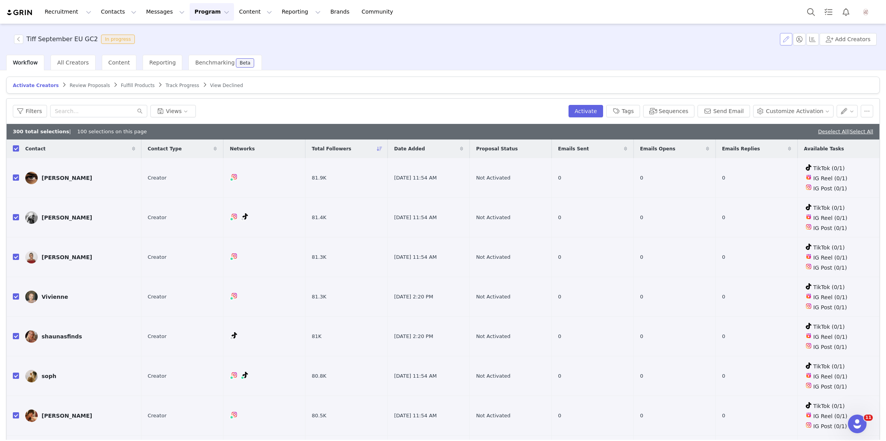
click at [788, 39] on button "button" at bounding box center [786, 39] width 12 height 12
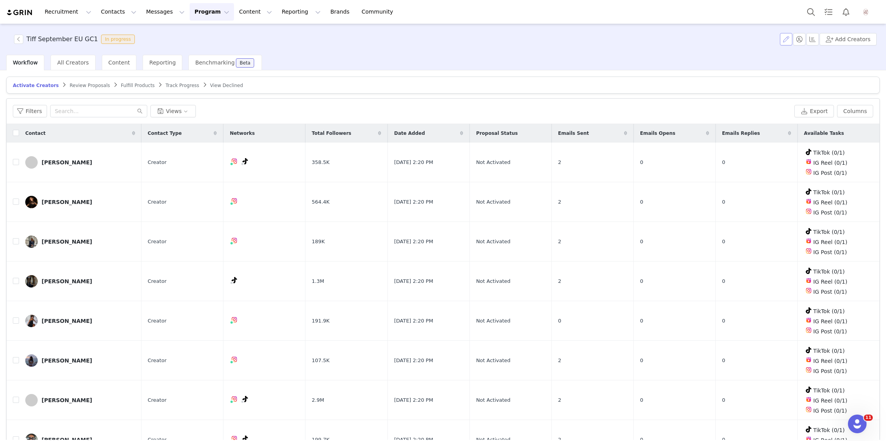
click at [664, 37] on button "button" at bounding box center [786, 39] width 12 height 12
click at [17, 133] on input "checkbox" at bounding box center [16, 133] width 6 height 6
checkbox input "true"
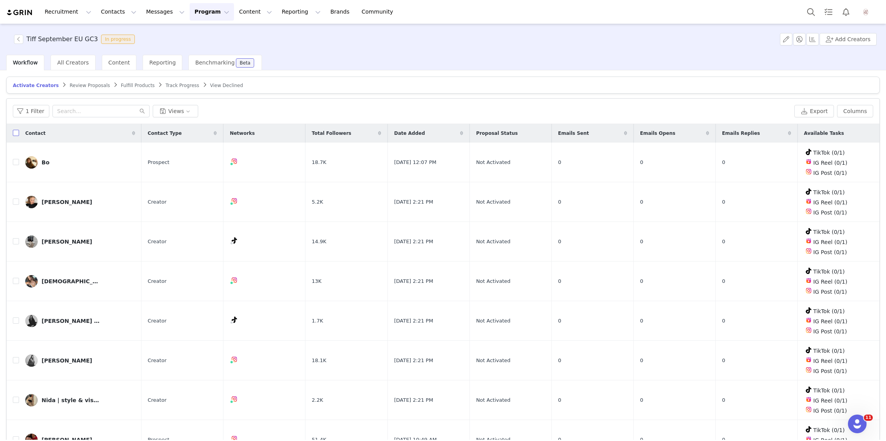
checkbox input "true"
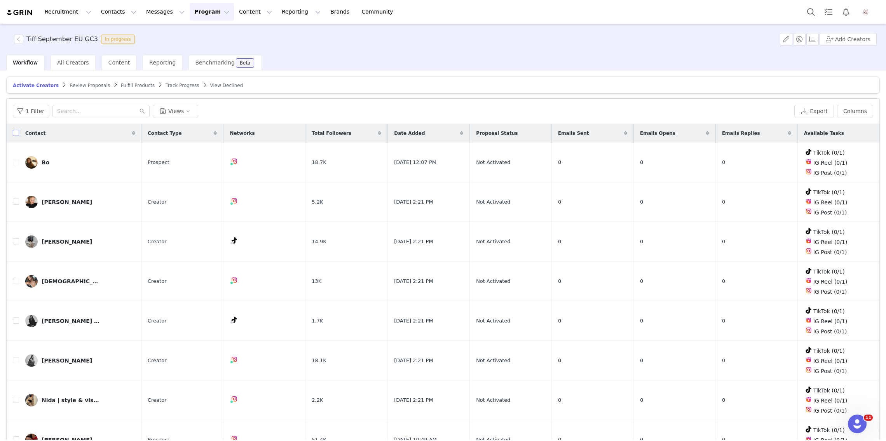
checkbox input "true"
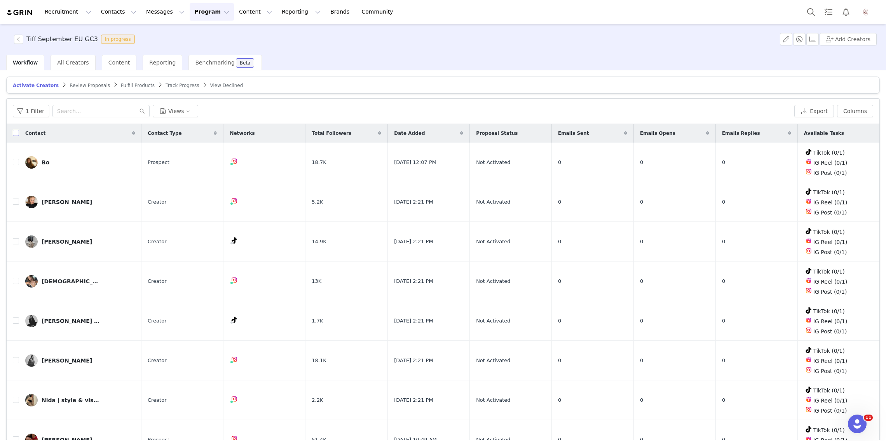
checkbox input "true"
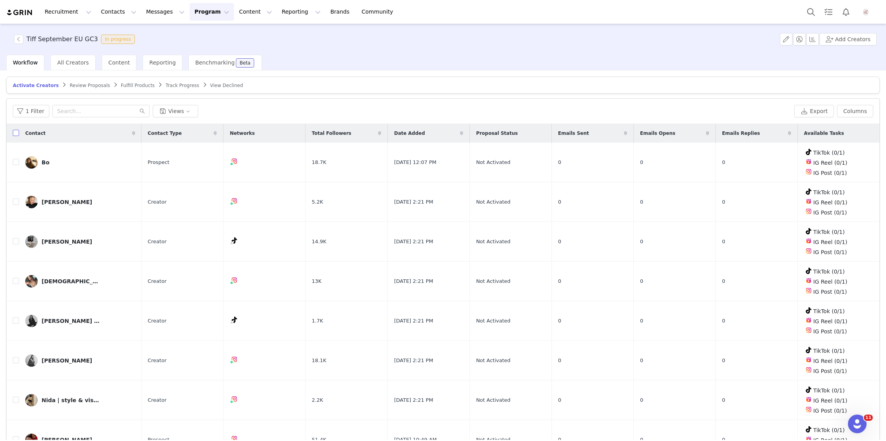
checkbox input "true"
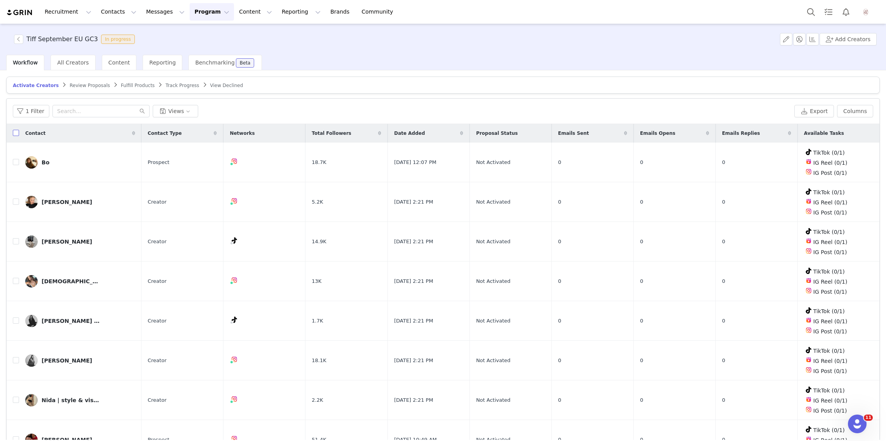
checkbox input "true"
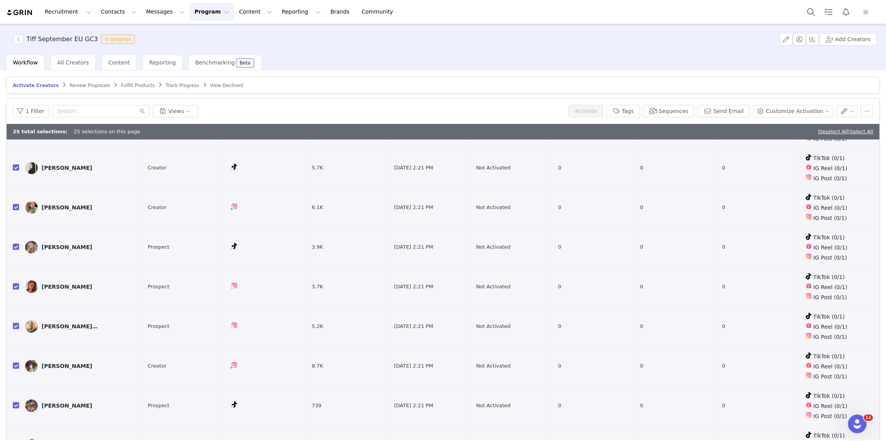
scroll to position [37, 0]
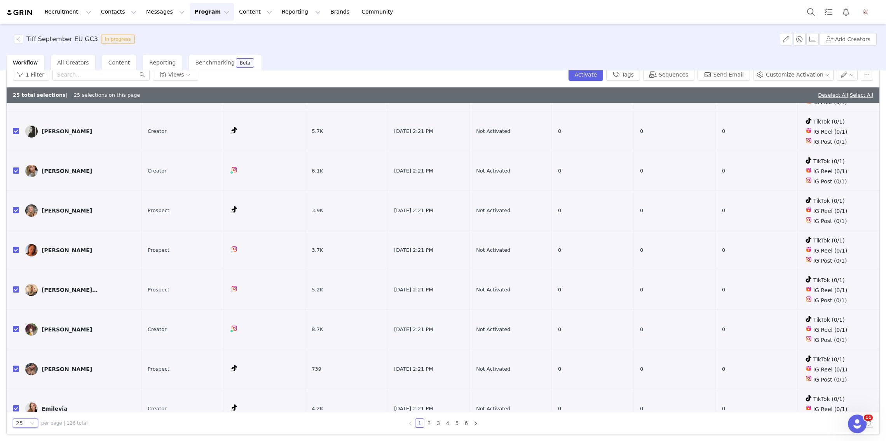
click at [28, 421] on div "25" at bounding box center [25, 422] width 25 height 9
click at [26, 405] on li "100" at bounding box center [25, 408] width 25 height 12
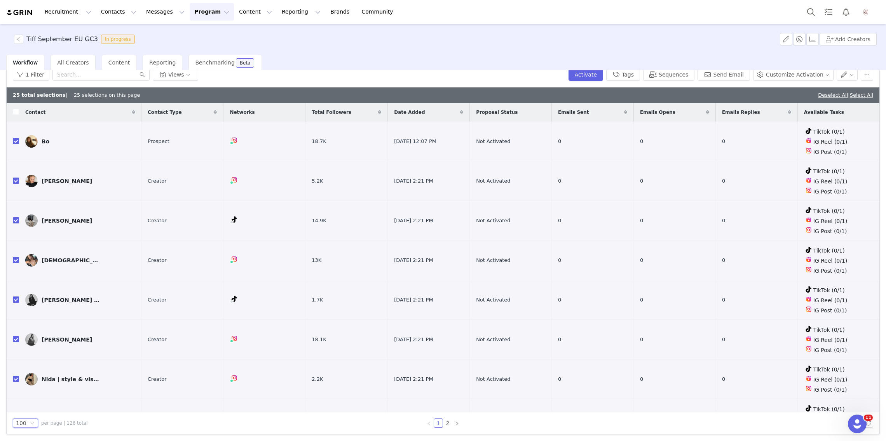
scroll to position [0, 0]
click at [16, 112] on input "checkbox" at bounding box center [16, 112] width 6 height 6
checkbox input "true"
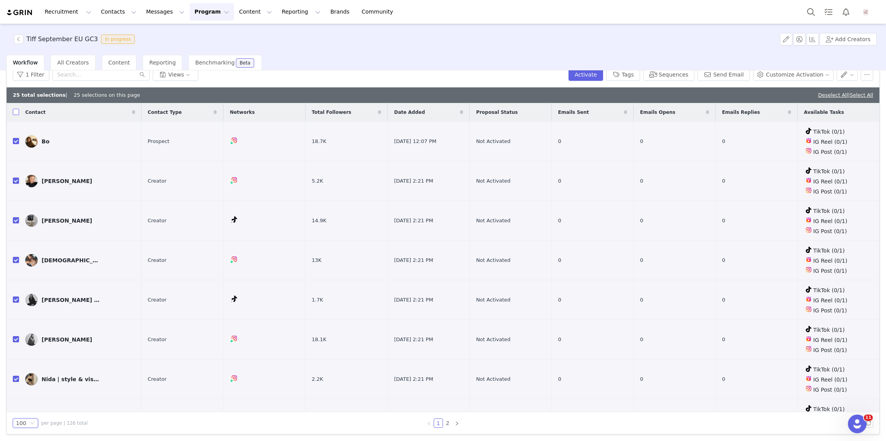
checkbox input "true"
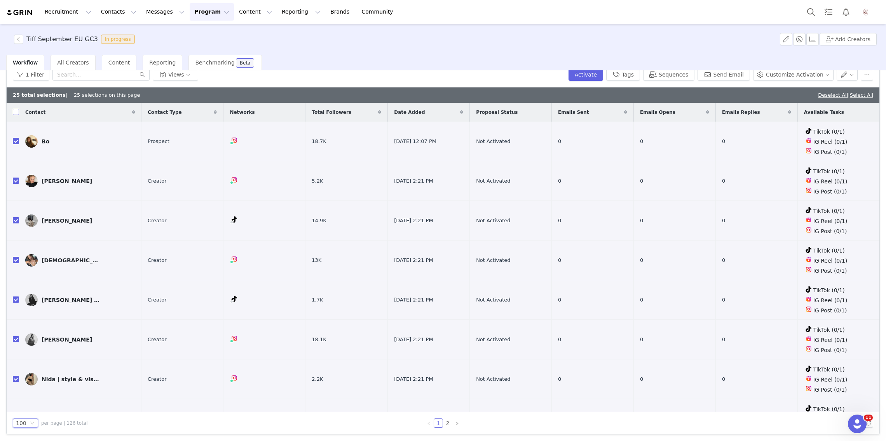
checkbox input "true"
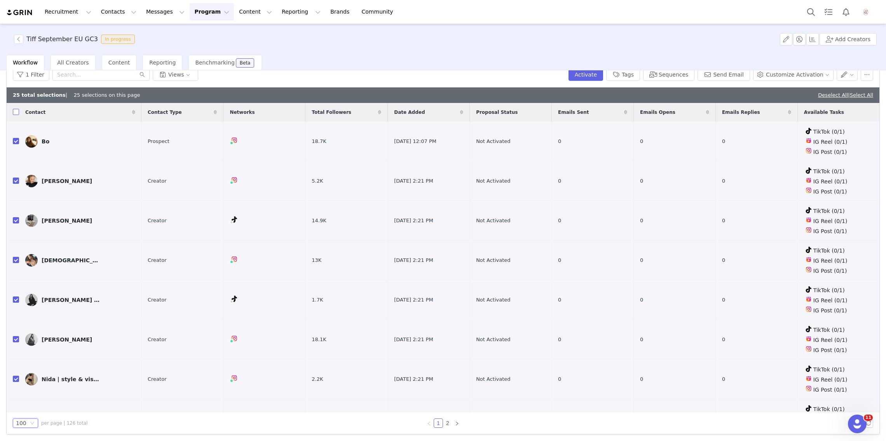
checkbox input "true"
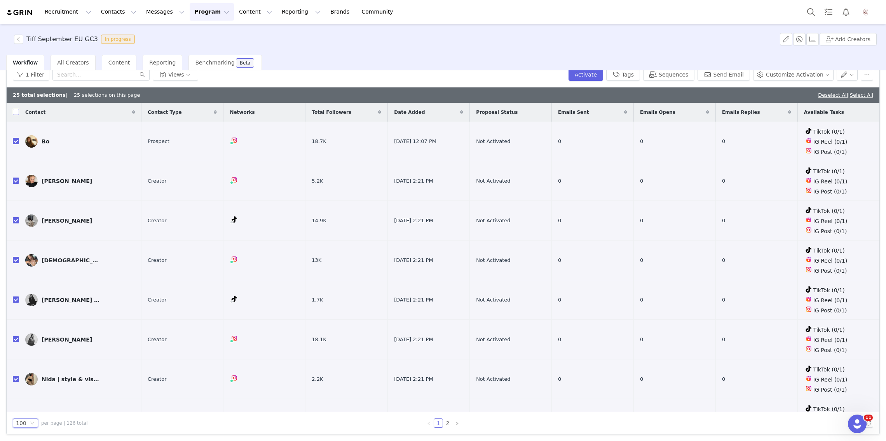
checkbox input "true"
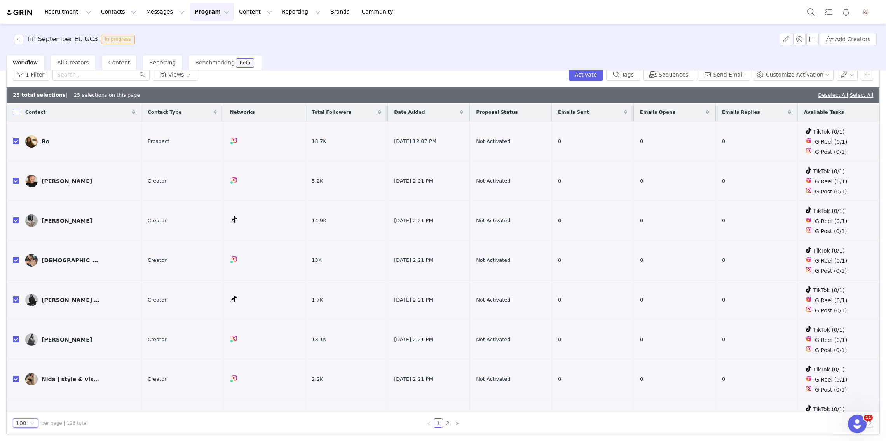
checkbox input "true"
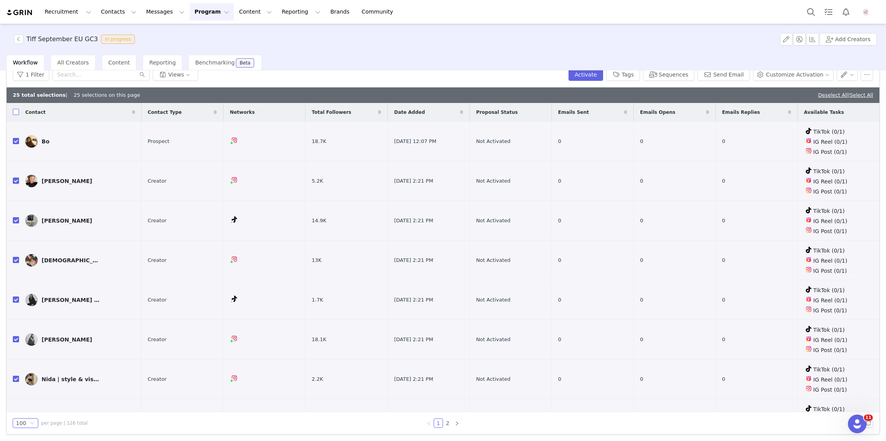
checkbox input "true"
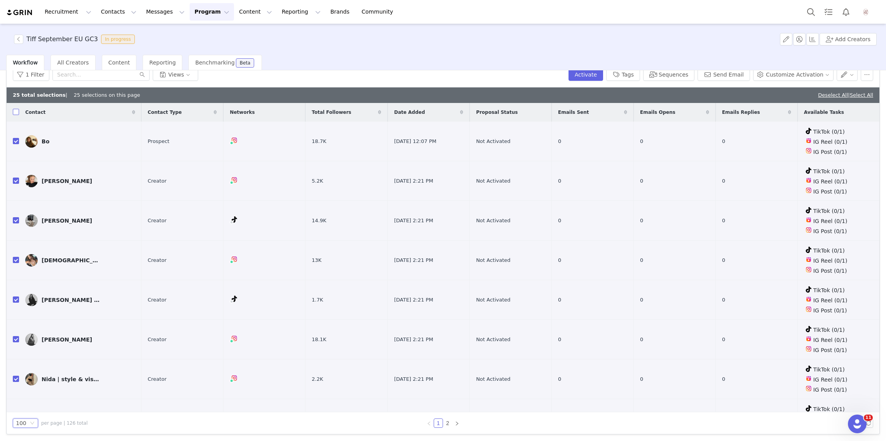
checkbox input "true"
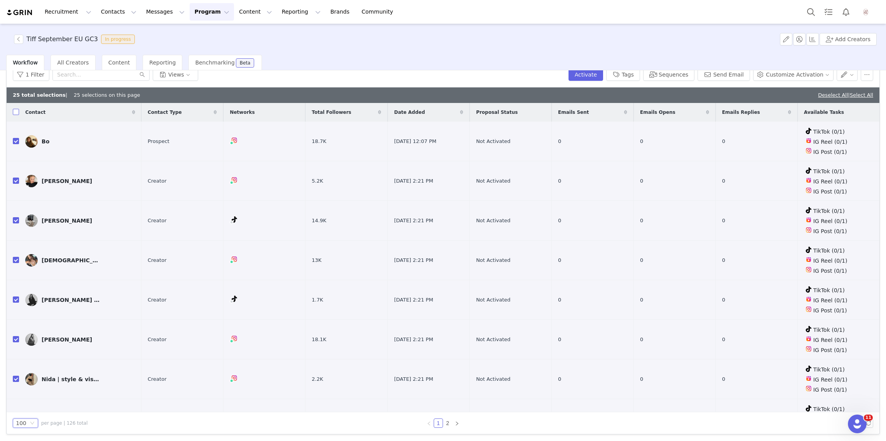
checkbox input "true"
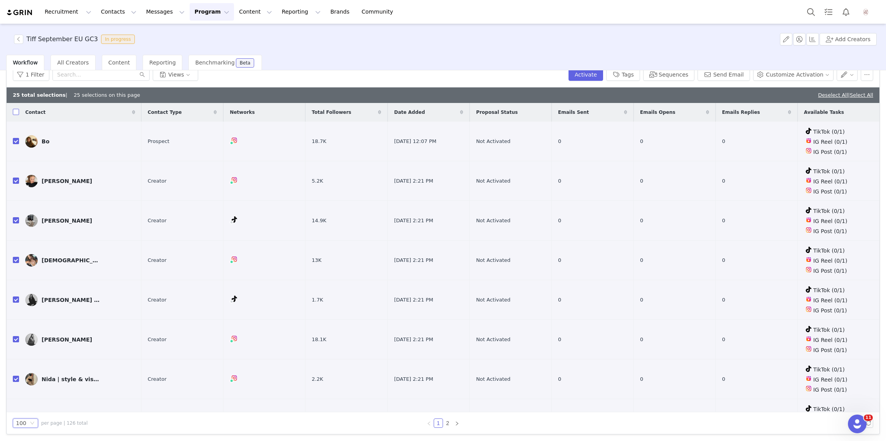
checkbox input "true"
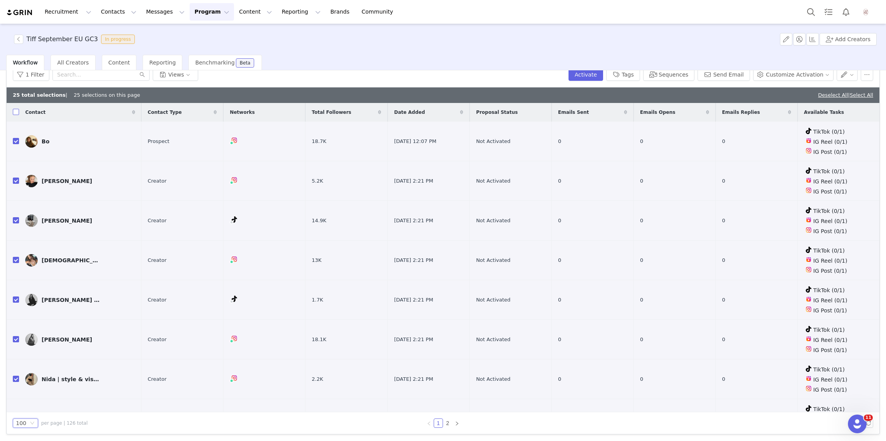
checkbox input "true"
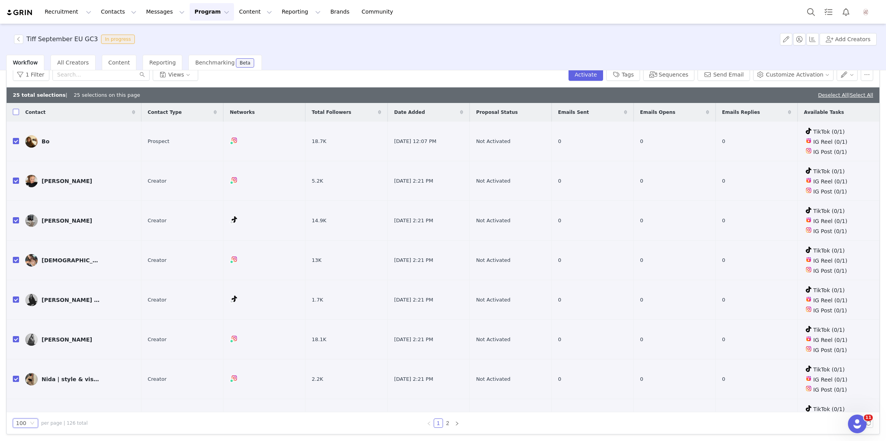
checkbox input "true"
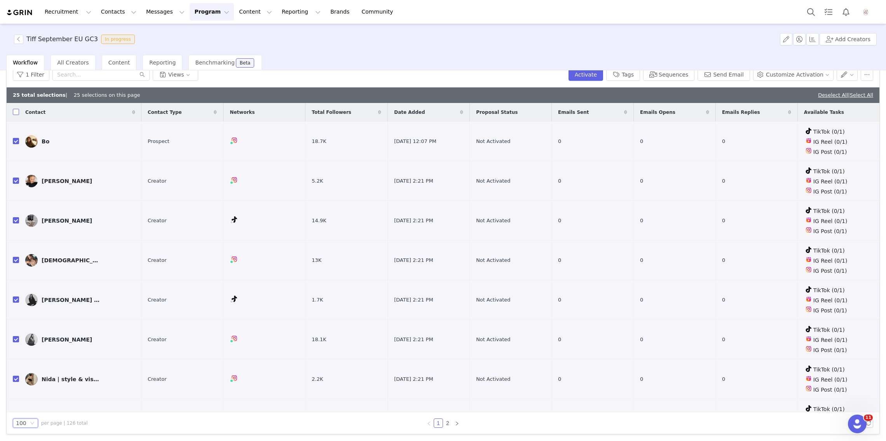
checkbox input "true"
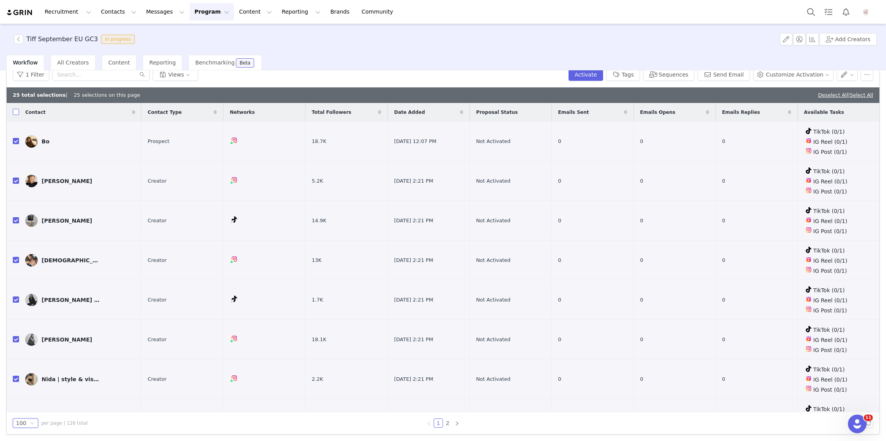
checkbox input "true"
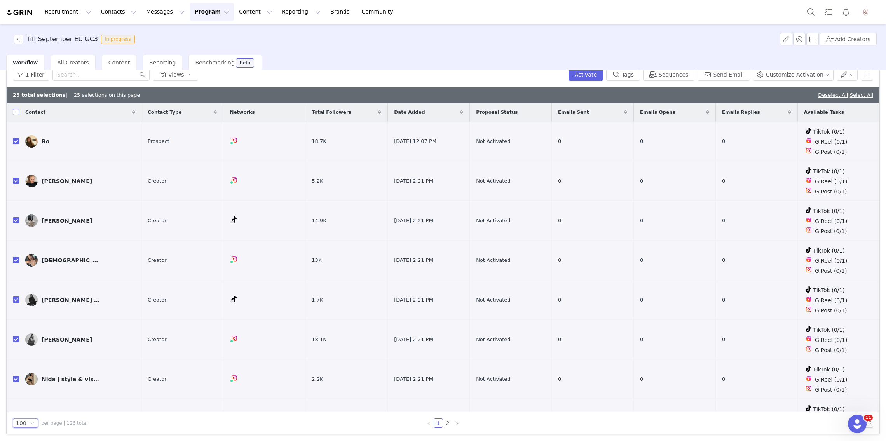
checkbox input "true"
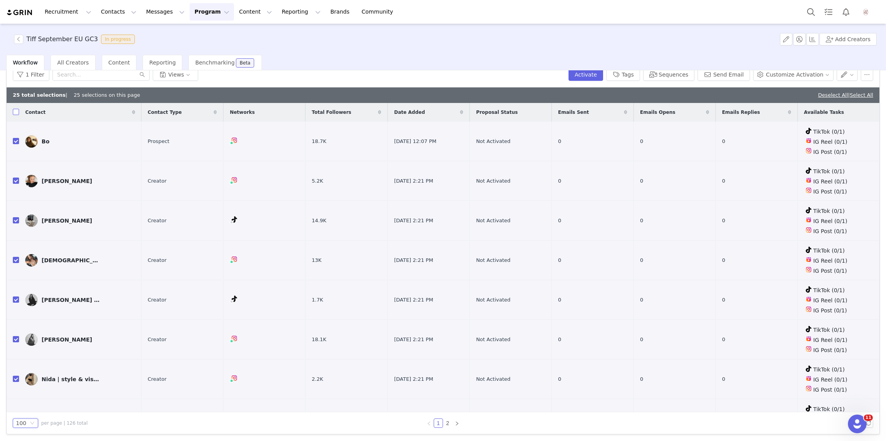
checkbox input "true"
click at [830, 92] on link "Deselect All" at bounding box center [833, 95] width 30 height 6
checkbox input "false"
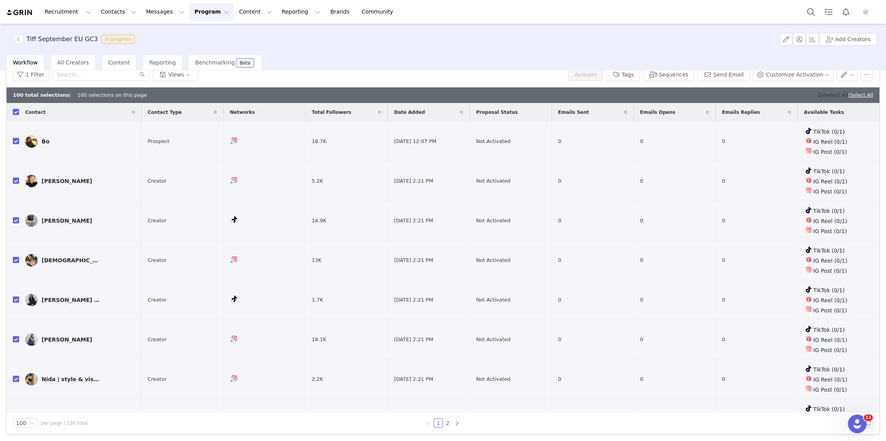
checkbox input "false"
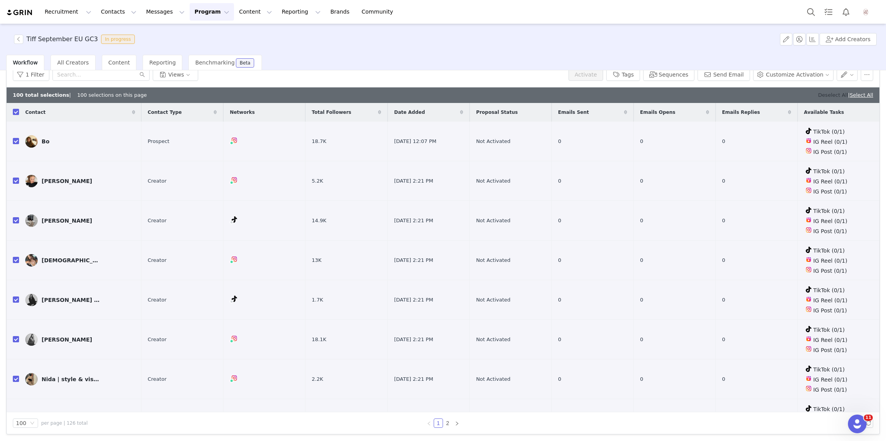
checkbox input "false"
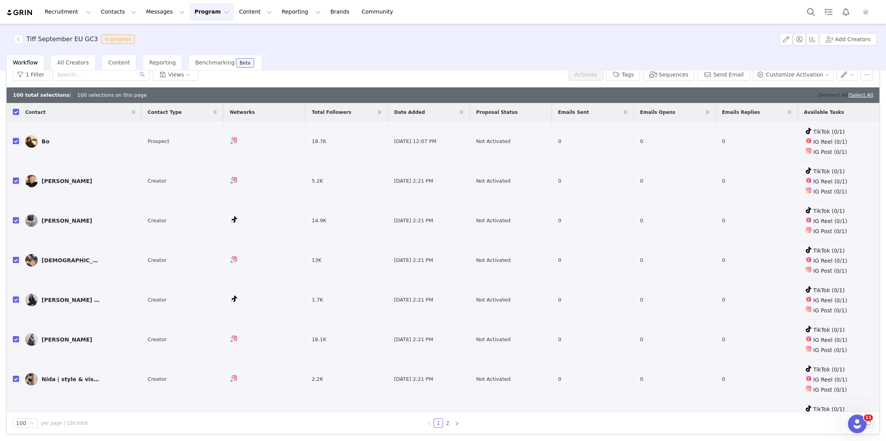
checkbox input "false"
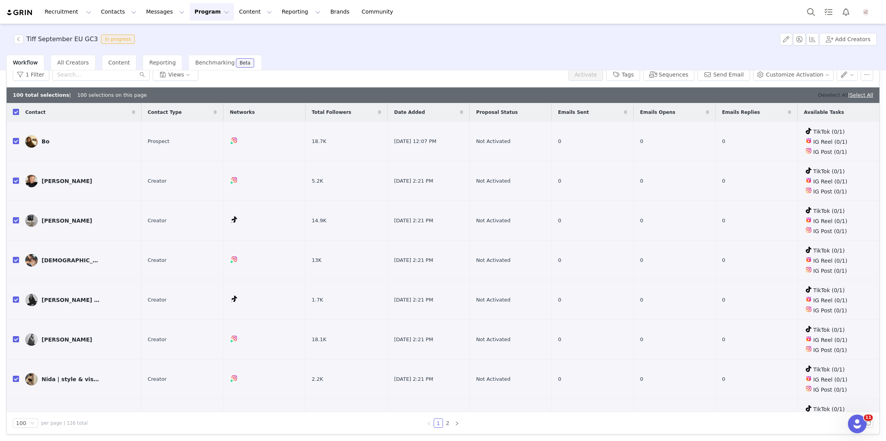
checkbox input "false"
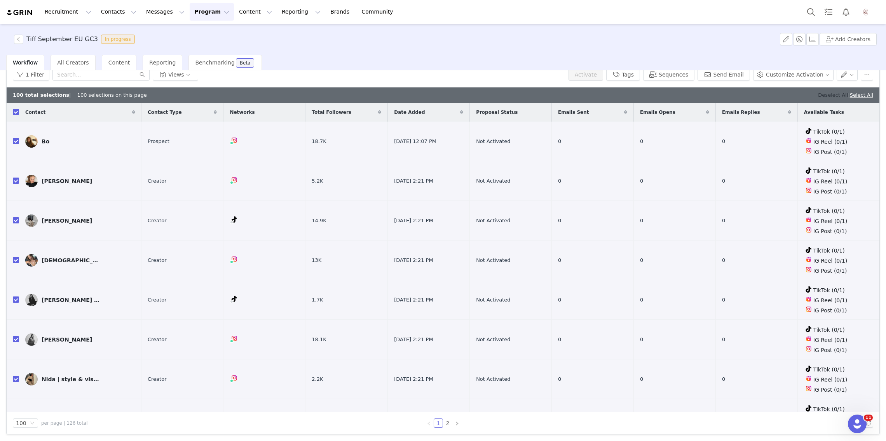
checkbox input "false"
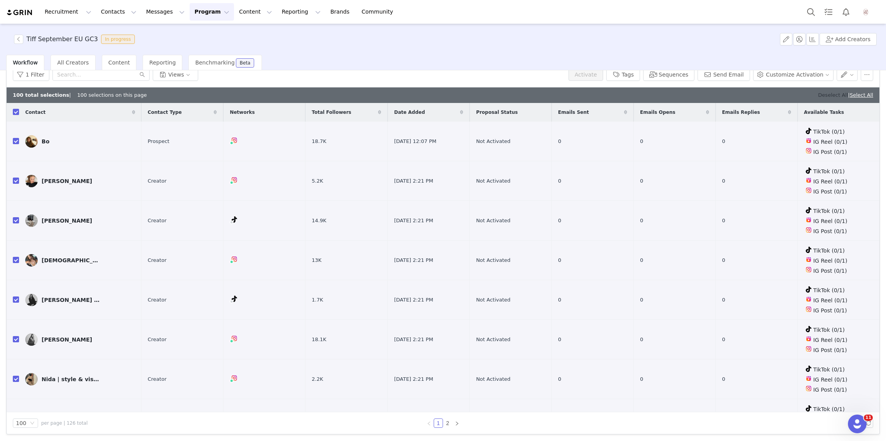
checkbox input "false"
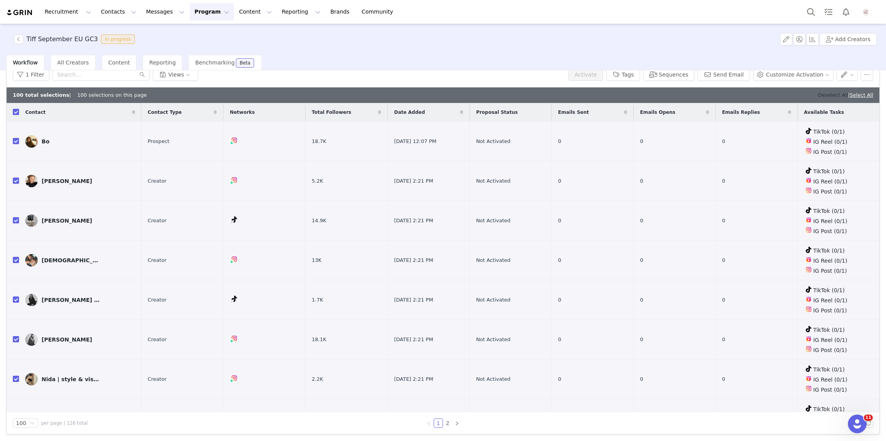
checkbox input "false"
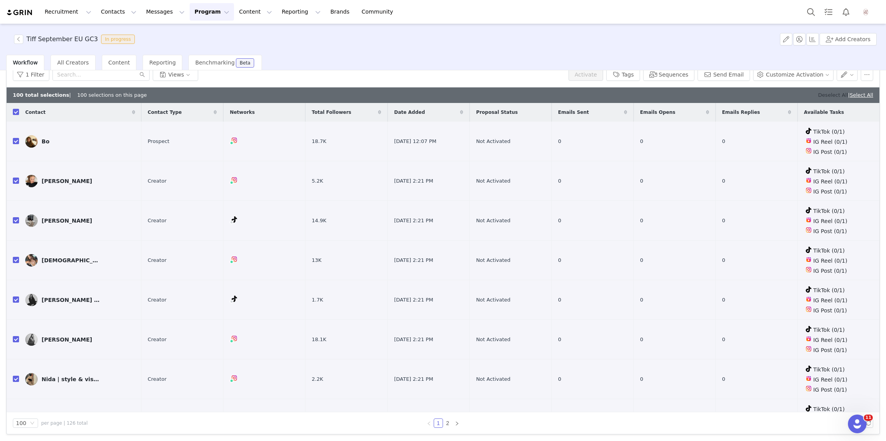
checkbox input "false"
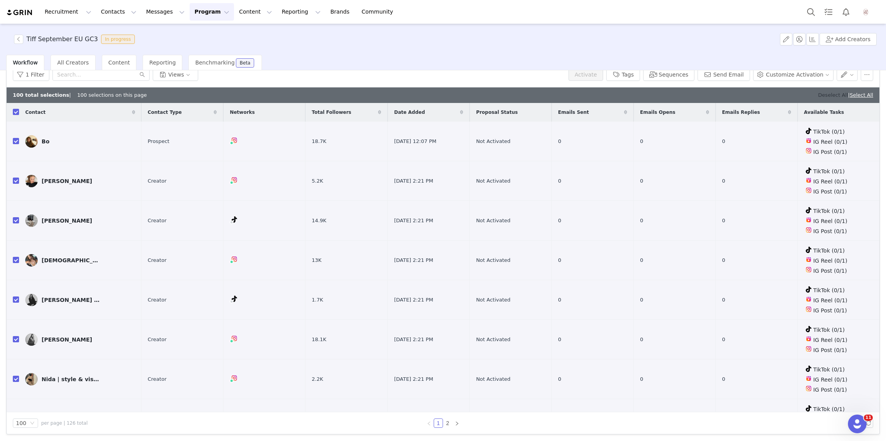
checkbox input "false"
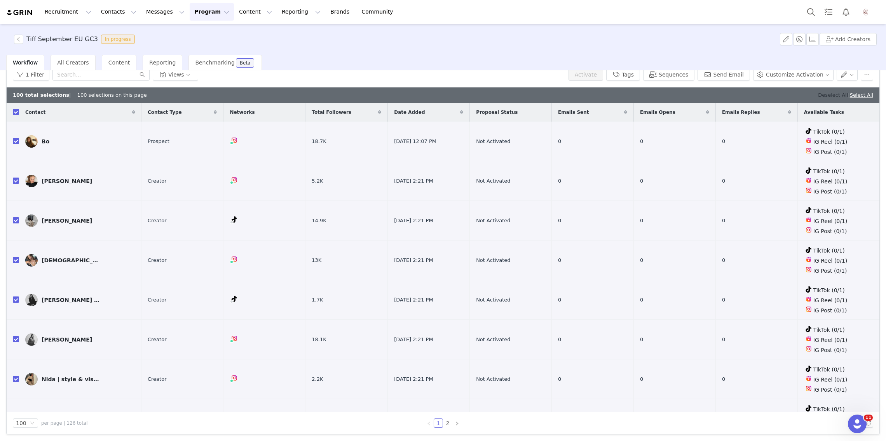
checkbox input "false"
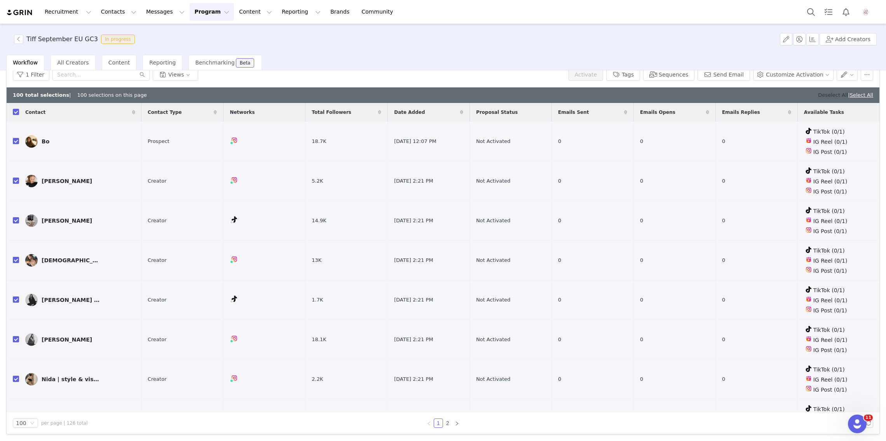
checkbox input "false"
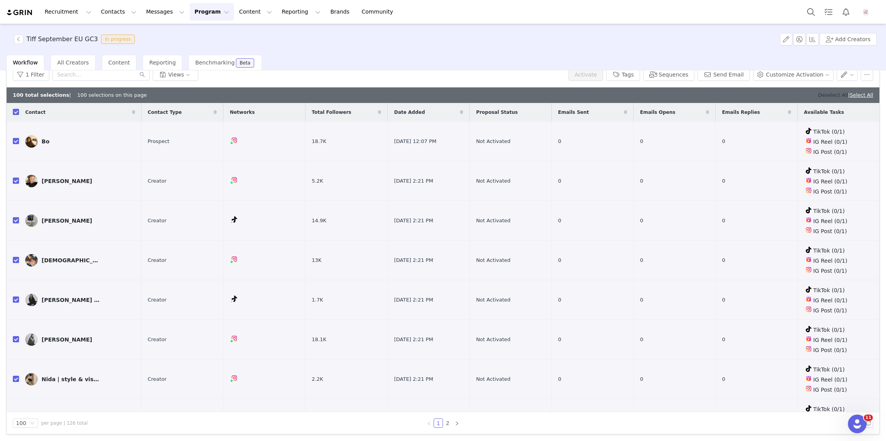
checkbox input "false"
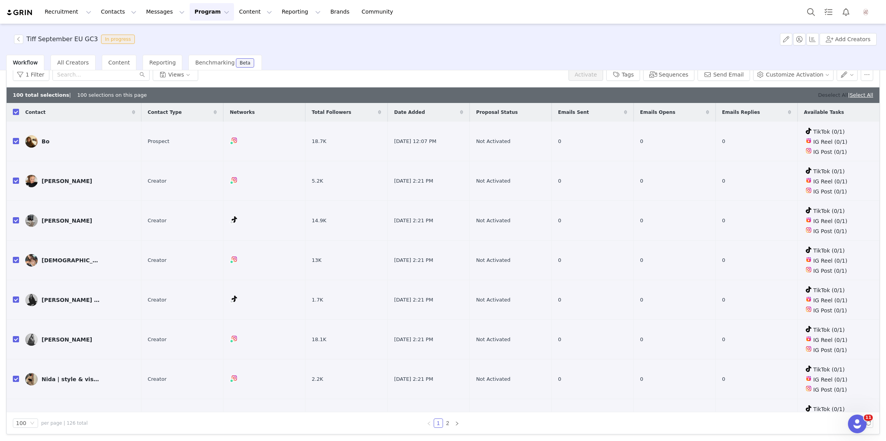
checkbox input "false"
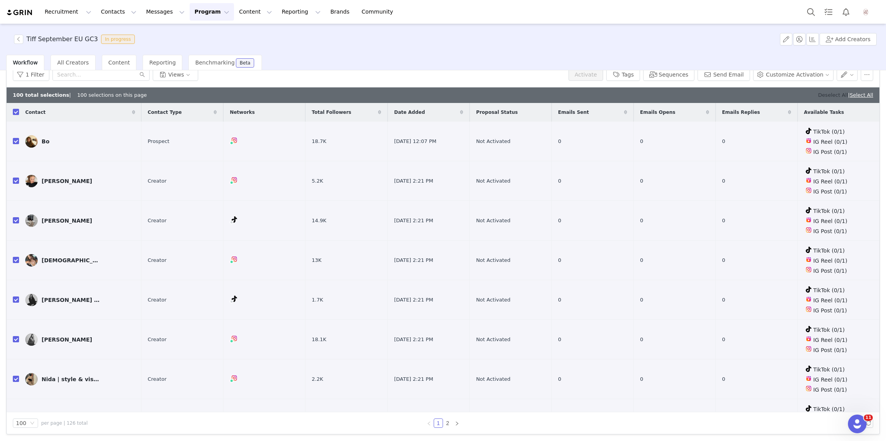
checkbox input "false"
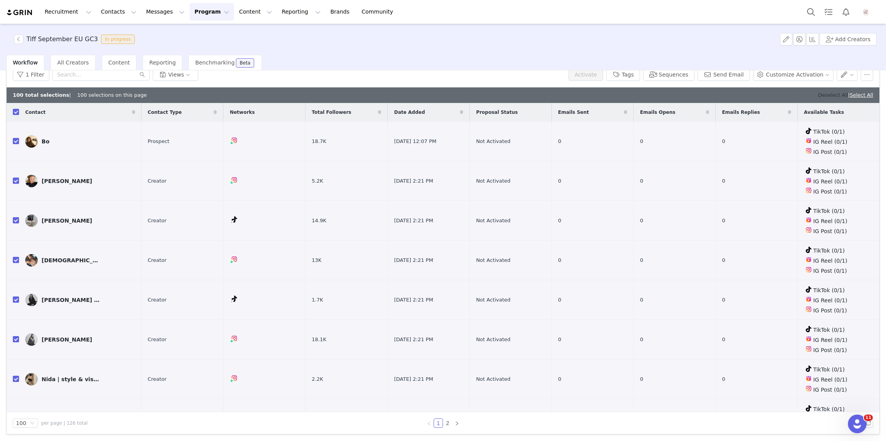
checkbox input "false"
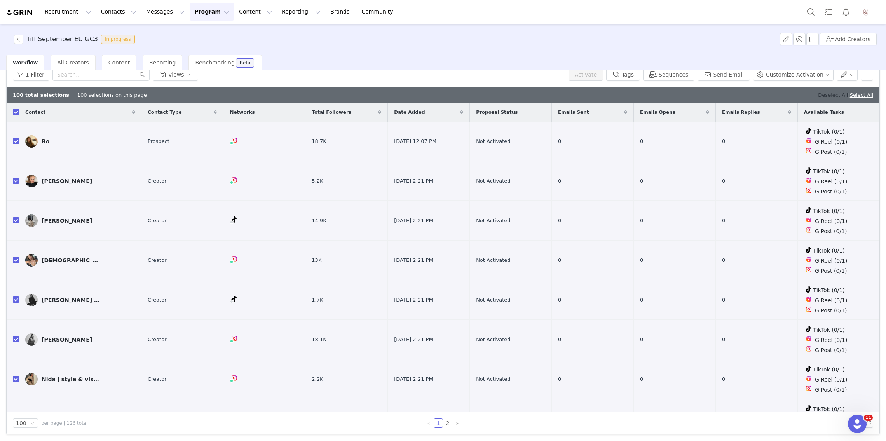
checkbox input "false"
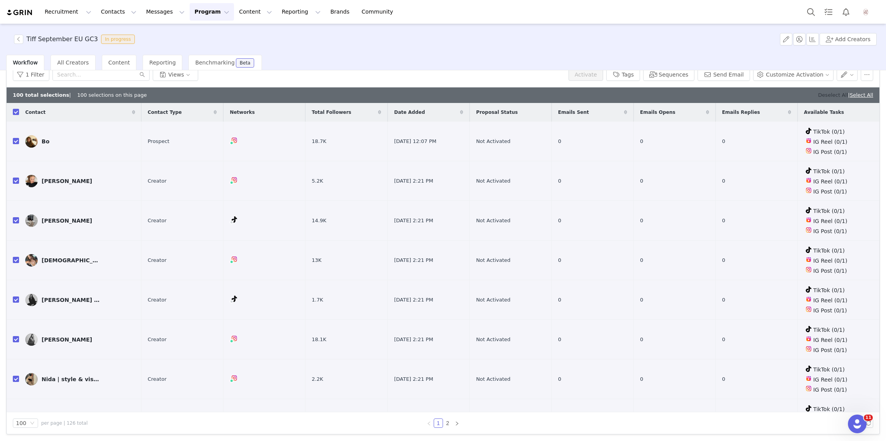
checkbox input "false"
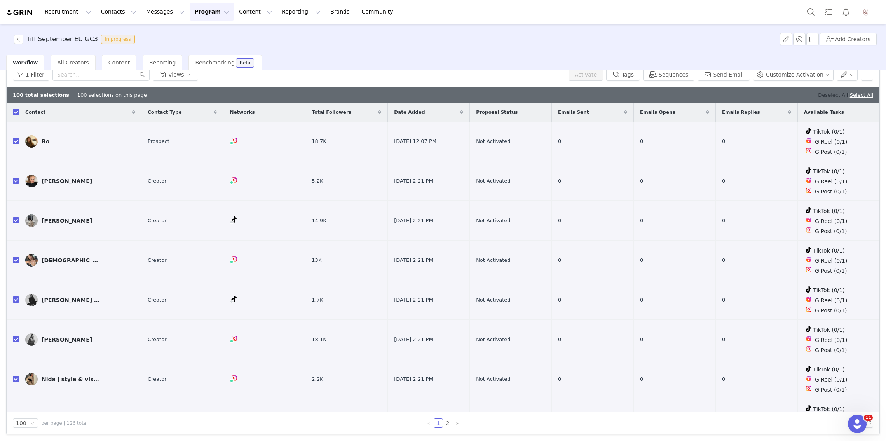
checkbox input "false"
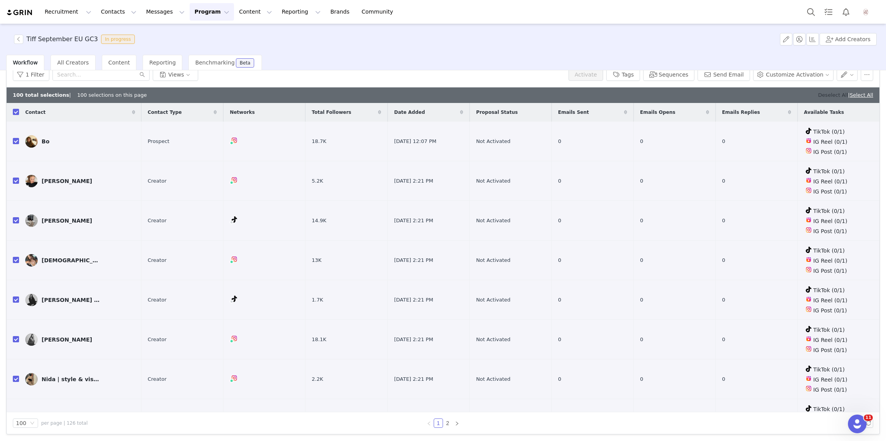
checkbox input "false"
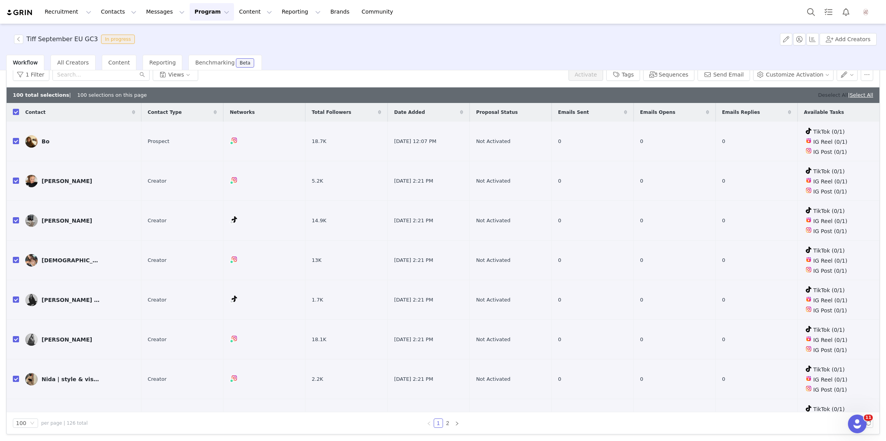
checkbox input "false"
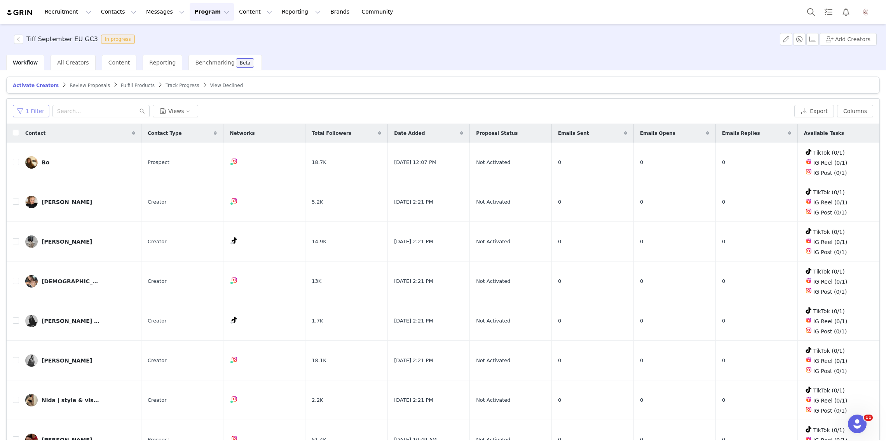
click at [37, 112] on button "1 Filter" at bounding box center [31, 111] width 37 height 12
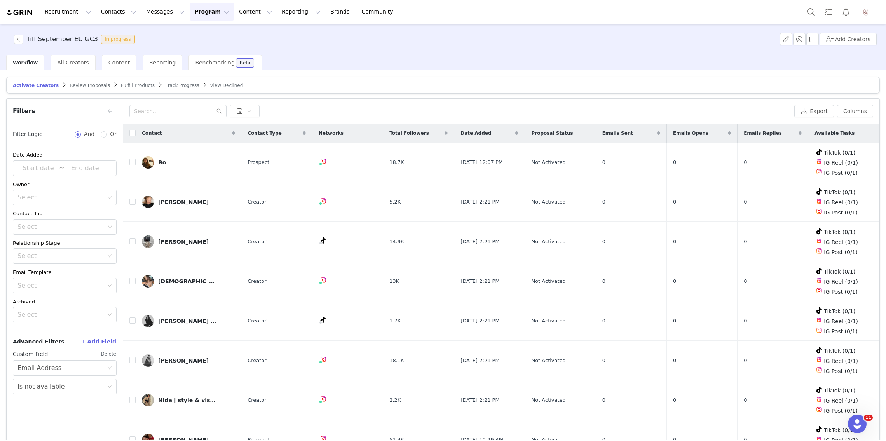
scroll to position [37, 0]
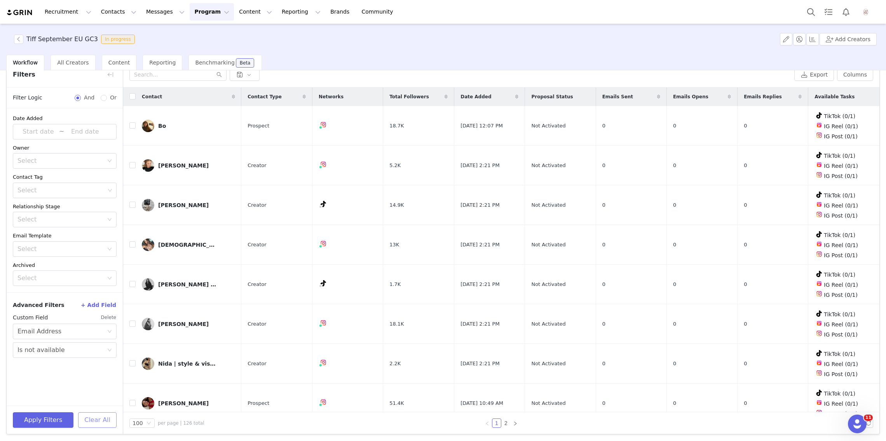
click at [96, 423] on button "Clear All" at bounding box center [97, 420] width 38 height 16
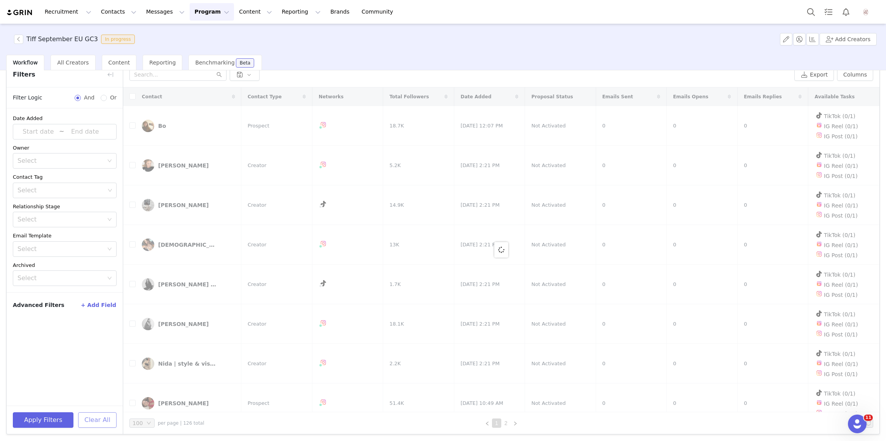
scroll to position [0, 0]
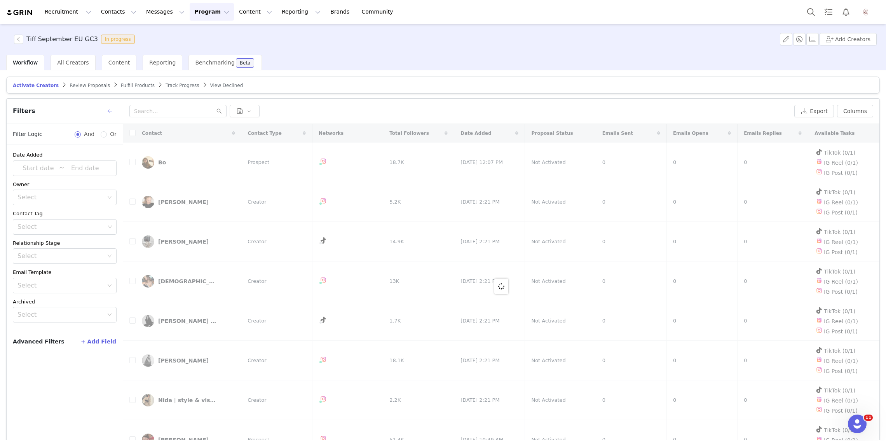
click at [108, 108] on button "button" at bounding box center [110, 111] width 12 height 12
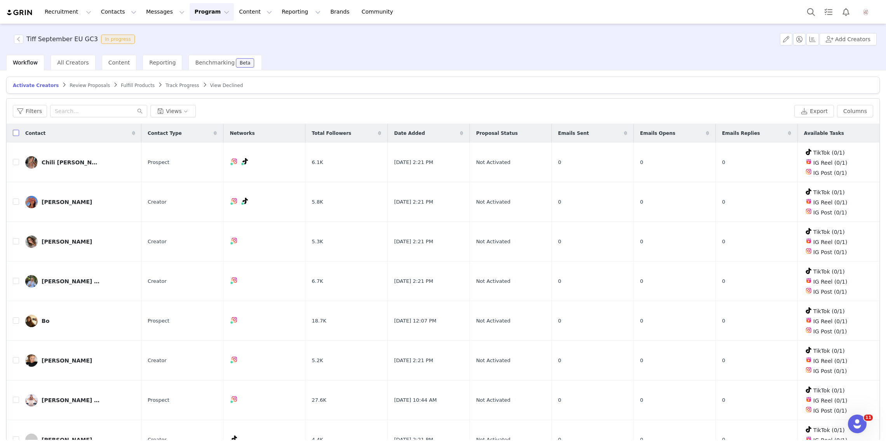
click at [15, 135] on input "checkbox" at bounding box center [16, 133] width 6 height 6
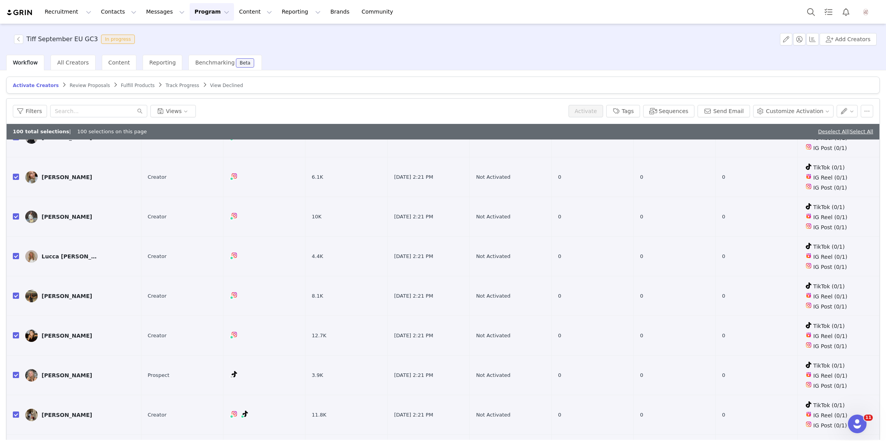
scroll to position [37, 0]
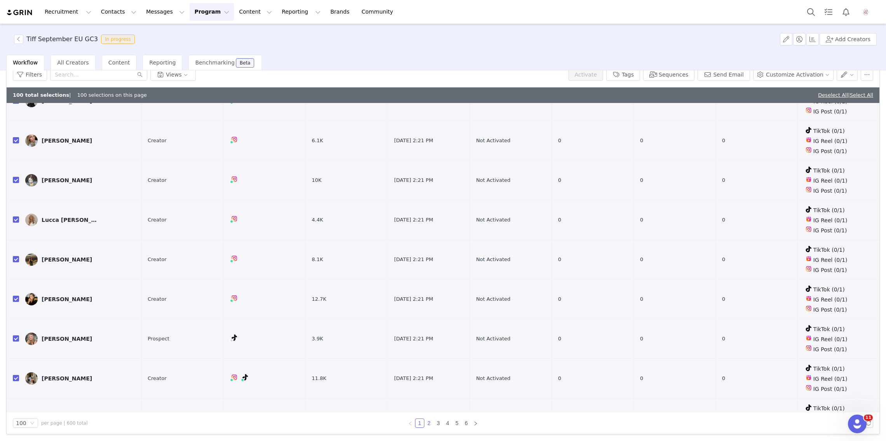
click at [429, 421] on link "2" at bounding box center [429, 423] width 9 height 9
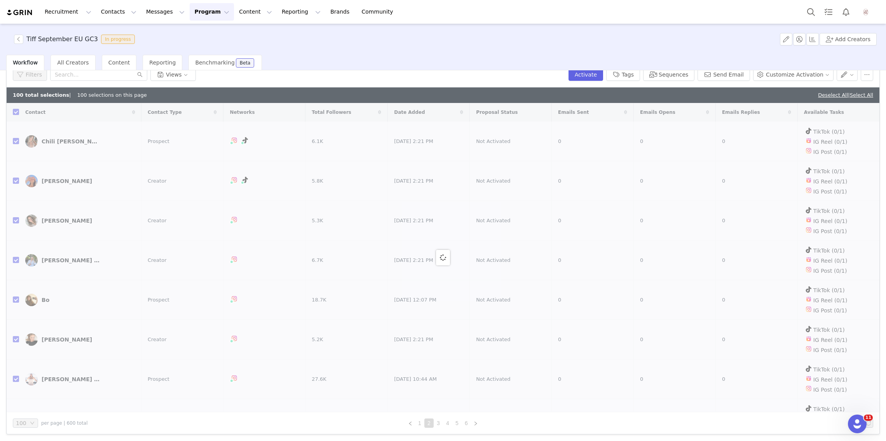
scroll to position [0, 0]
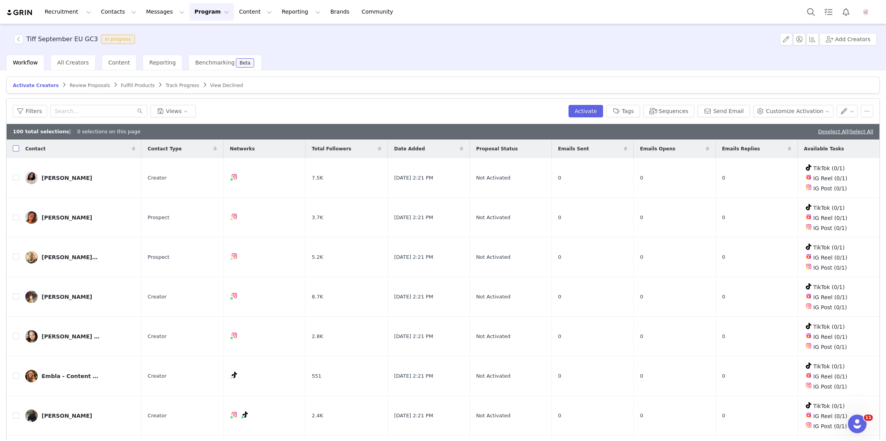
click at [17, 147] on input "checkbox" at bounding box center [16, 148] width 6 height 6
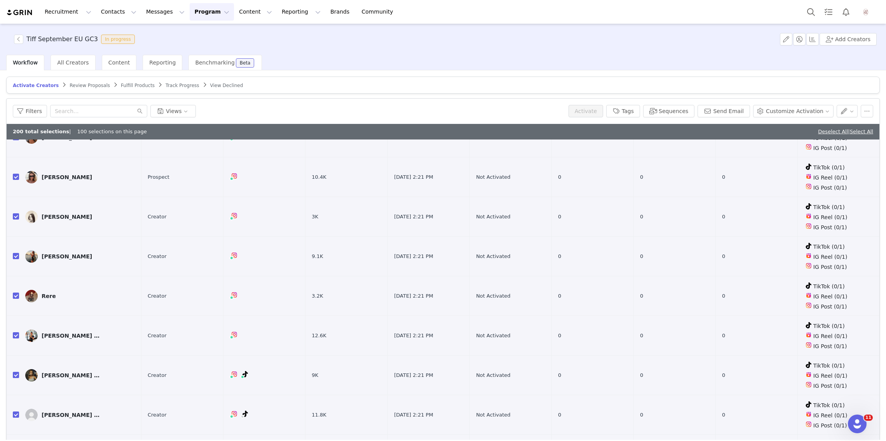
scroll to position [37, 0]
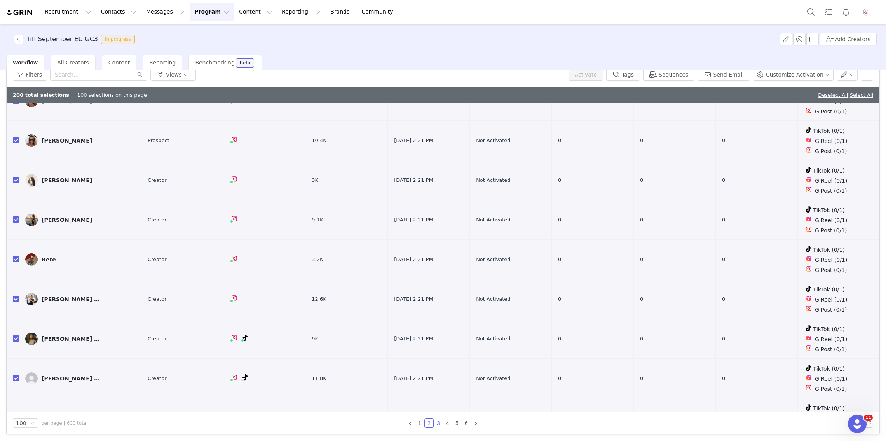
click at [437, 422] on link "3" at bounding box center [438, 423] width 9 height 9
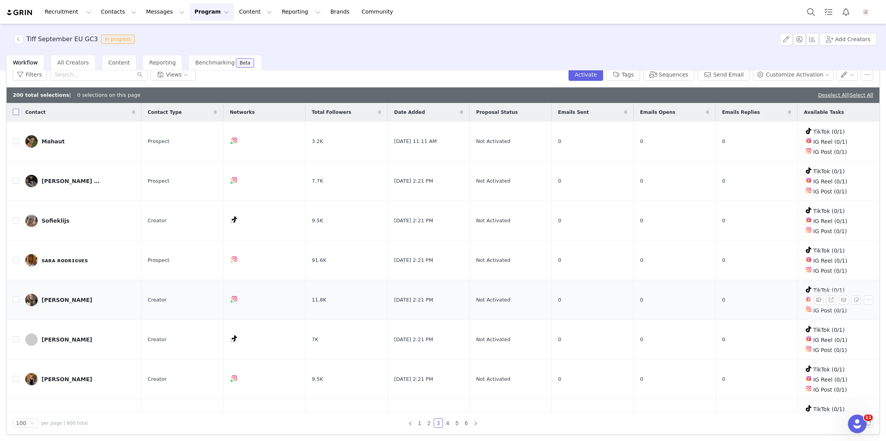
click at [17, 112] on input "checkbox" at bounding box center [16, 112] width 6 height 6
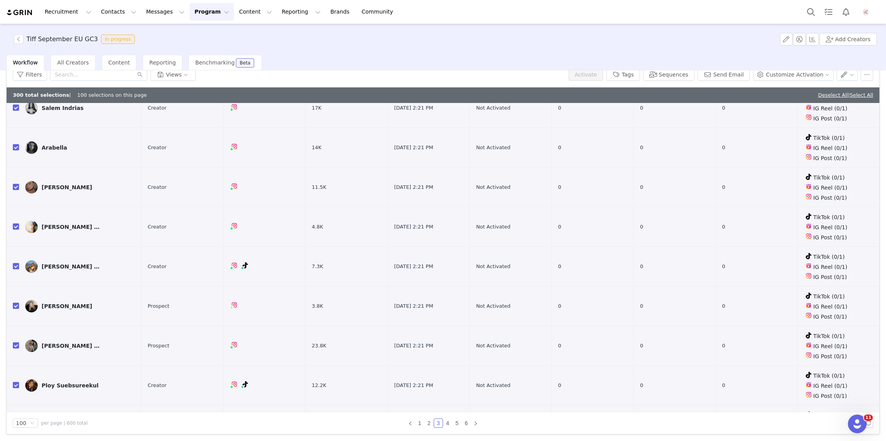
scroll to position [3607, 0]
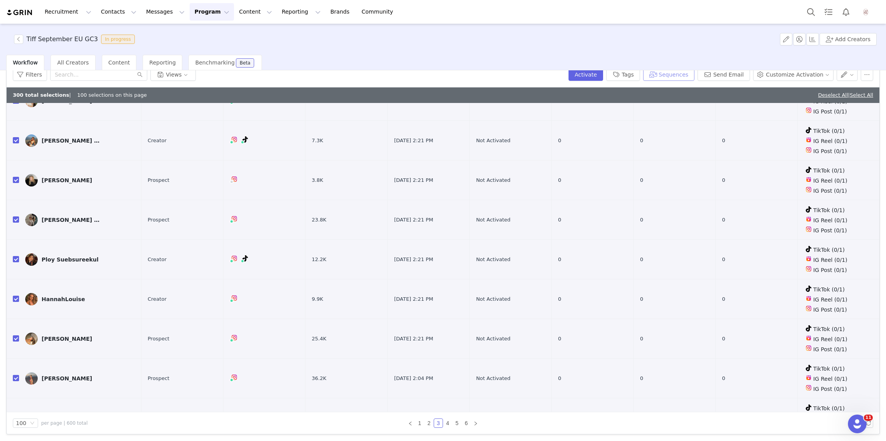
click at [678, 75] on button "Sequences" at bounding box center [668, 74] width 51 height 12
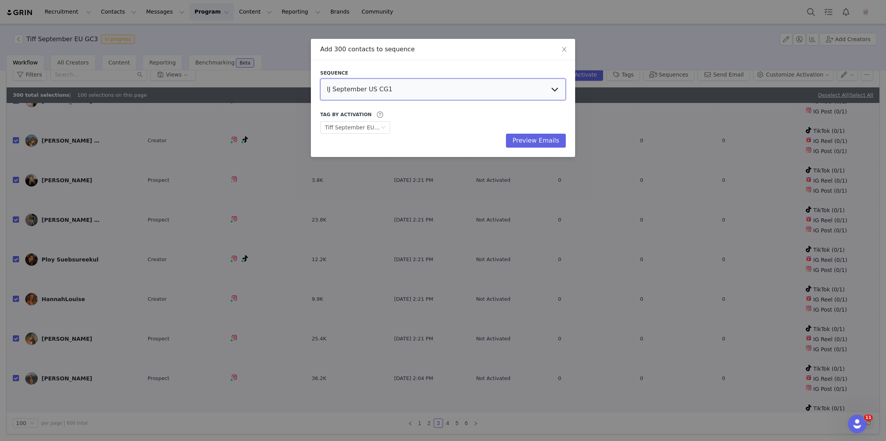
click at [443, 92] on select "IJ September US CG1 [PERSON_NAME] September US GC2 Tiff September GC2 EU Tiff S…" at bounding box center [443, 89] width 246 height 22
click at [320, 78] on select "IJ September US CG1 [PERSON_NAME] September US GC2 Tiff September GC2 EU Tiff S…" at bounding box center [443, 89] width 246 height 22
click at [558, 138] on button "Preview Emails" at bounding box center [536, 141] width 60 height 14
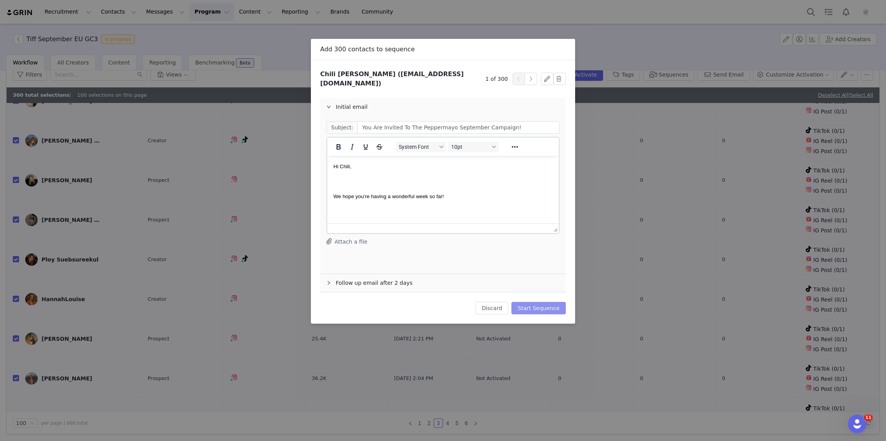
click at [537, 302] on button "Start Sequence" at bounding box center [538, 308] width 54 height 12
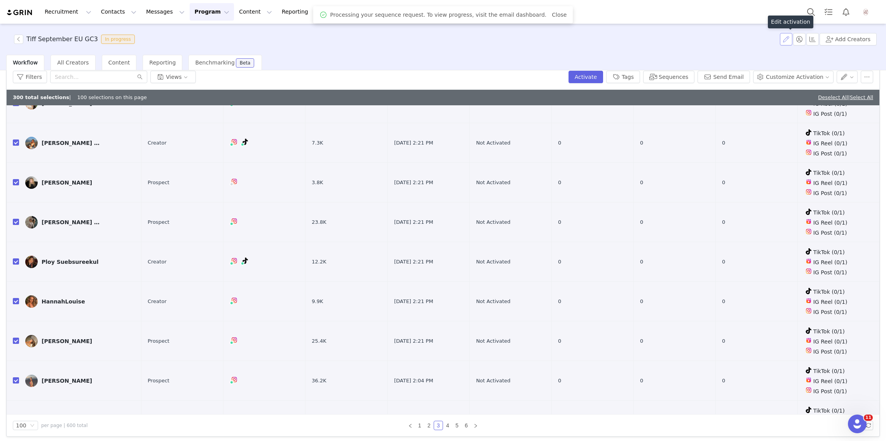
click at [785, 37] on button "button" at bounding box center [786, 39] width 12 height 12
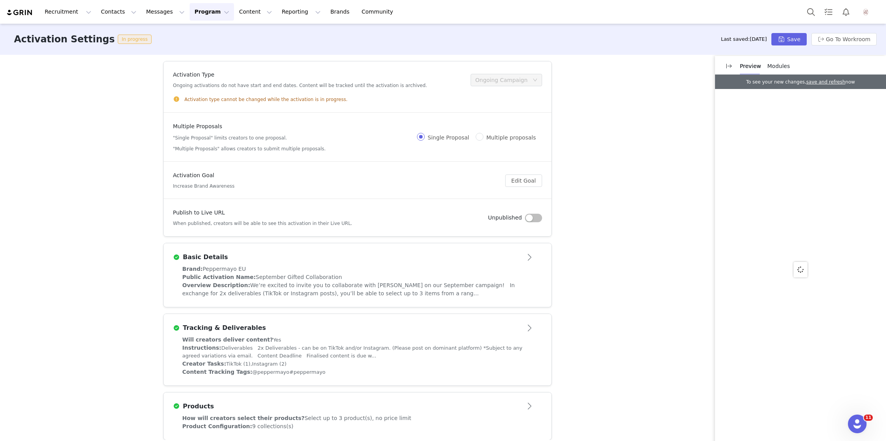
click at [534, 217] on button "button" at bounding box center [533, 218] width 17 height 9
click at [782, 38] on button "Save" at bounding box center [788, 39] width 35 height 12
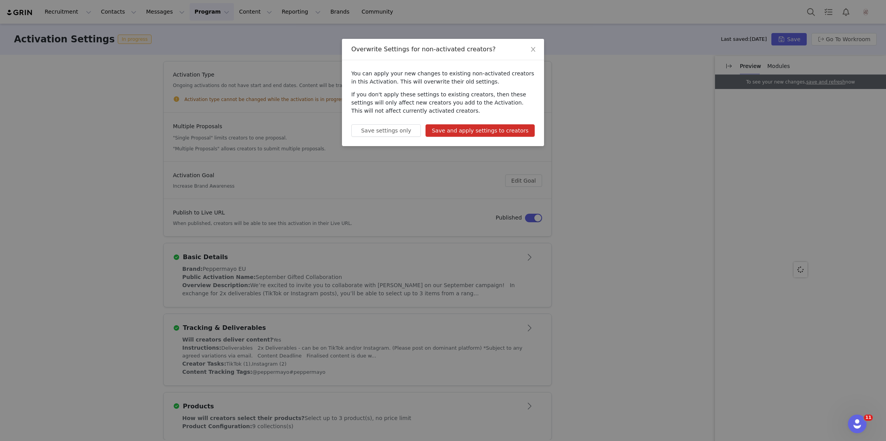
click at [516, 136] on button "Save and apply settings to creators" at bounding box center [479, 130] width 109 height 12
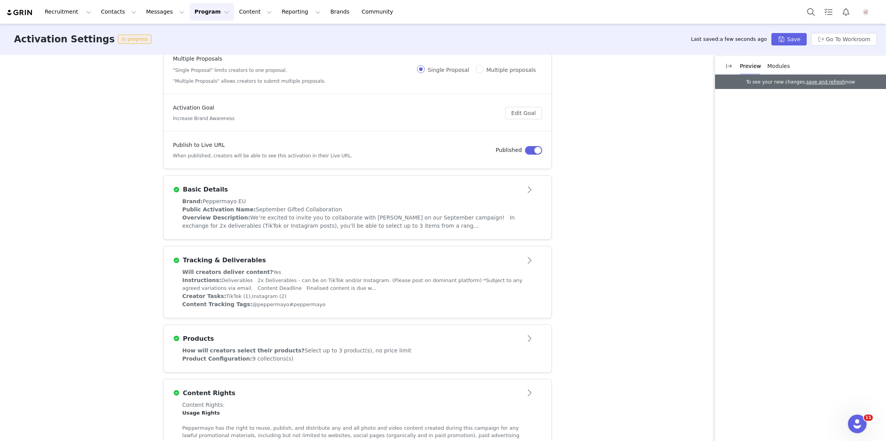
scroll to position [159, 0]
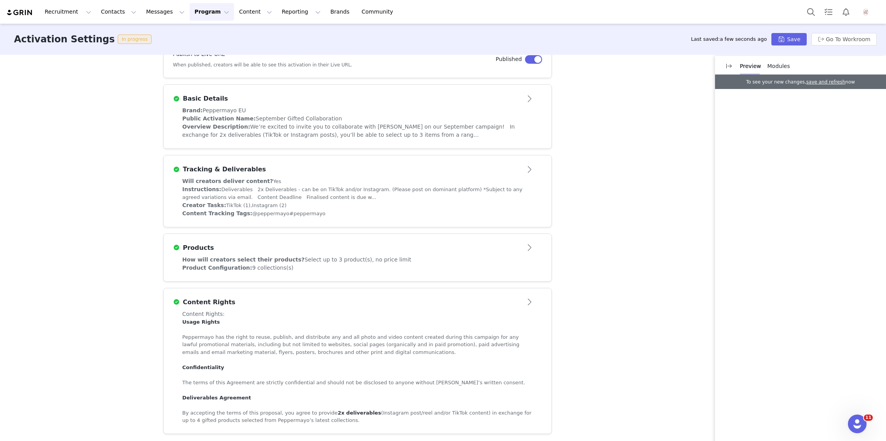
click at [497, 248] on div "Products" at bounding box center [344, 247] width 343 height 9
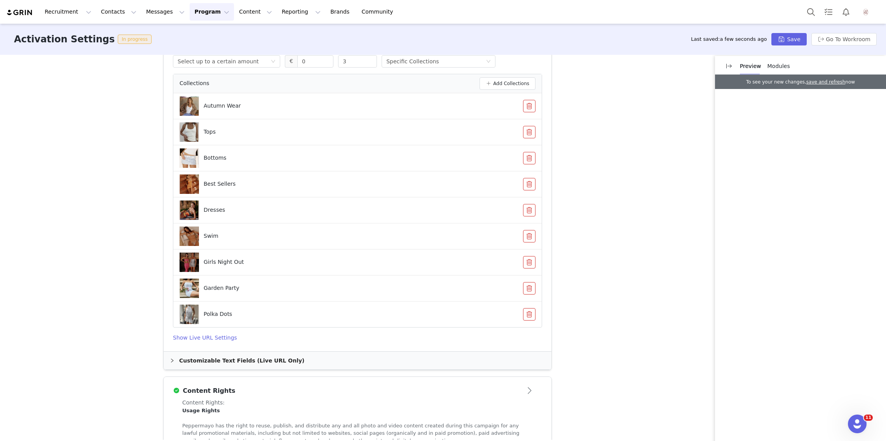
scroll to position [0, 0]
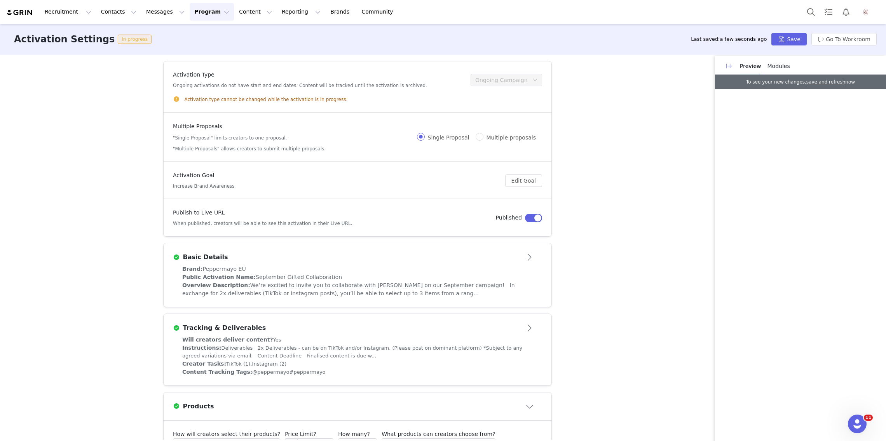
click at [727, 70] on button "button" at bounding box center [729, 66] width 12 height 12
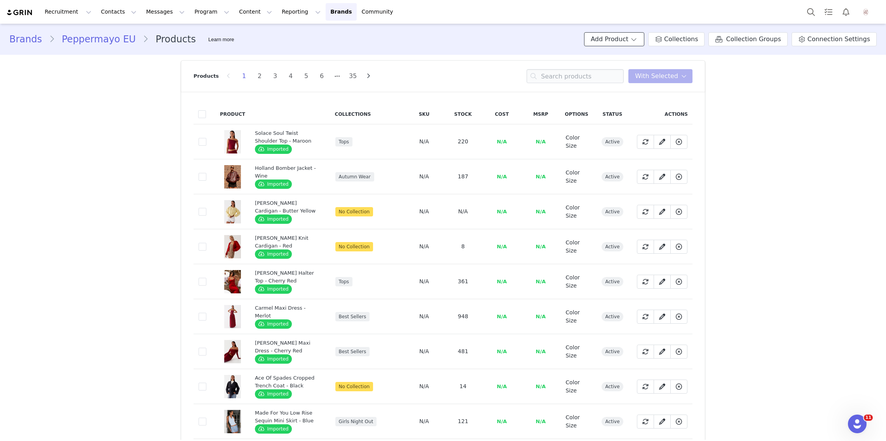
click at [638, 37] on span at bounding box center [634, 39] width 8 height 9
click at [641, 70] on span "Import From Store" at bounding box center [637, 69] width 49 height 6
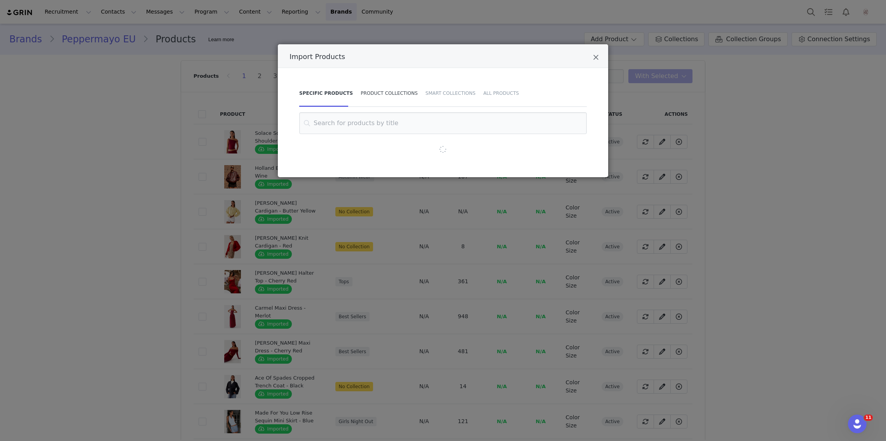
click at [401, 89] on div "Product Collections" at bounding box center [389, 93] width 65 height 27
click at [399, 129] on input "Import Products" at bounding box center [443, 123] width 288 height 22
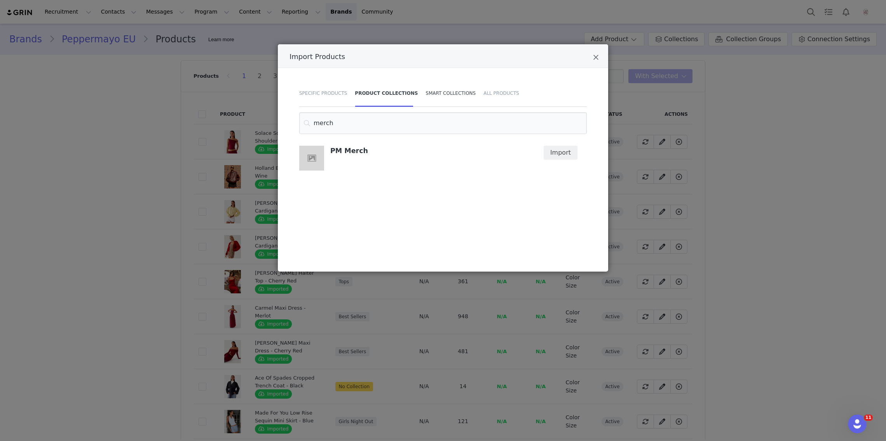
type input "merch"
click at [462, 100] on div "Smart Collections" at bounding box center [451, 93] width 58 height 27
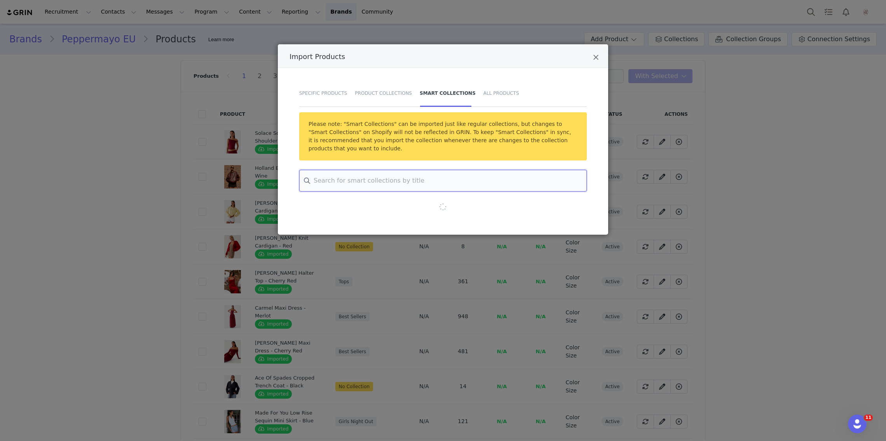
click at [387, 174] on input "Import Products" at bounding box center [443, 181] width 288 height 22
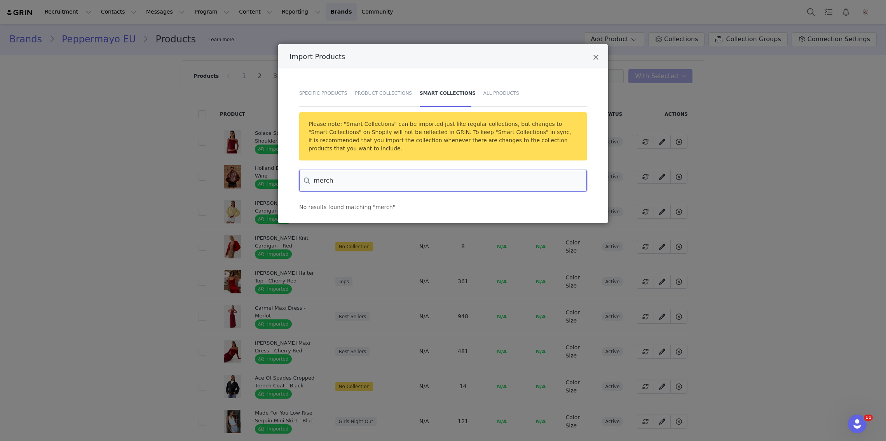
click at [353, 177] on input "merch" at bounding box center [443, 181] width 288 height 22
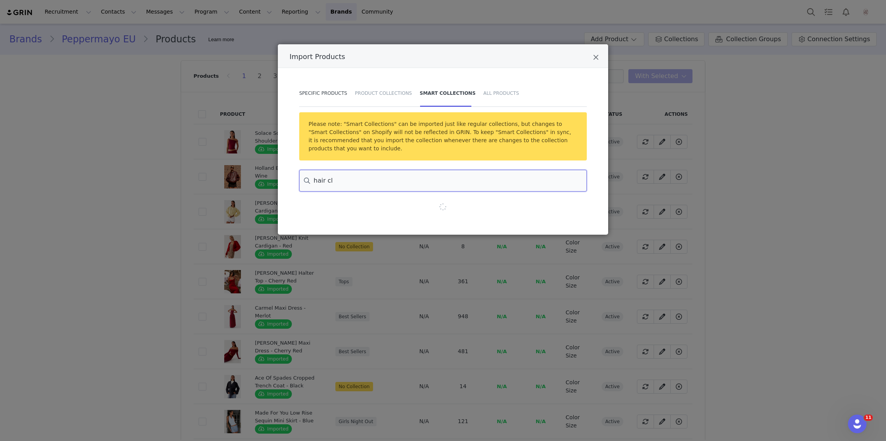
type input "hair cl"
click at [339, 87] on div "Specific Products" at bounding box center [325, 93] width 52 height 27
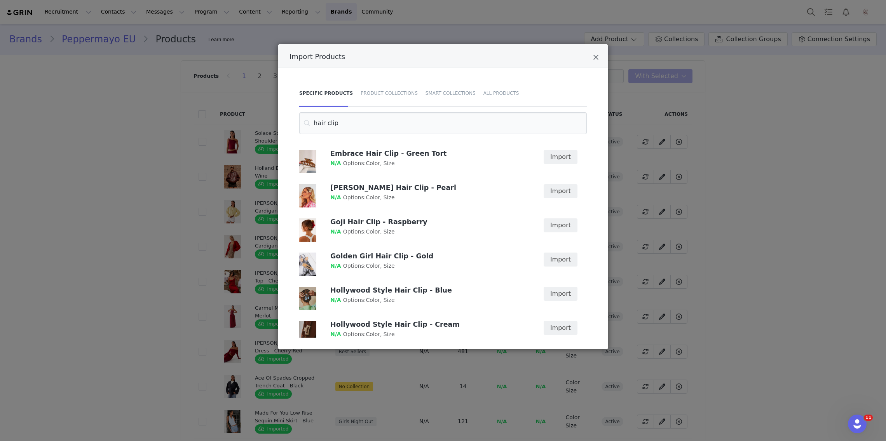
scroll to position [743, 0]
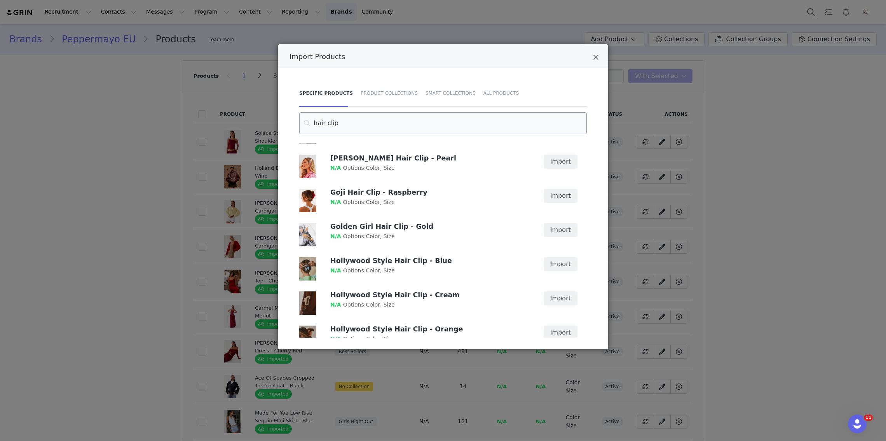
click at [389, 114] on input "hair clip" at bounding box center [443, 123] width 288 height 22
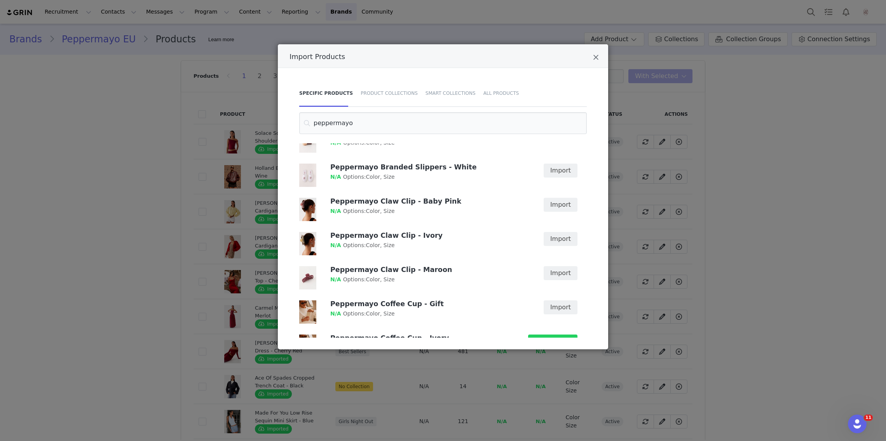
scroll to position [56, 0]
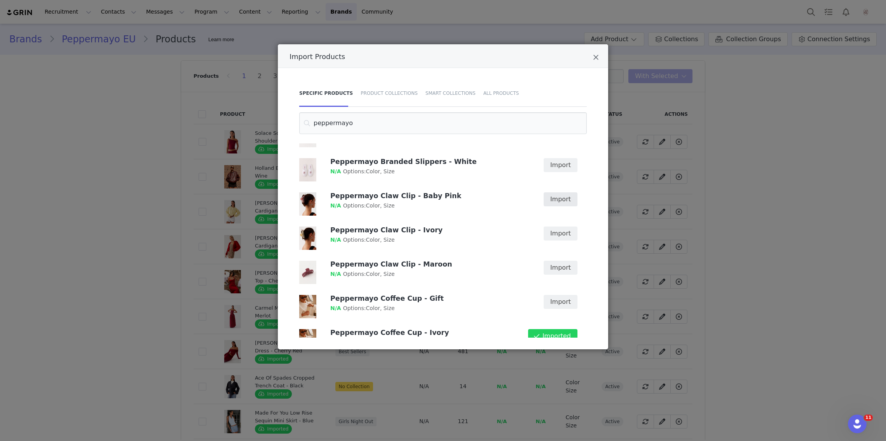
type input "peppermayo"
click at [567, 204] on button "Import" at bounding box center [561, 199] width 34 height 14
click at [555, 233] on button "Import" at bounding box center [561, 234] width 34 height 14
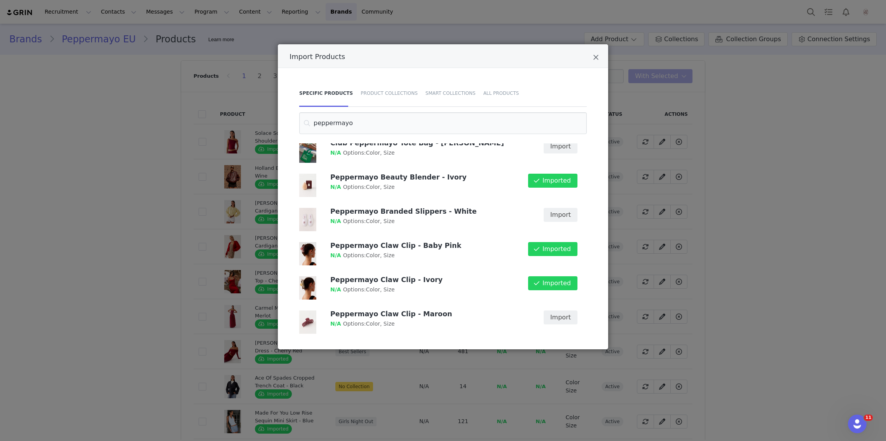
scroll to position [0, 0]
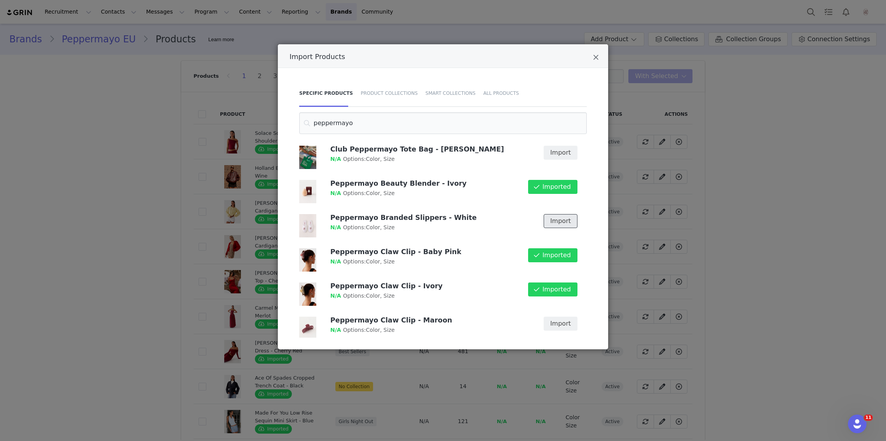
click at [556, 223] on button "Import" at bounding box center [561, 221] width 34 height 14
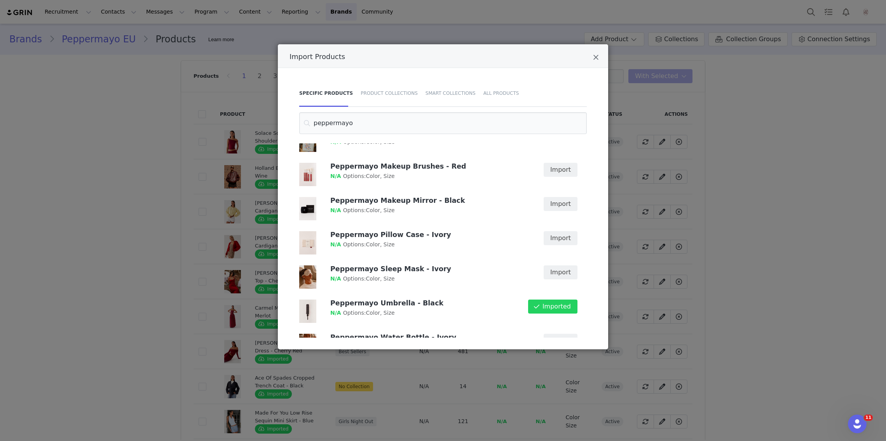
scroll to position [359, 0]
click at [568, 204] on button "Import" at bounding box center [561, 204] width 34 height 14
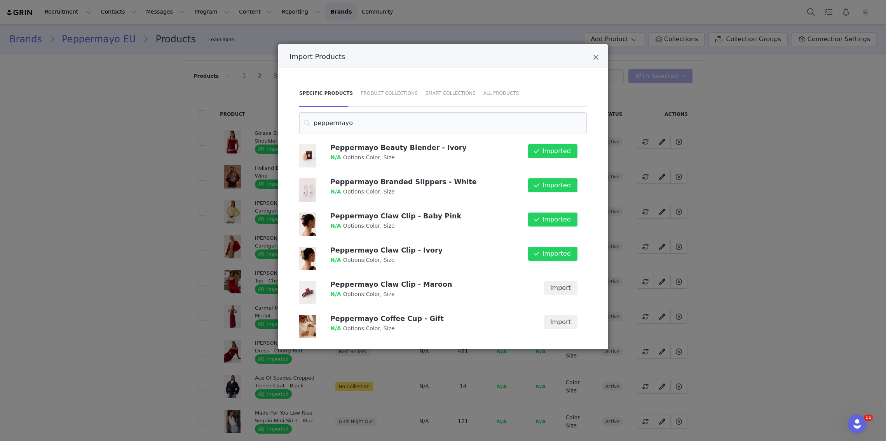
scroll to position [45, 0]
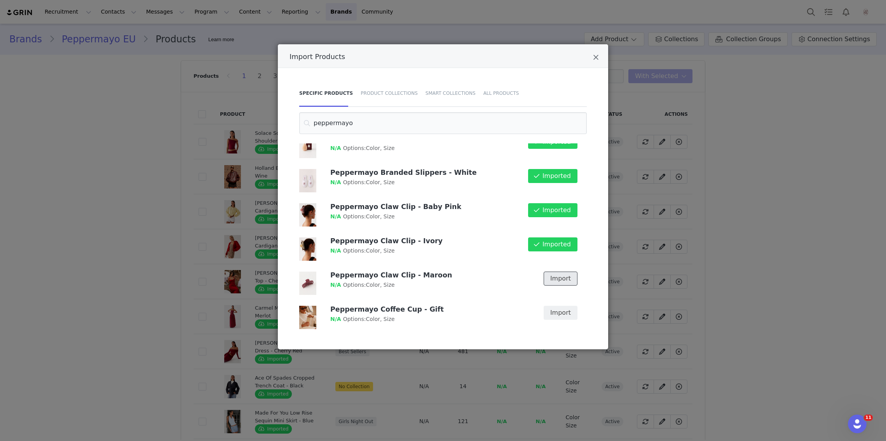
click at [569, 279] on button "Import" at bounding box center [561, 279] width 34 height 14
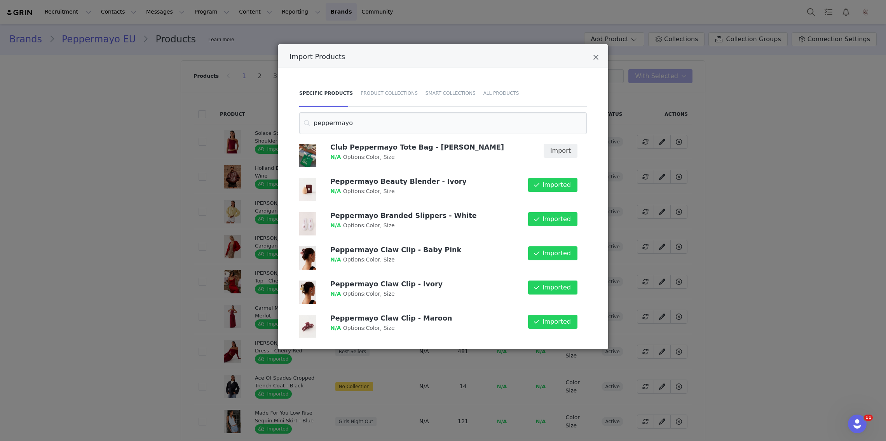
scroll to position [0, 0]
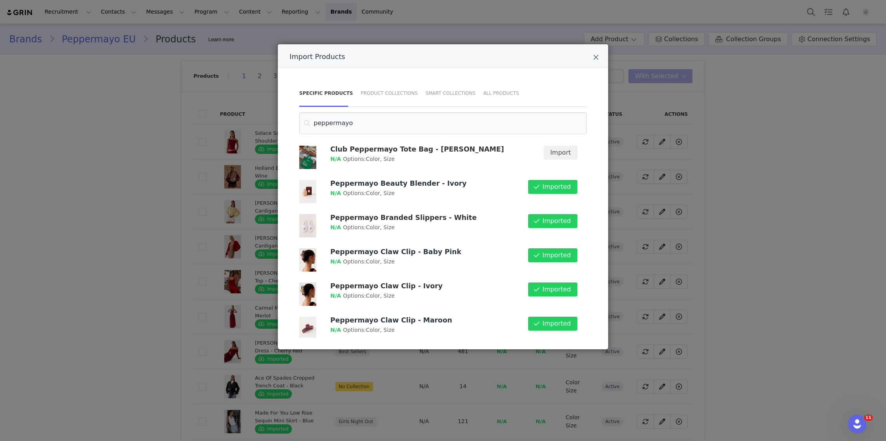
click at [704, 194] on div "Import Products Specific Products Product Collections Smart Collections All Pro…" at bounding box center [443, 220] width 886 height 441
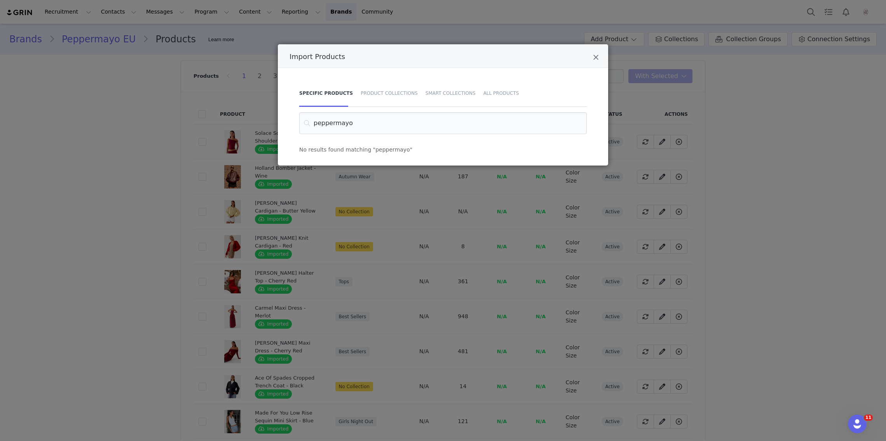
click at [603, 61] on div "Import Products" at bounding box center [443, 56] width 330 height 24
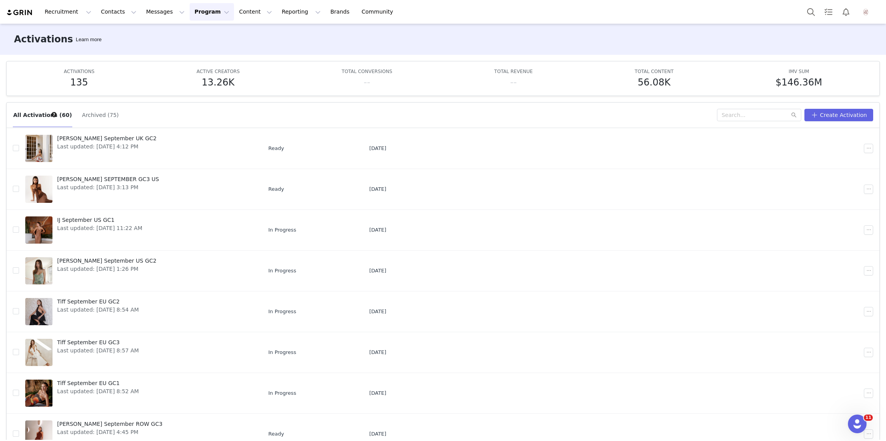
scroll to position [40, 0]
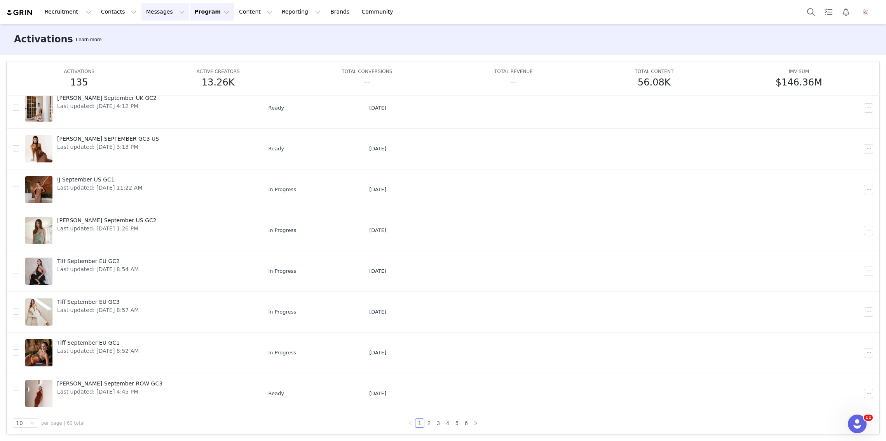
click at [152, 18] on button "Messages Messages" at bounding box center [165, 11] width 48 height 17
click at [156, 74] on p "Sequences" at bounding box center [154, 77] width 30 height 8
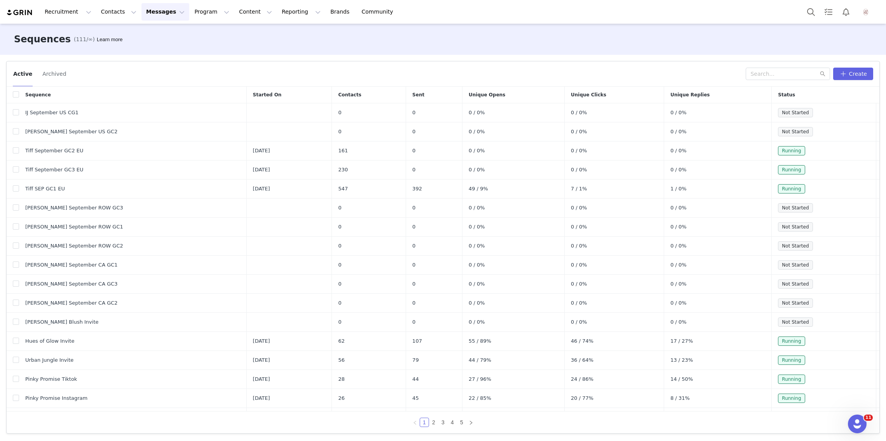
click at [797, 81] on div "Active Archived Create" at bounding box center [443, 73] width 873 height 25
click at [795, 72] on input "text" at bounding box center [788, 74] width 84 height 12
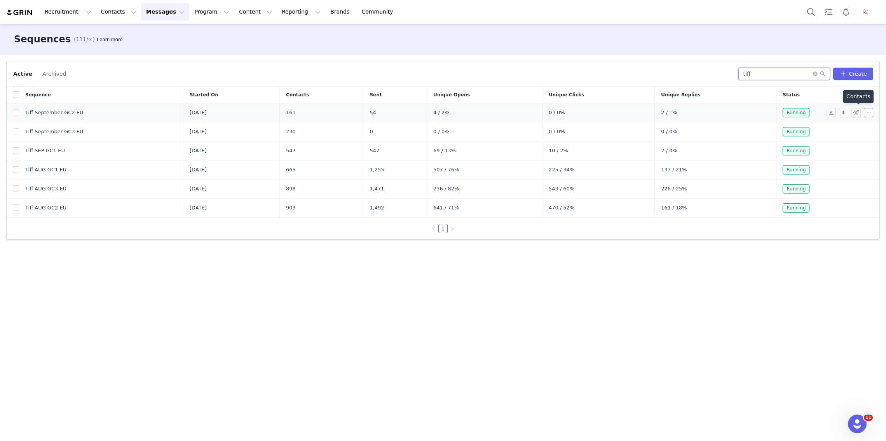
type input "tiff"
click at [866, 112] on button "button" at bounding box center [868, 112] width 9 height 9
click at [851, 126] on span "Edit" at bounding box center [848, 127] width 10 height 6
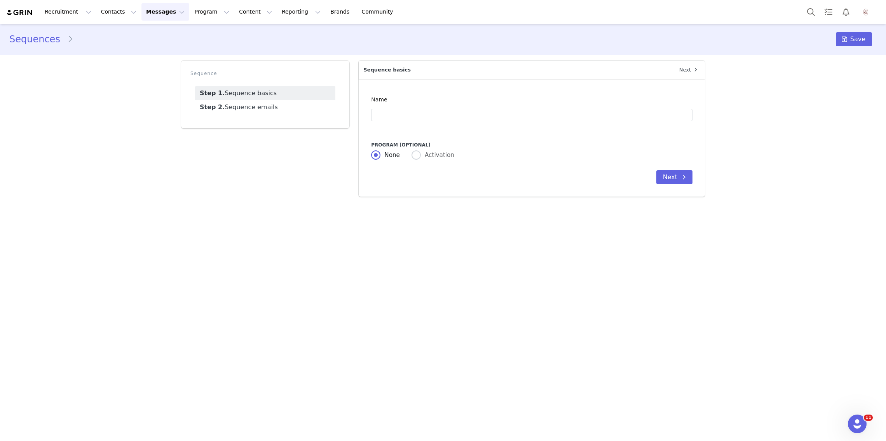
type input "Tiff September GC2 EU"
type input "You Are Invited To The Peppermayo September Campaign!"
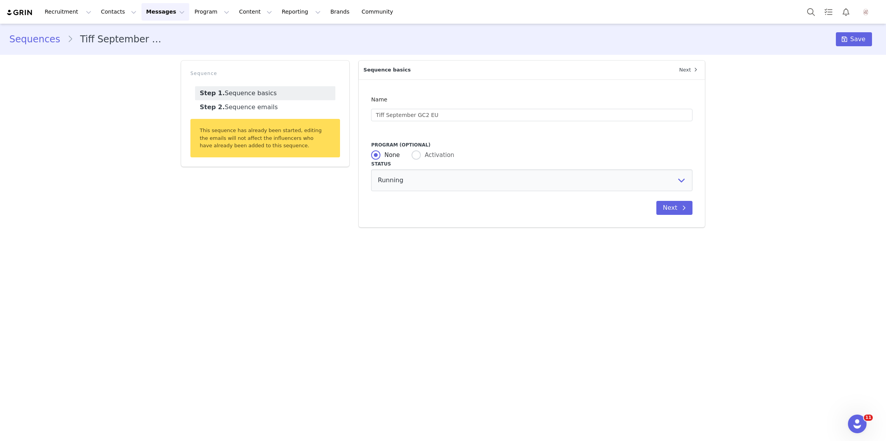
radio input "false"
radio input "true"
click at [277, 107] on link "Step 2. Sequence emails" at bounding box center [265, 107] width 140 height 14
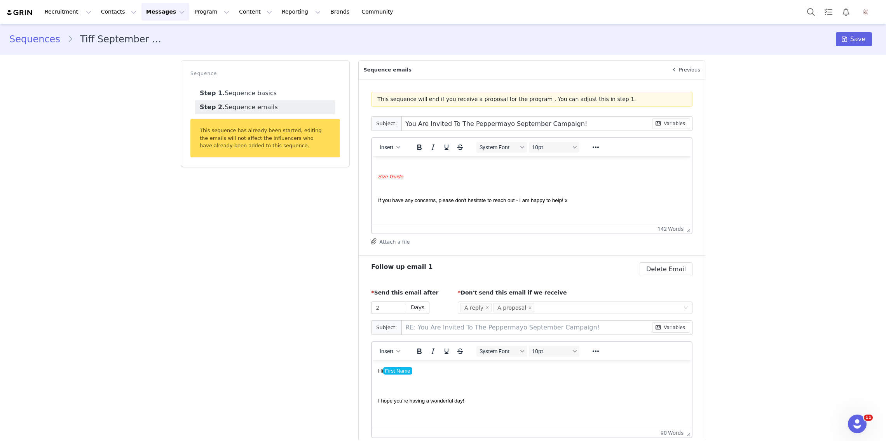
scroll to position [181, 0]
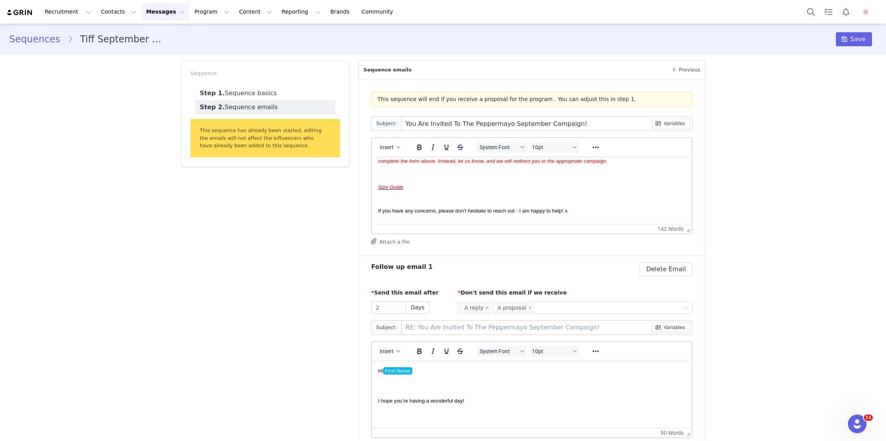
click at [493, 189] on div "Size Guide" at bounding box center [531, 187] width 307 height 9
click at [500, 189] on div "Size Guide﻿" at bounding box center [531, 187] width 307 height 9
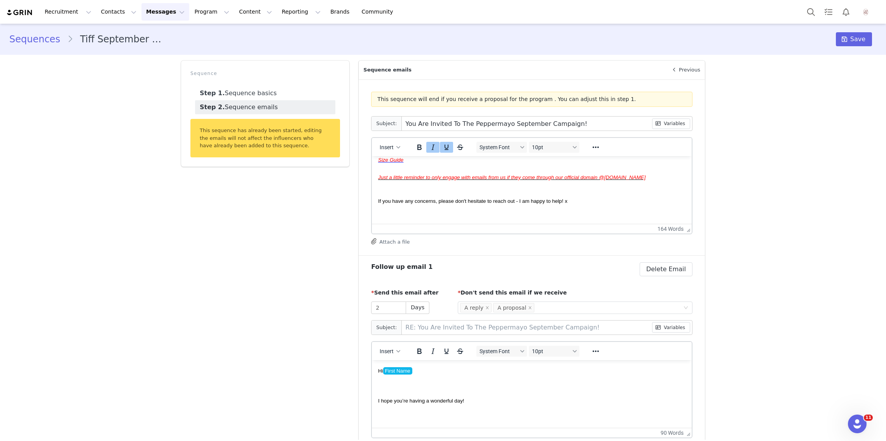
scroll to position [210, 0]
click at [446, 185] on div "Rich Text Area. Press ALT-0 for help." at bounding box center [531, 184] width 307 height 9
click at [434, 170] on div "Rich Text Area. Press ALT-0 for help." at bounding box center [531, 167] width 307 height 9
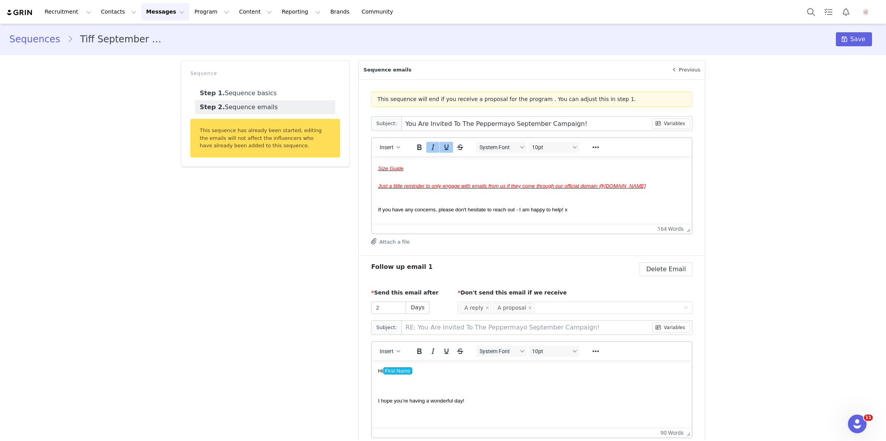
scroll to position [196, 0]
click at [375, 190] on html "Hi First Name , We hope you’re having a wonderful week so far! We would love to…" at bounding box center [532, 145] width 320 height 371
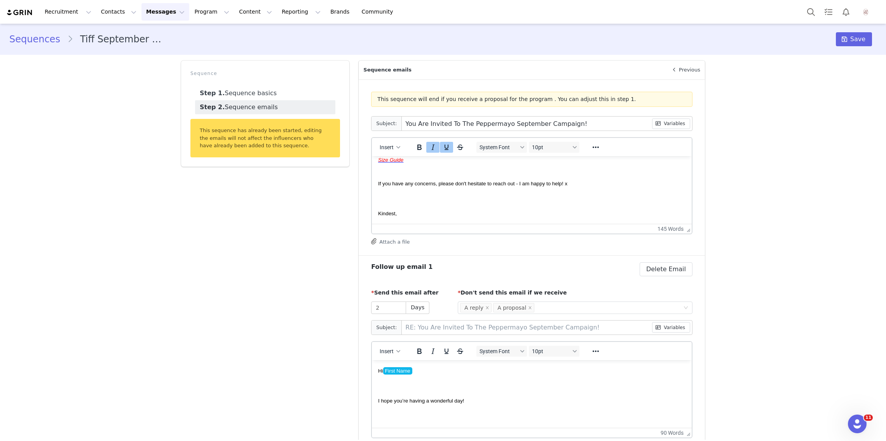
click at [422, 191] on body "Hi First Name , We hope you’re having a wonderful week so far! We would love to…" at bounding box center [531, 124] width 307 height 341
click at [379, 188] on span "If you have any concerns, please don't hesitate to reach out - I am happy to he…" at bounding box center [472, 188] width 189 height 6
paste body "Rich Text Area. Press ALT-0 for help."
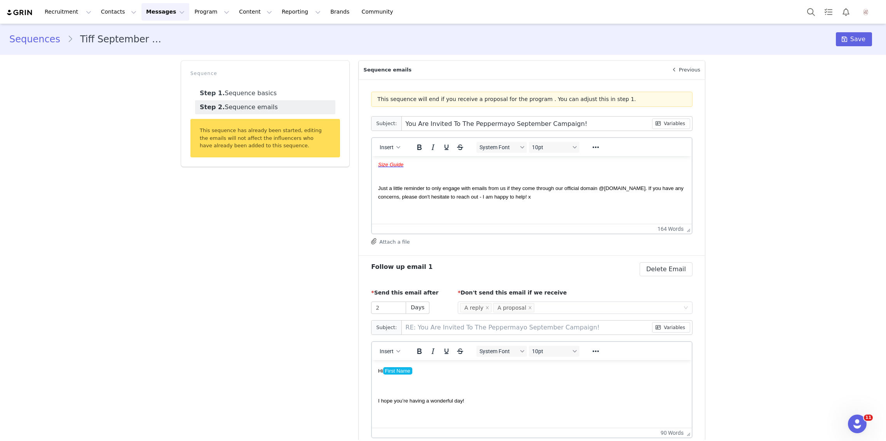
click at [673, 188] on span "Just a little reminder to only engage with emails from us if they come through …" at bounding box center [530, 192] width 305 height 14
click at [681, 188] on span "Just a little reminder to only engage with emails from us if they come through …" at bounding box center [530, 192] width 305 height 14
click at [608, 187] on span "Just a little reminder to only engage with emails from us if they come through …" at bounding box center [531, 192] width 307 height 14
click at [575, 196] on p "Just a little reminder to only engage with emails from us if they come through …" at bounding box center [531, 192] width 307 height 17
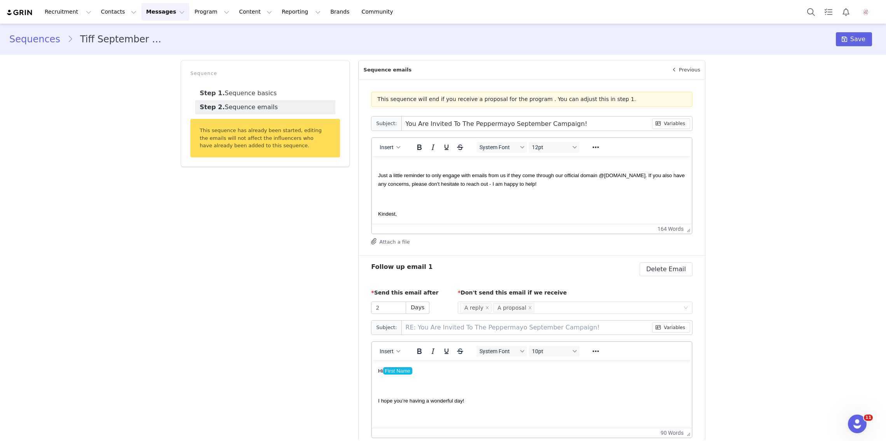
scroll to position [189, 0]
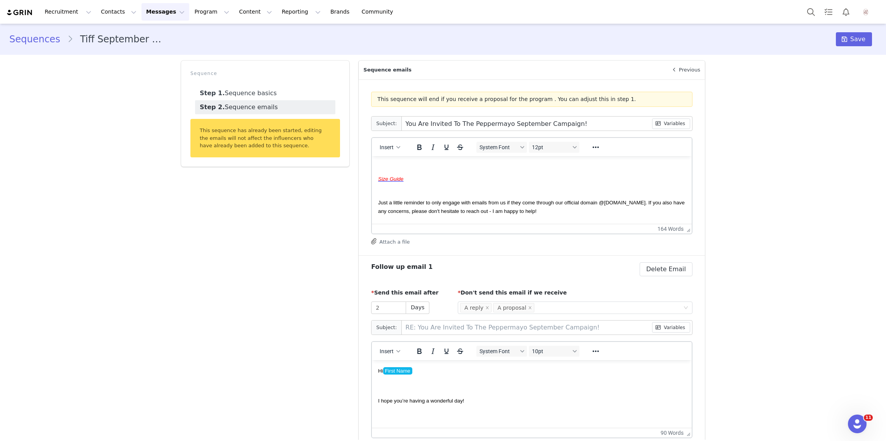
drag, startPoint x: 586, startPoint y: 213, endPoint x: 384, endPoint y: 160, distance: 209.0
click at [384, 160] on body "Hi First Name , We hope you’re having a wonderful week so far! We would love to…" at bounding box center [531, 148] width 307 height 350
click at [384, 195] on body "Hi First Name , We hope you’re having a wonderful week so far! We would love to…" at bounding box center [531, 148] width 307 height 350
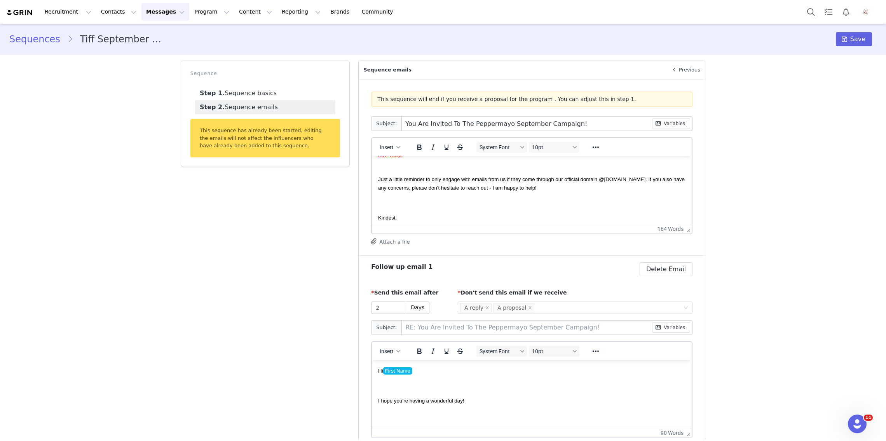
scroll to position [214, 0]
drag, startPoint x: 575, startPoint y: 188, endPoint x: 375, endPoint y: 181, distance: 199.5
click at [375, 181] on html "Hi First Name , We hope you’re having a wonderful week so far! We would love to…" at bounding box center [532, 123] width 320 height 363
copy span "Just a little reminder to only engage with emails from us if they come through …"
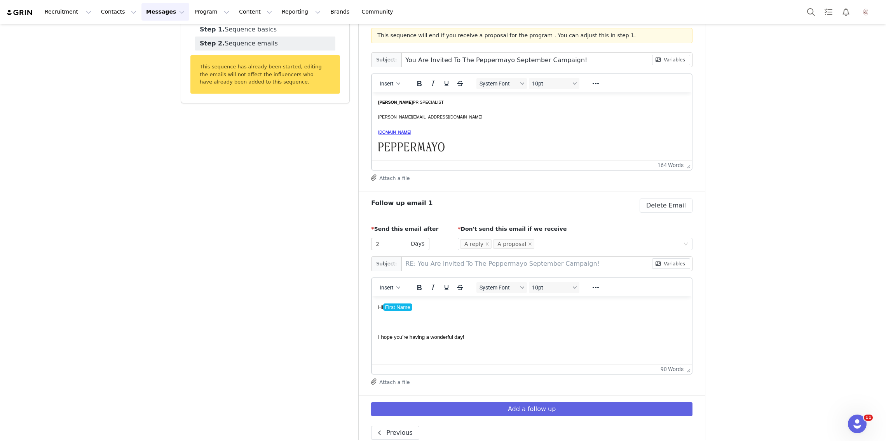
scroll to position [0, 0]
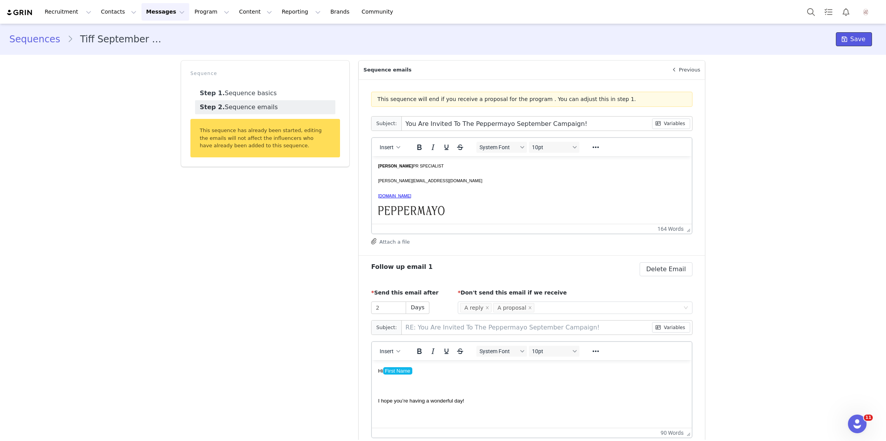
click at [855, 37] on span "Save" at bounding box center [857, 39] width 15 height 9
click at [35, 47] on div "Sequences Tiff September GC2 EU Save" at bounding box center [443, 39] width 886 height 26
click at [28, 35] on link "Sequences" at bounding box center [38, 39] width 58 height 14
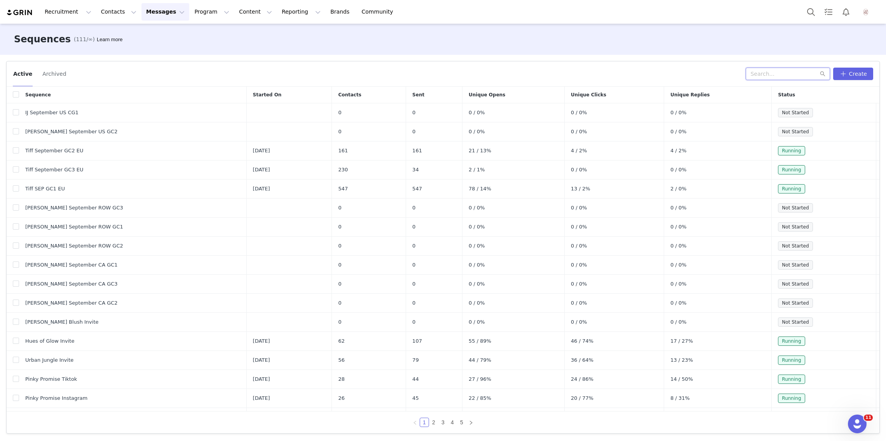
click at [762, 75] on input "text" at bounding box center [788, 74] width 84 height 12
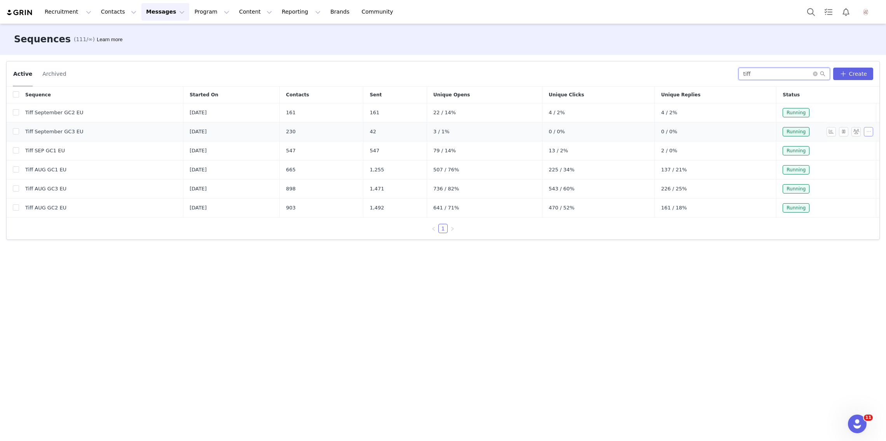
type input "tiff"
click at [871, 134] on button "button" at bounding box center [868, 131] width 9 height 9
click at [845, 147] on span "Edit" at bounding box center [848, 146] width 10 height 6
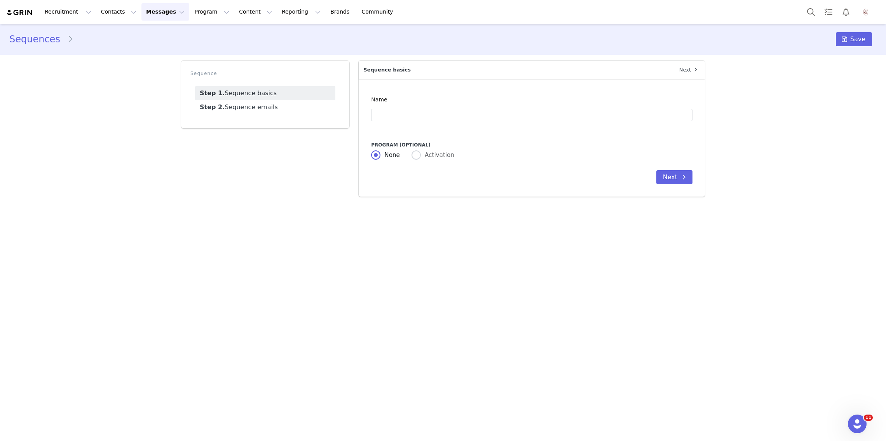
type input "Tiff September GC3 EU"
type input "You Are Invited To The Peppermayo September Campaign!"
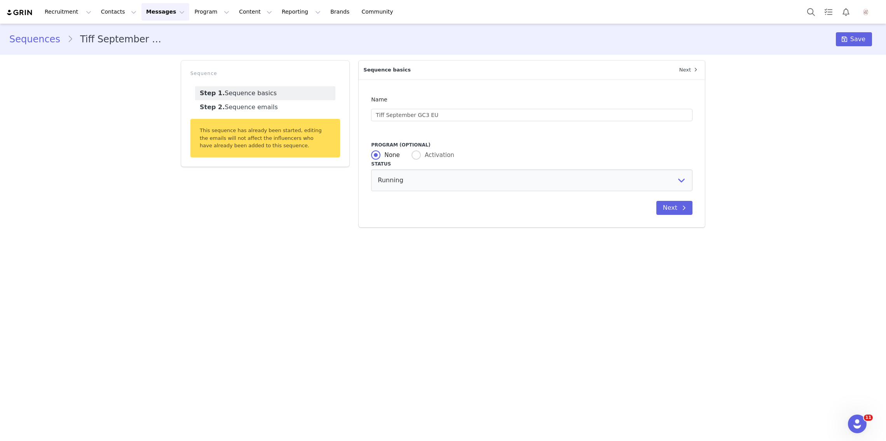
radio input "false"
radio input "true"
click at [275, 110] on link "Step 2. Sequence emails" at bounding box center [265, 107] width 140 height 14
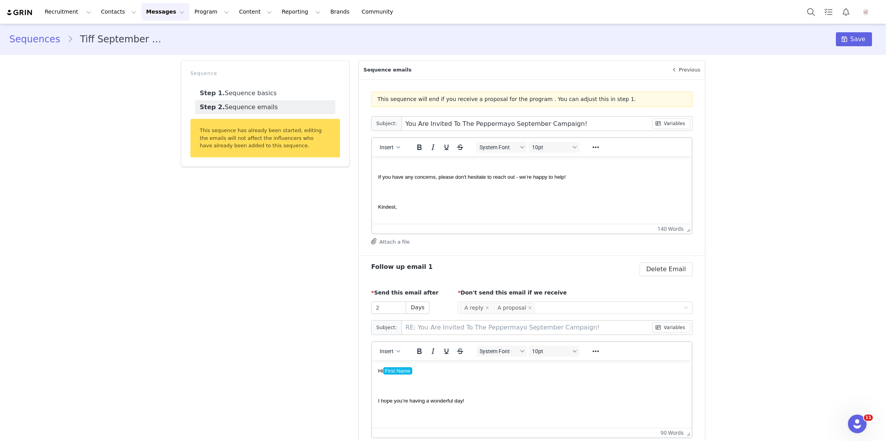
scroll to position [214, 0]
drag, startPoint x: 596, startPoint y: 179, endPoint x: 349, endPoint y: 176, distance: 247.5
click at [372, 176] on html "Hi First Name , We hope you’re having a wonderful week so far! We would love to…" at bounding box center [532, 119] width 320 height 354
paste body "Rich Text Area. Press ALT-0 for help."
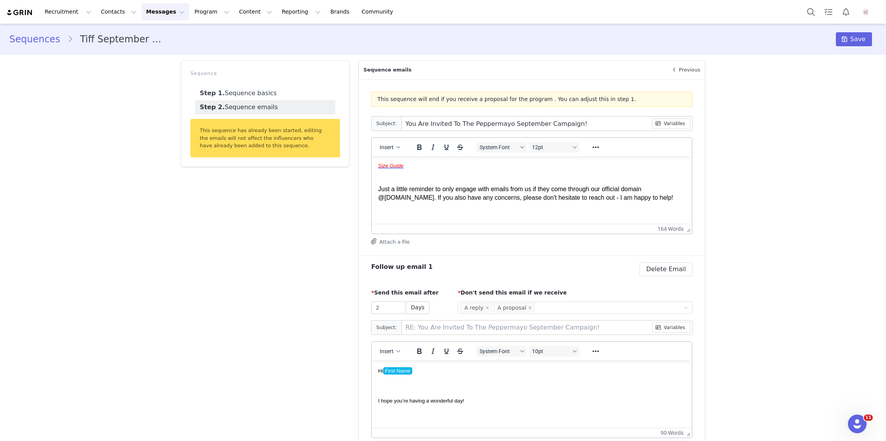
scroll to position [204, 0]
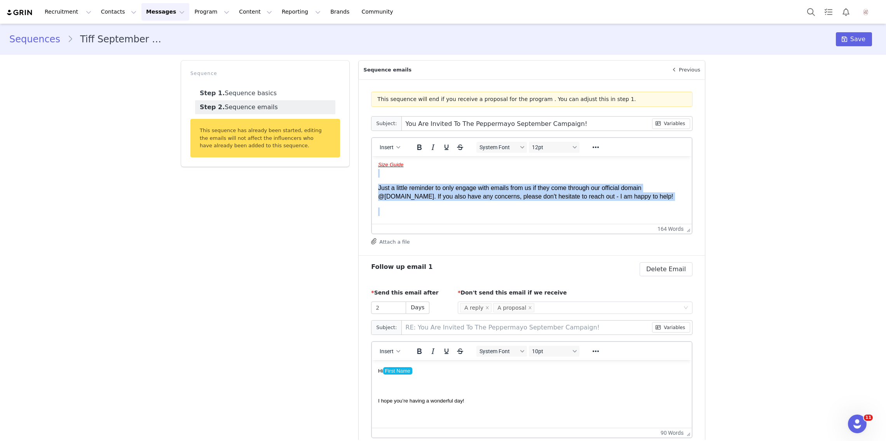
drag, startPoint x: 390, startPoint y: 176, endPoint x: 426, endPoint y: 208, distance: 48.2
click at [426, 209] on body "Hi First Name , We hope you’re having a wonderful week so far! We would love to…" at bounding box center [531, 134] width 307 height 350
click at [553, 153] on div "System Font 12pt" at bounding box center [528, 146] width 113 height 15
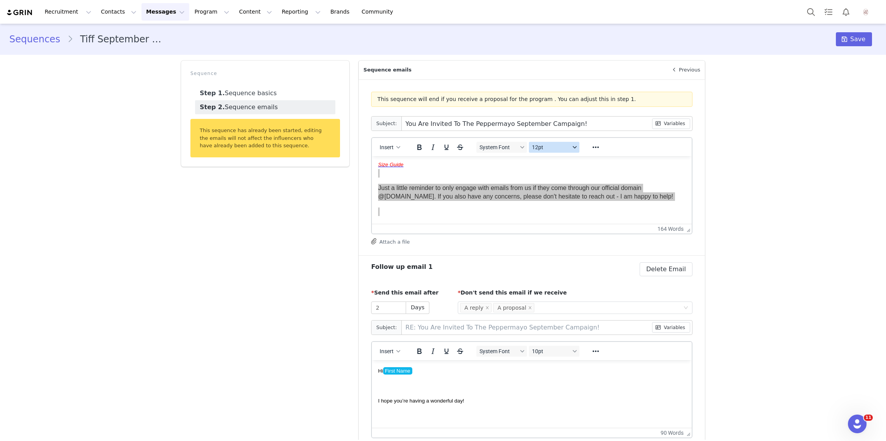
click at [549, 150] on button "12pt" at bounding box center [554, 147] width 51 height 11
click at [549, 178] on div "10pt" at bounding box center [570, 173] width 78 height 12
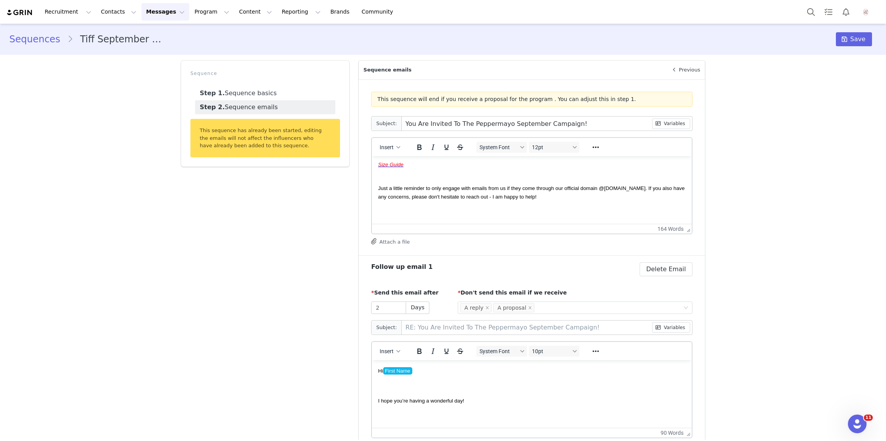
click at [515, 195] on span "Just a little reminder to only engage with emails from us if they come through …" at bounding box center [531, 192] width 307 height 14
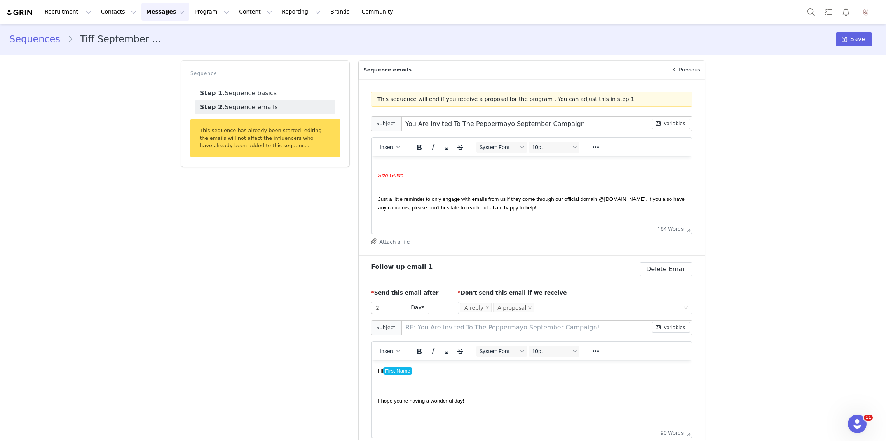
scroll to position [192, 0]
click at [856, 35] on span "Save" at bounding box center [857, 39] width 15 height 9
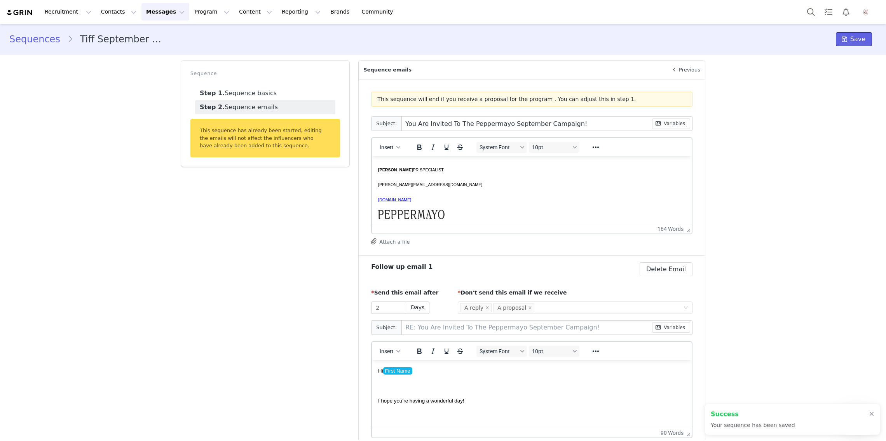
scroll to position [295, 0]
click at [21, 35] on link "Sequences" at bounding box center [38, 39] width 58 height 14
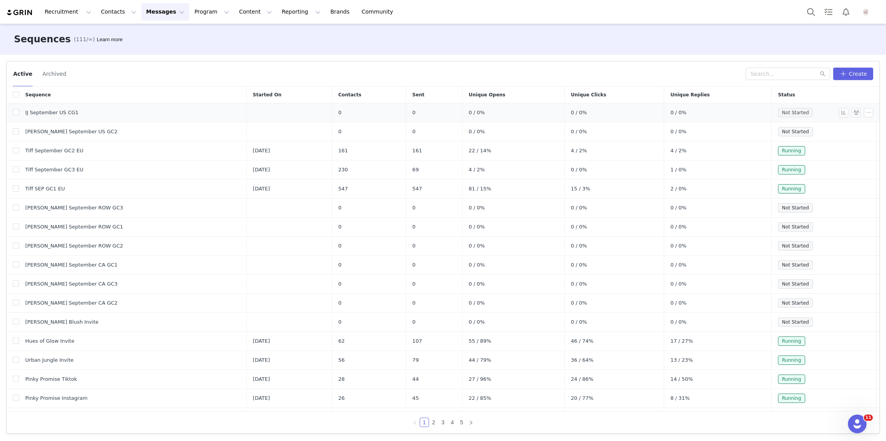
scroll to position [21, 0]
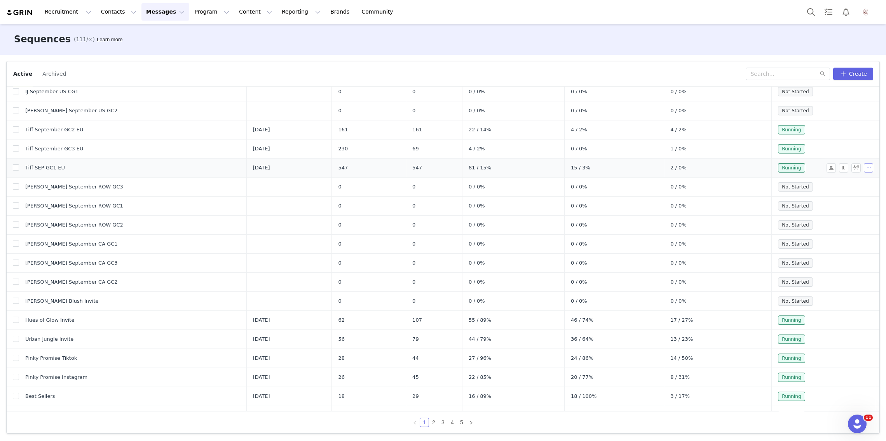
click at [870, 167] on button "button" at bounding box center [868, 167] width 9 height 9
click at [851, 182] on span "Edit" at bounding box center [848, 181] width 10 height 6
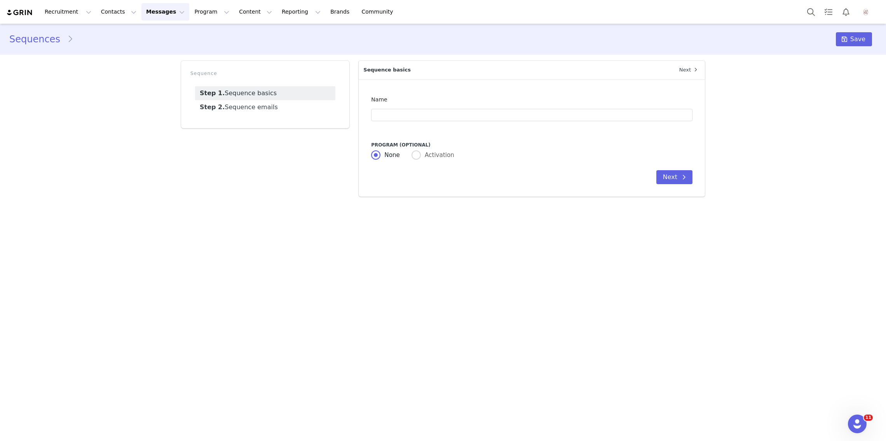
type input "Tiff SEP GC1 EU"
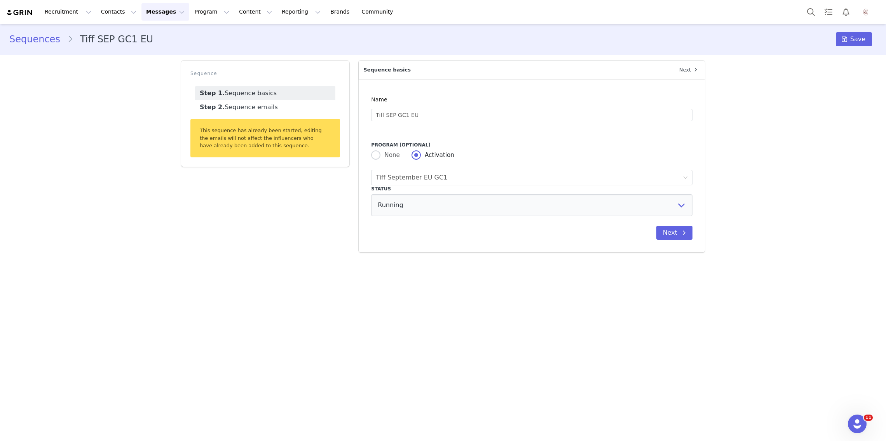
radio input "false"
radio input "true"
click at [300, 108] on link "Step 2. Sequence emails" at bounding box center [265, 107] width 140 height 14
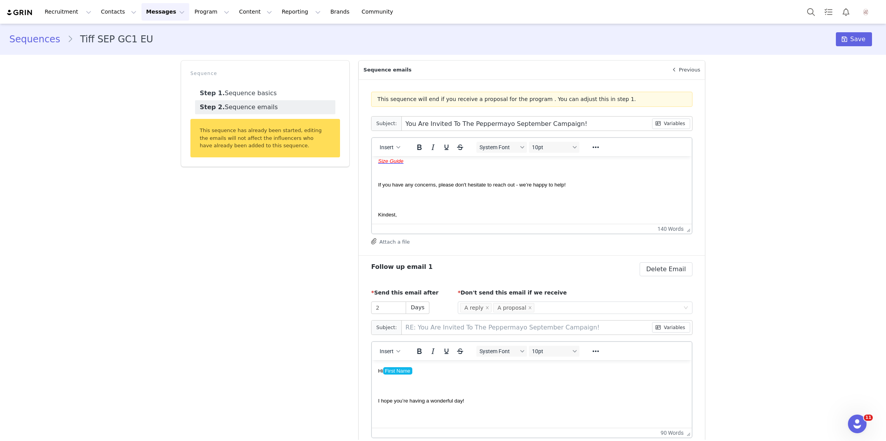
scroll to position [213, 0]
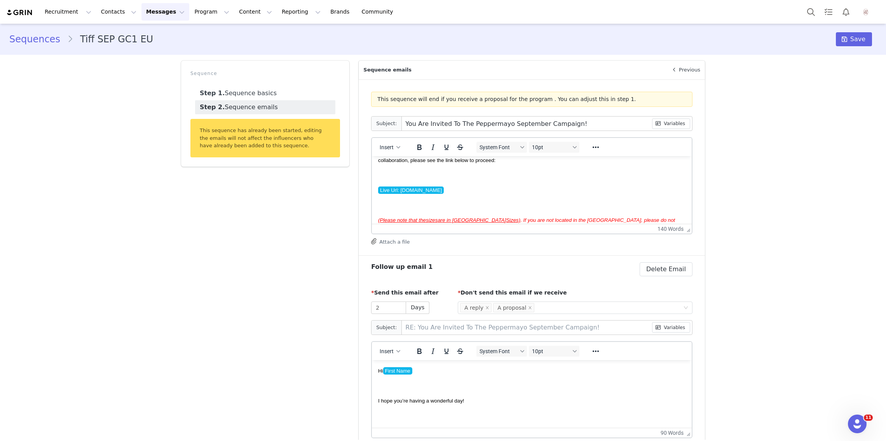
click at [377, 178] on html "Hi First Name , We hope you’re having a wonderful week so far! We would love to…" at bounding box center [532, 220] width 320 height 354
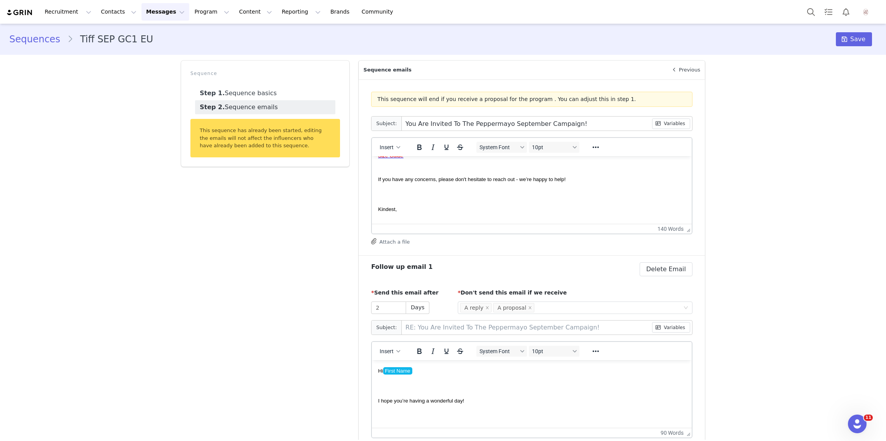
scroll to position [218, 0]
drag, startPoint x: 583, startPoint y: 174, endPoint x: 324, endPoint y: 176, distance: 259.2
click at [372, 176] on html "Hi First Name , We hope you’re having a wonderful week so far! We would love to…" at bounding box center [532, 115] width 320 height 354
paste body "Rich Text Area. Press ALT-0 for help."
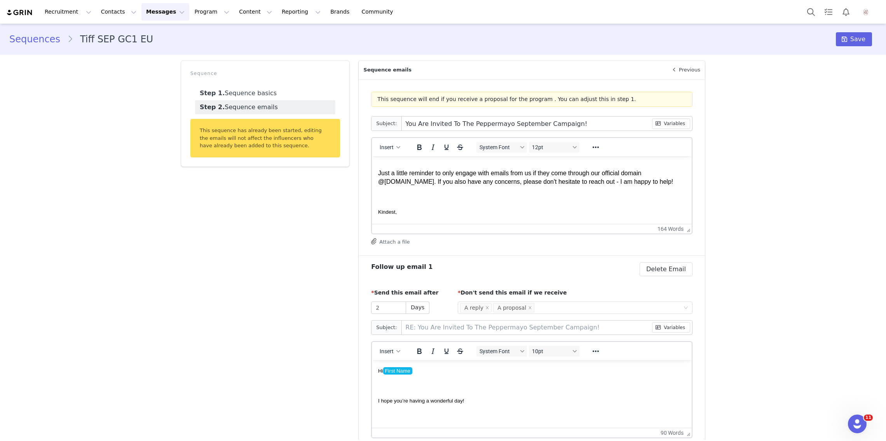
click at [378, 173] on html "Hi First Name , We hope you’re having a wonderful week so far! We would love to…" at bounding box center [532, 119] width 320 height 363
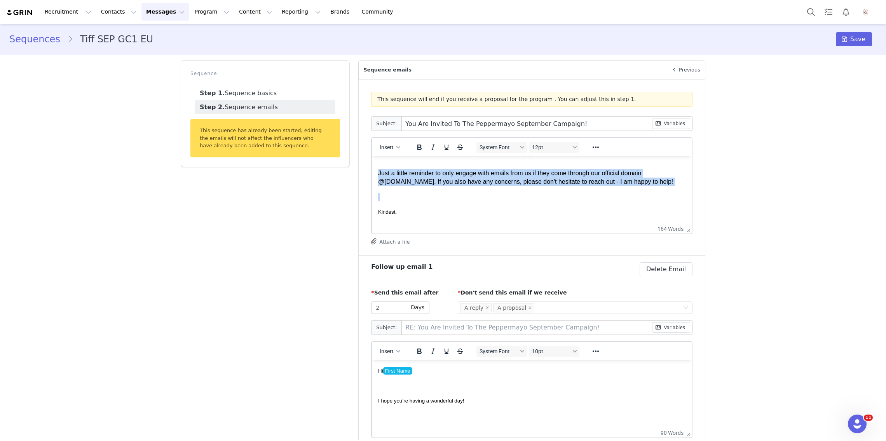
drag, startPoint x: 381, startPoint y: 166, endPoint x: 407, endPoint y: 190, distance: 36.0
click at [407, 190] on body "Hi First Name , We hope you’re having a wonderful week so far! We would love to…" at bounding box center [531, 119] width 307 height 350
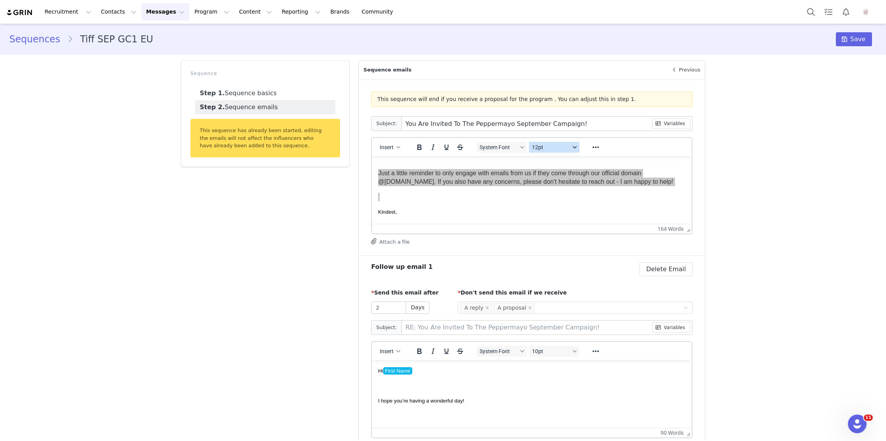
click at [551, 152] on button "12pt" at bounding box center [554, 147] width 51 height 11
click at [552, 171] on div "10pt" at bounding box center [565, 172] width 58 height 9
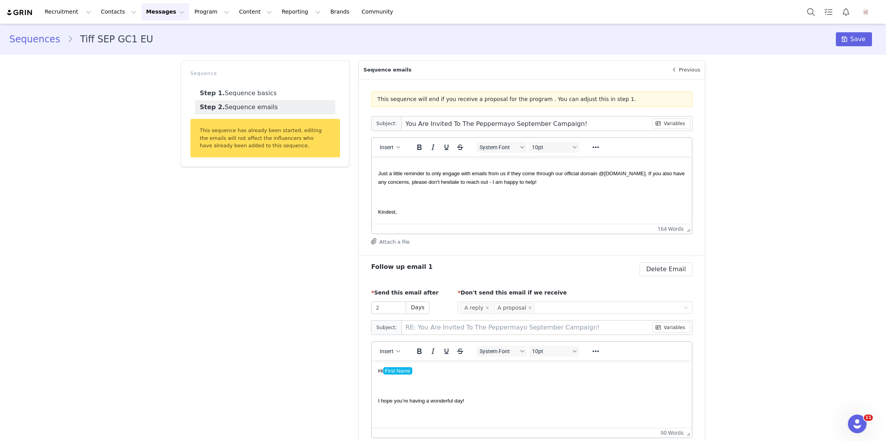
click at [536, 191] on body "Hi First Name , We hope you’re having a wonderful week so far! We would love to…" at bounding box center [531, 119] width 307 height 350
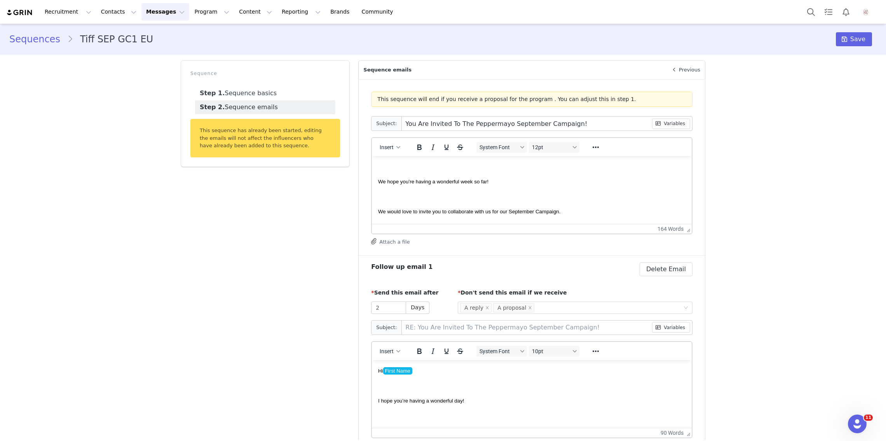
scroll to position [0, 0]
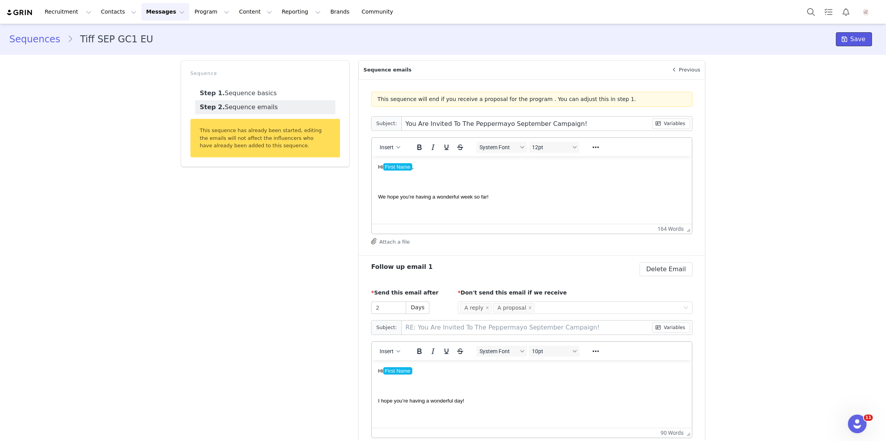
click at [855, 44] on button "Save" at bounding box center [854, 39] width 36 height 14
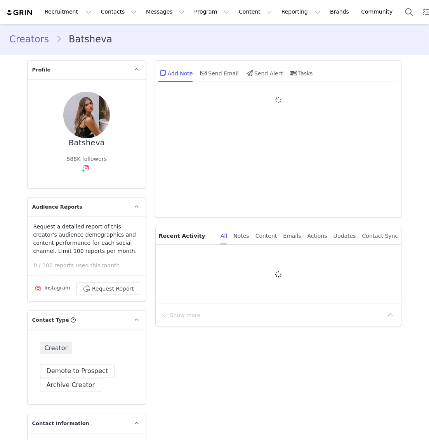
type input "+1 ([GEOGRAPHIC_DATA])"
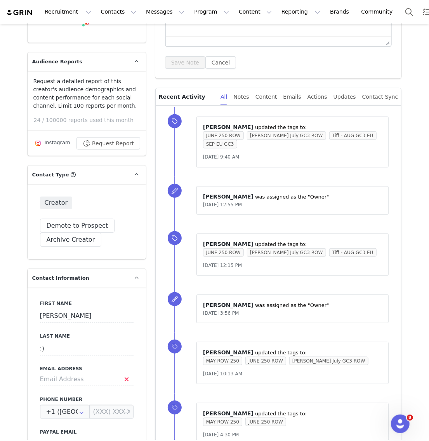
scroll to position [176, 0]
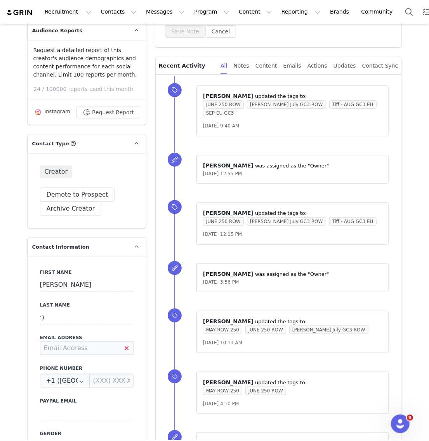
click at [75, 351] on input at bounding box center [87, 348] width 94 height 14
paste input "[EMAIL_ADDRESS][DOMAIN_NAME]"
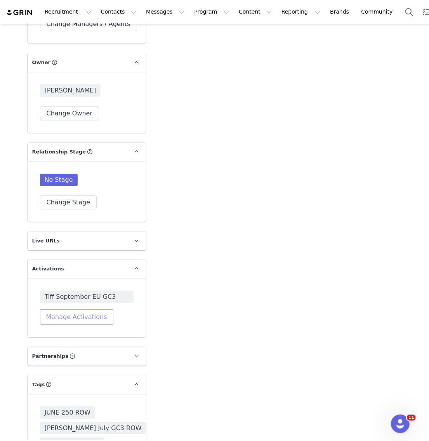
scroll to position [1295, 0]
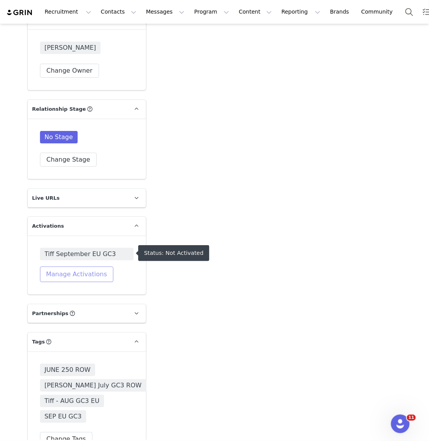
type input "[EMAIL_ADDRESS][DOMAIN_NAME]"
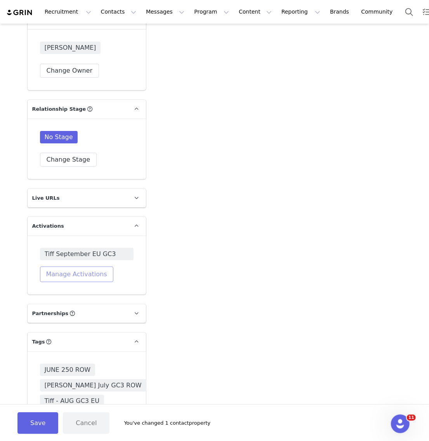
scroll to position [0, 0]
click at [80, 273] on button "Manage Activations" at bounding box center [76, 275] width 73 height 16
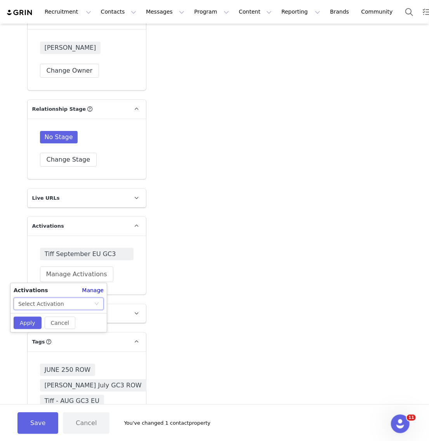
click at [76, 303] on div "Select Activation" at bounding box center [56, 304] width 76 height 12
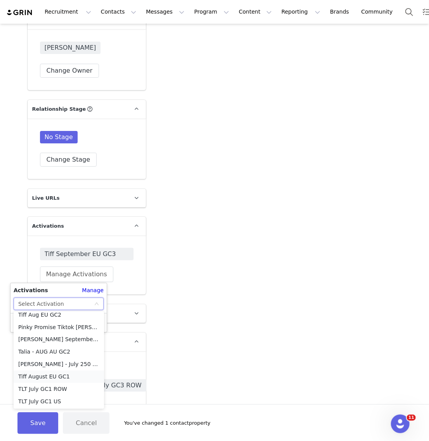
scroll to position [615, 0]
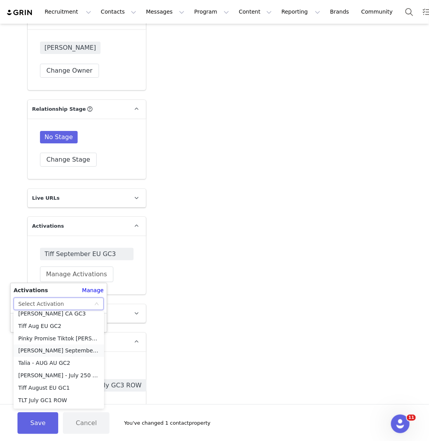
click at [63, 351] on li "Liz September ROW GC3" at bounding box center [59, 351] width 91 height 12
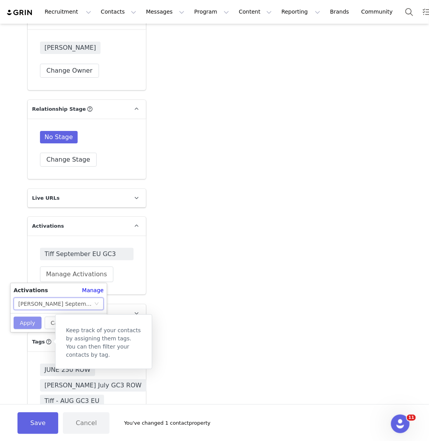
click at [31, 325] on button "Apply" at bounding box center [28, 323] width 28 height 12
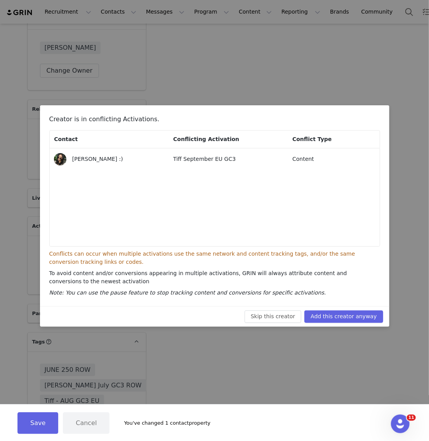
click at [362, 309] on div "Skip this creator Add this creator anyway" at bounding box center [215, 316] width 350 height 21
click at [354, 317] on button "Add this creator anyway" at bounding box center [344, 316] width 78 height 12
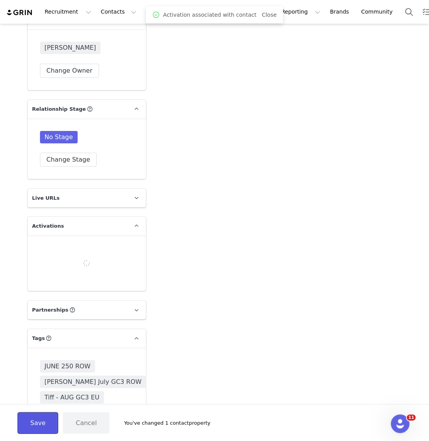
click at [47, 422] on button "Save" at bounding box center [37, 423] width 41 height 22
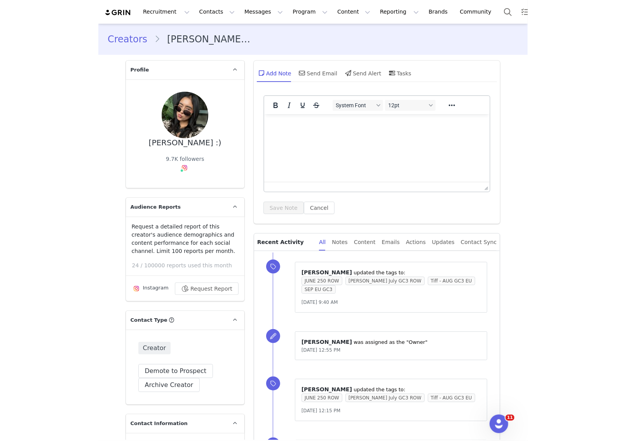
scroll to position [179, 0]
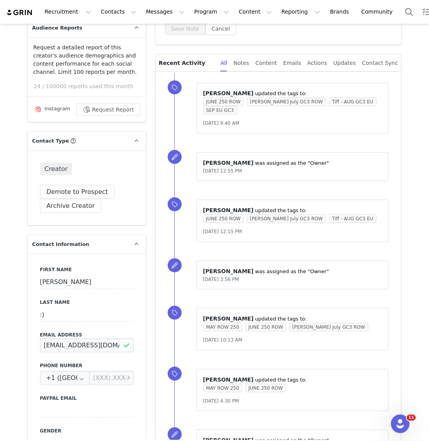
click at [57, 346] on input "erikasolano2802@gmail.com" at bounding box center [87, 345] width 94 height 14
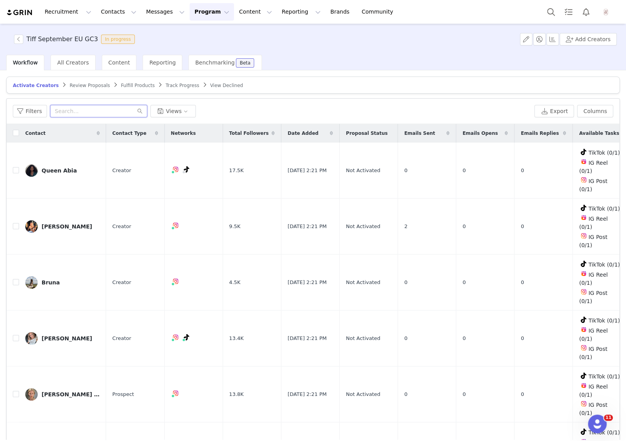
click at [81, 109] on input "text" at bounding box center [98, 111] width 97 height 12
paste input "[EMAIL_ADDRESS][DOMAIN_NAME]"
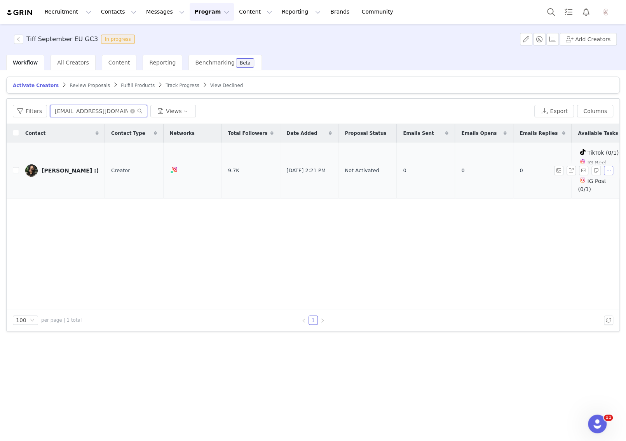
type input "[EMAIL_ADDRESS][DOMAIN_NAME]"
click at [610, 166] on button "button" at bounding box center [608, 170] width 9 height 9
click at [589, 187] on span "Remove Proposal" at bounding box center [588, 187] width 47 height 9
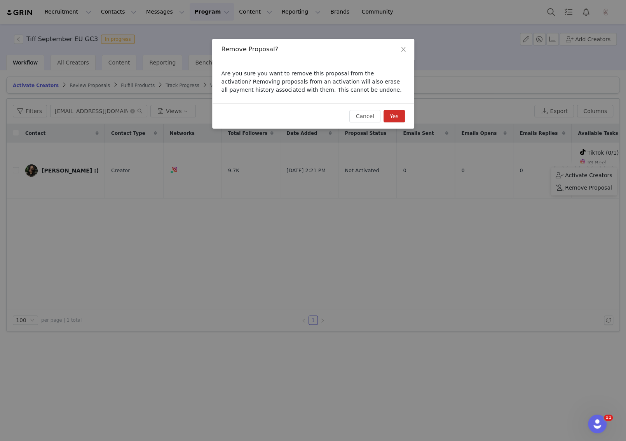
click at [398, 114] on button "Yes" at bounding box center [394, 116] width 21 height 12
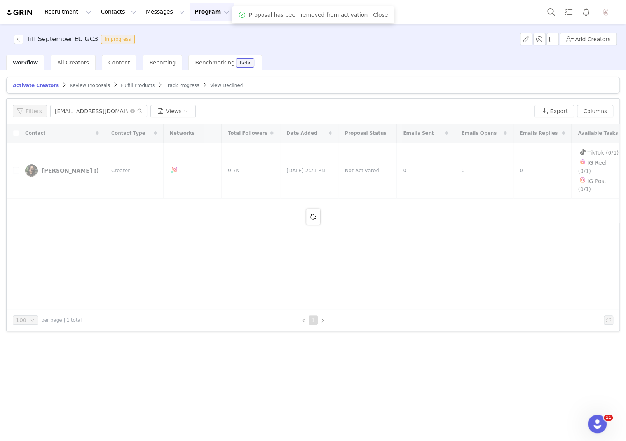
click at [93, 86] on span "Review Proposals" at bounding box center [90, 85] width 40 height 5
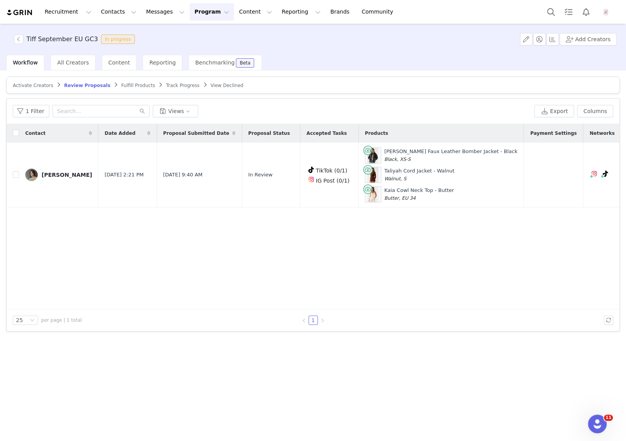
click at [203, 270] on div "Contact Date Added Proposal Submitted Date Proposal Status Accepted Tasks Produ…" at bounding box center [313, 216] width 613 height 185
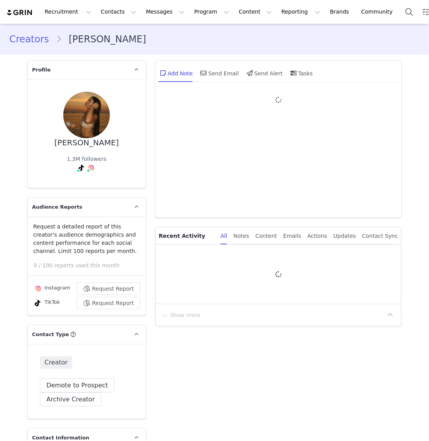
type input "+66 ([GEOGRAPHIC_DATA])"
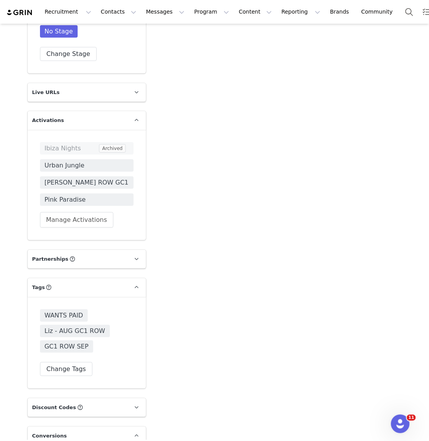
scroll to position [1492, 0]
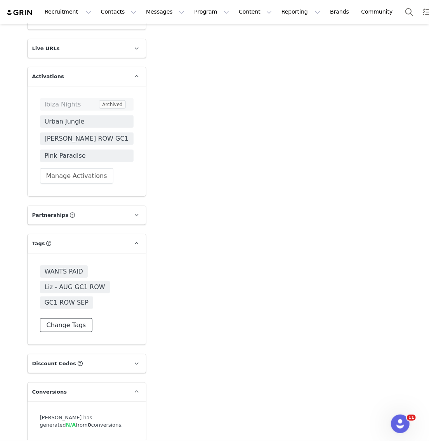
click at [72, 332] on button "Change Tags" at bounding box center [66, 325] width 53 height 14
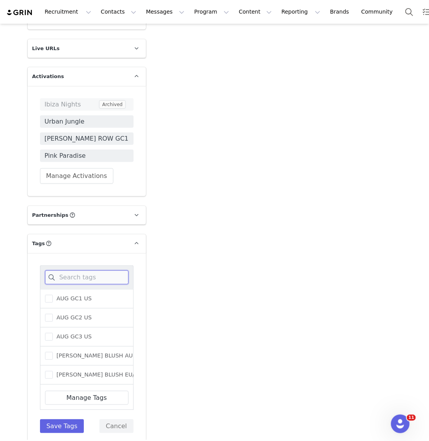
click at [70, 284] on input at bounding box center [87, 277] width 84 height 14
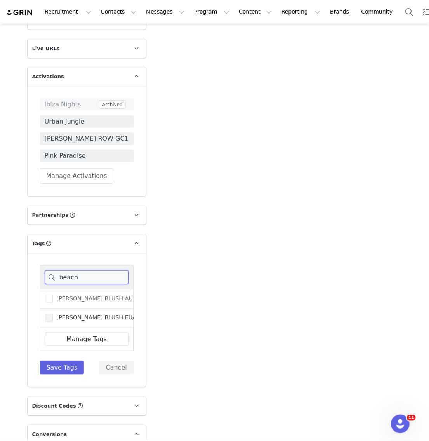
type input "beach"
click at [58, 321] on span "[PERSON_NAME] BLUSH EU/[GEOGRAPHIC_DATA]/ROW" at bounding box center [131, 317] width 157 height 7
click at [53, 314] on input "[PERSON_NAME] BLUSH EU/[GEOGRAPHIC_DATA]/ROW" at bounding box center [53, 314] width 0 height 0
click at [56, 375] on button "Save Tags" at bounding box center [62, 368] width 44 height 14
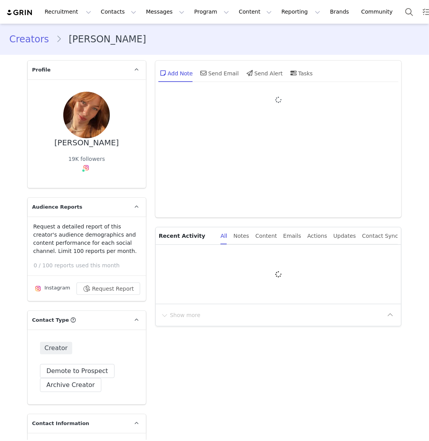
type input "+1 ([GEOGRAPHIC_DATA])"
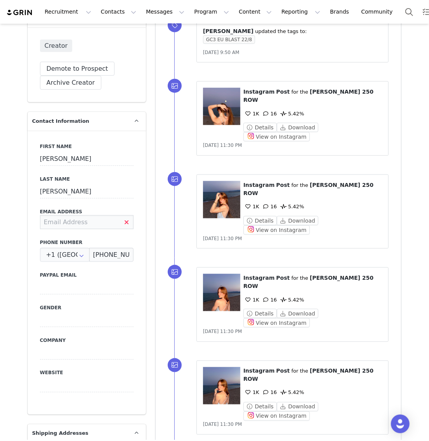
click at [87, 220] on input at bounding box center [87, 222] width 94 height 14
paste input "[EMAIL_ADDRESS][PERSON_NAME][DOMAIN_NAME]"
type input "[EMAIL_ADDRESS][PERSON_NAME][DOMAIN_NAME]"
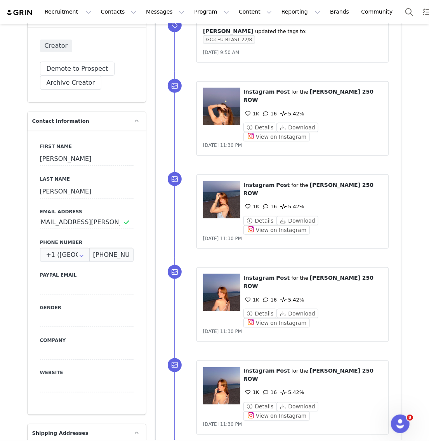
scroll to position [0, 0]
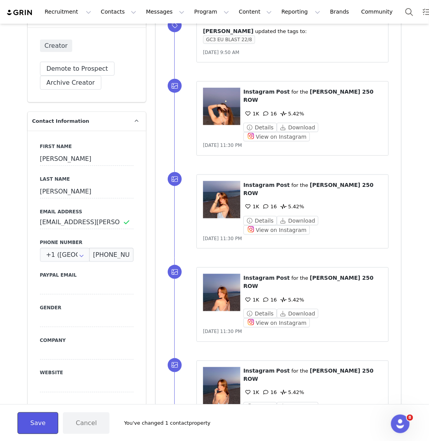
click at [23, 429] on button "Save" at bounding box center [37, 423] width 41 height 22
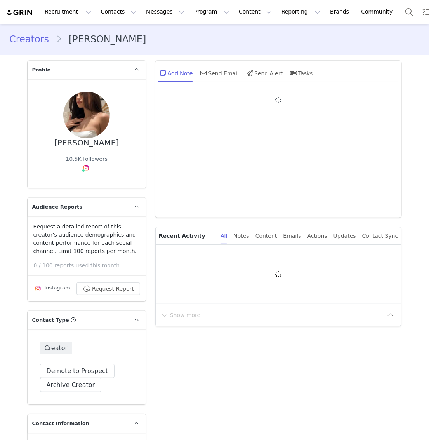
type input "+1 ([GEOGRAPHIC_DATA])"
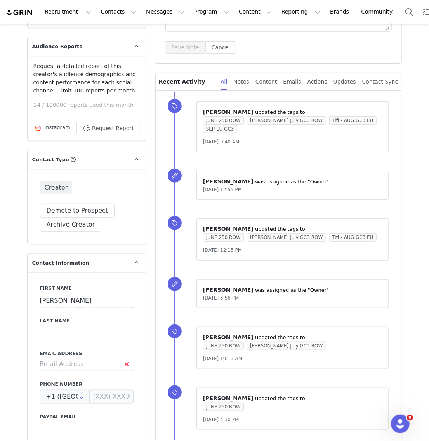
scroll to position [162, 0]
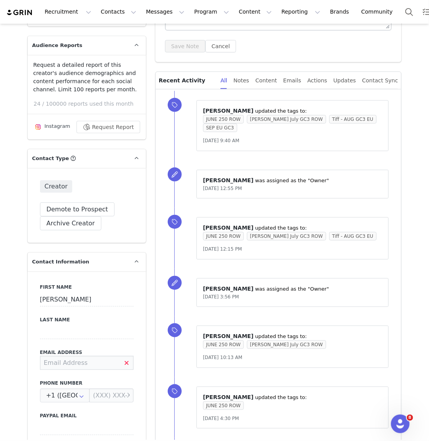
click at [59, 356] on input at bounding box center [87, 363] width 94 height 14
click at [59, 358] on input at bounding box center [87, 363] width 94 height 14
paste input "[EMAIL_ADDRESS][DOMAIN_NAME]"
type input "[EMAIL_ADDRESS][DOMAIN_NAME]"
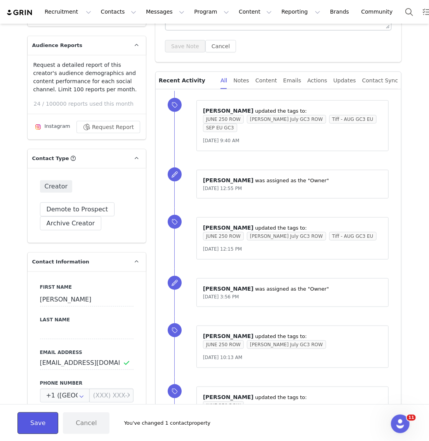
click at [34, 413] on button "Save" at bounding box center [37, 423] width 41 height 22
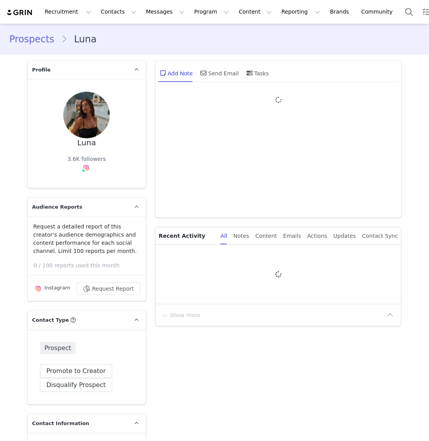
type input "+1 ([GEOGRAPHIC_DATA])"
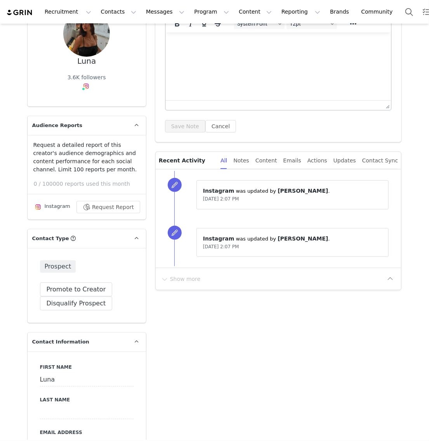
scroll to position [227, 0]
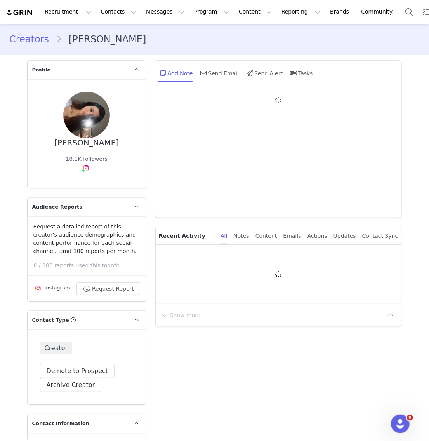
type input "+1 ([GEOGRAPHIC_DATA])"
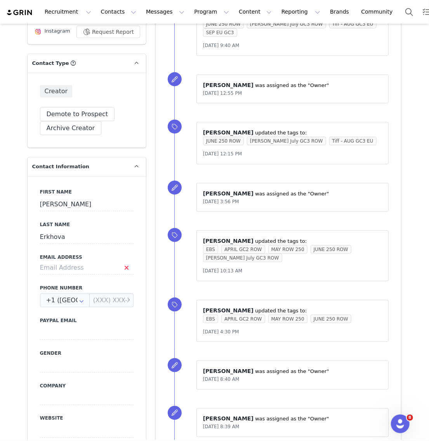
scroll to position [302, 0]
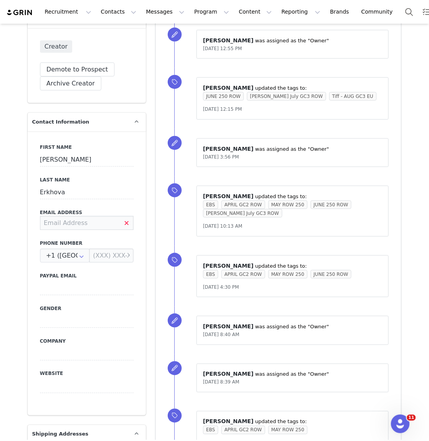
click at [104, 218] on input at bounding box center [87, 223] width 94 height 14
paste input "[EMAIL_ADDRESS][DOMAIN_NAME]"
type input "christinaerkhova@gmail.com"
click at [33, 209] on div "First Name Krystyna Last Name Erkhova Email Address christinaerkhova@gmail.com …" at bounding box center [87, 273] width 119 height 284
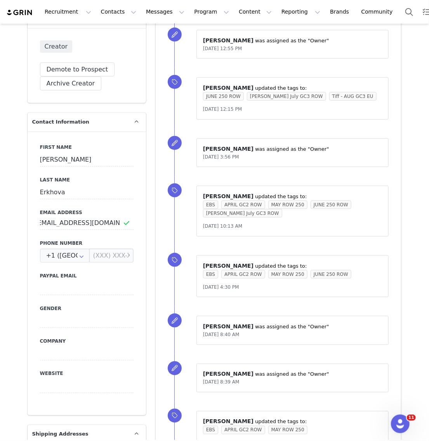
scroll to position [0, 0]
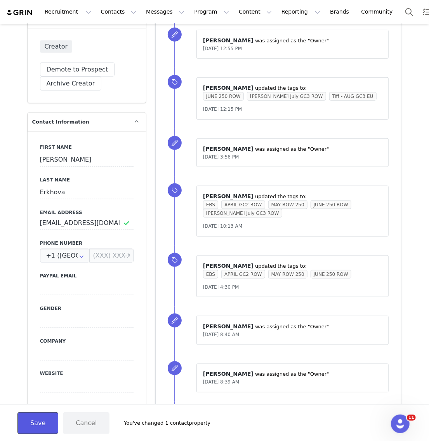
click at [41, 416] on button "Save" at bounding box center [37, 423] width 41 height 22
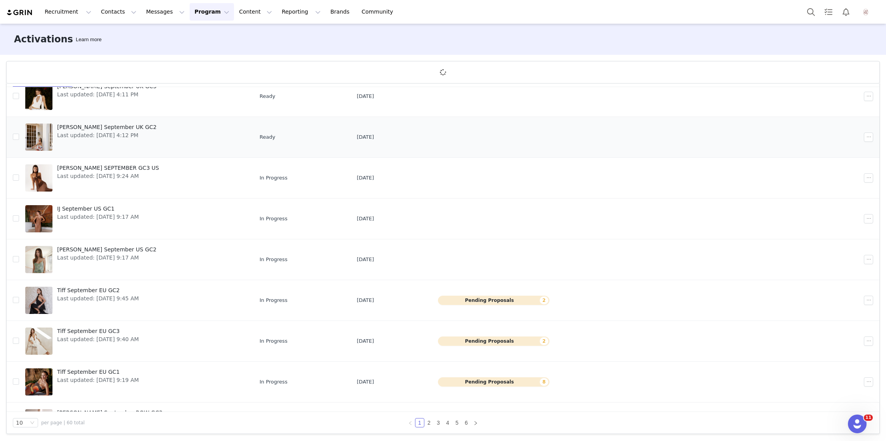
scroll to position [100, 0]
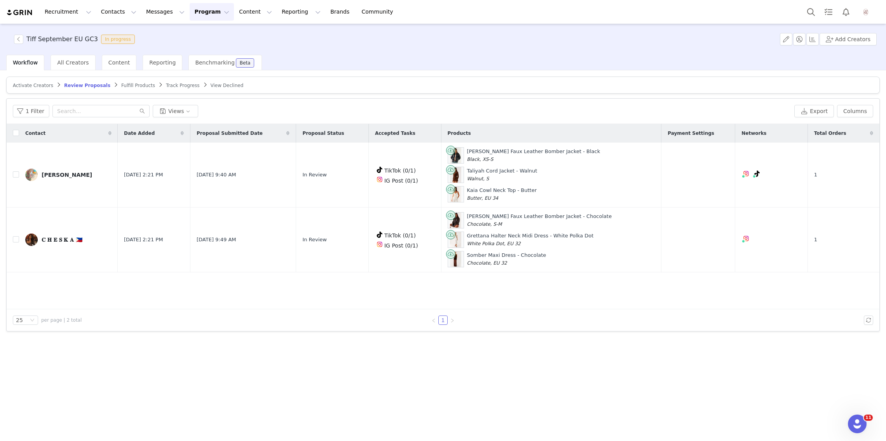
click at [20, 82] on article "Activate Creators Review Proposals Fulfill Products Track Progress View Declined" at bounding box center [442, 85] width 873 height 17
click at [19, 89] on article "Activate Creators Review Proposals Fulfill Products Track Progress View Declined" at bounding box center [442, 85] width 873 height 17
click at [20, 86] on span "Activate Creators" at bounding box center [33, 85] width 40 height 5
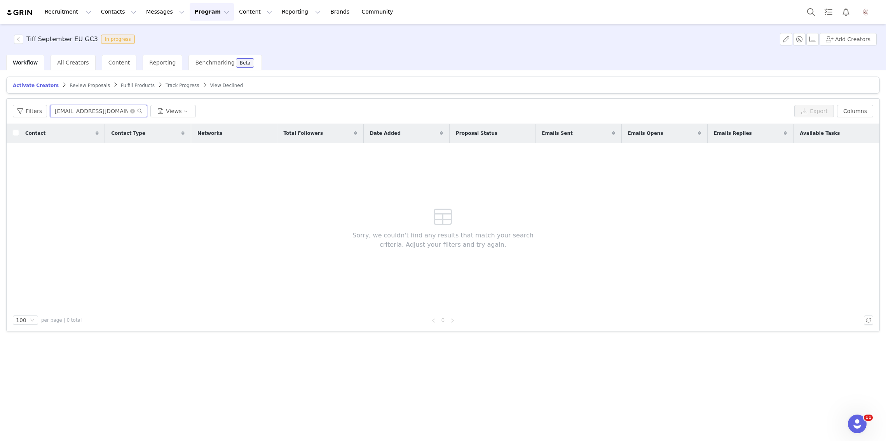
click at [71, 106] on input "[EMAIL_ADDRESS][DOMAIN_NAME]" at bounding box center [98, 111] width 97 height 12
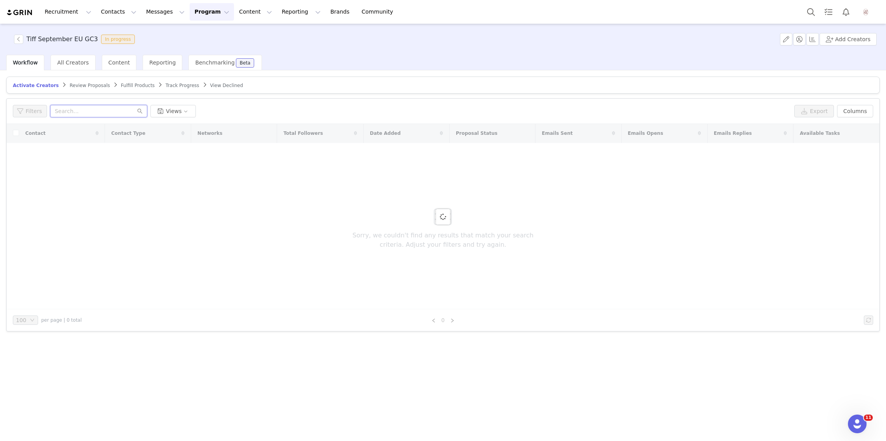
paste input "[EMAIL_ADDRESS][DOMAIN_NAME]"
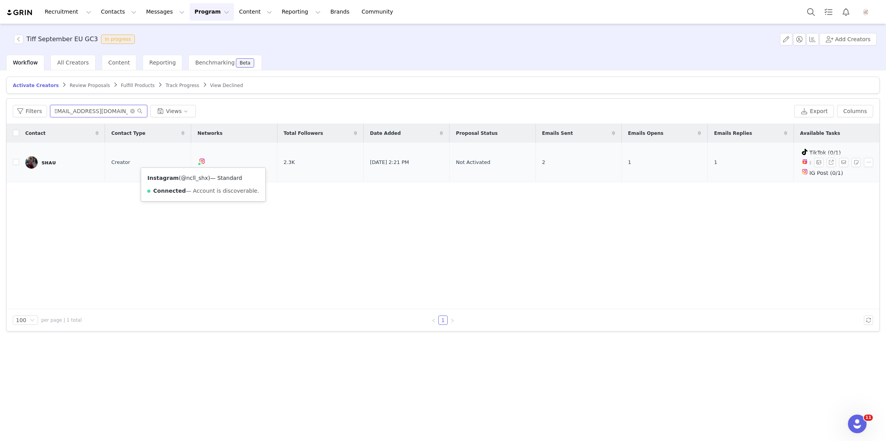
type input "[EMAIL_ADDRESS][DOMAIN_NAME]"
click at [194, 176] on link "@ncll_shx" at bounding box center [194, 178] width 27 height 6
click at [45, 160] on div "ꜱʜᴀᴜ" at bounding box center [49, 162] width 14 height 6
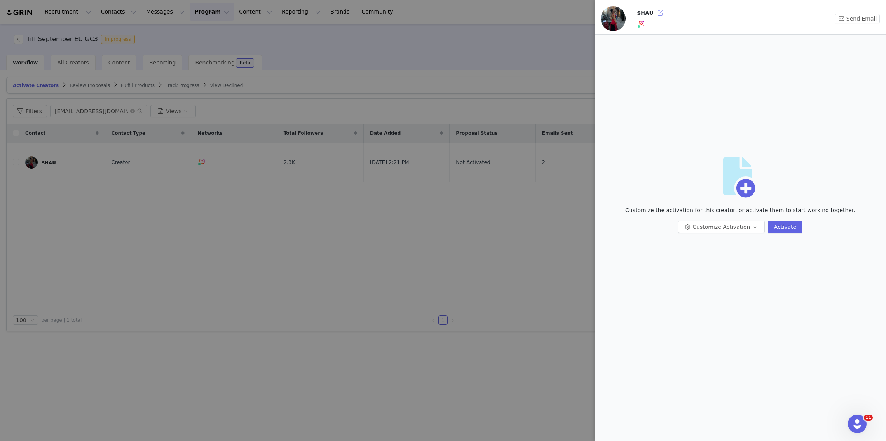
click at [658, 13] on button "button" at bounding box center [660, 13] width 12 height 12
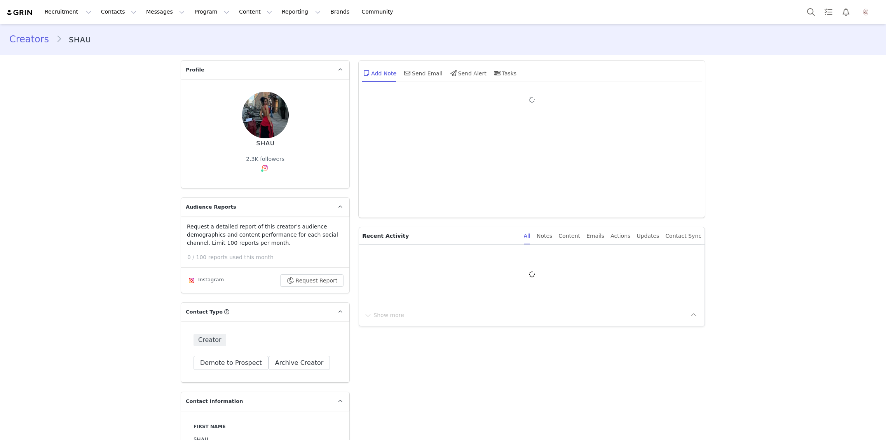
type input "+1 ([GEOGRAPHIC_DATA])"
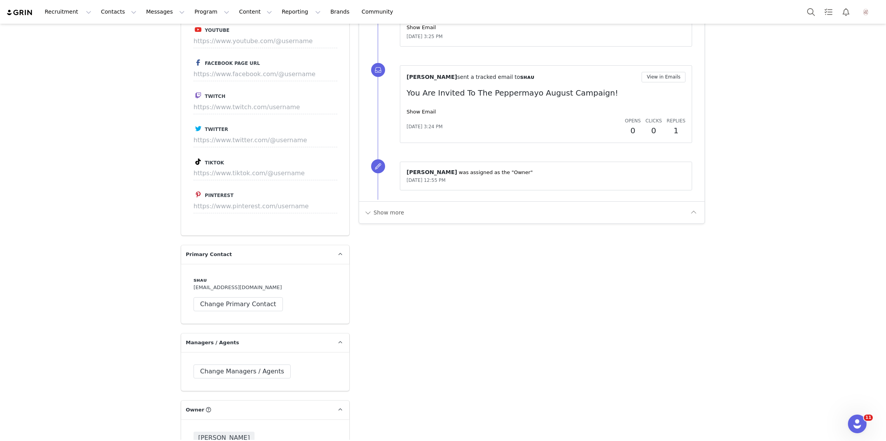
scroll to position [950, 0]
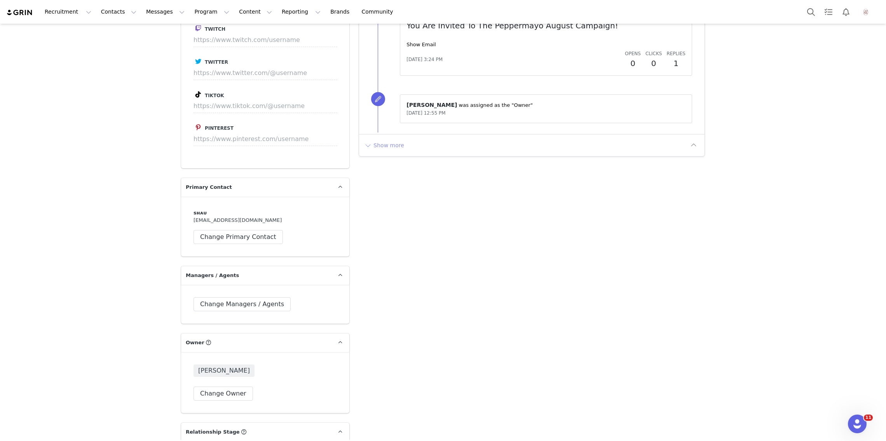
click at [397, 144] on button "Show more" at bounding box center [384, 145] width 41 height 12
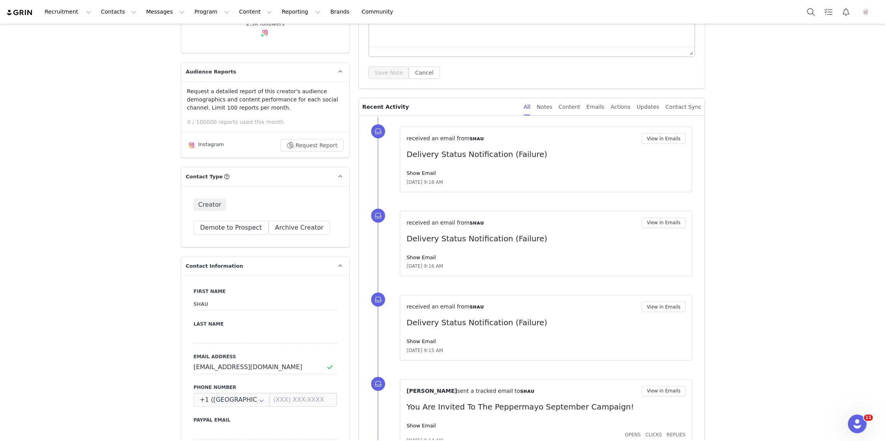
scroll to position [150, 0]
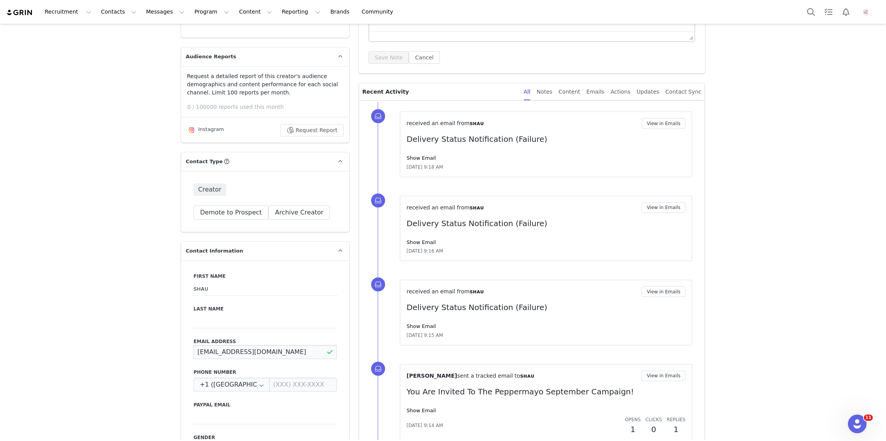
click at [234, 352] on input "[EMAIL_ADDRESS][DOMAIN_NAME]" at bounding box center [265, 352] width 143 height 14
drag, startPoint x: 258, startPoint y: 352, endPoint x: 158, endPoint y: 352, distance: 99.9
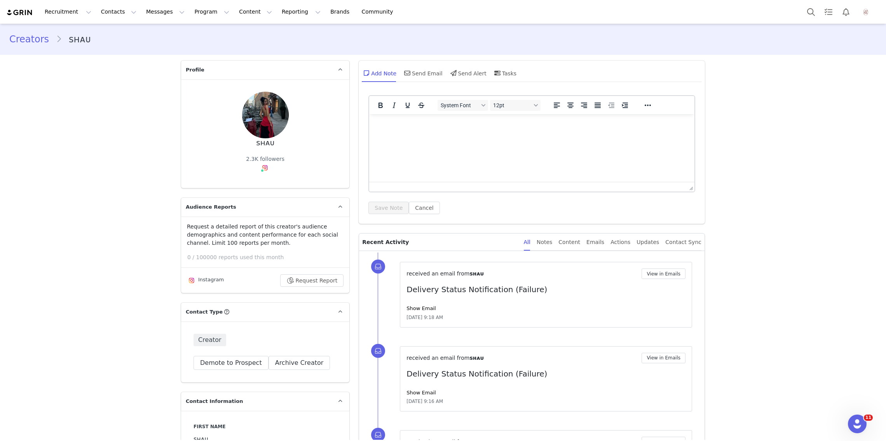
click at [17, 46] on link "Creators" at bounding box center [32, 39] width 47 height 14
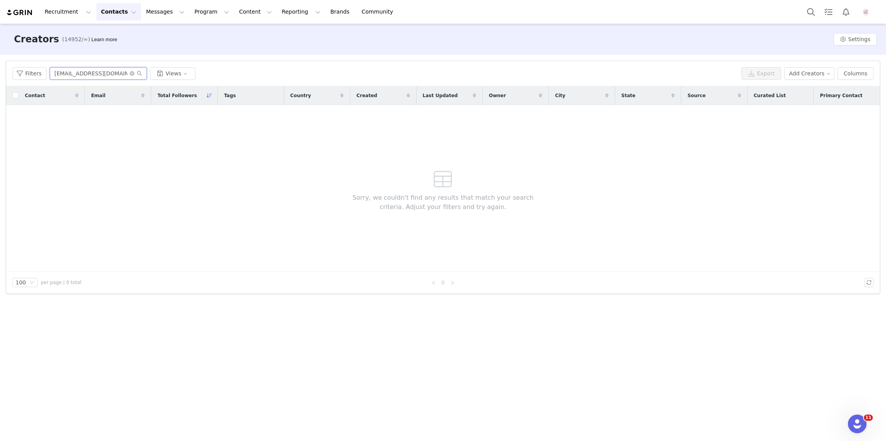
click at [92, 71] on input "[EMAIL_ADDRESS][DOMAIN_NAME]" at bounding box center [98, 73] width 97 height 12
paste input "Contact@marianalivorato"
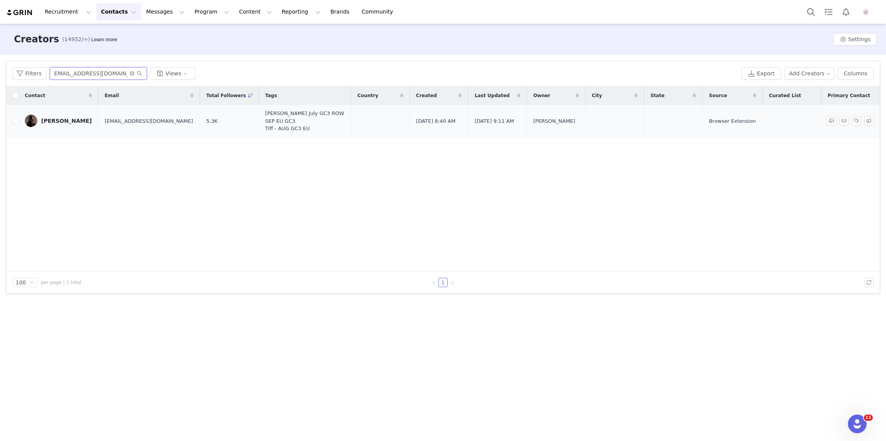
type input "[EMAIL_ADDRESS][DOMAIN_NAME]"
click at [50, 121] on div "[PERSON_NAME]" at bounding box center [66, 121] width 51 height 6
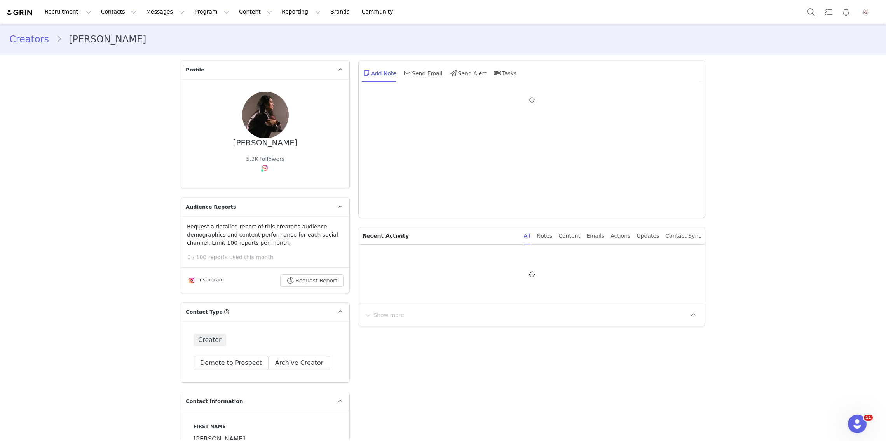
type input "+1 ([GEOGRAPHIC_DATA])"
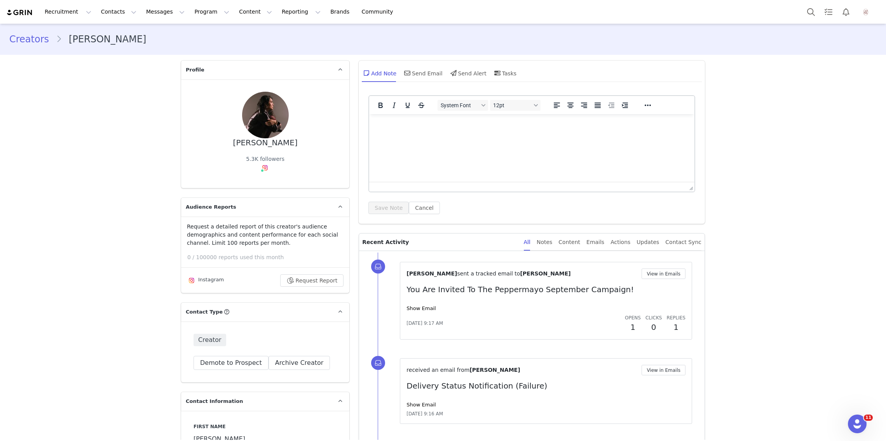
click at [263, 185] on div "Mariana 5.3K followers Instagram ( @marianalivoratoo ) — Standard Connected — A…" at bounding box center [265, 133] width 168 height 109
click at [265, 178] on div "Instagram ( @marianalivoratoo ) — Standard Connected — Account is discoverable." at bounding box center [268, 190] width 132 height 33
click at [265, 180] on div "Instagram ( @marianalivoratoo ) — Standard Connected — Account is discoverable." at bounding box center [268, 190] width 132 height 33
click at [263, 186] on link "@marianalivoratoo" at bounding box center [267, 184] width 52 height 6
click at [26, 35] on link "Creators" at bounding box center [32, 39] width 47 height 14
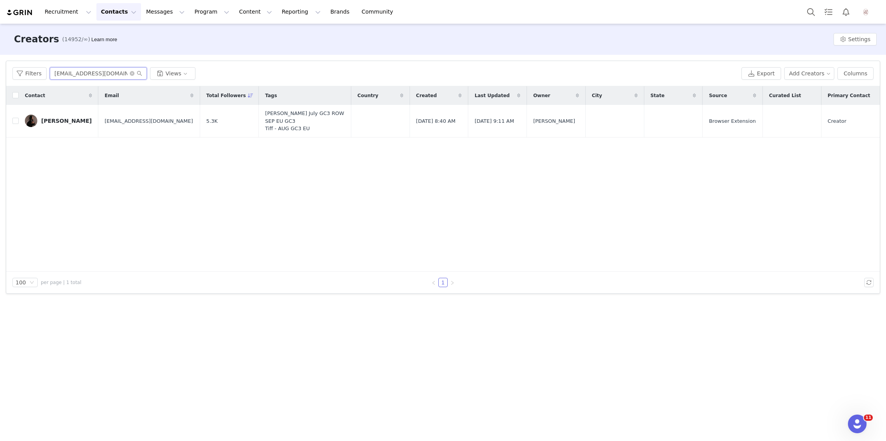
click at [99, 72] on input "[EMAIL_ADDRESS][DOMAIN_NAME]" at bounding box center [98, 73] width 97 height 12
paste input "[EMAIL_ADDRESS]"
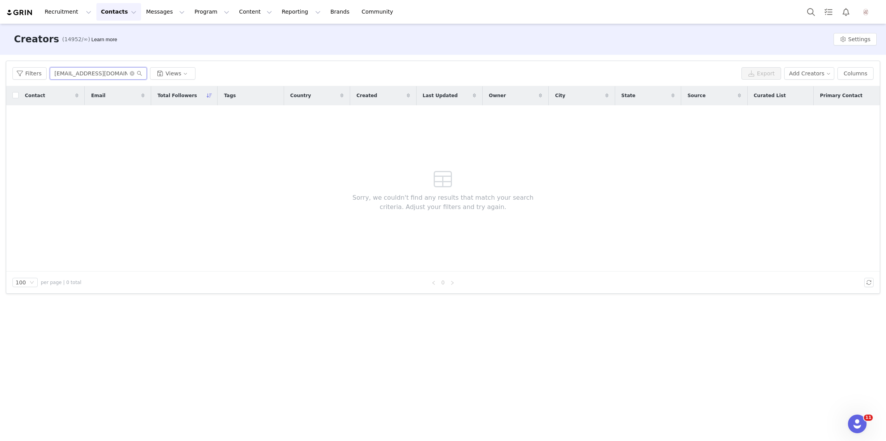
click at [99, 72] on input "[EMAIL_ADDRESS][DOMAIN_NAME]" at bounding box center [98, 73] width 97 height 12
type input "[EMAIL_ADDRESS][DOMAIN_NAME]"
